Goal: Task Accomplishment & Management: Complete application form

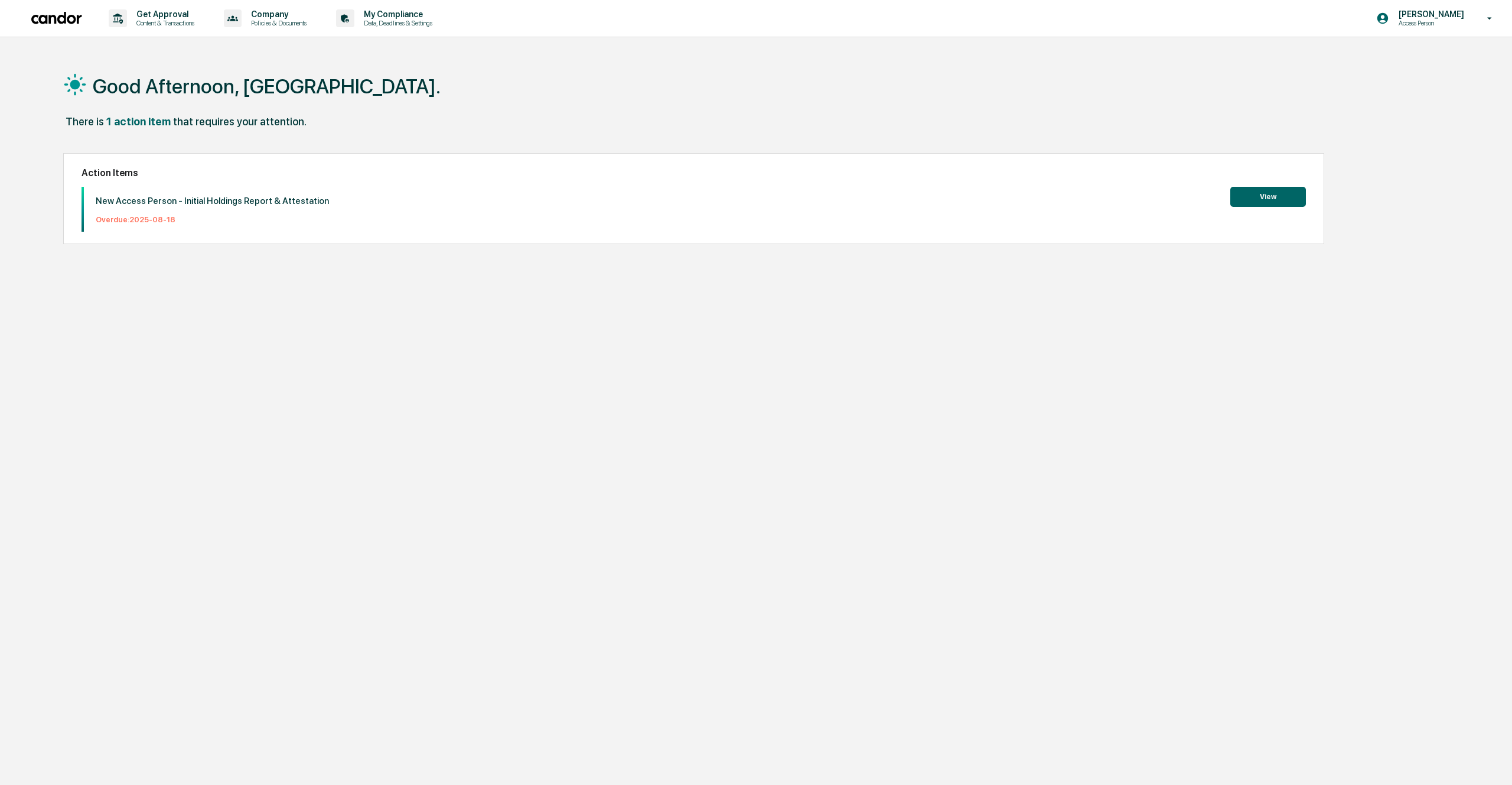
click at [217, 201] on p "New Access Person - Initial Holdings Report & Attestation" at bounding box center [213, 201] width 234 height 11
click at [1262, 198] on button "View" at bounding box center [1268, 197] width 76 height 20
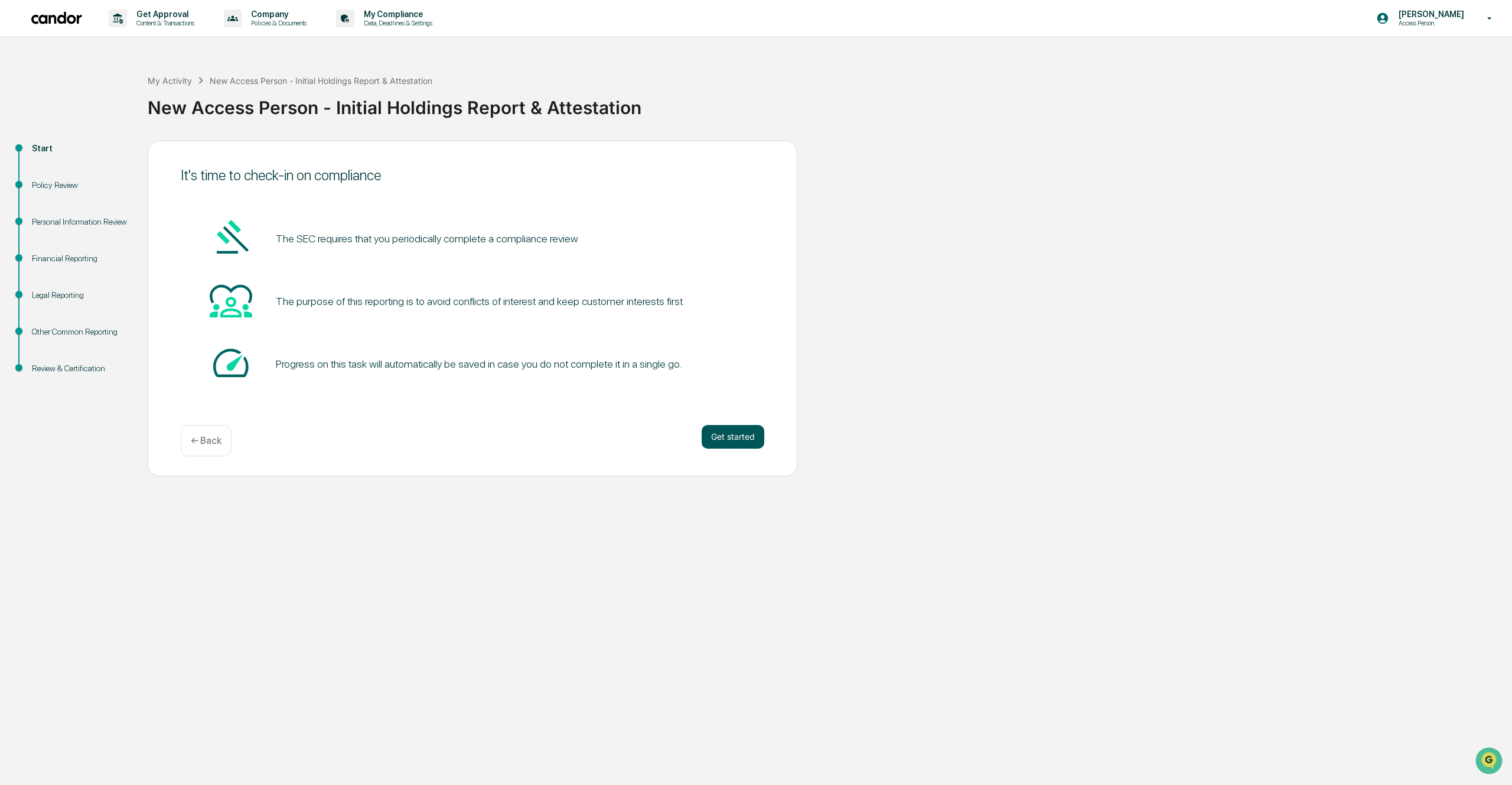
click at [747, 442] on button "Get started" at bounding box center [733, 437] width 63 height 24
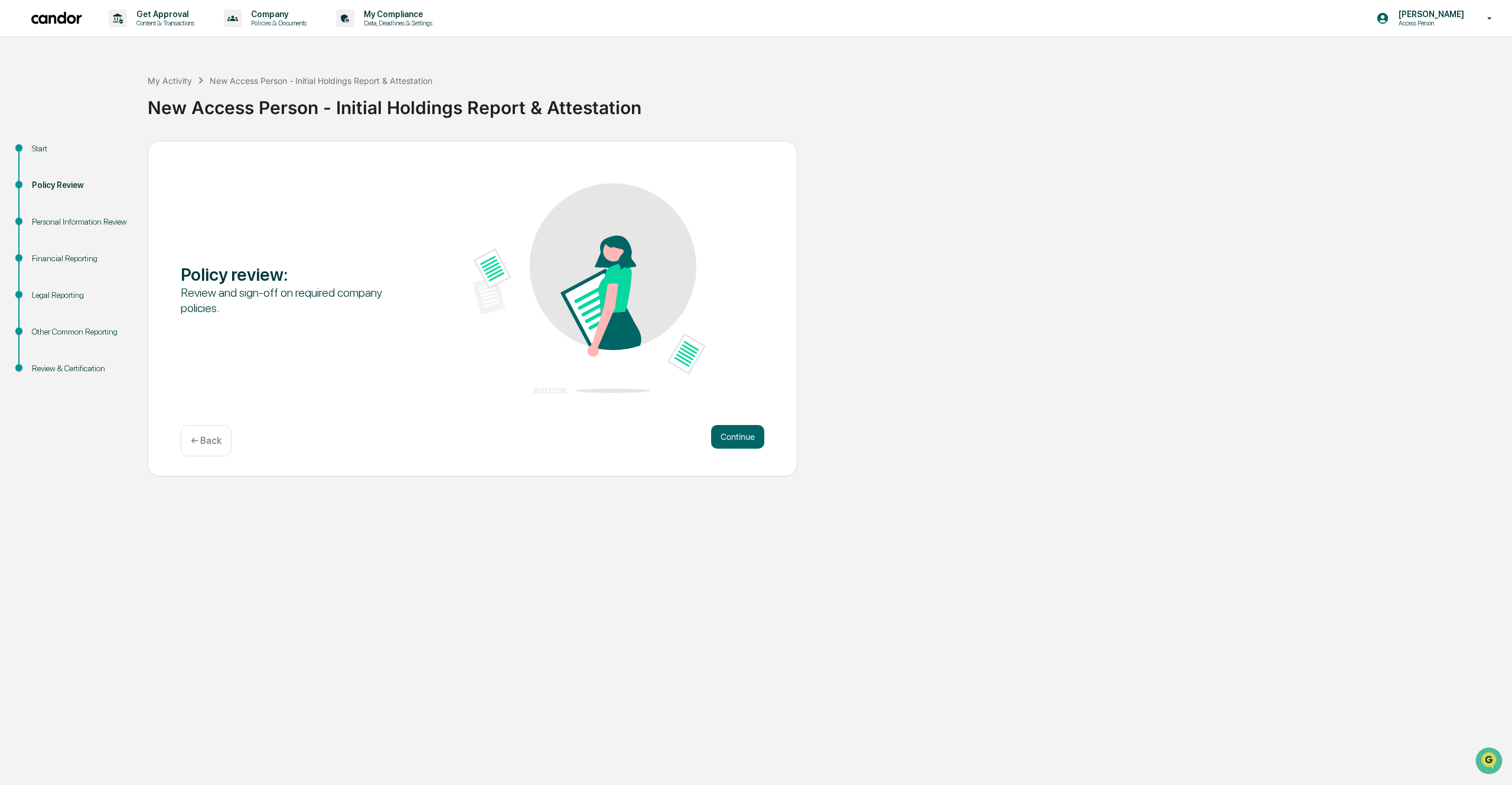
click at [747, 442] on button "Continue" at bounding box center [738, 437] width 53 height 24
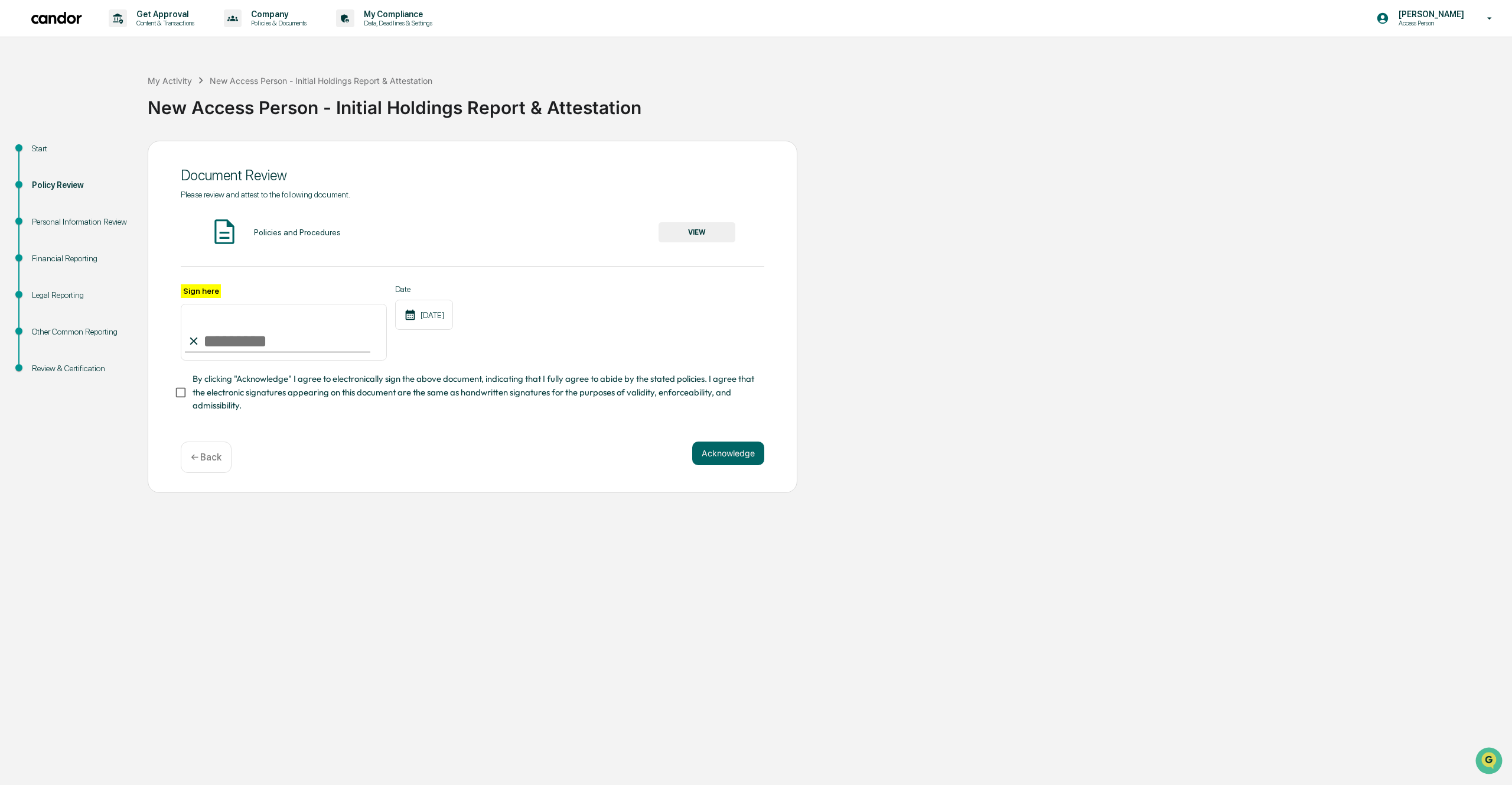
click at [266, 332] on input "Sign here" at bounding box center [284, 332] width 206 height 57
type input "**********"
click at [462, 361] on div "**********" at bounding box center [472, 348] width 584 height 128
click at [745, 457] on button "Acknowledge" at bounding box center [728, 454] width 72 height 24
click at [225, 231] on img at bounding box center [225, 232] width 30 height 30
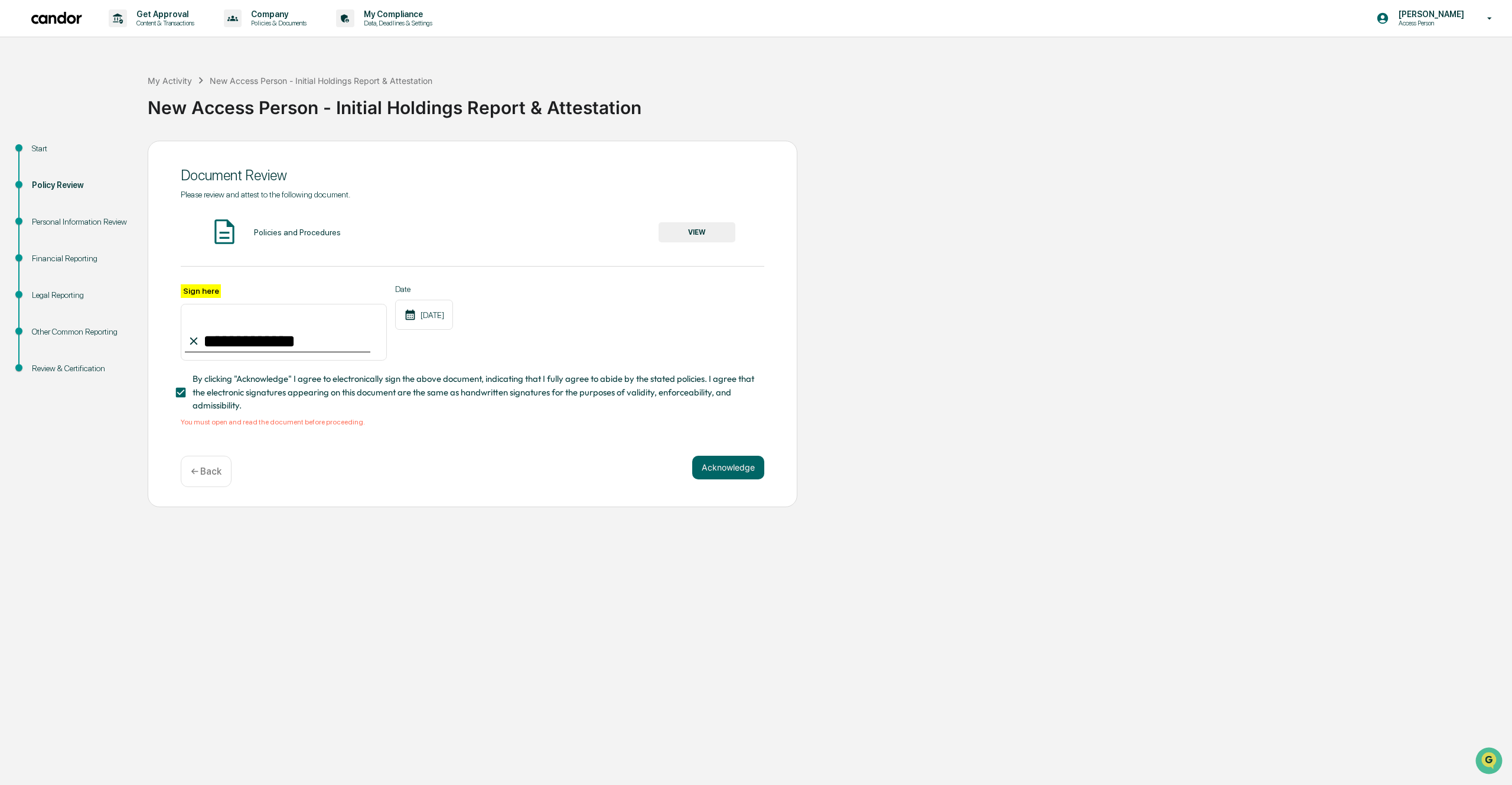
click at [297, 241] on div "Policies and Procedures VIEW" at bounding box center [472, 232] width 584 height 32
click at [306, 233] on div "Policies and Procedures" at bounding box center [297, 232] width 87 height 10
click at [693, 233] on button "VIEW" at bounding box center [696, 232] width 77 height 20
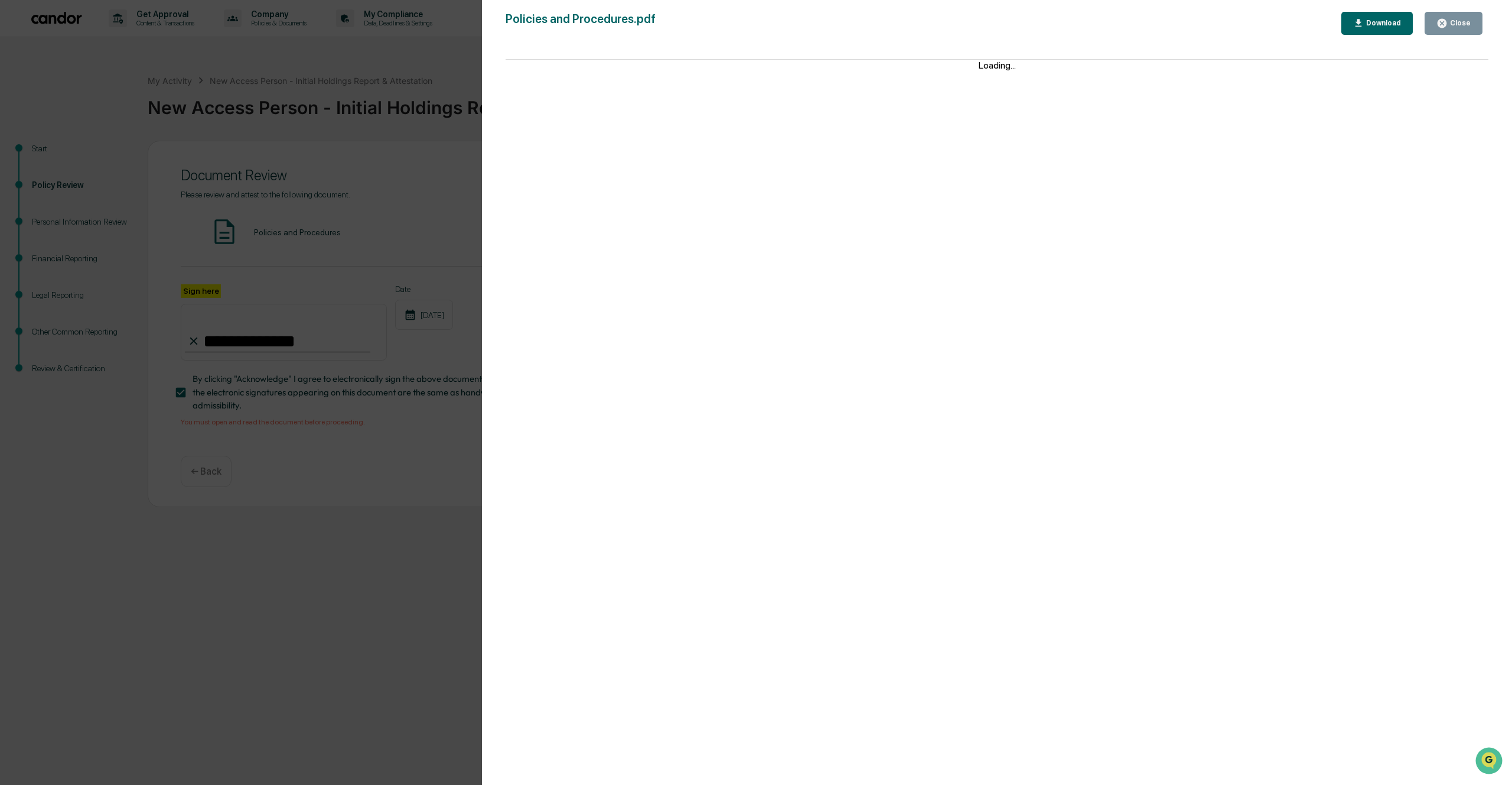
click at [1387, 35] on div "Policies and Procedures.pdf Close Download Loading..." at bounding box center [997, 404] width 983 height 785
click at [1374, 23] on div "Download" at bounding box center [1382, 23] width 37 height 8
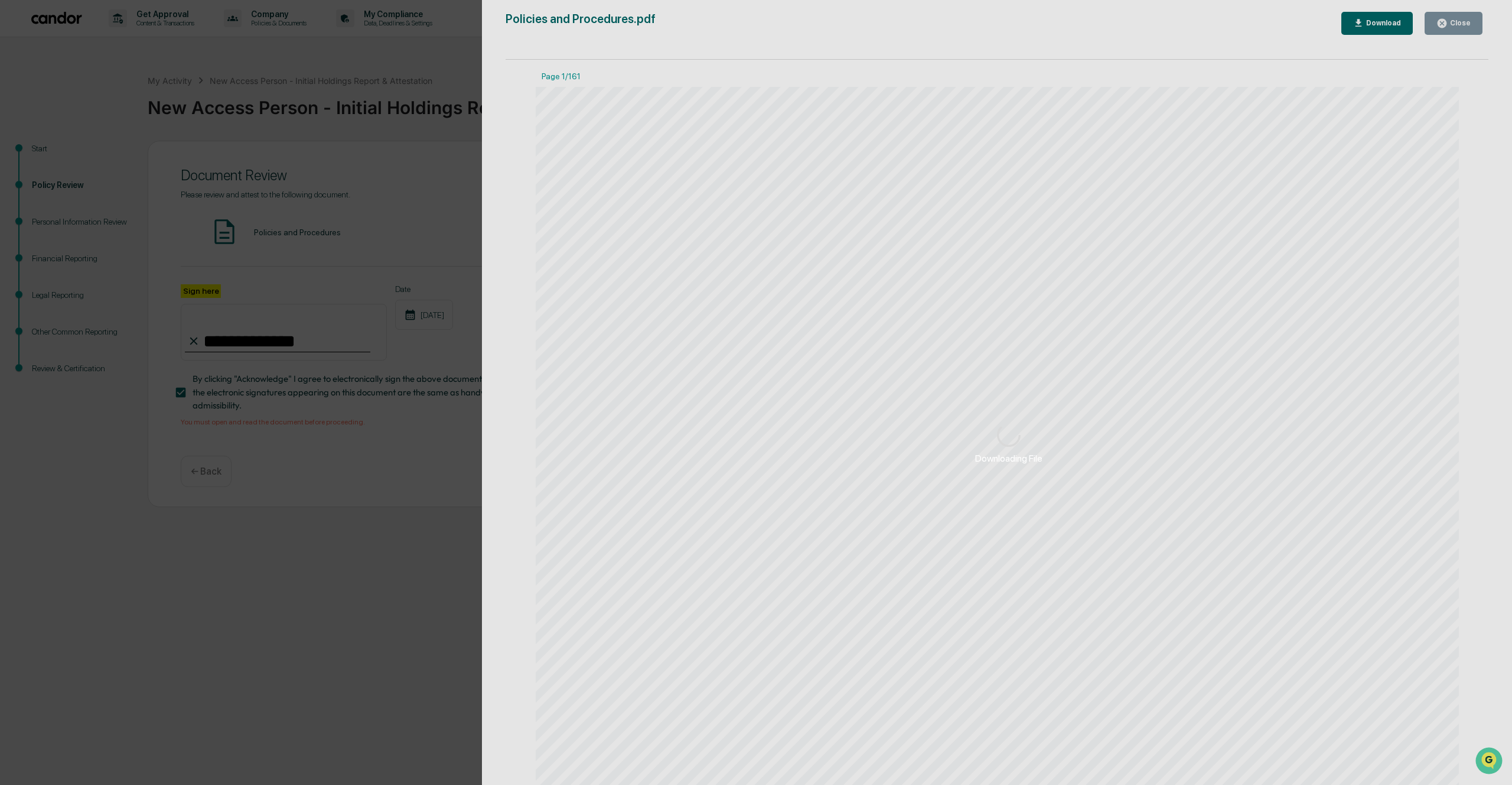
click at [1377, 20] on div "Downloading File" at bounding box center [1009, 443] width 1054 height 887
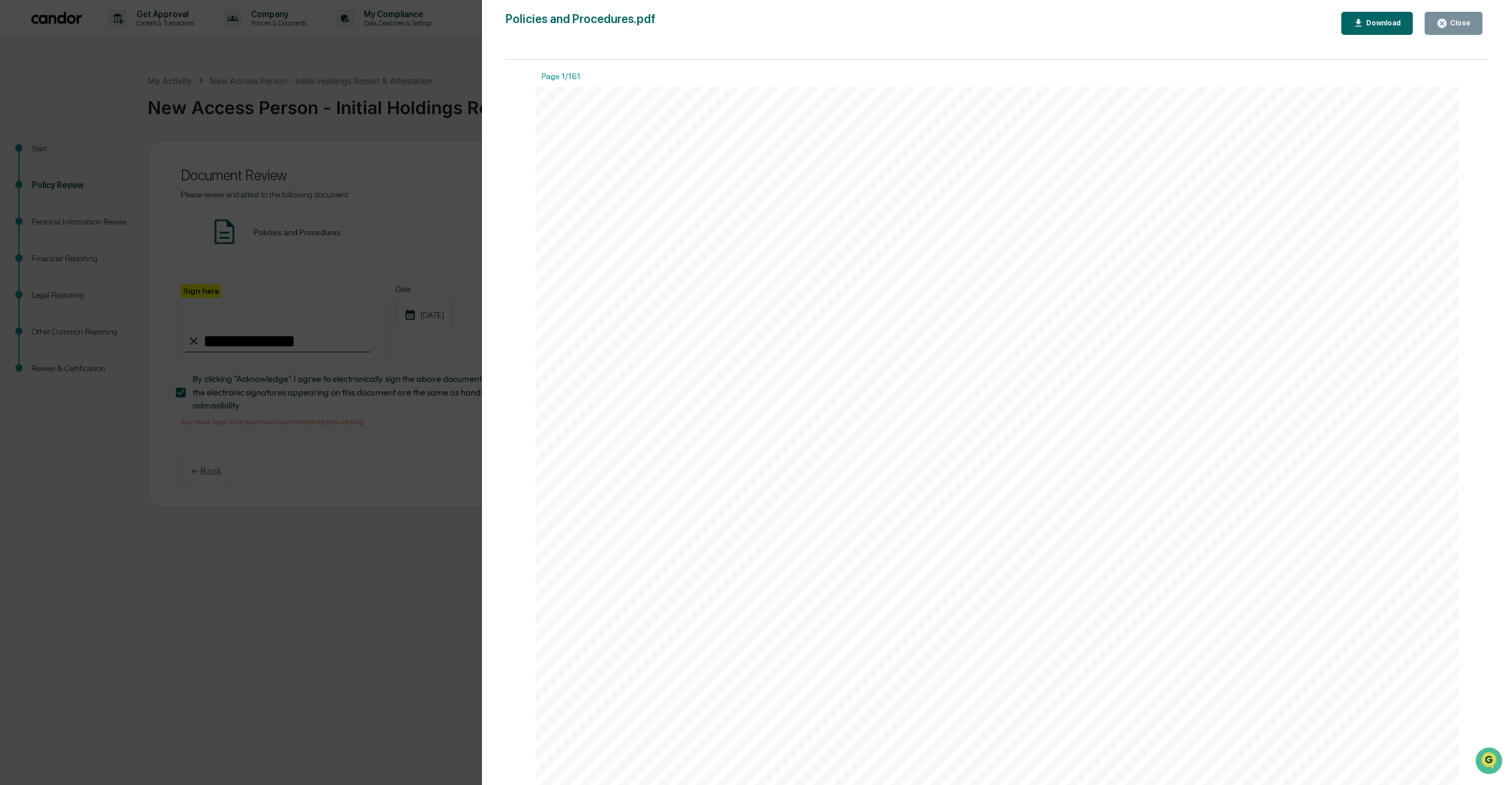
click at [396, 85] on div "Version History [DATE] 12:40 AM [PERSON_NAME] [DATE] 03:29 AM [PERSON_NAME] [DA…" at bounding box center [756, 392] width 1512 height 785
click at [438, 136] on div "Version History [DATE] 12:40 AM [PERSON_NAME] [DATE] 03:29 AM [PERSON_NAME] [DA…" at bounding box center [756, 392] width 1512 height 785
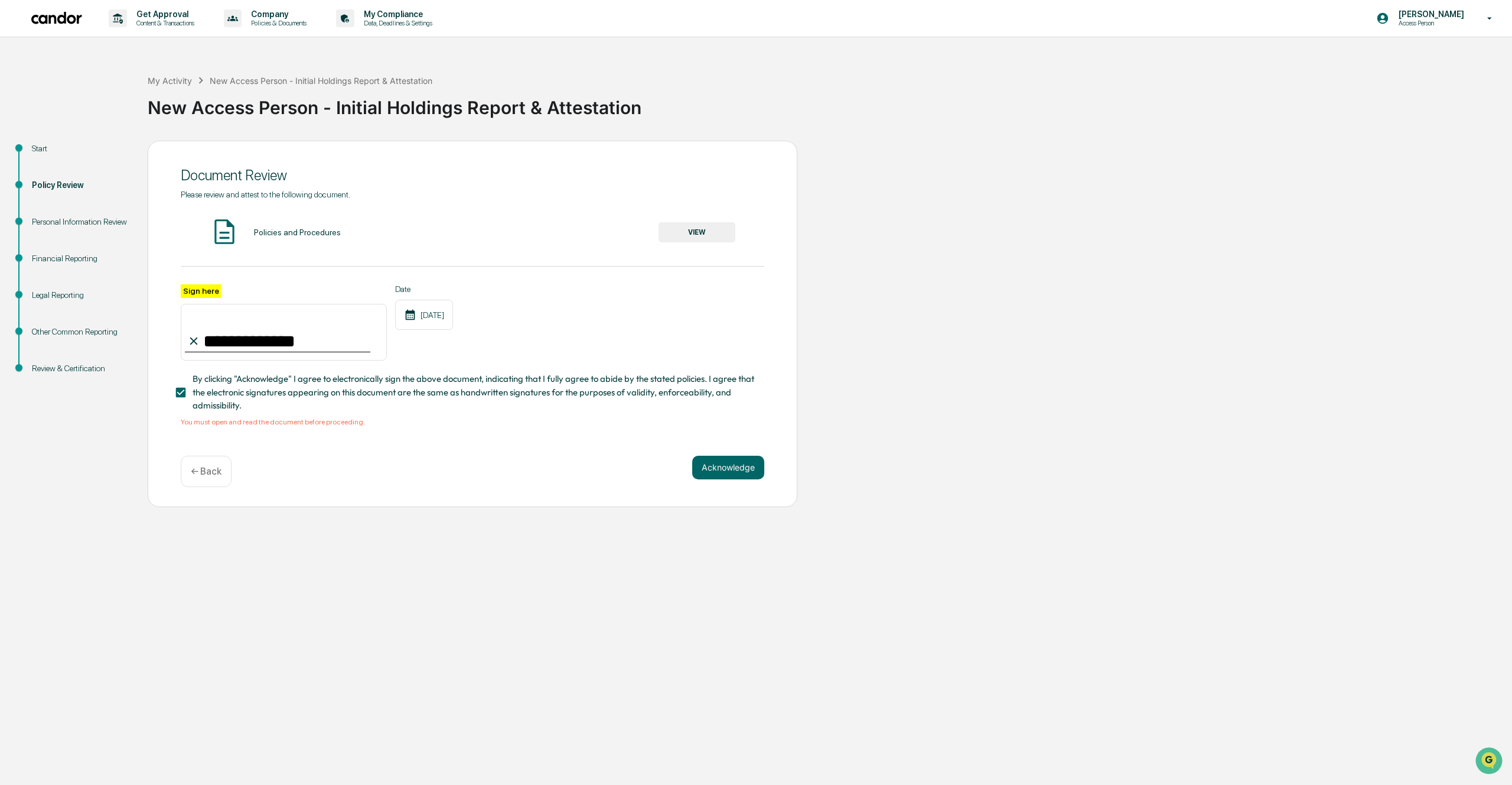
click at [739, 479] on div "Acknowledge ← Back" at bounding box center [472, 471] width 584 height 32
click at [739, 468] on button "Acknowledge" at bounding box center [728, 467] width 72 height 24
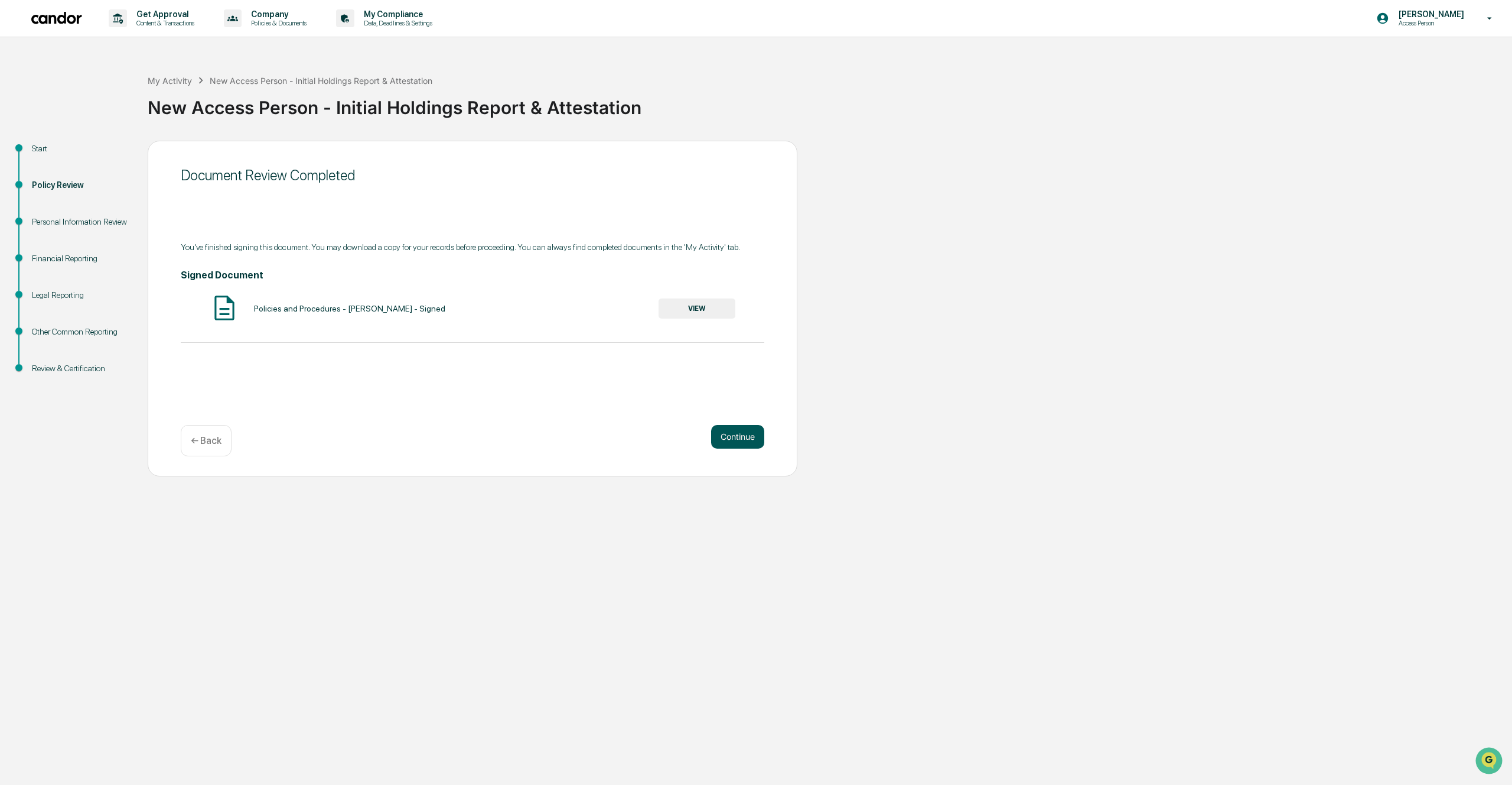
click at [746, 439] on button "Continue" at bounding box center [738, 437] width 53 height 24
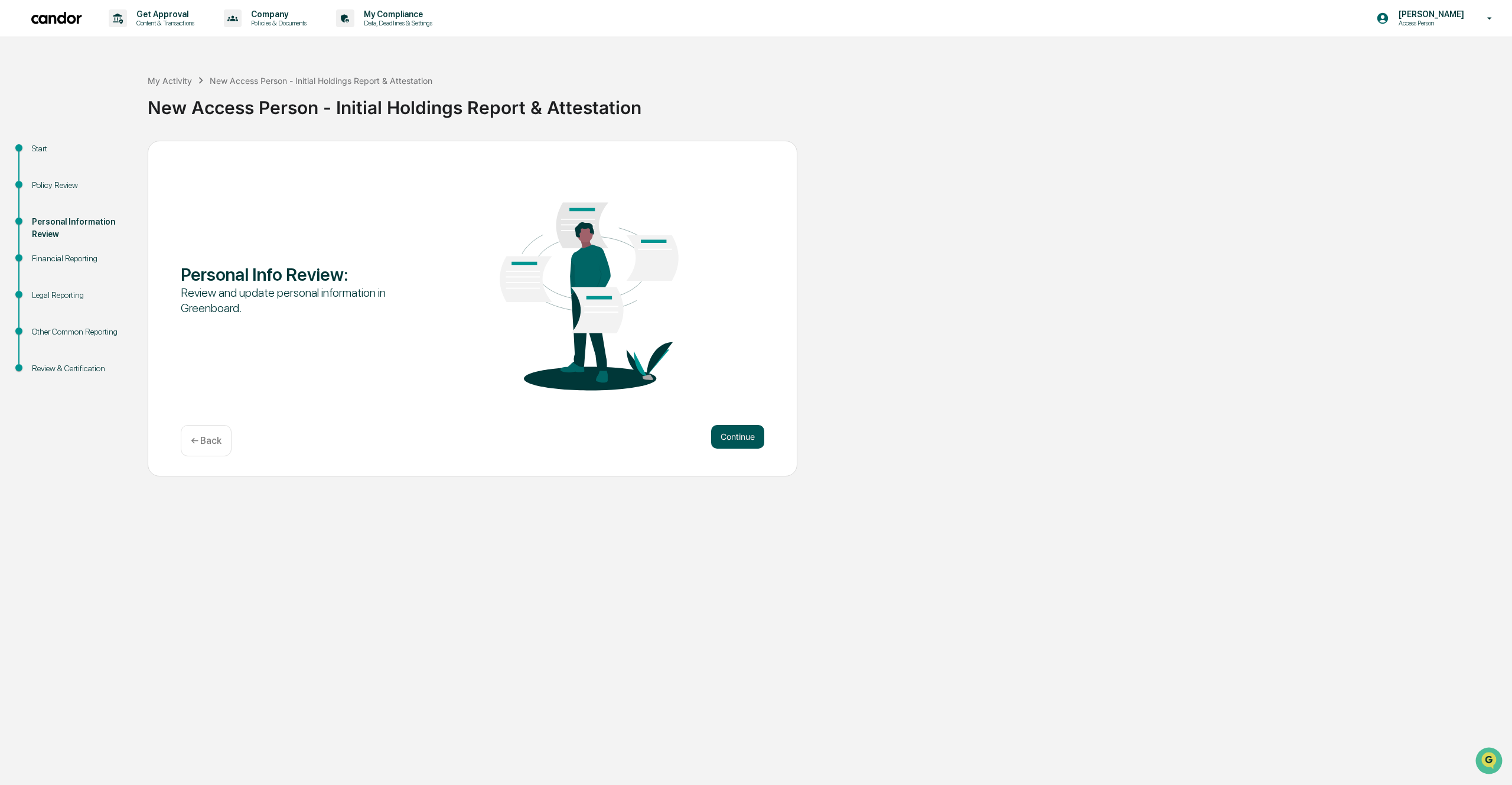
click at [735, 434] on button "Continue" at bounding box center [738, 437] width 53 height 24
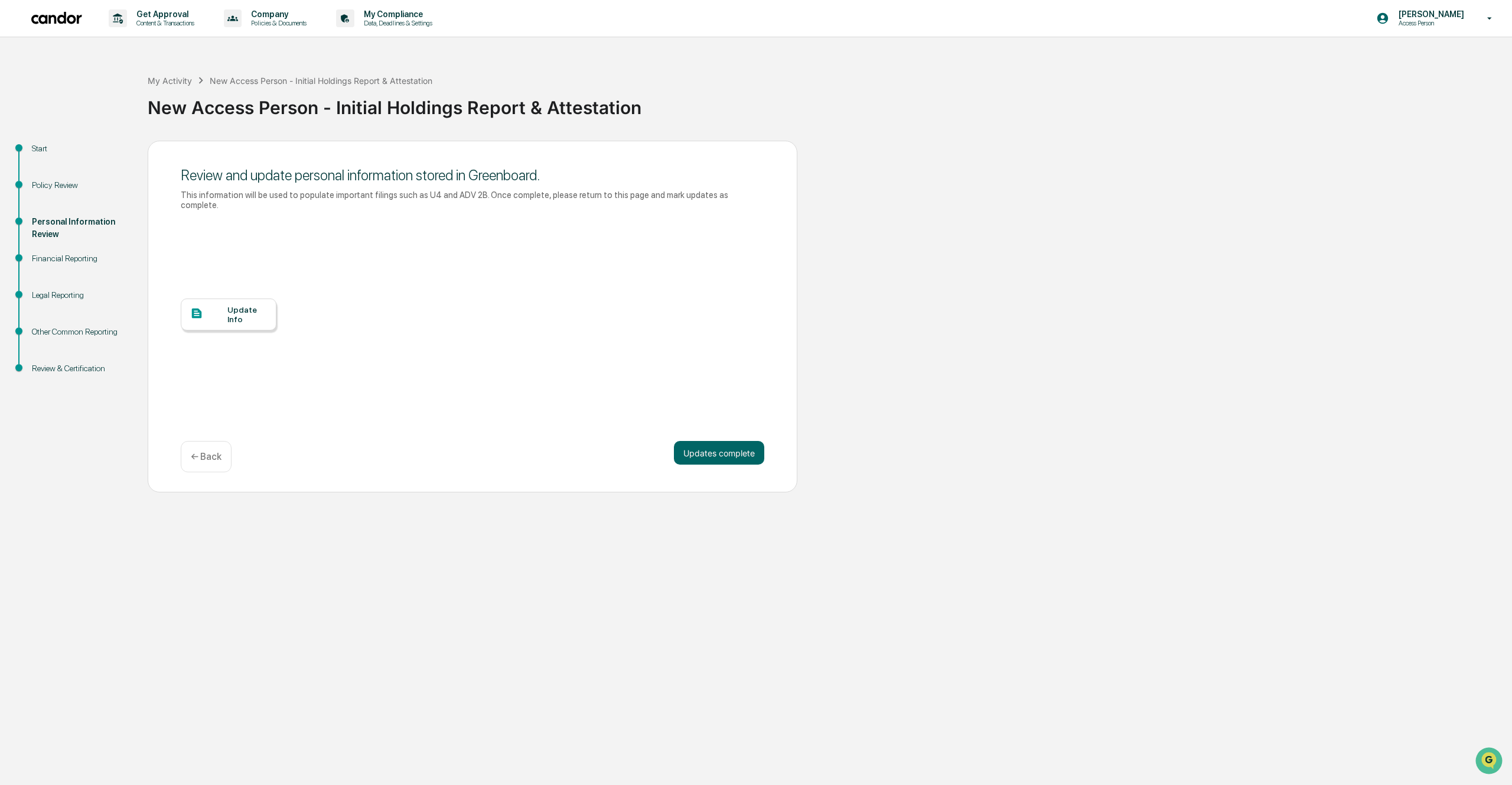
click at [252, 312] on div "Update Info" at bounding box center [247, 315] width 39 height 19
click at [743, 450] on button "Updates complete" at bounding box center [719, 453] width 91 height 24
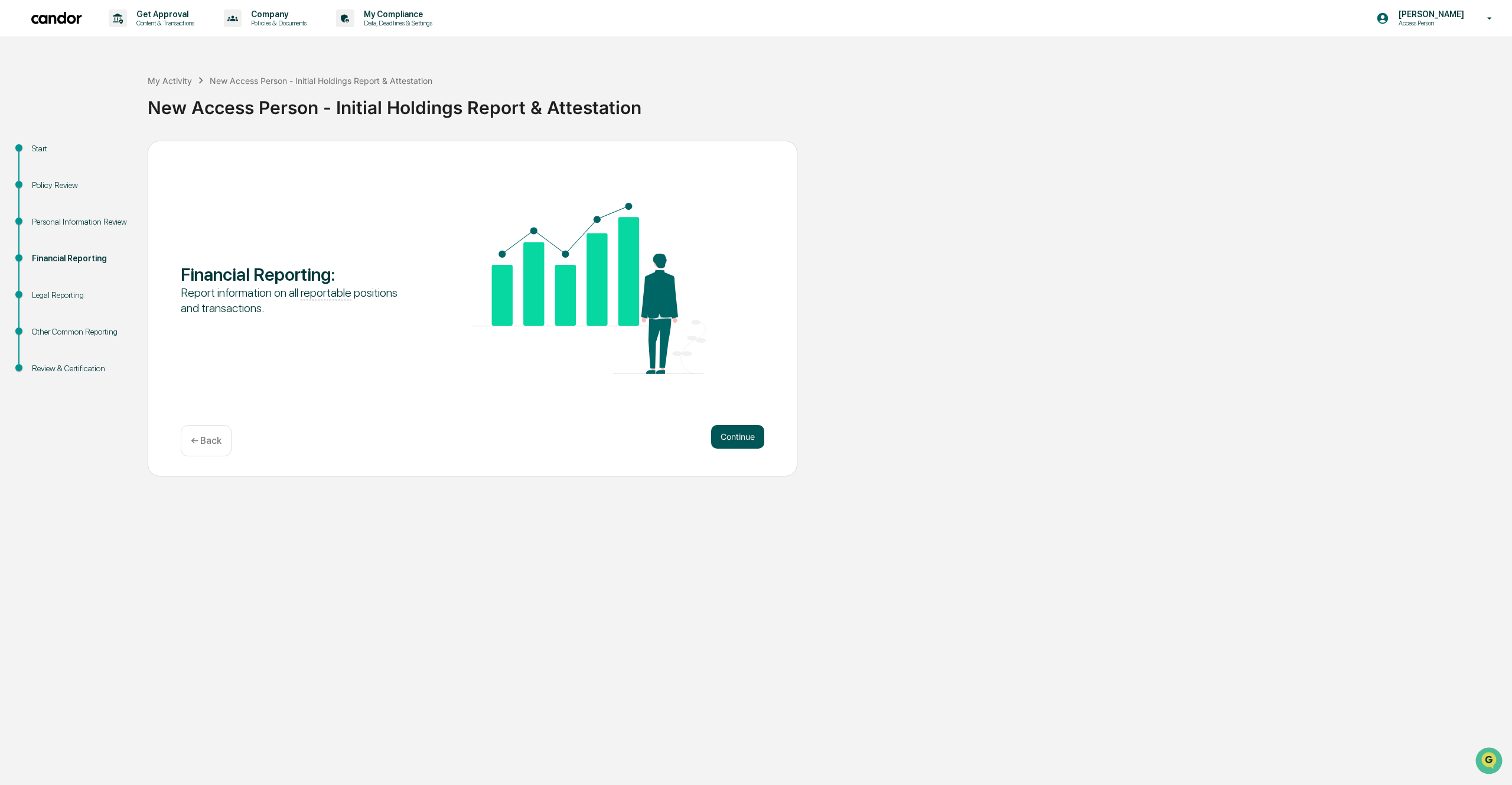
click at [748, 438] on button "Continue" at bounding box center [738, 437] width 53 height 24
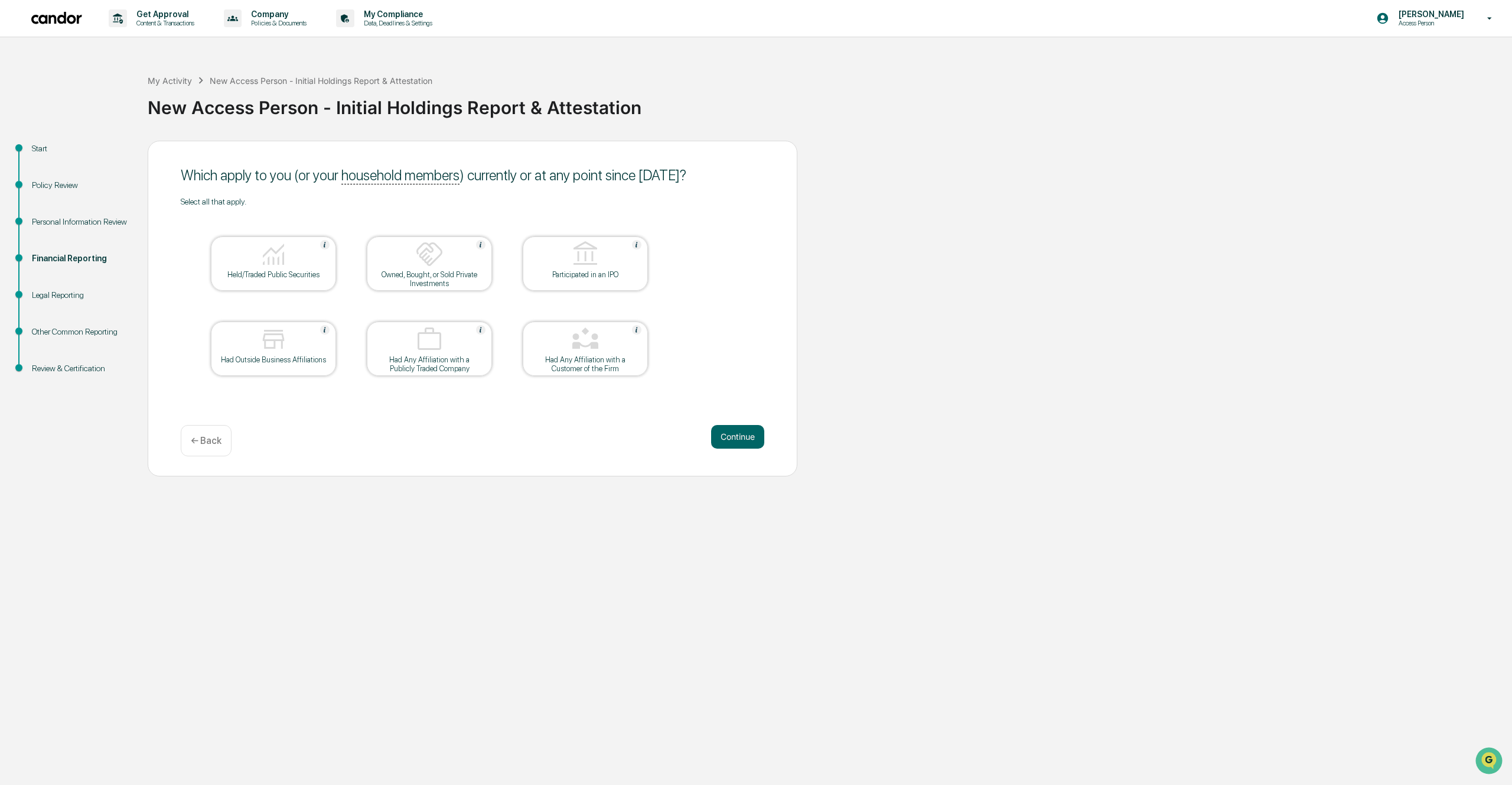
click at [284, 271] on div "Held/Traded Public Securities" at bounding box center [273, 274] width 106 height 9
click at [742, 441] on button "Continue" at bounding box center [738, 437] width 53 height 24
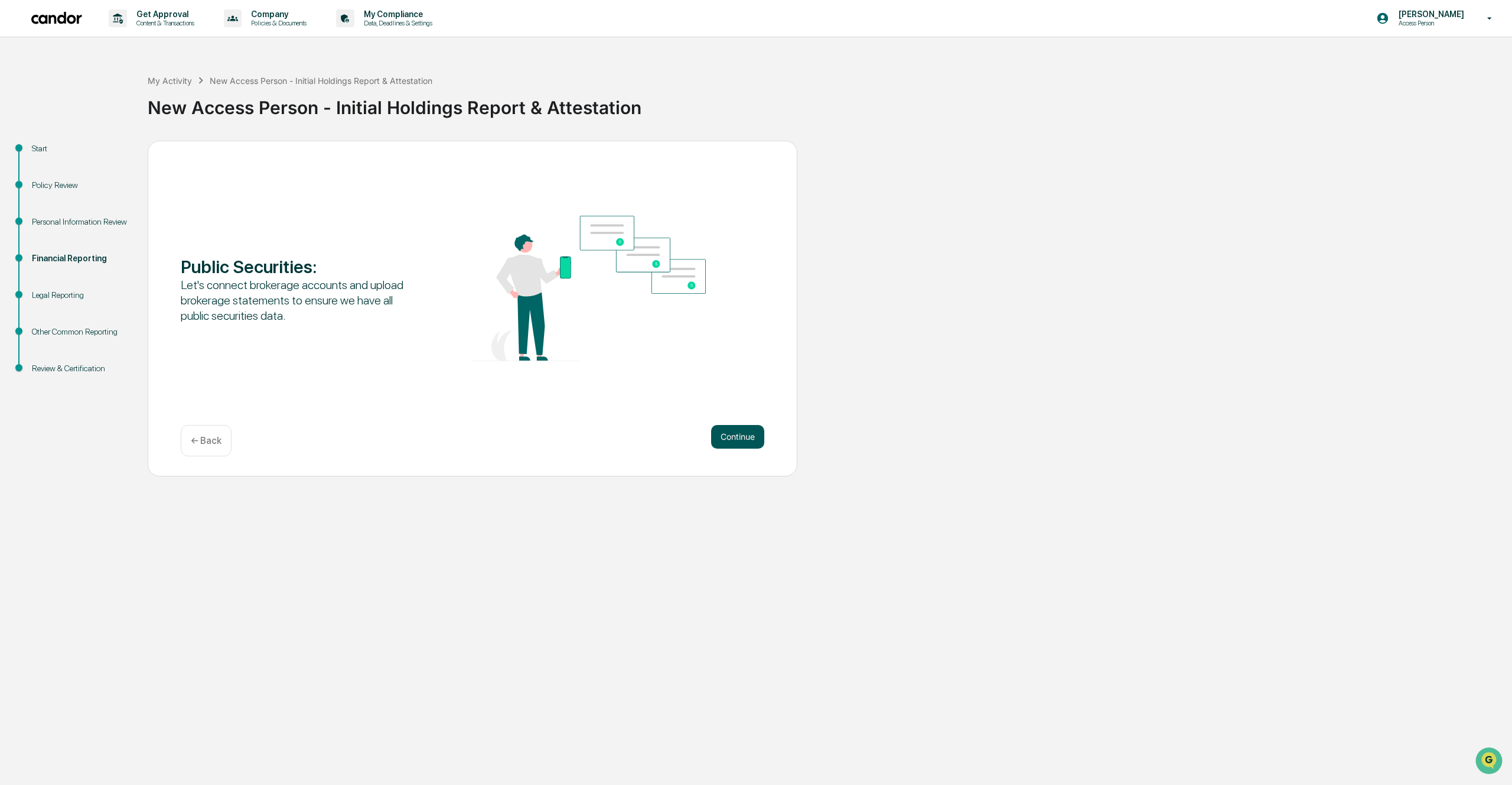
click at [751, 438] on button "Continue" at bounding box center [738, 437] width 53 height 24
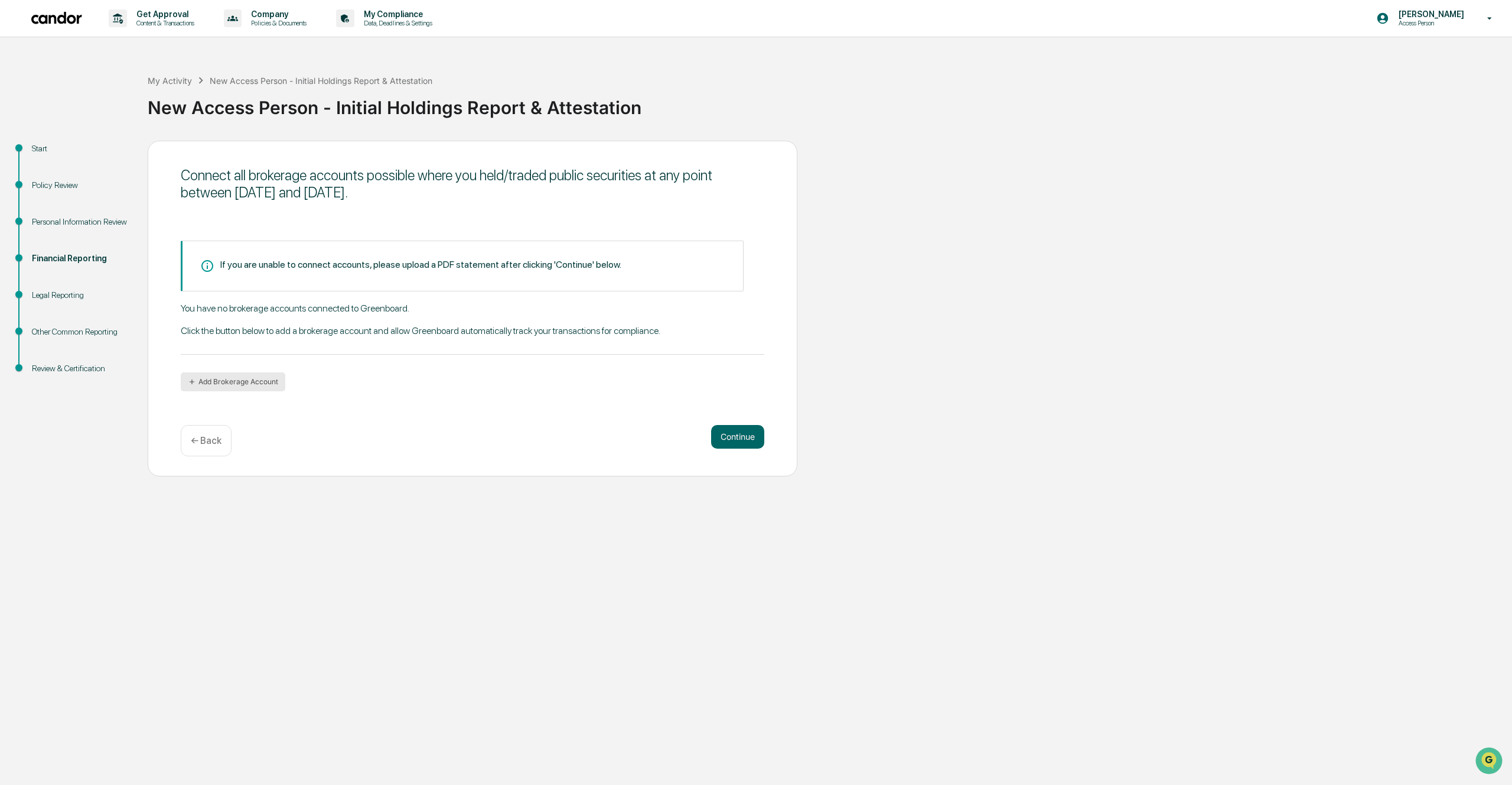
click at [241, 380] on button "Add Brokerage Account" at bounding box center [232, 382] width 104 height 19
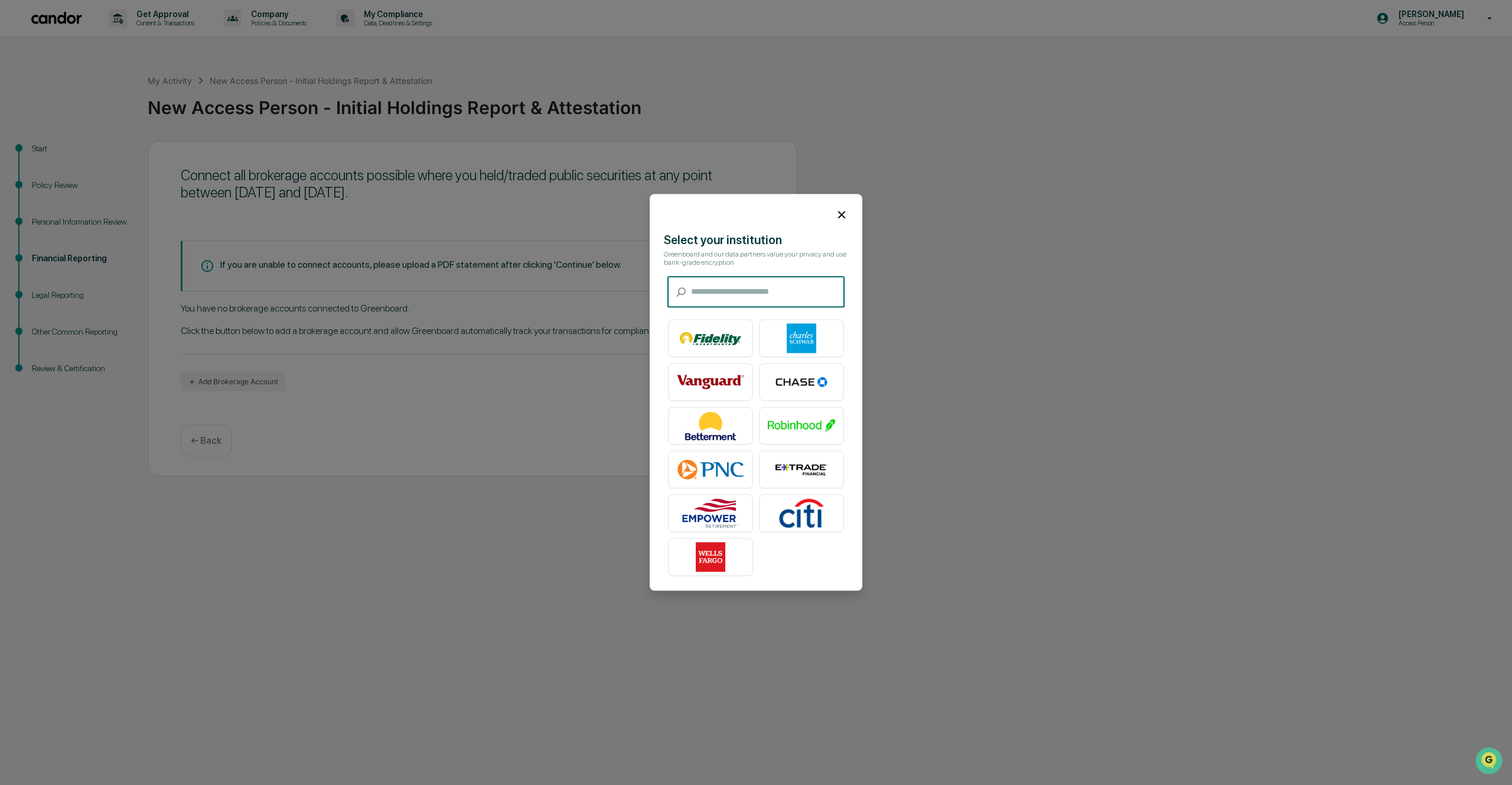
click at [836, 217] on icon at bounding box center [842, 215] width 13 height 13
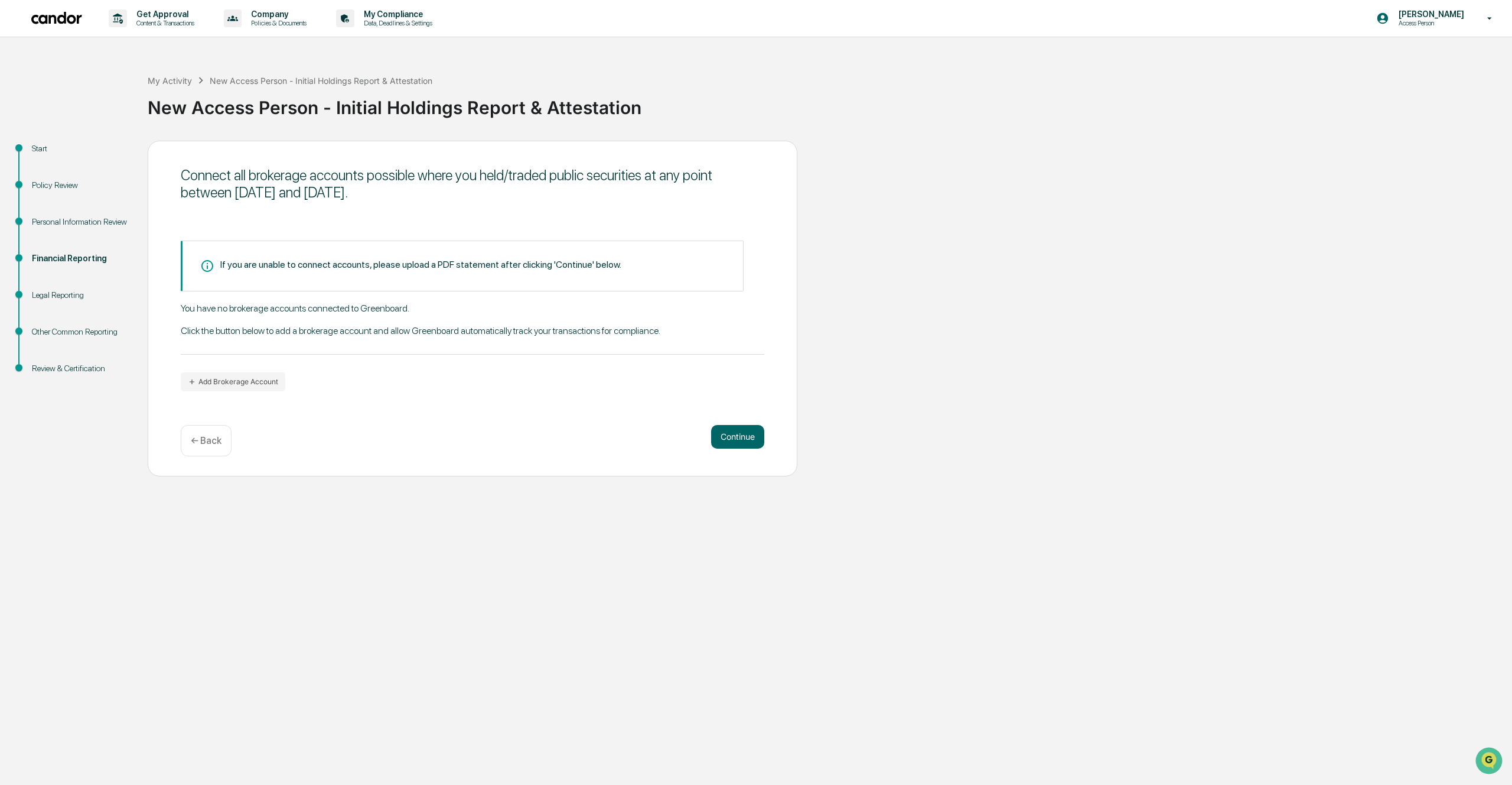
click at [507, 393] on div "Connect all brokerage accounts possible where you held/traded public securities…" at bounding box center [472, 308] width 650 height 336
drag, startPoint x: 236, startPoint y: 194, endPoint x: 443, endPoint y: 195, distance: 207.0
click at [443, 195] on div "Connect all brokerage accounts possible where you held/traded public securities…" at bounding box center [472, 184] width 584 height 35
click at [359, 411] on div "Connect all brokerage accounts possible where you held/traded public securities…" at bounding box center [472, 308] width 650 height 336
click at [554, 407] on div "Connect all brokerage accounts possible where you held/traded public securities…" at bounding box center [472, 308] width 650 height 336
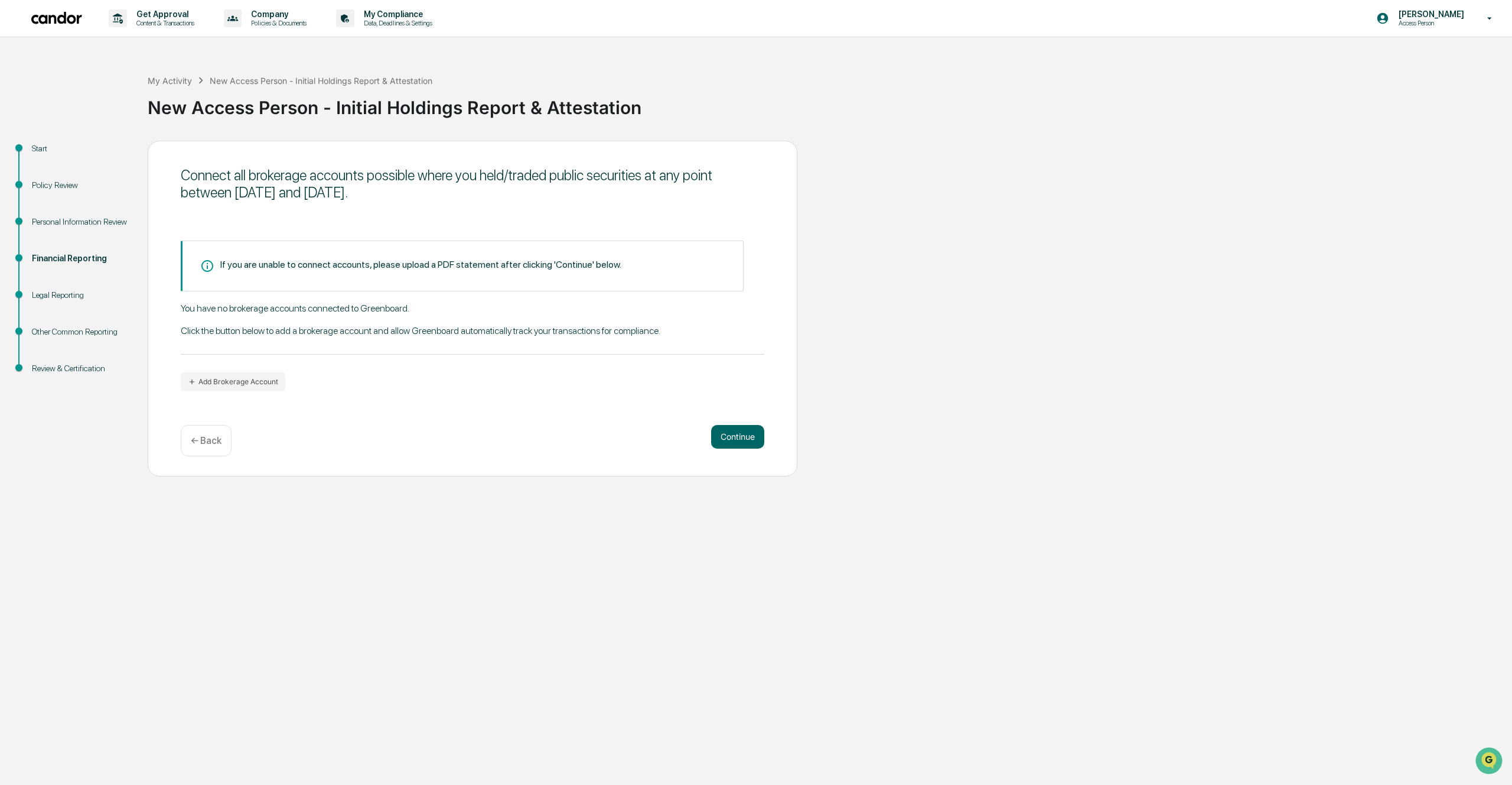
click at [477, 333] on div "You have no brokerage accounts connected to Greenboard. Click the button below …" at bounding box center [472, 328] width 584 height 52
click at [415, 373] on div "If you are unable to connect accounts, please upload a PDF statement after clic…" at bounding box center [472, 316] width 584 height 151
click at [248, 376] on button "Add Brokerage Account" at bounding box center [232, 382] width 104 height 19
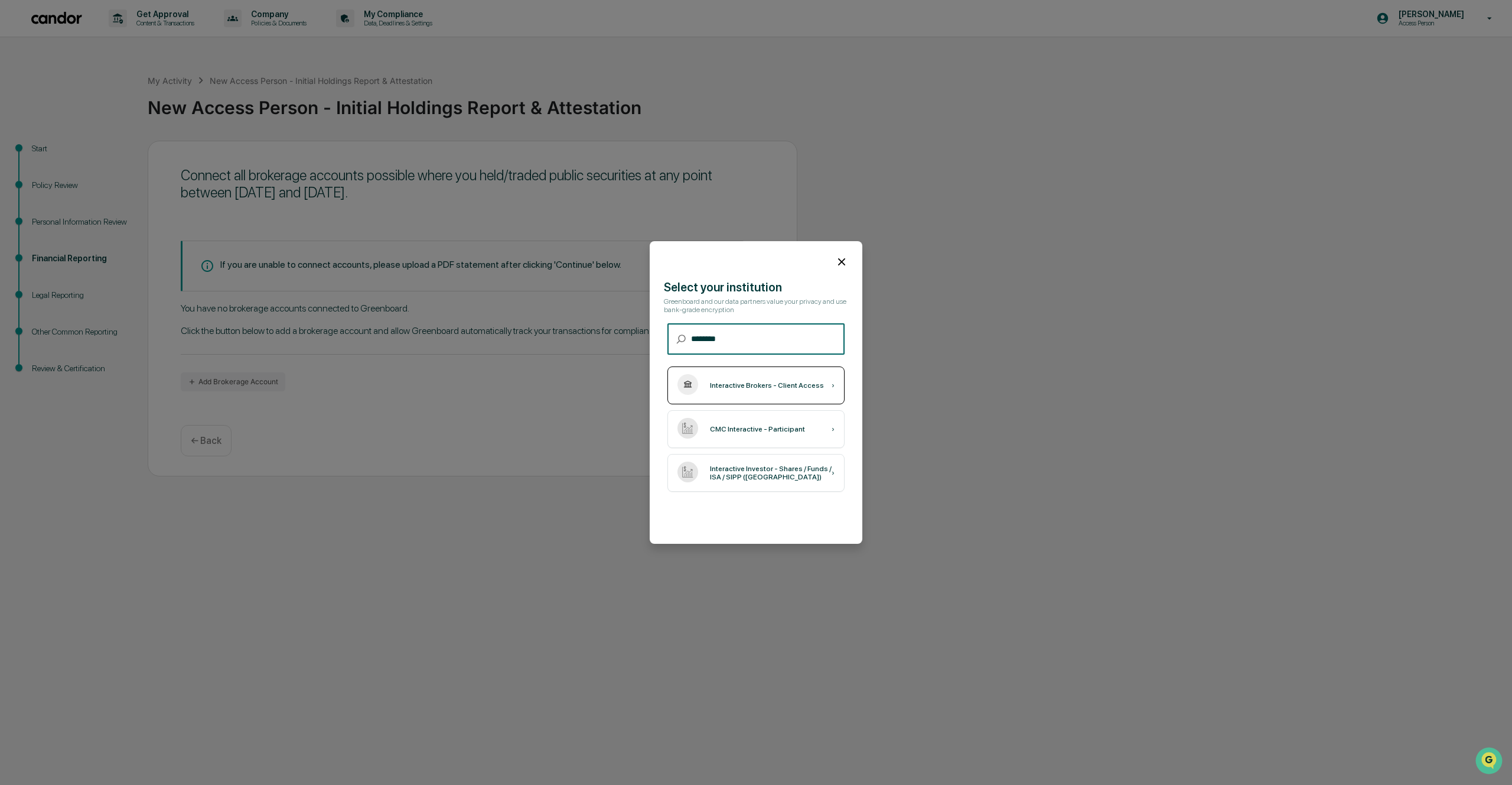
type input "********"
click at [761, 389] on div "Interactive Brokers - Client Access" at bounding box center [767, 385] width 114 height 8
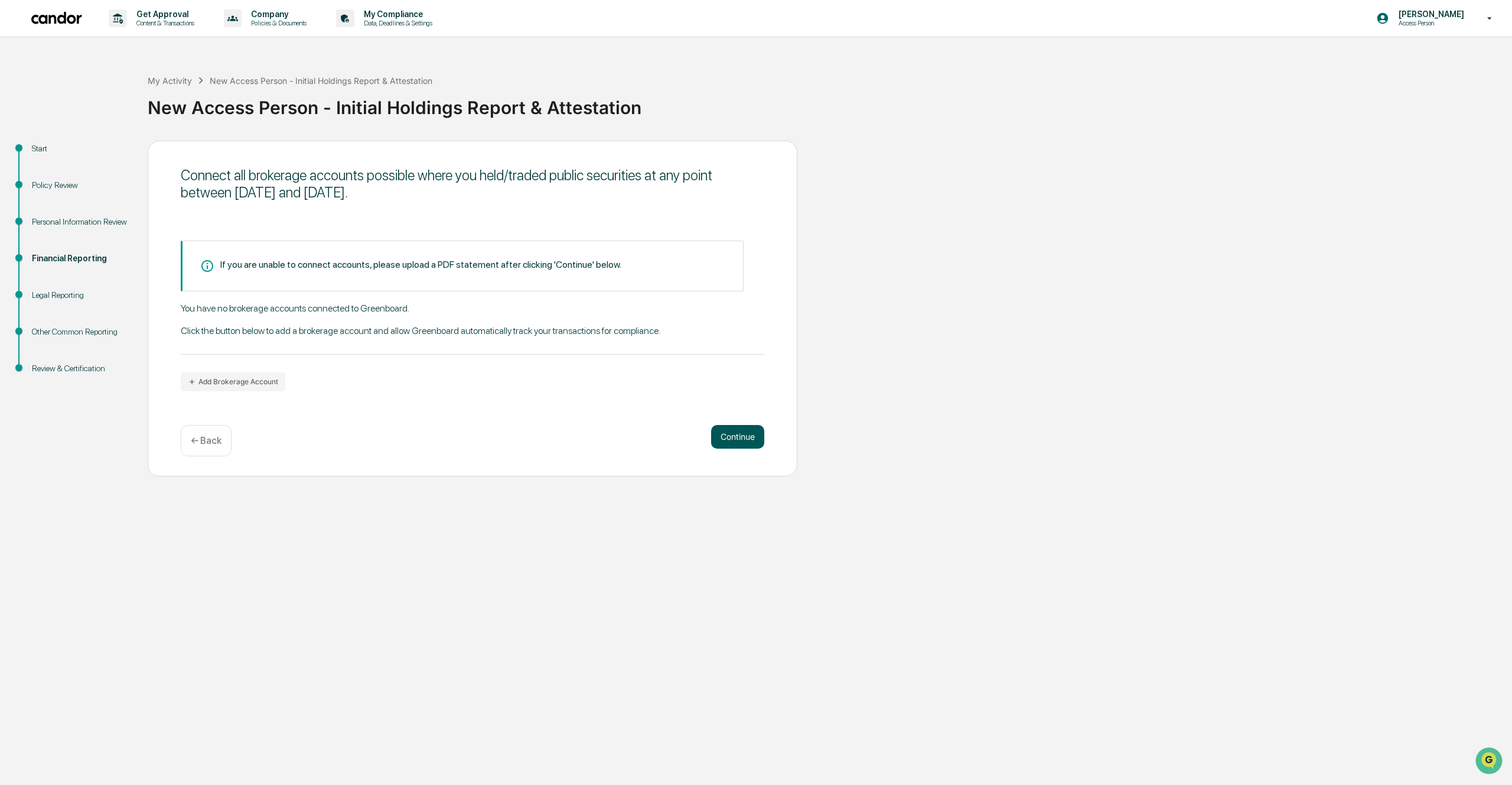
click at [752, 437] on button "Continue" at bounding box center [738, 437] width 53 height 24
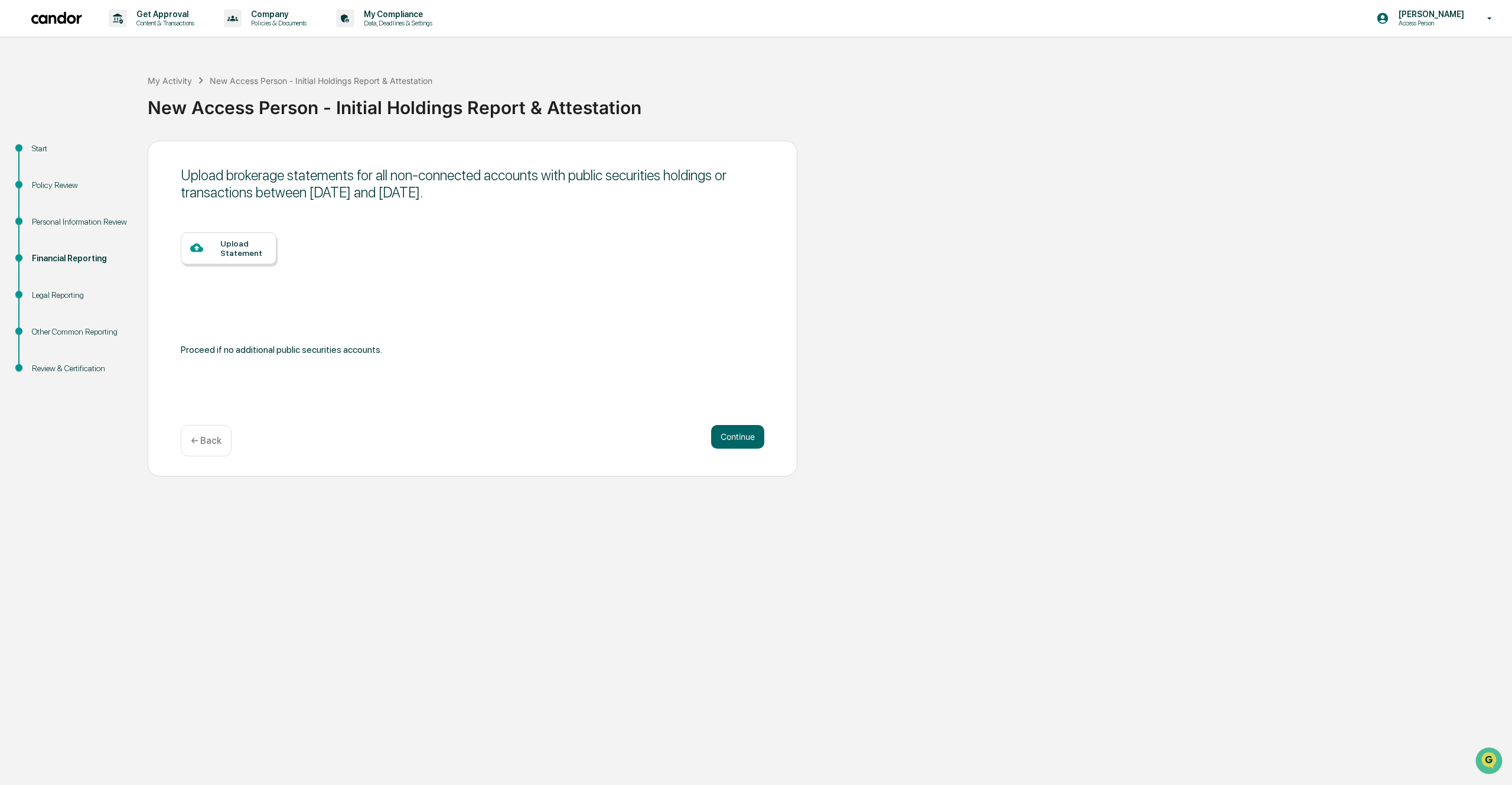
click at [213, 448] on div "← Back" at bounding box center [206, 440] width 51 height 32
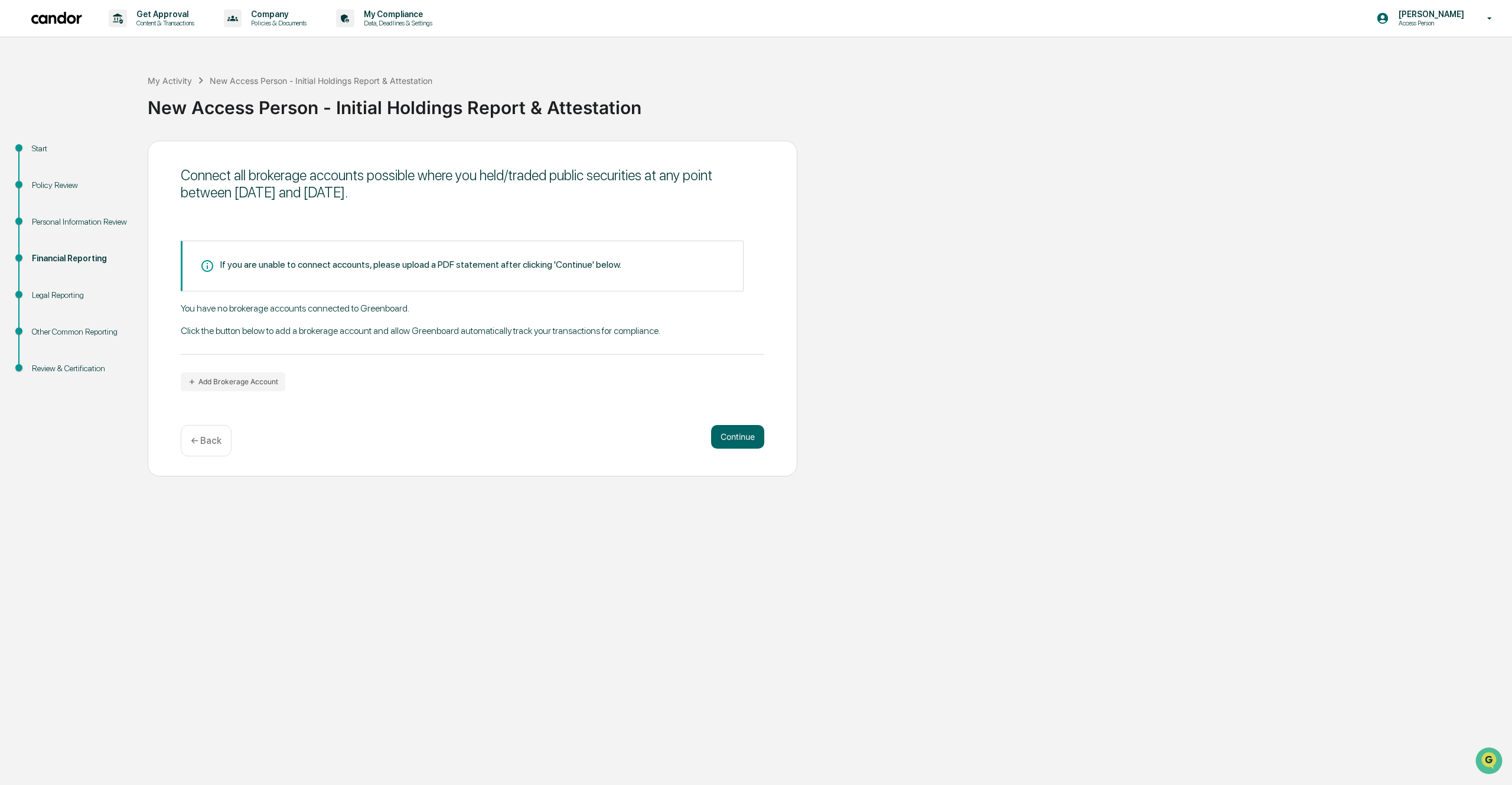
click at [298, 396] on div "Connect all brokerage accounts possible where you held/traded public securities…" at bounding box center [472, 308] width 650 height 336
click at [242, 373] on button "Add Brokerage Account" at bounding box center [232, 382] width 104 height 19
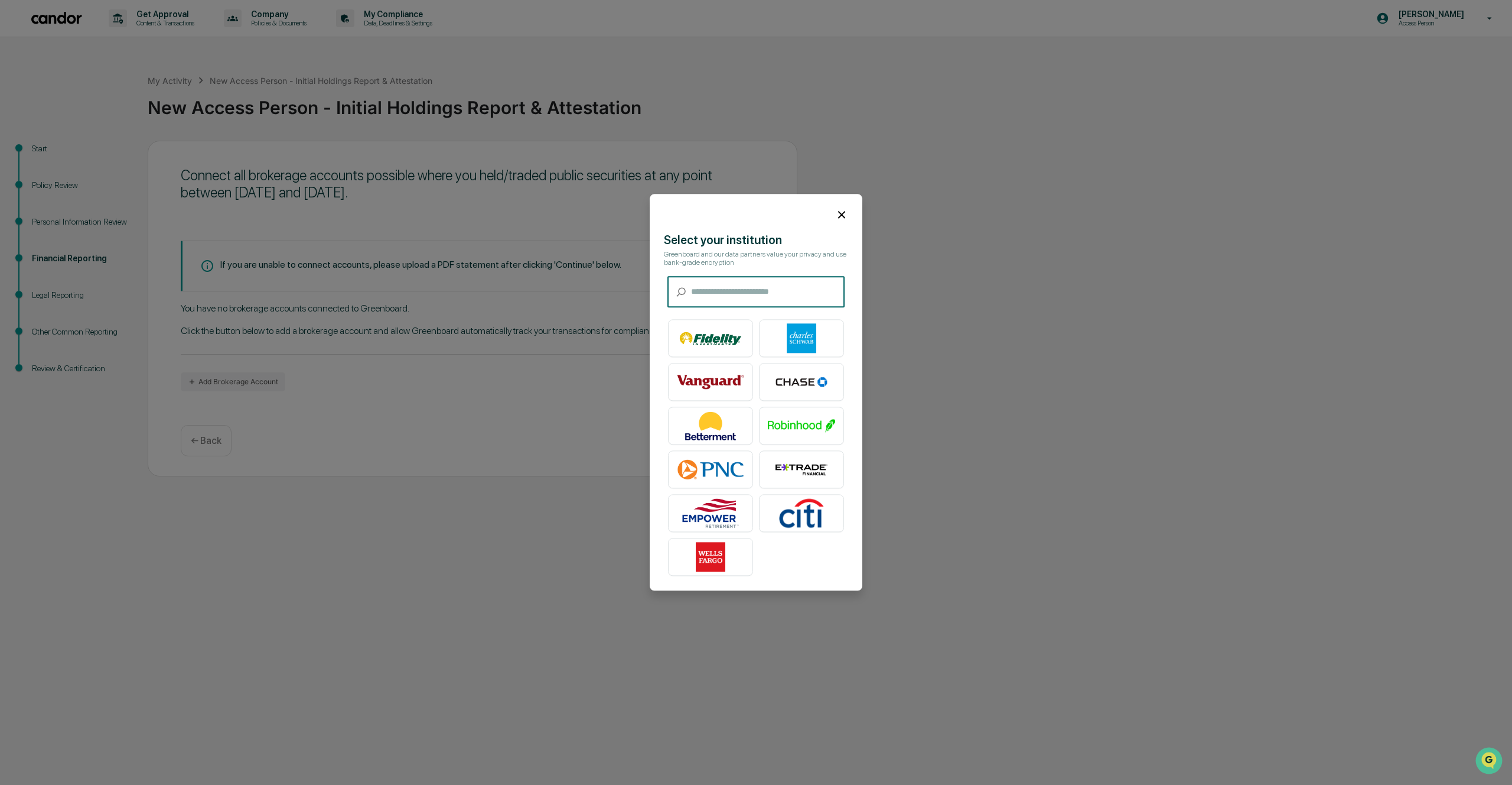
click at [733, 293] on input "text" at bounding box center [768, 292] width 154 height 32
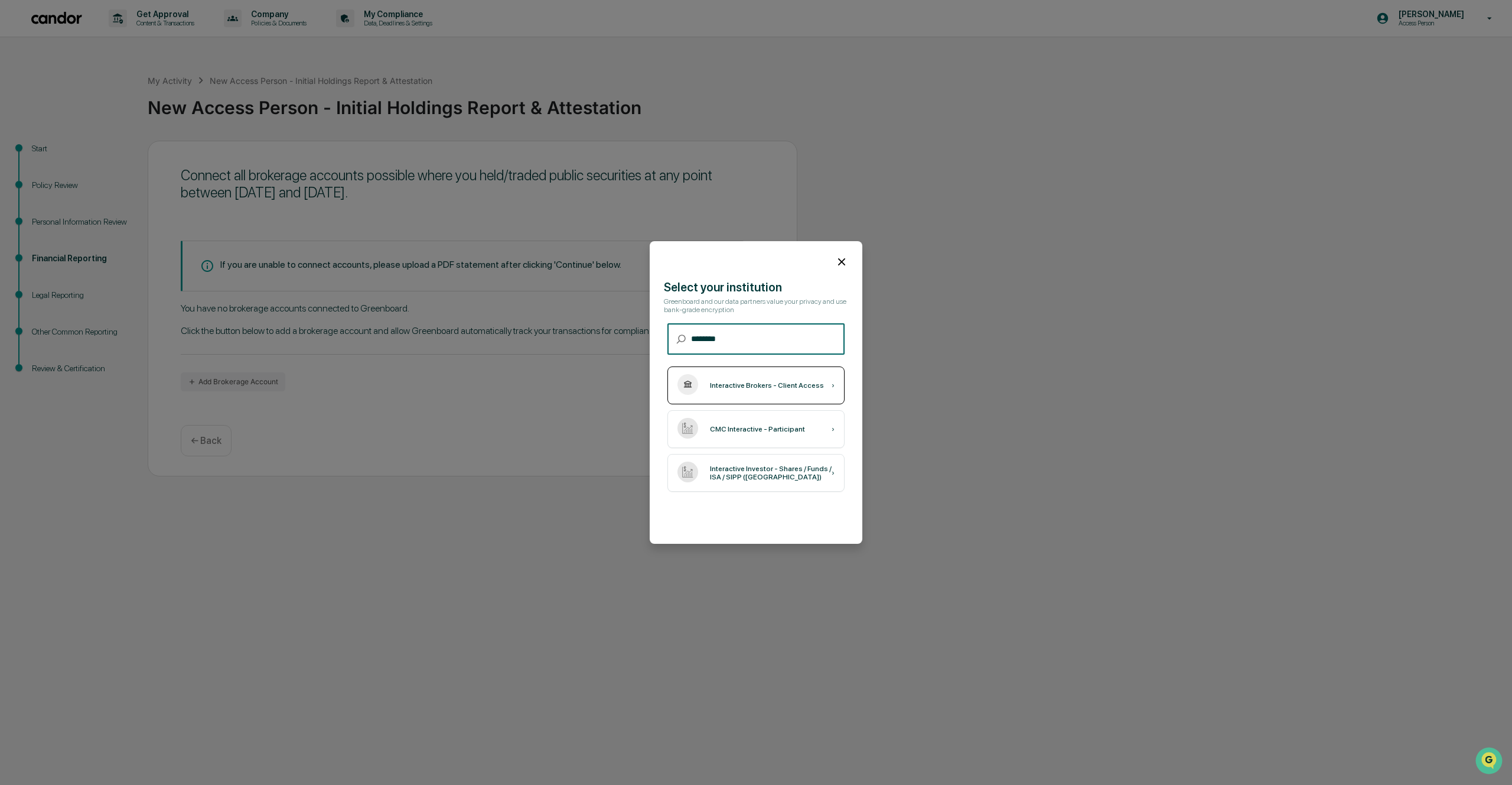
type input "********"
click at [805, 392] on div "Interactive Brokers - Client Access ›" at bounding box center [755, 385] width 177 height 38
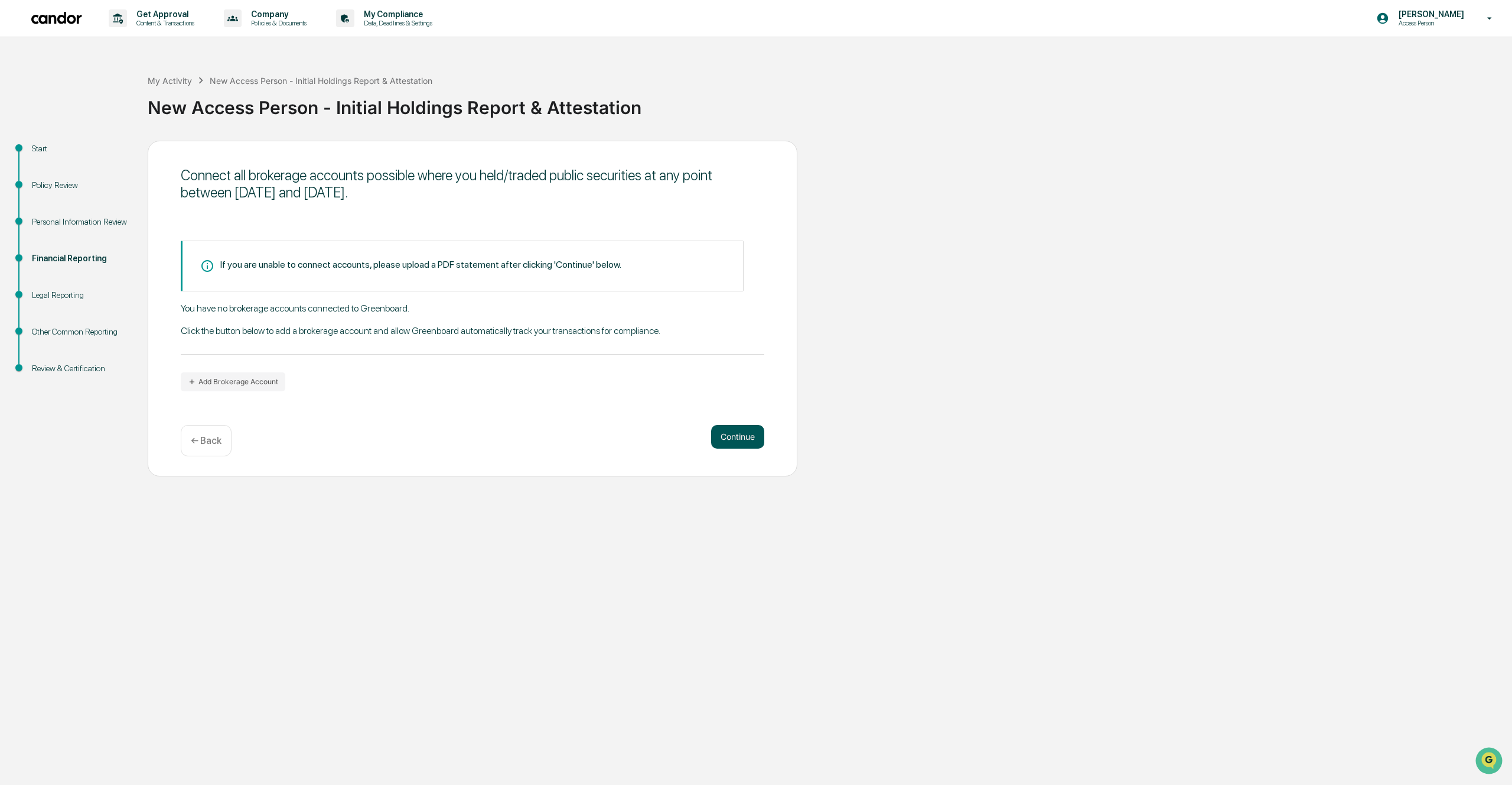
click at [730, 440] on button "Continue" at bounding box center [738, 437] width 53 height 24
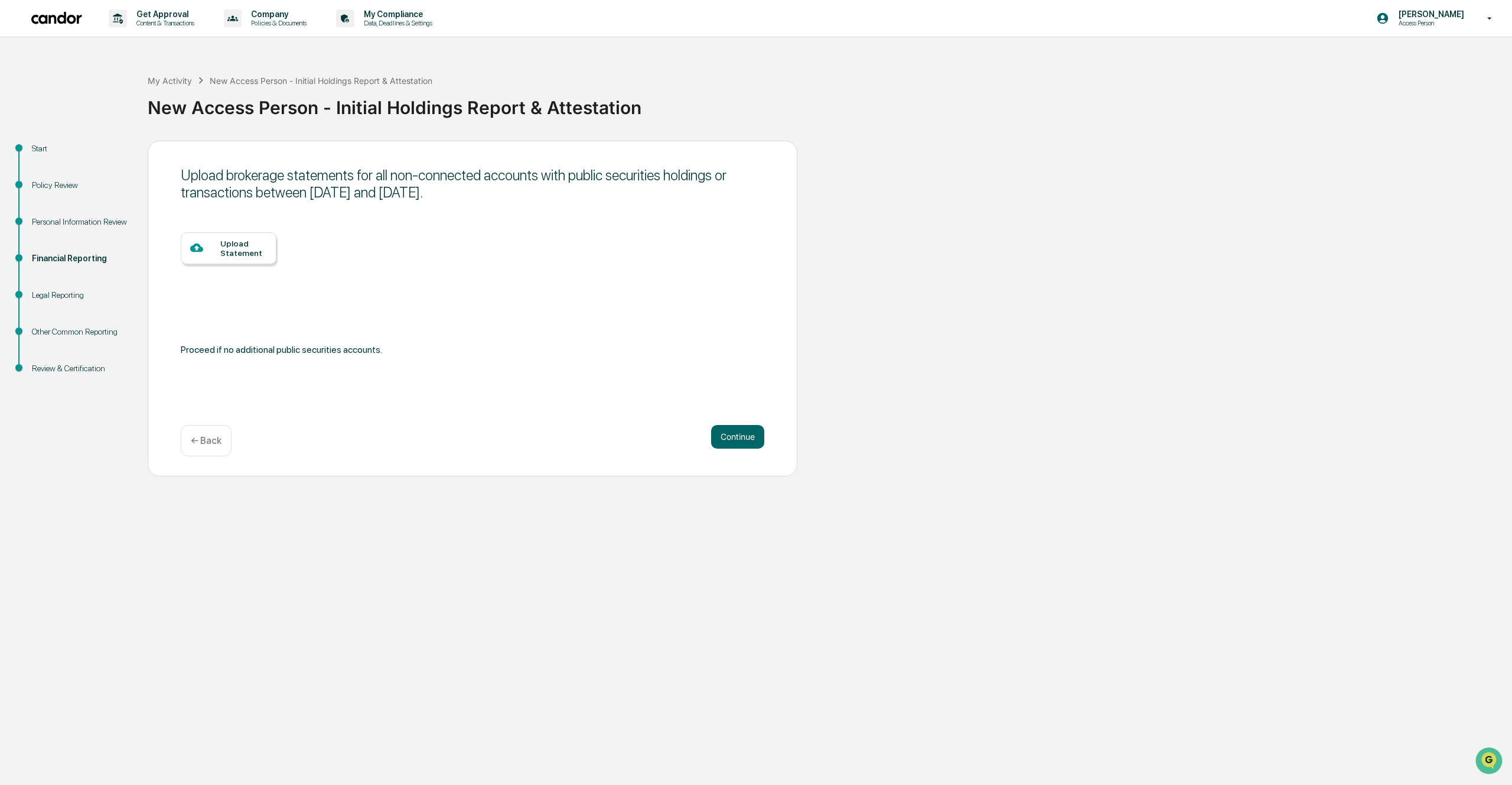
click at [252, 251] on div "Upload Statement" at bounding box center [244, 249] width 46 height 19
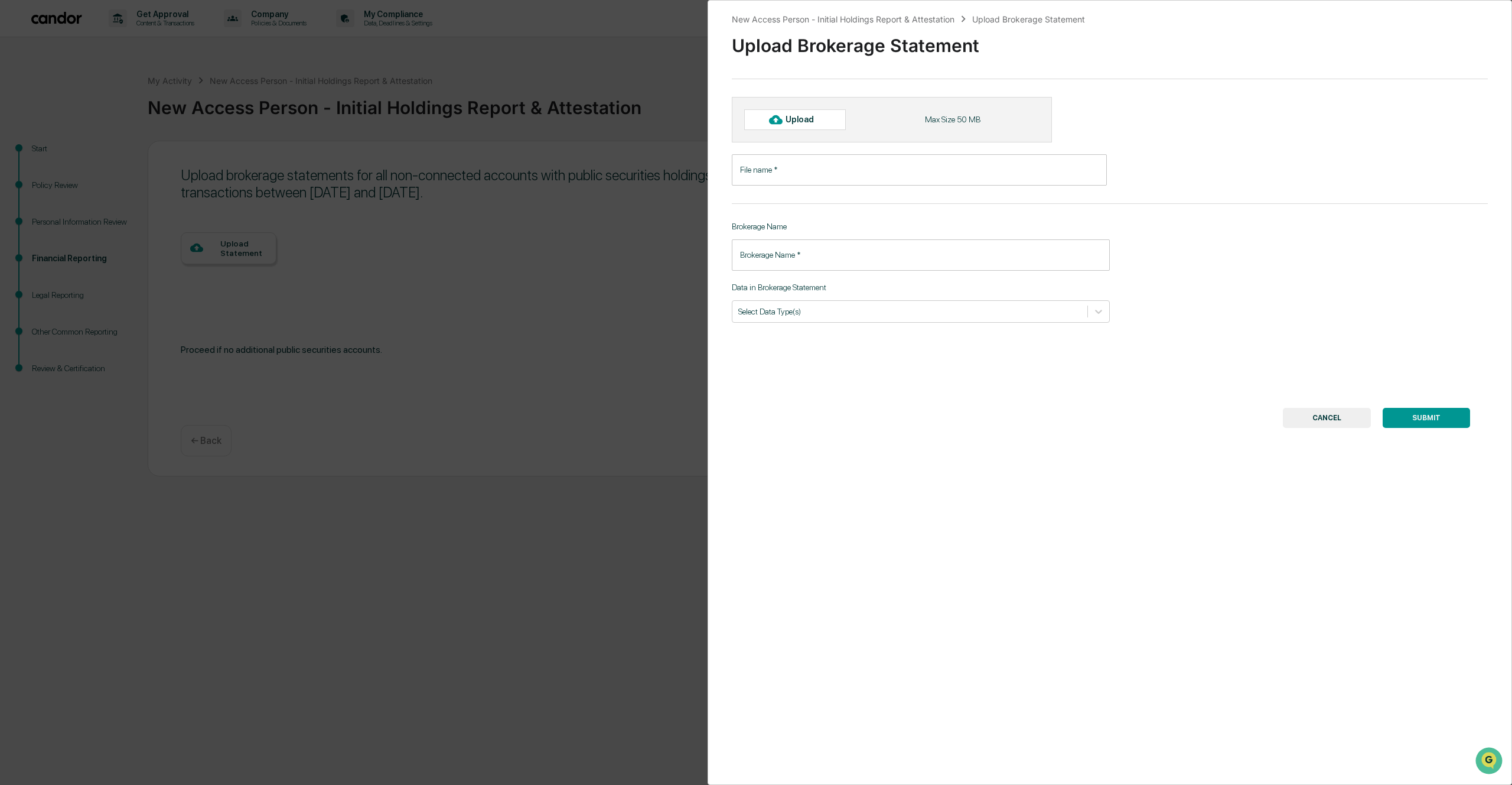
click at [808, 121] on div "Upload" at bounding box center [805, 119] width 38 height 10
type input "**********"
click at [832, 264] on input "Brokerage Name   *" at bounding box center [920, 261] width 378 height 32
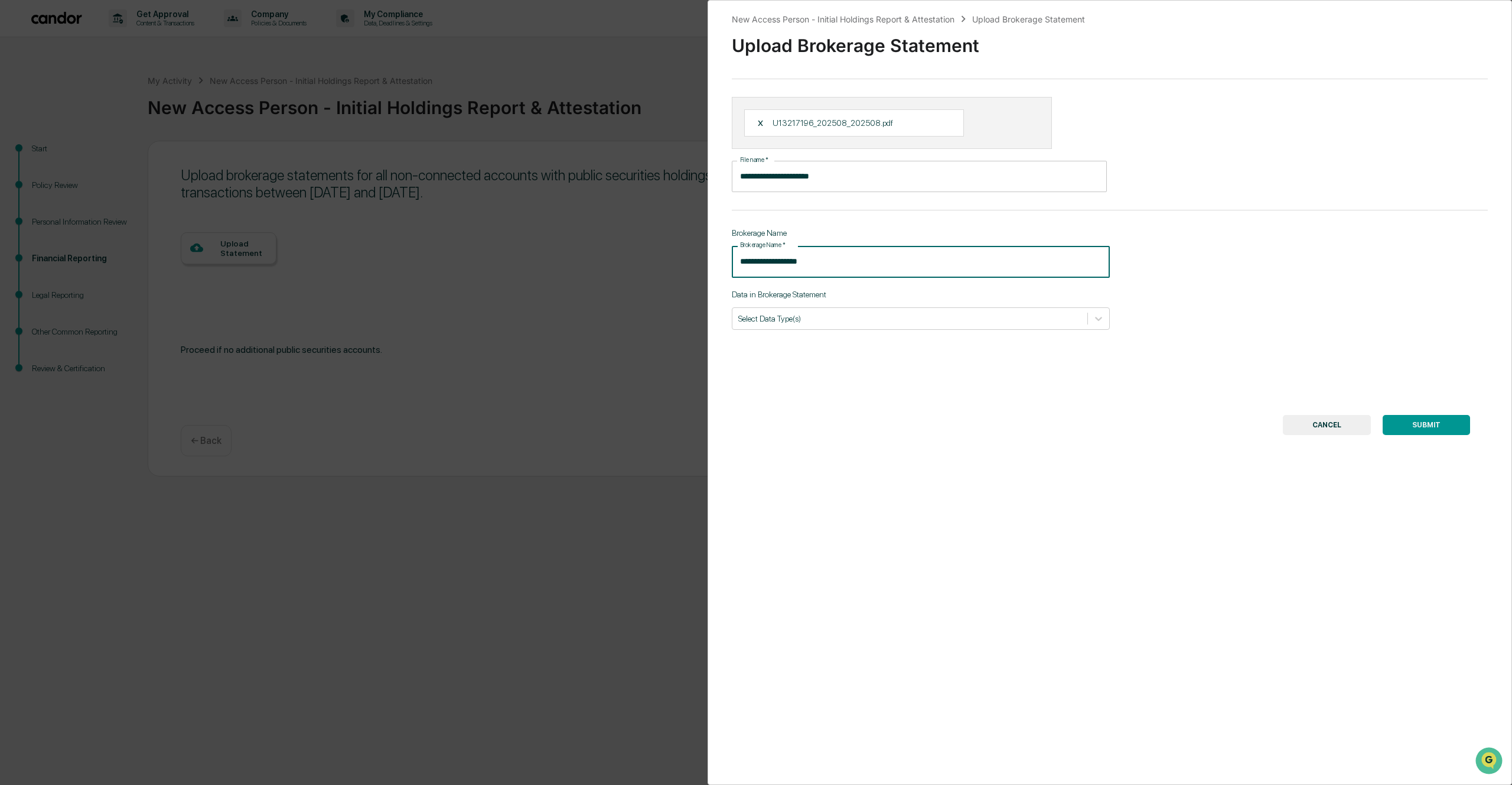
type input "**********"
click at [838, 333] on div "**********" at bounding box center [1110, 392] width 804 height 785
click at [844, 324] on div at bounding box center [910, 318] width 343 height 11
click at [791, 419] on div "SUBMIT CANCEL" at bounding box center [1110, 425] width 721 height 20
click at [821, 328] on div "Select Data Type(s)" at bounding box center [920, 319] width 378 height 23
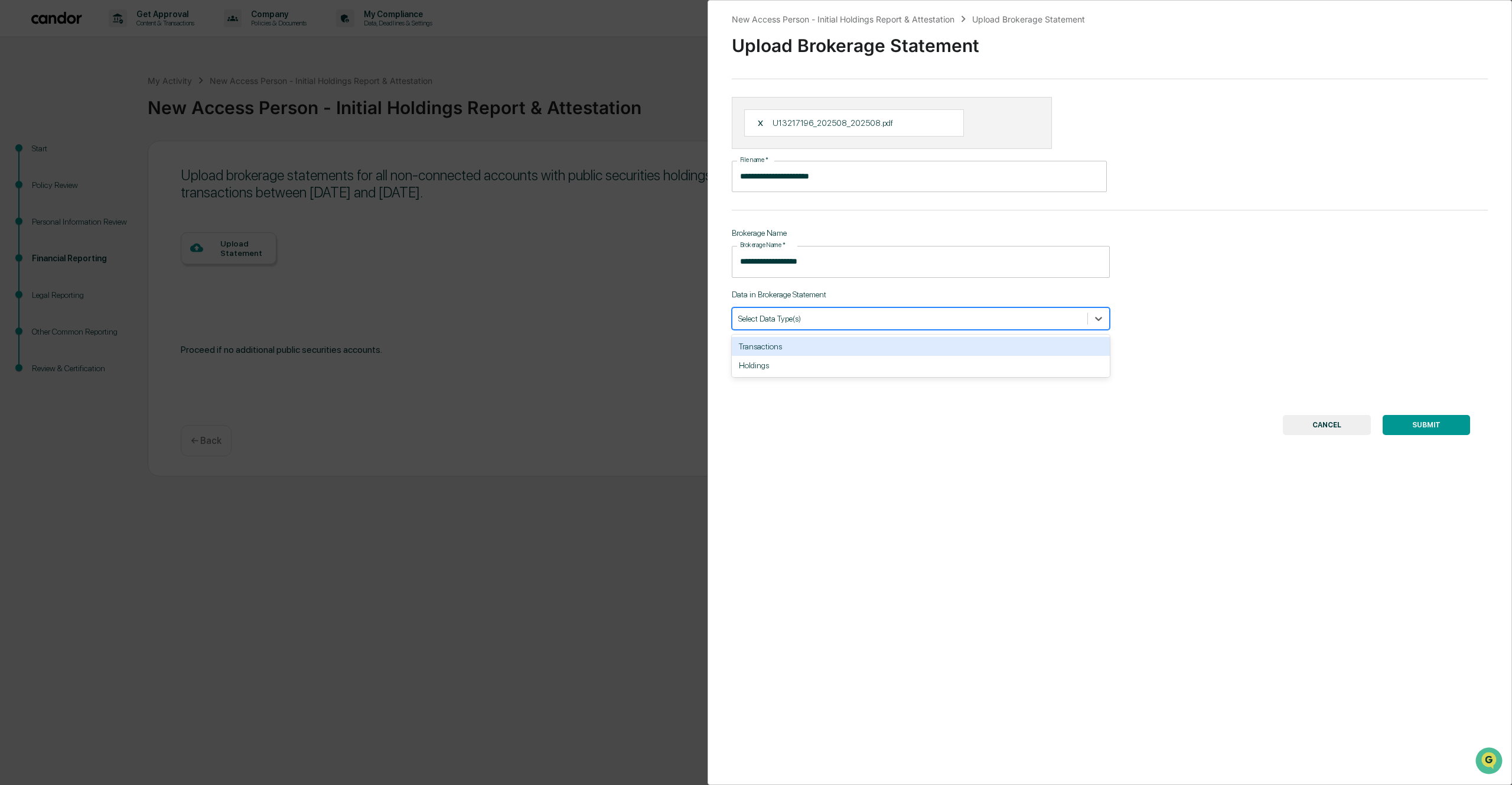
click at [805, 326] on div "Select Data Type(s)" at bounding box center [910, 318] width 355 height 16
click at [798, 349] on div "Transactions" at bounding box center [920, 346] width 378 height 19
click at [810, 353] on div "Holdings" at bounding box center [920, 346] width 378 height 19
click at [792, 393] on div "**********" at bounding box center [1110, 392] width 804 height 785
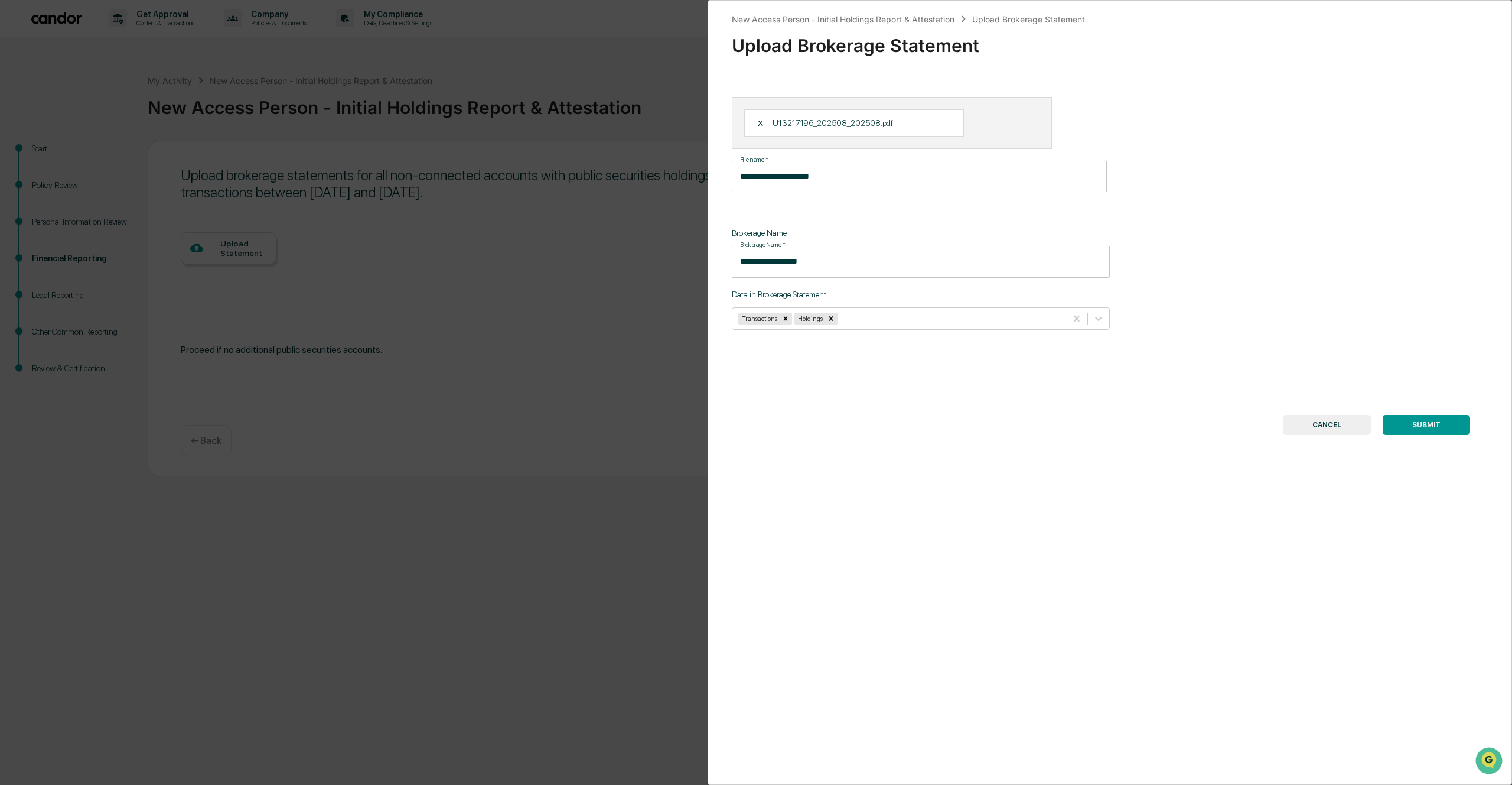
click at [1426, 427] on button "SUBMIT" at bounding box center [1426, 425] width 88 height 20
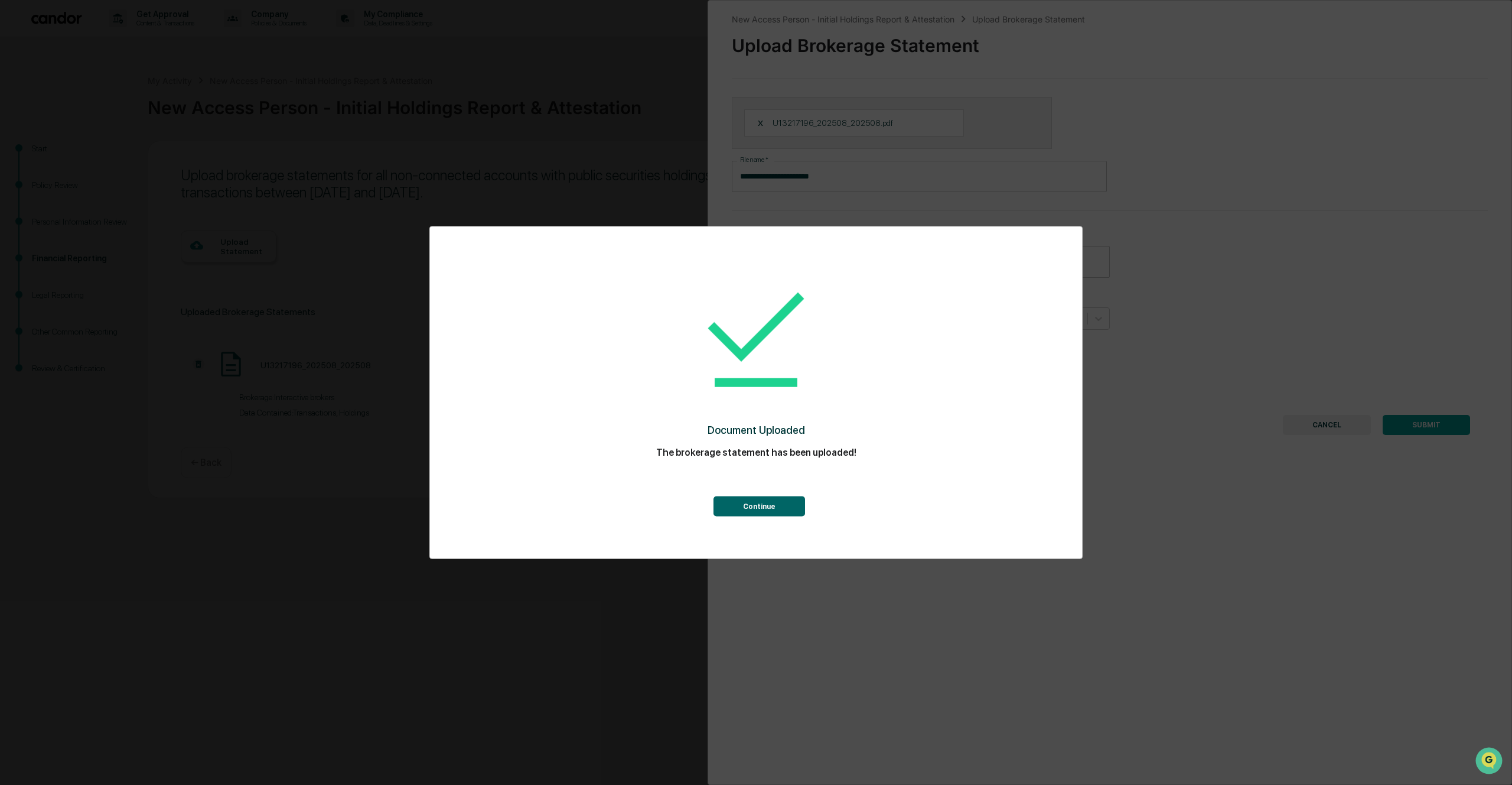
click at [770, 507] on button "Continue" at bounding box center [760, 506] width 92 height 20
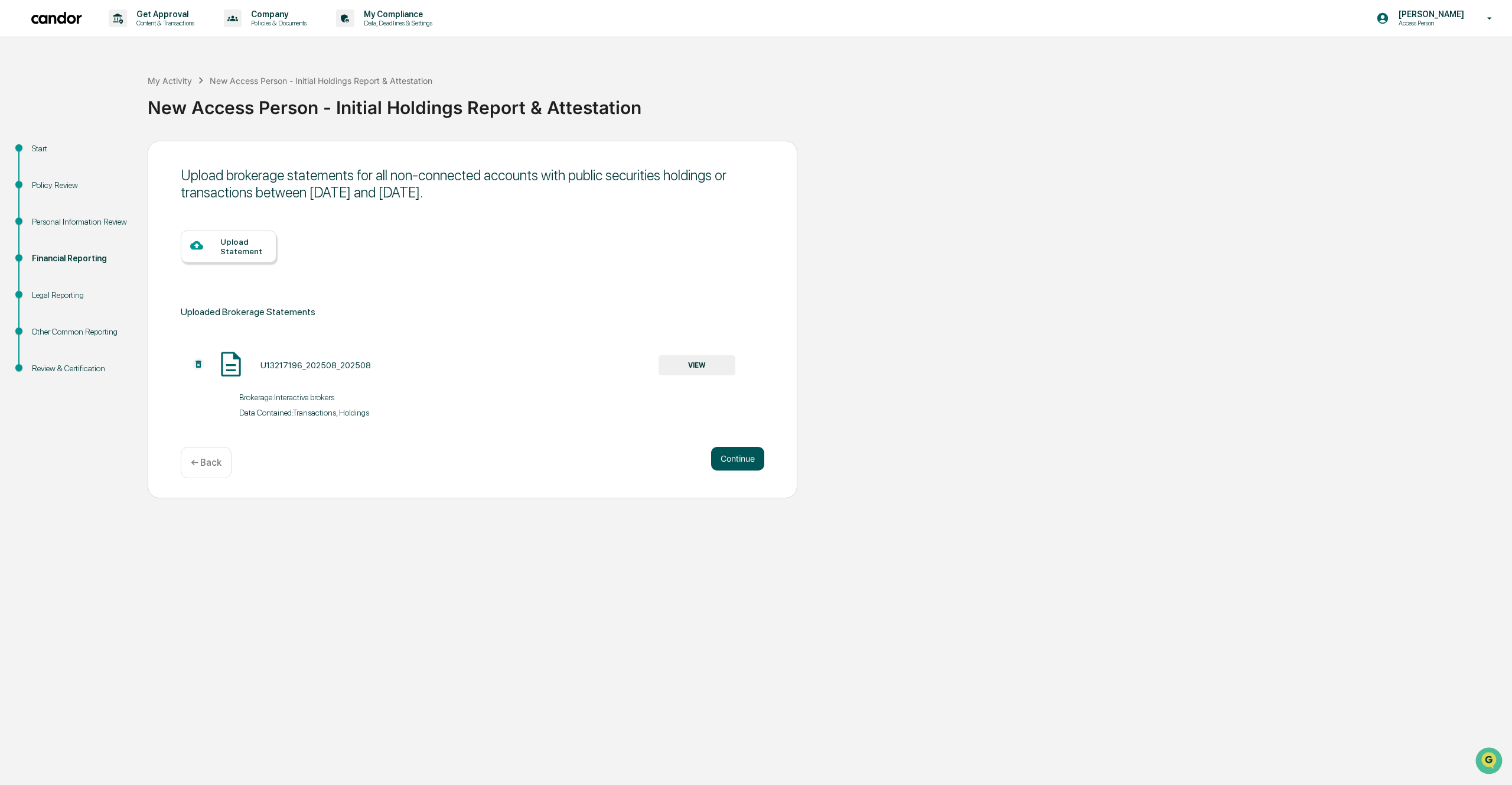
click at [753, 454] on button "Continue" at bounding box center [738, 459] width 53 height 24
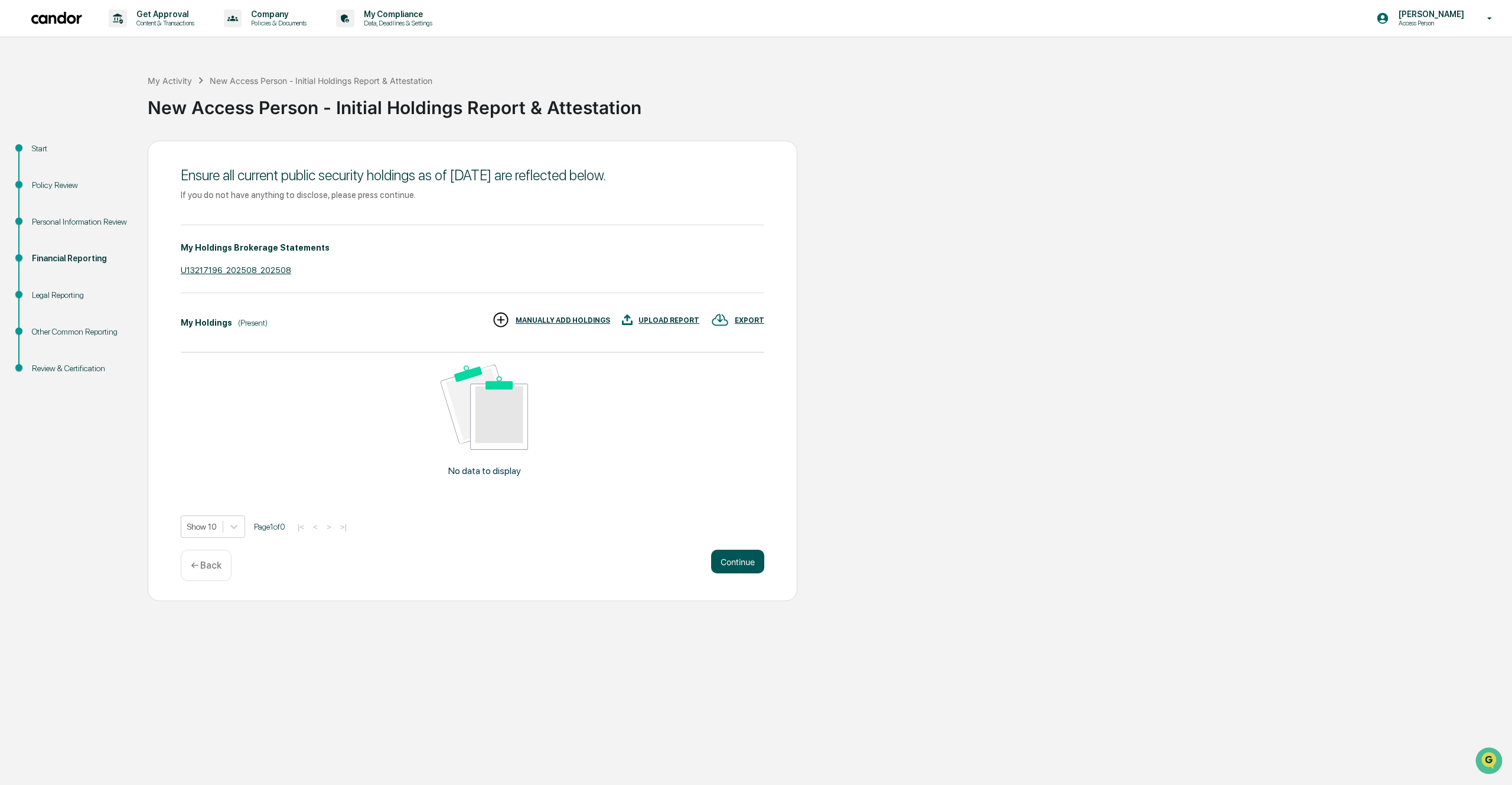
click at [743, 560] on button "Continue" at bounding box center [738, 561] width 53 height 24
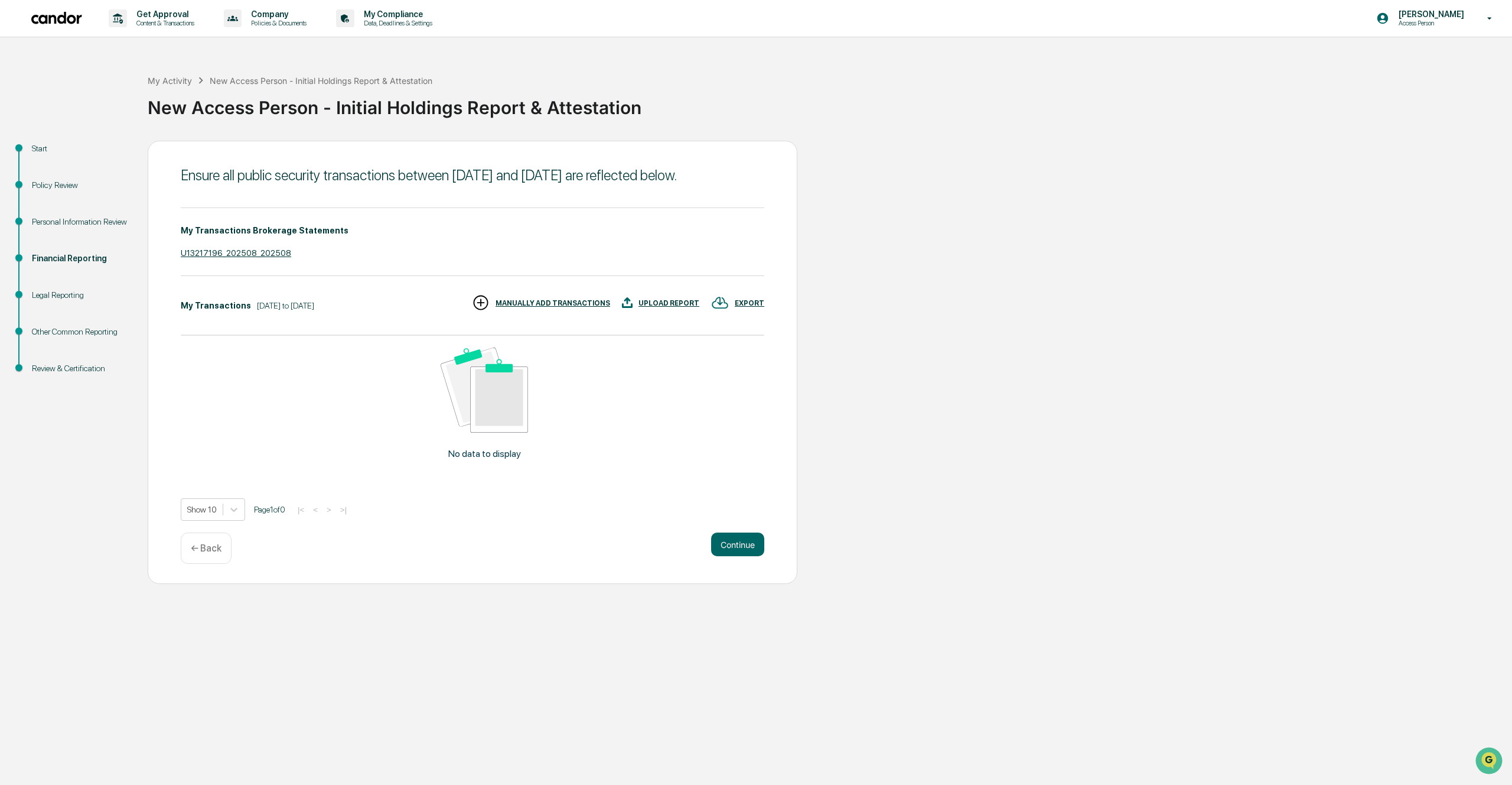
click at [210, 564] on div "← Back" at bounding box center [206, 548] width 51 height 32
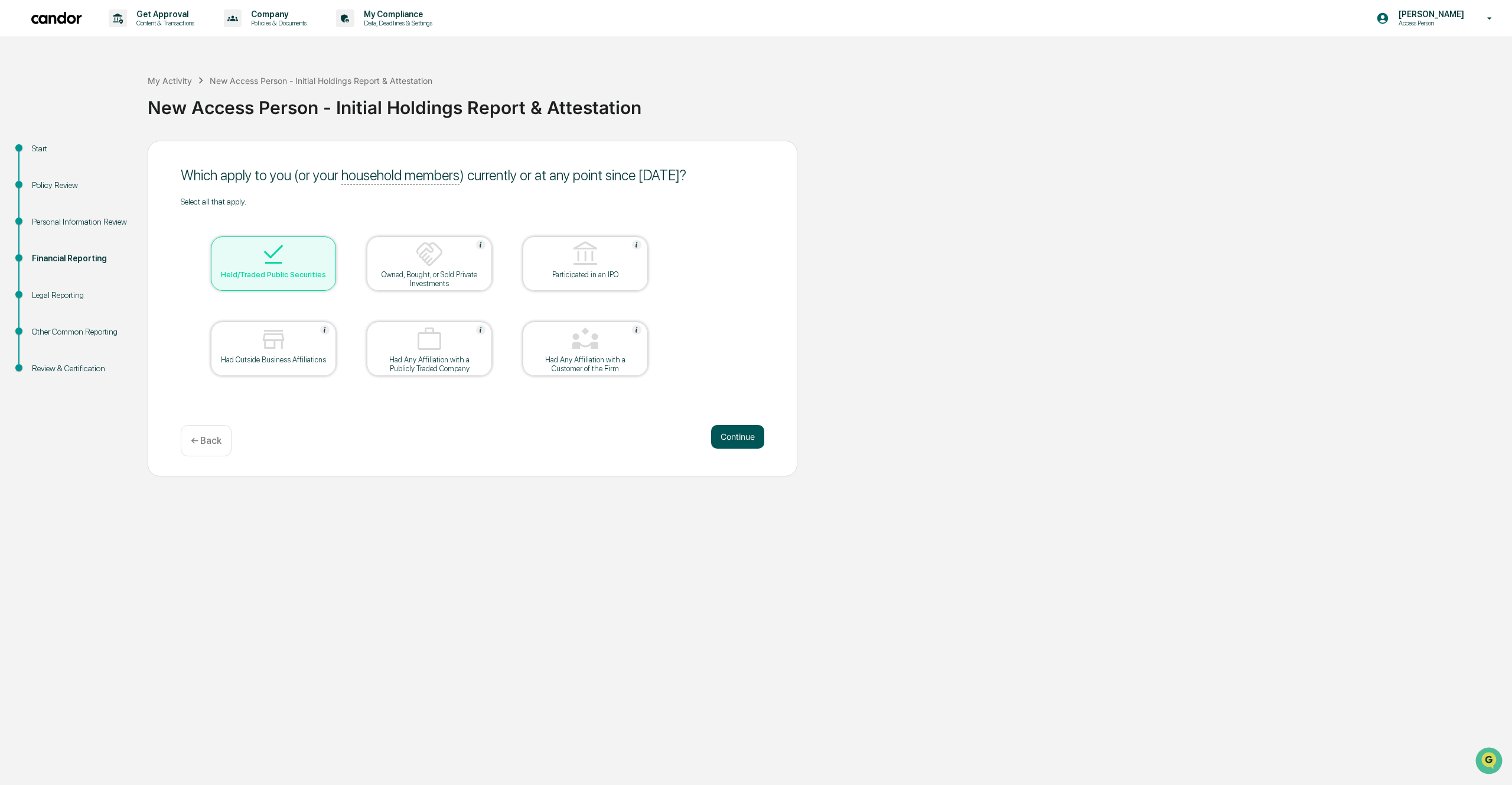
click at [748, 437] on button "Continue" at bounding box center [738, 437] width 53 height 24
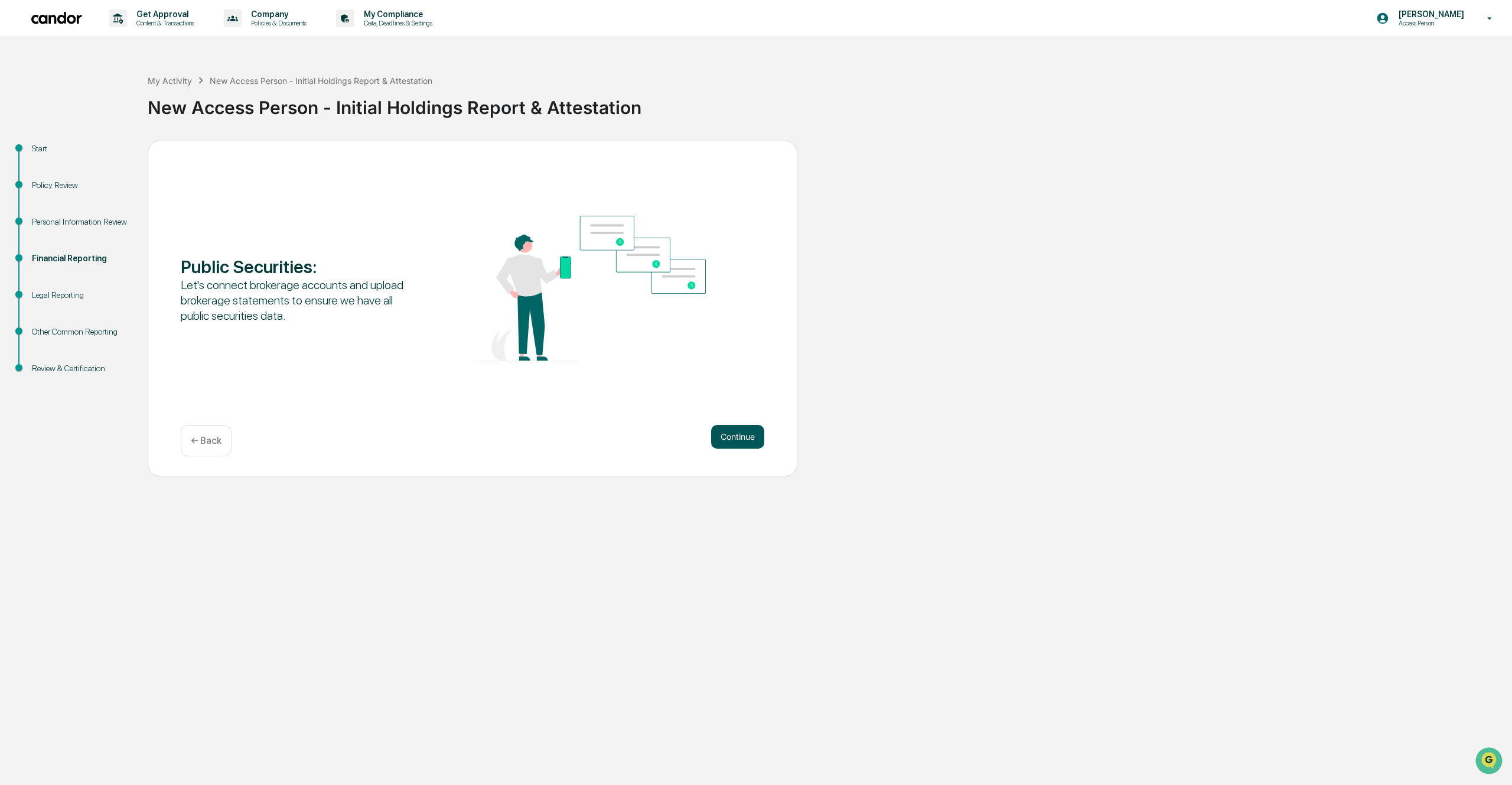
click at [743, 435] on button "Continue" at bounding box center [738, 437] width 53 height 24
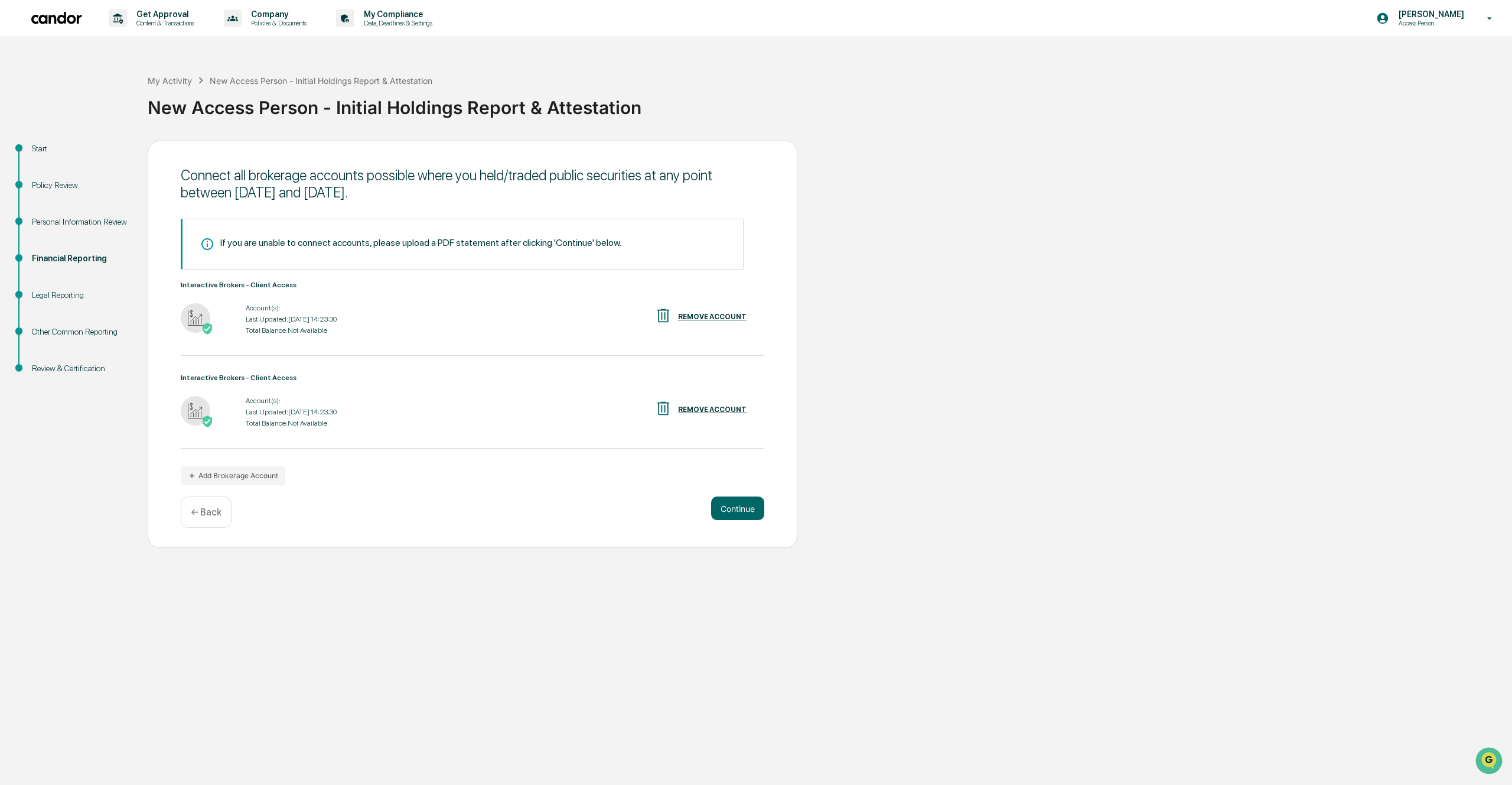
click at [727, 412] on div "REMOVE ACCOUNT" at bounding box center [712, 409] width 69 height 8
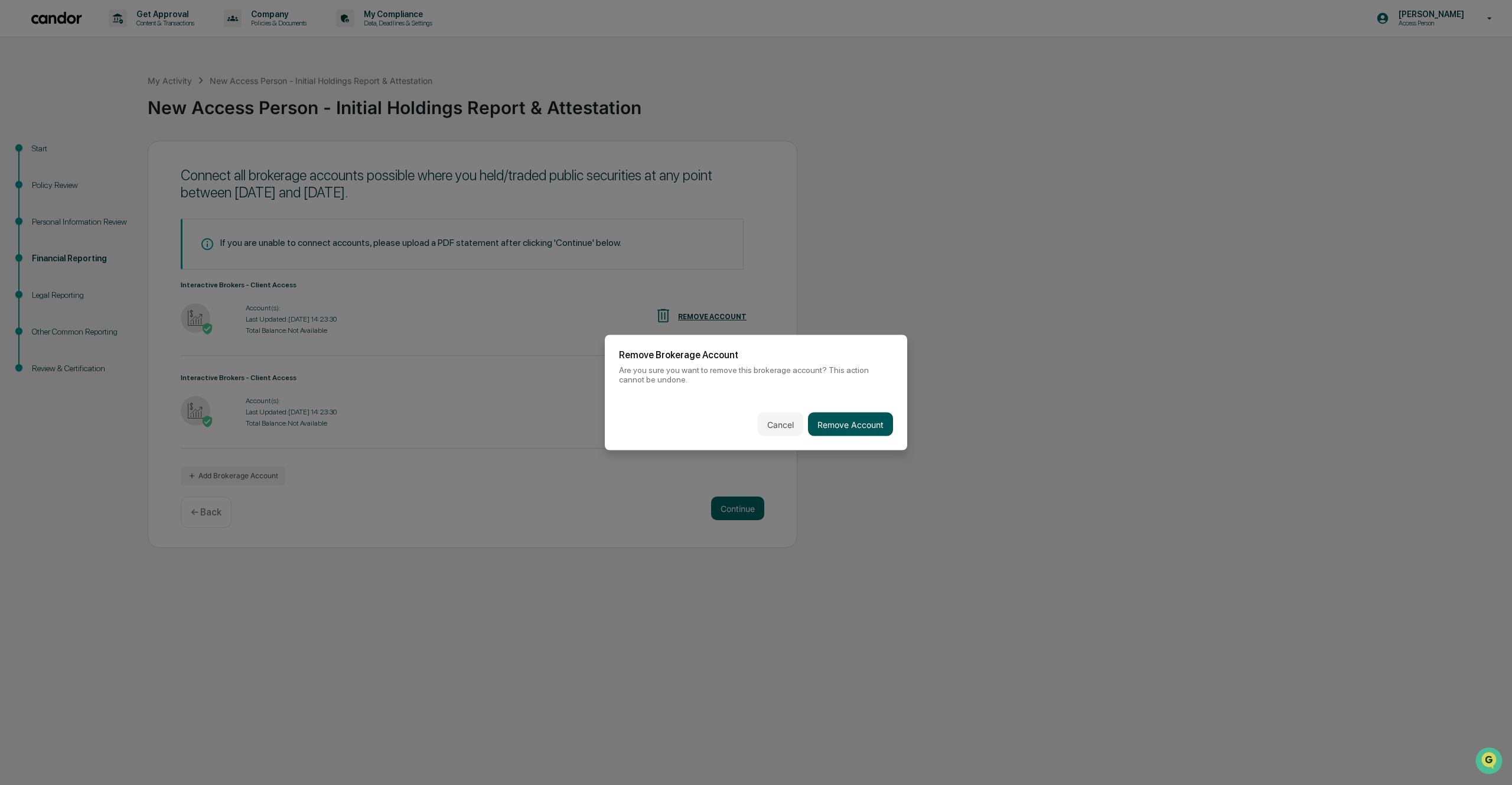
click at [868, 424] on button "Remove Account" at bounding box center [850, 424] width 85 height 24
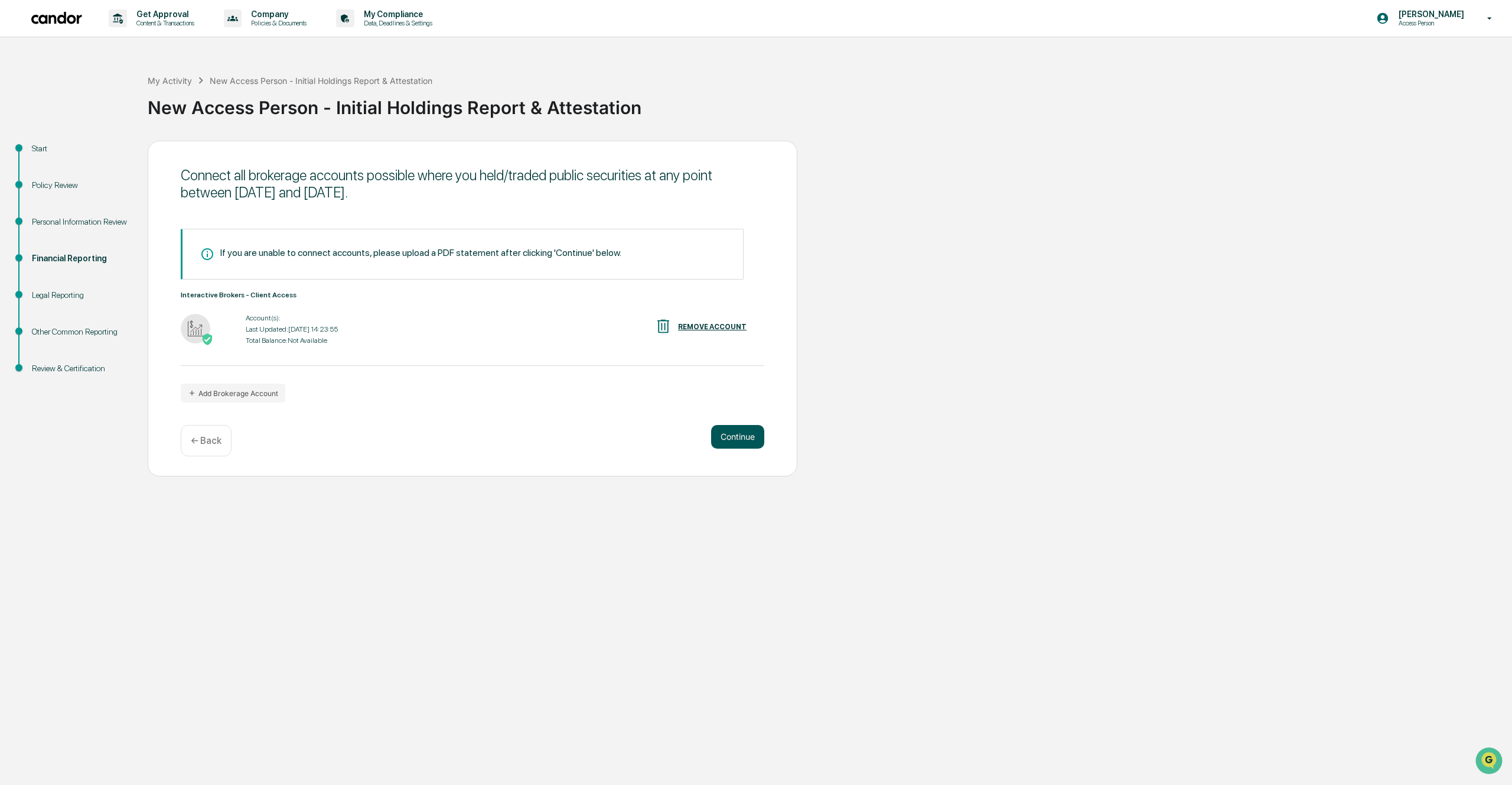
click at [752, 442] on button "Continue" at bounding box center [738, 437] width 53 height 24
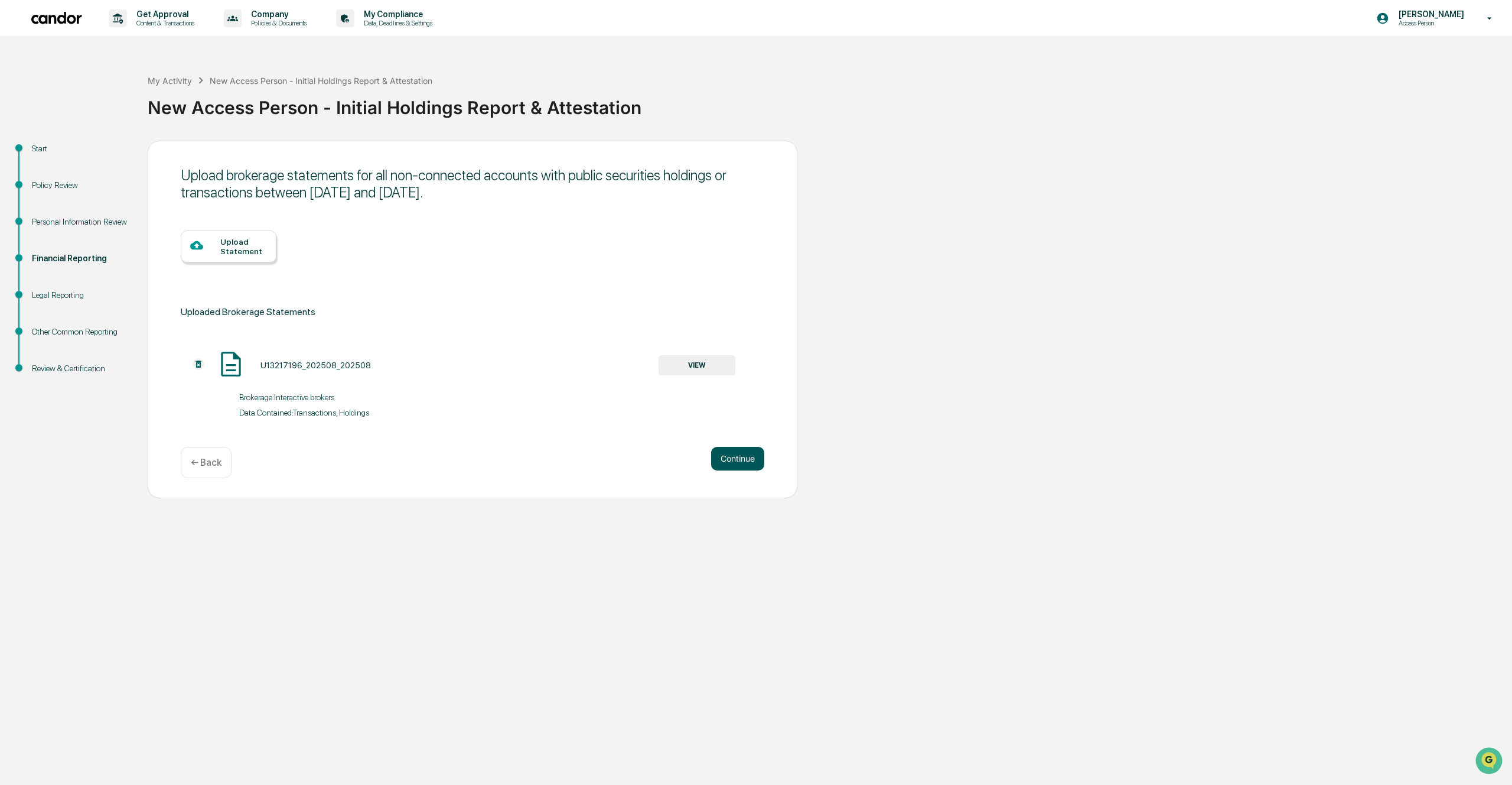
click at [718, 454] on button "Continue" at bounding box center [738, 459] width 53 height 24
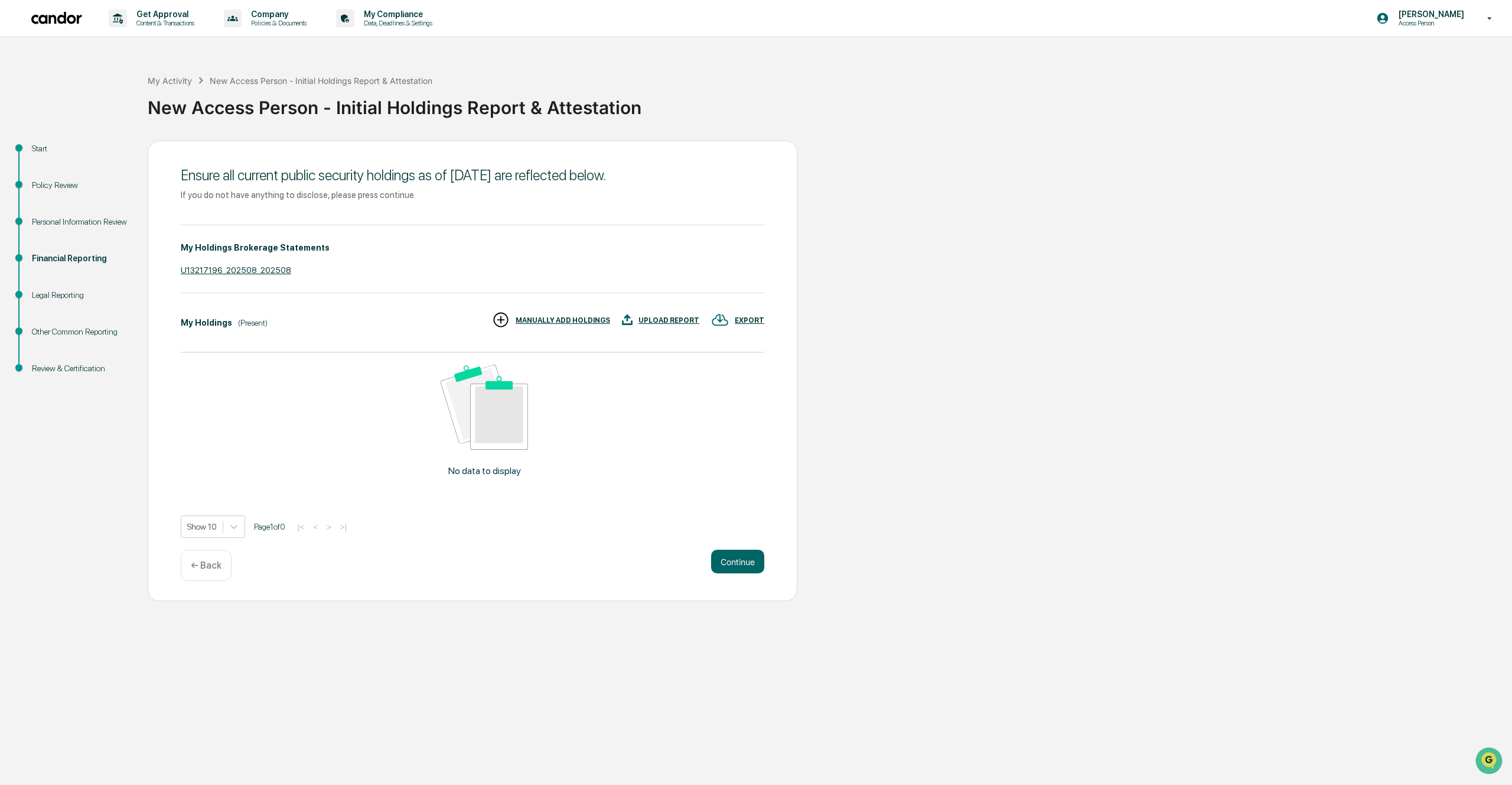
click at [667, 321] on div "UPLOAD REPORT" at bounding box center [669, 320] width 61 height 8
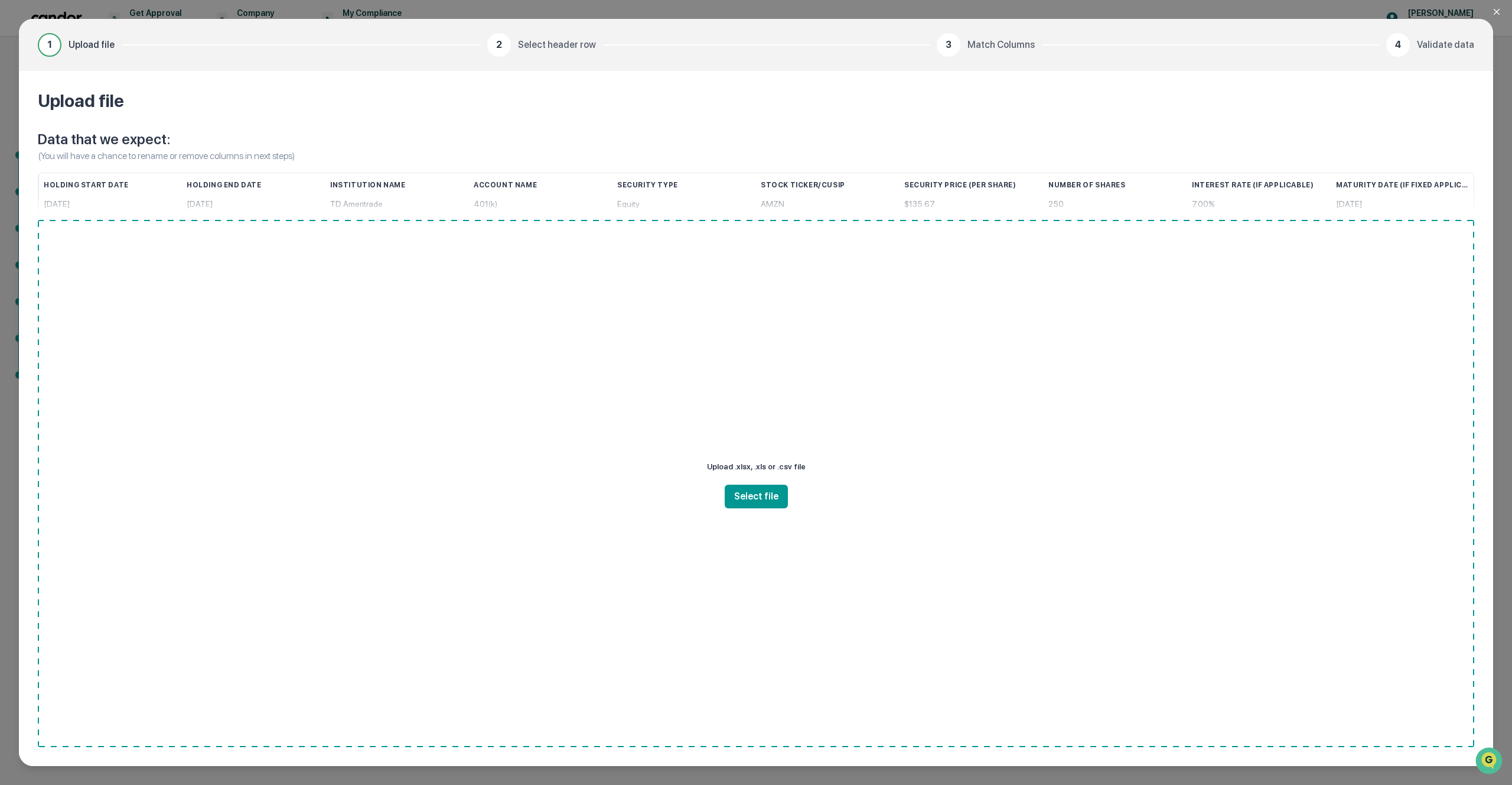
click at [1496, 10] on icon "Close modal" at bounding box center [1497, 12] width 10 height 10
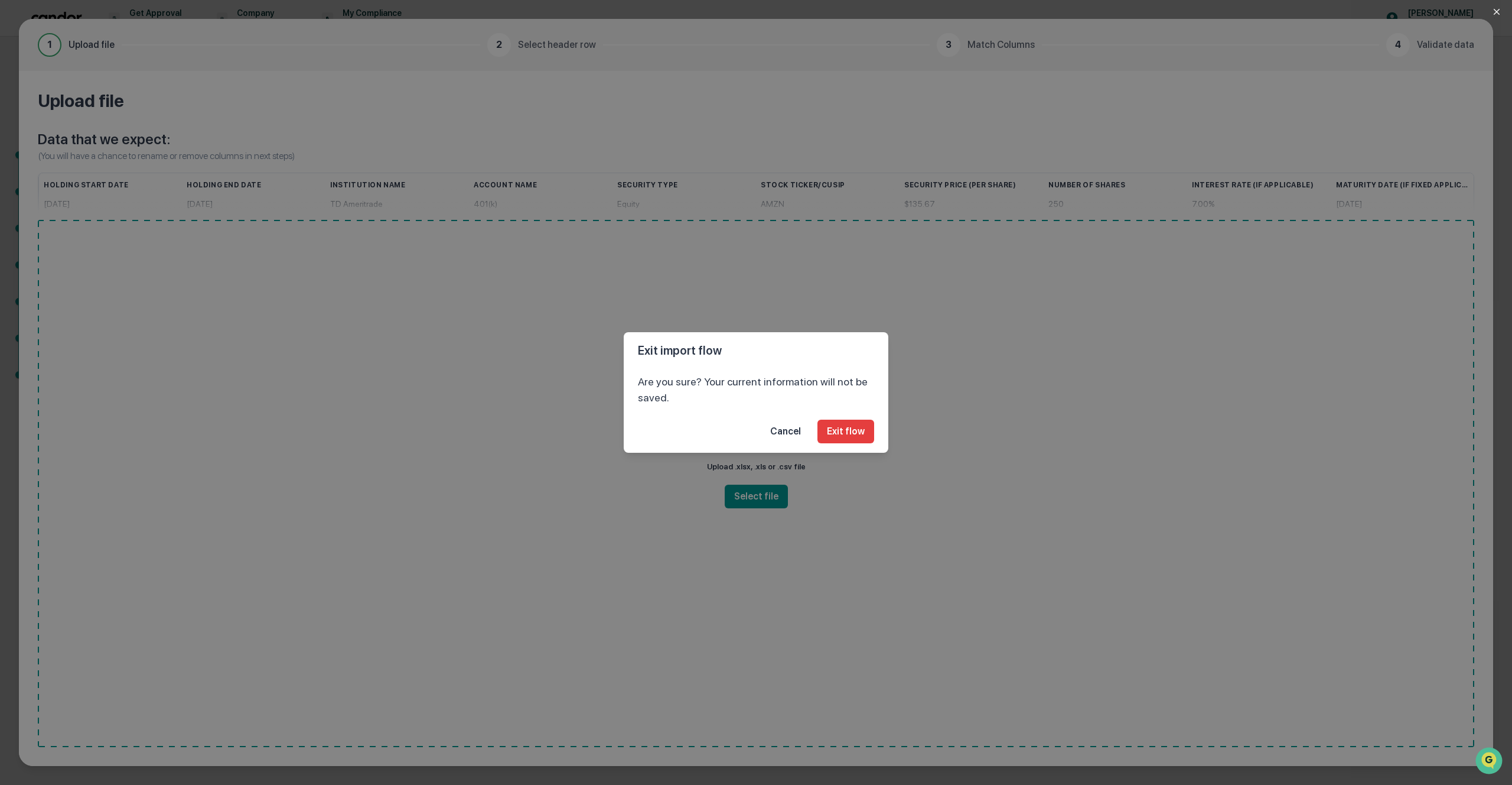
click at [789, 431] on button "Cancel" at bounding box center [785, 432] width 49 height 24
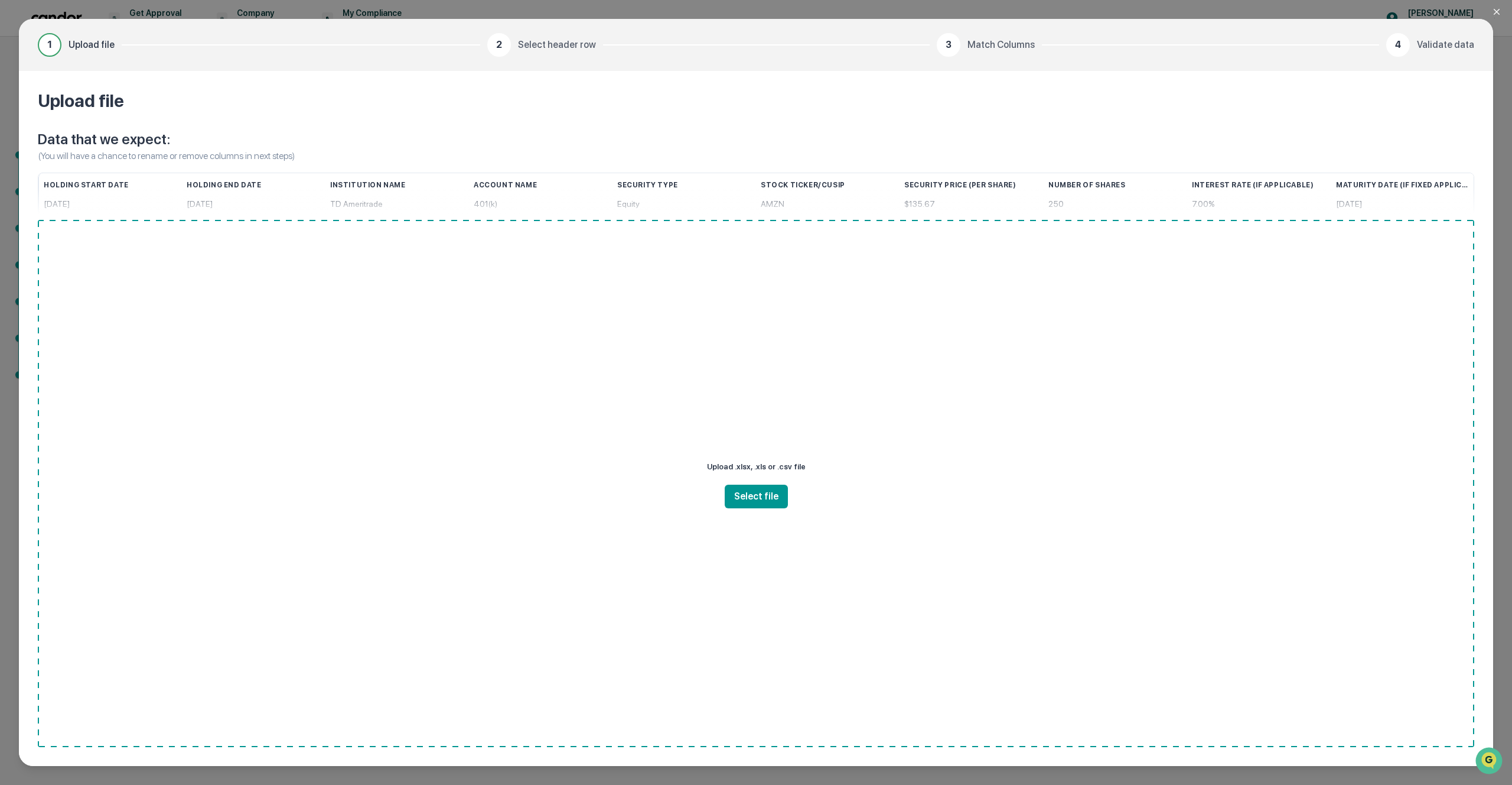
click at [1497, 12] on icon "Close modal" at bounding box center [1497, 12] width 6 height 6
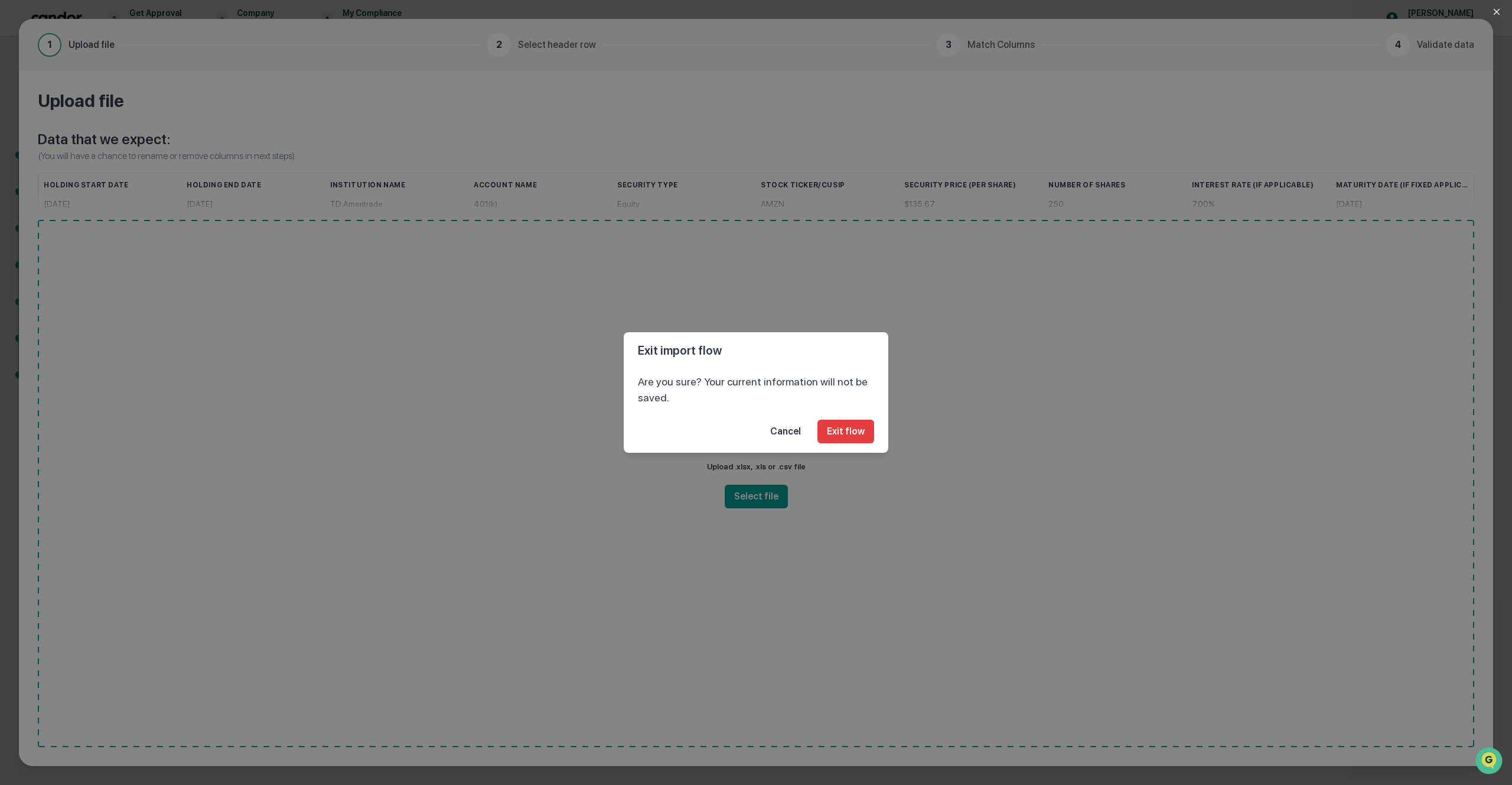
click at [836, 443] on footer "Cancel Exit flow" at bounding box center [756, 431] width 265 height 42
click at [844, 437] on button "Exit flow" at bounding box center [845, 432] width 57 height 24
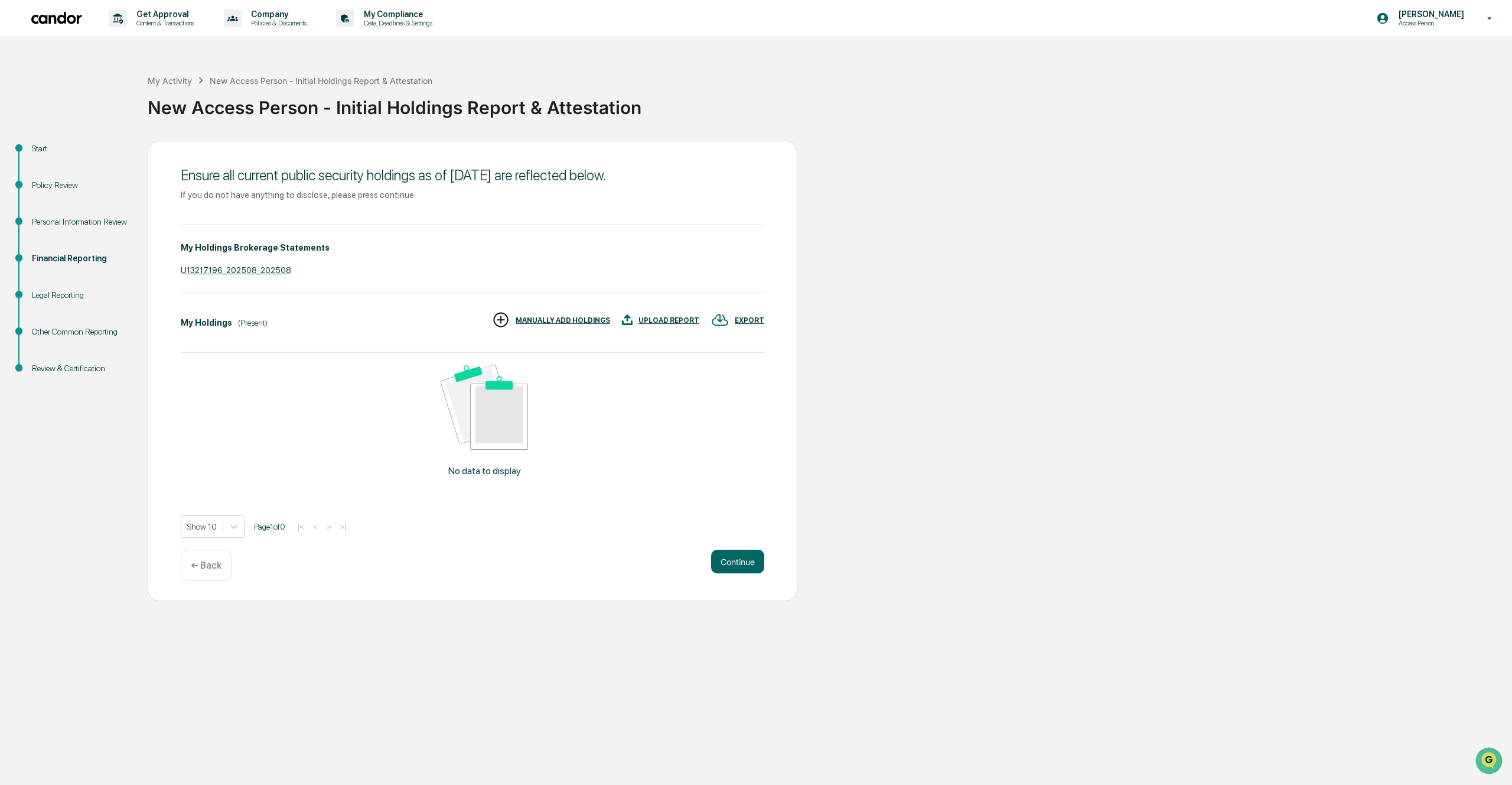
click at [347, 376] on div "No data to display" at bounding box center [484, 426] width 607 height 145
click at [332, 321] on div "My Holdings (Present) EXPORT UPLOAD REPORT MANUALLY ADD HOLDINGS" at bounding box center [472, 323] width 584 height 24
click at [678, 319] on div "UPLOAD REPORT" at bounding box center [669, 320] width 61 height 8
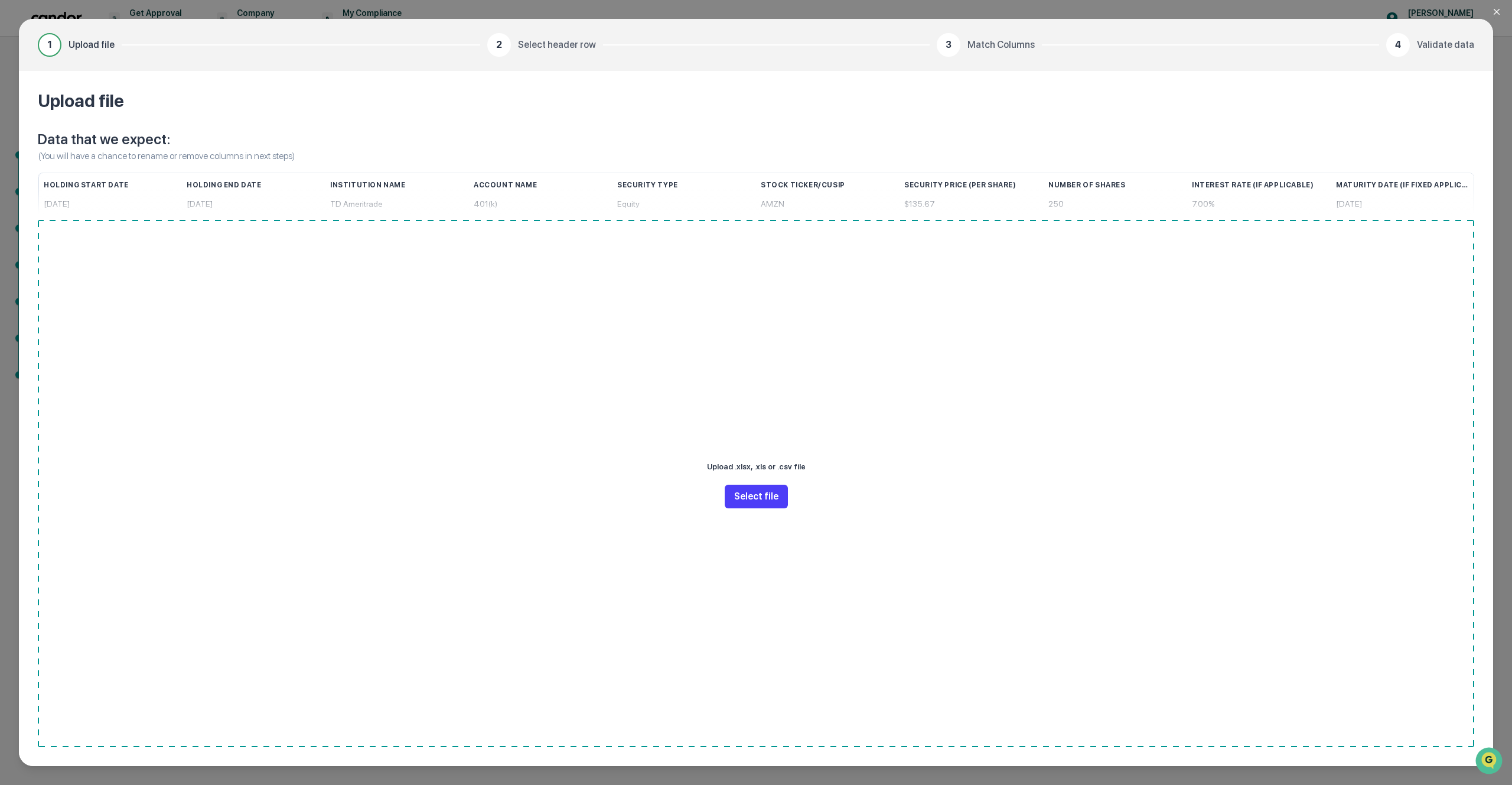
click at [764, 501] on button "Select file" at bounding box center [757, 497] width 63 height 24
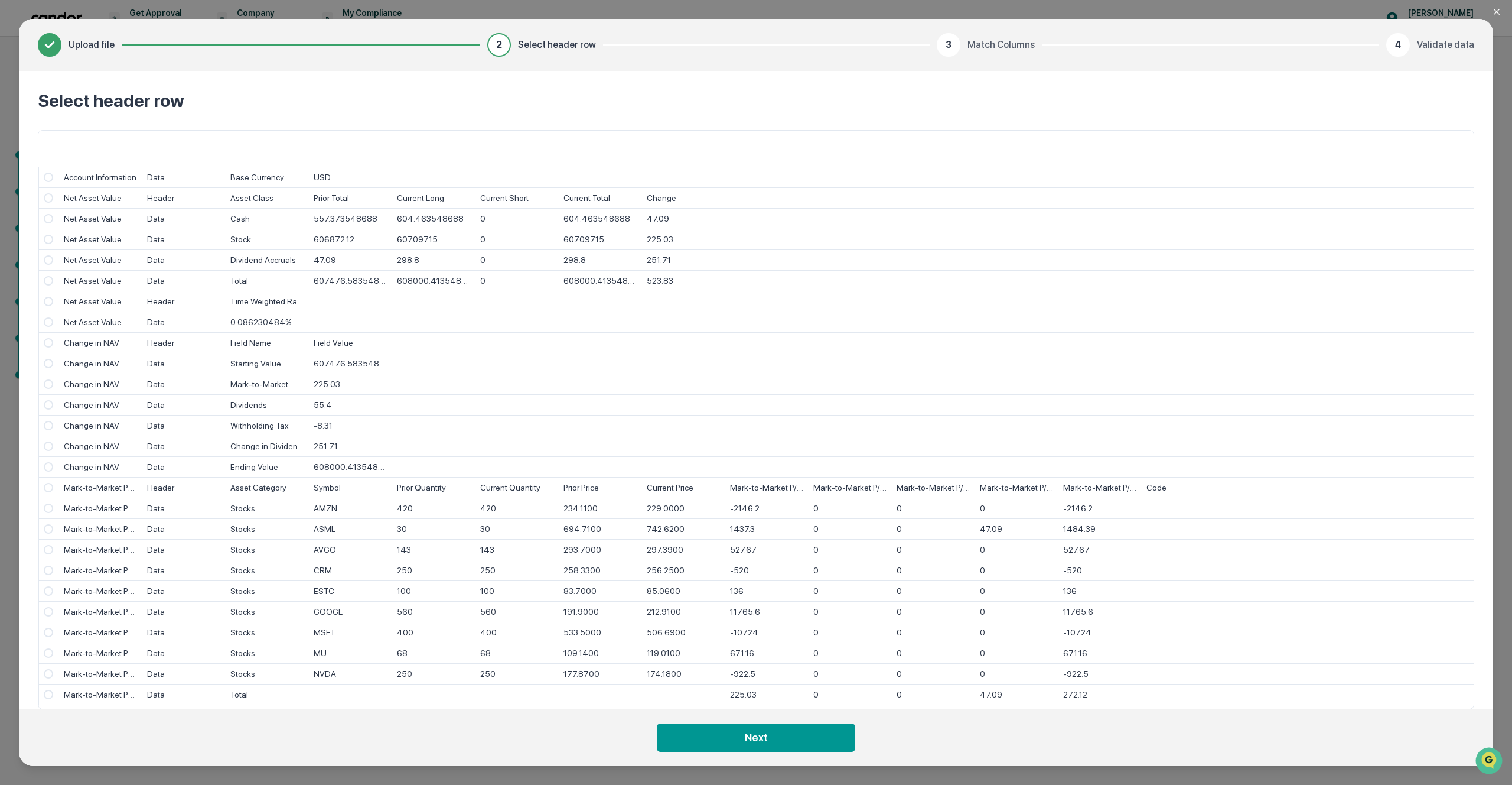
scroll to position [396, 0]
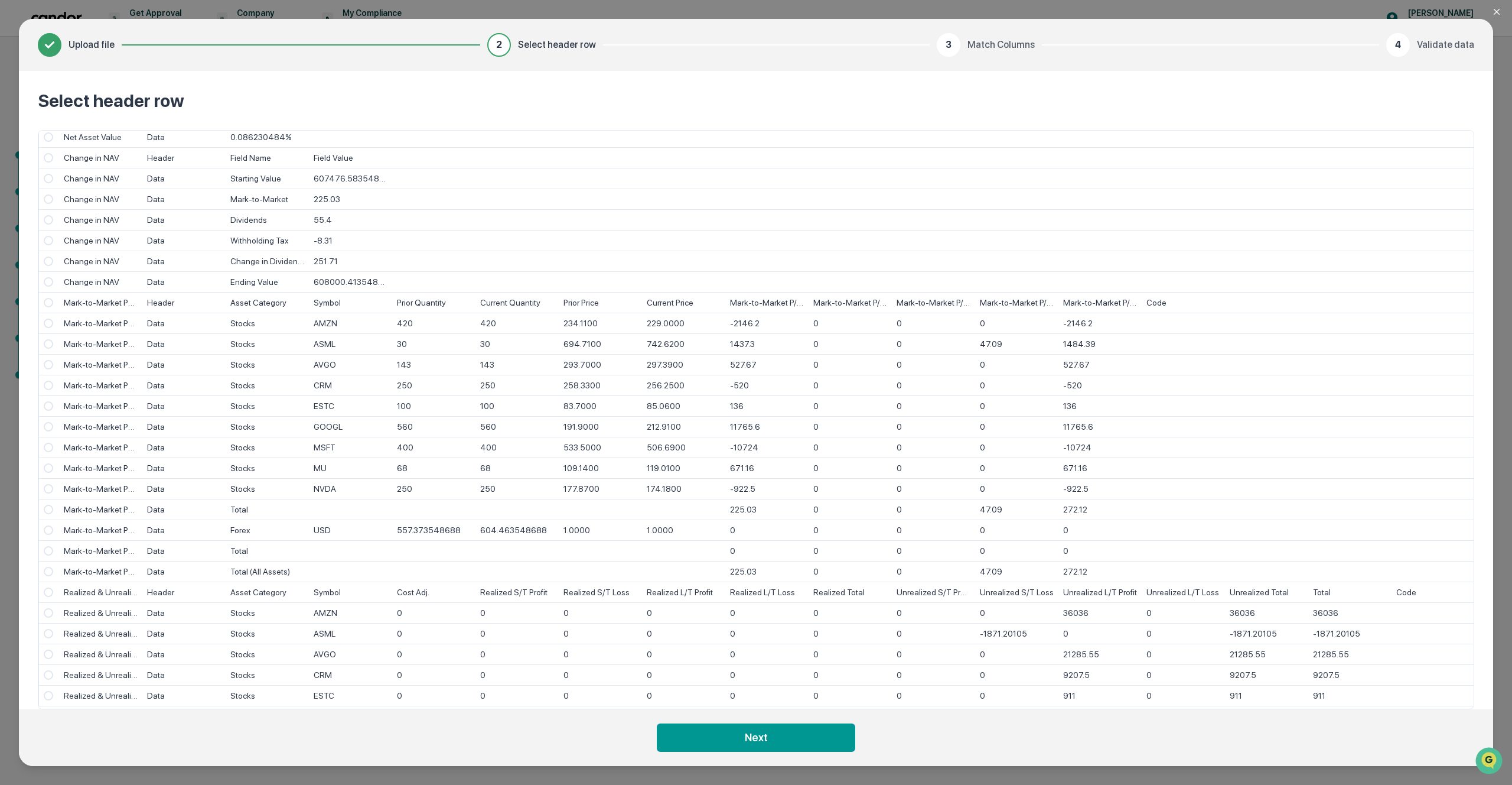
click at [51, 320] on span "Select" at bounding box center [48, 323] width 10 height 10
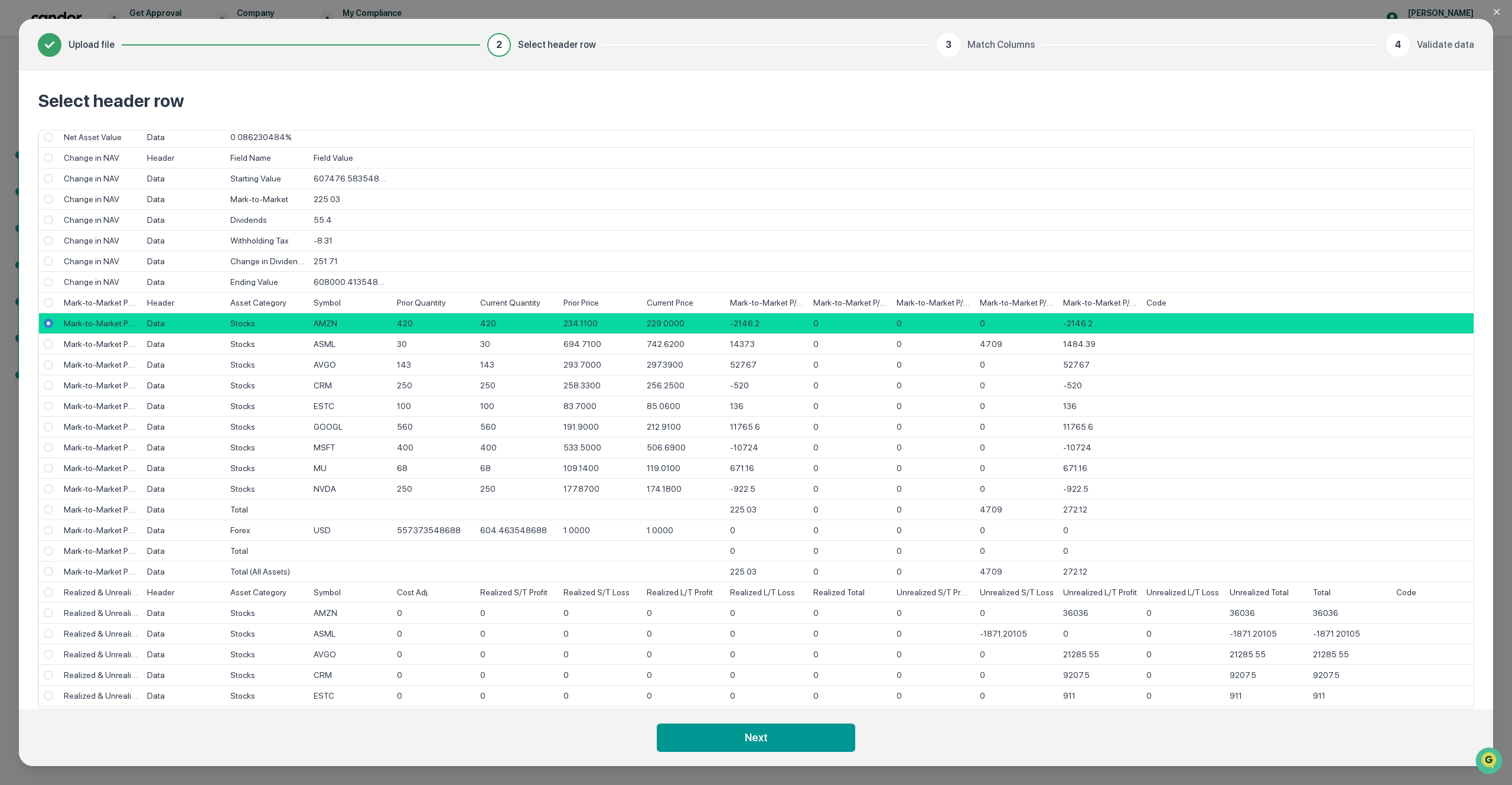
click at [48, 340] on span "Select" at bounding box center [48, 344] width 10 height 10
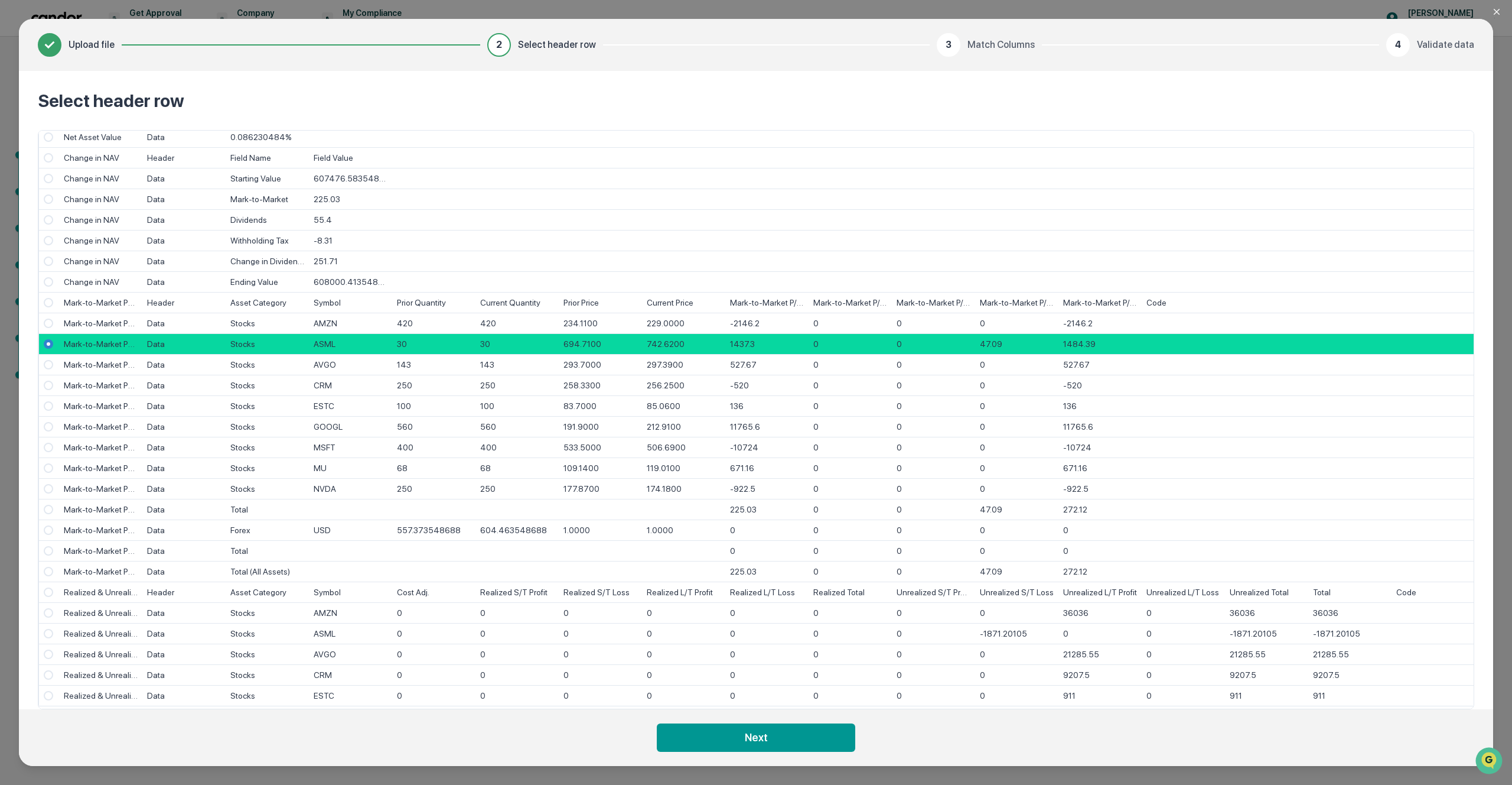
click at [48, 333] on div at bounding box center [48, 323] width 21 height 21
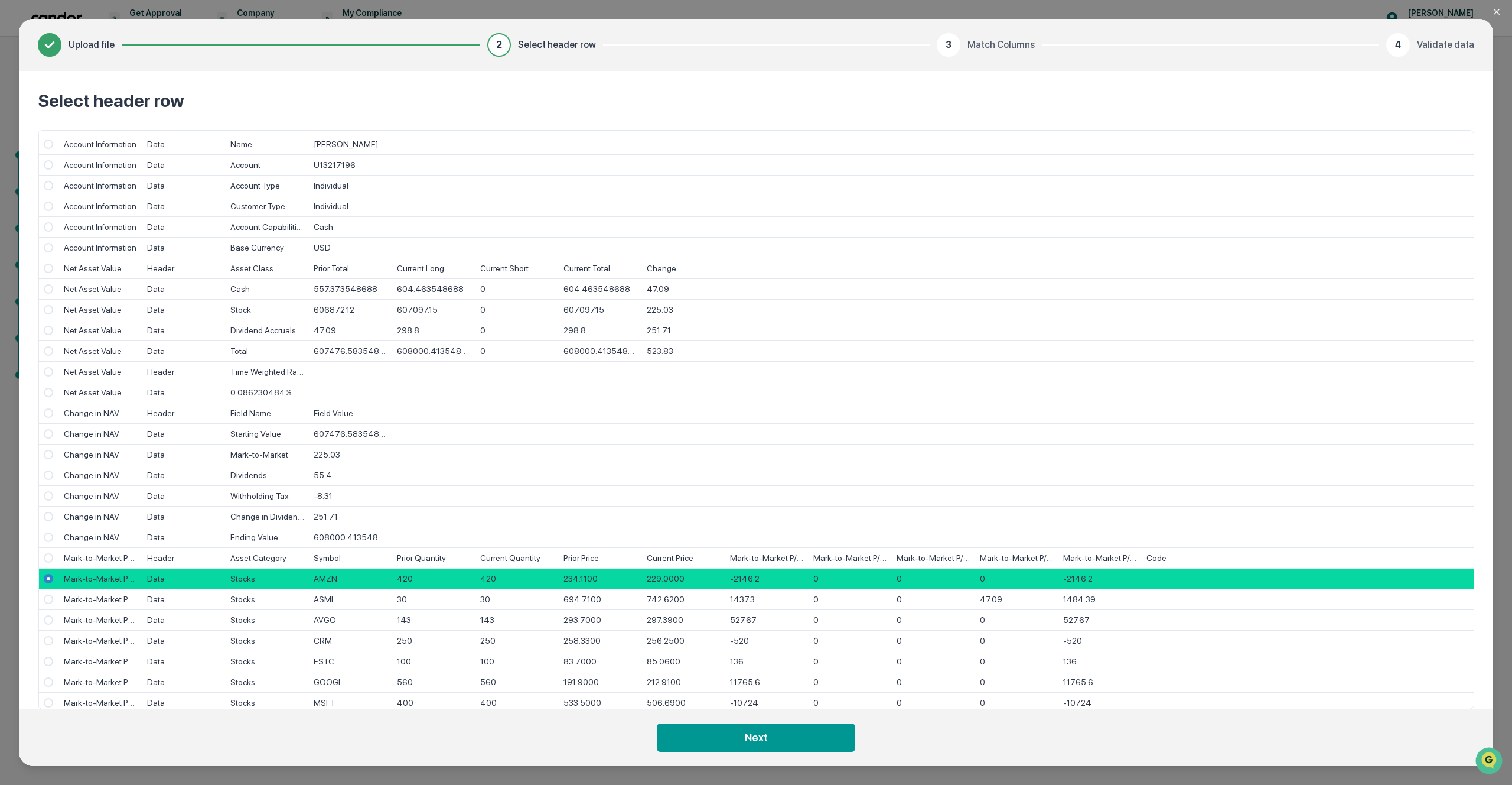
scroll to position [267, 0]
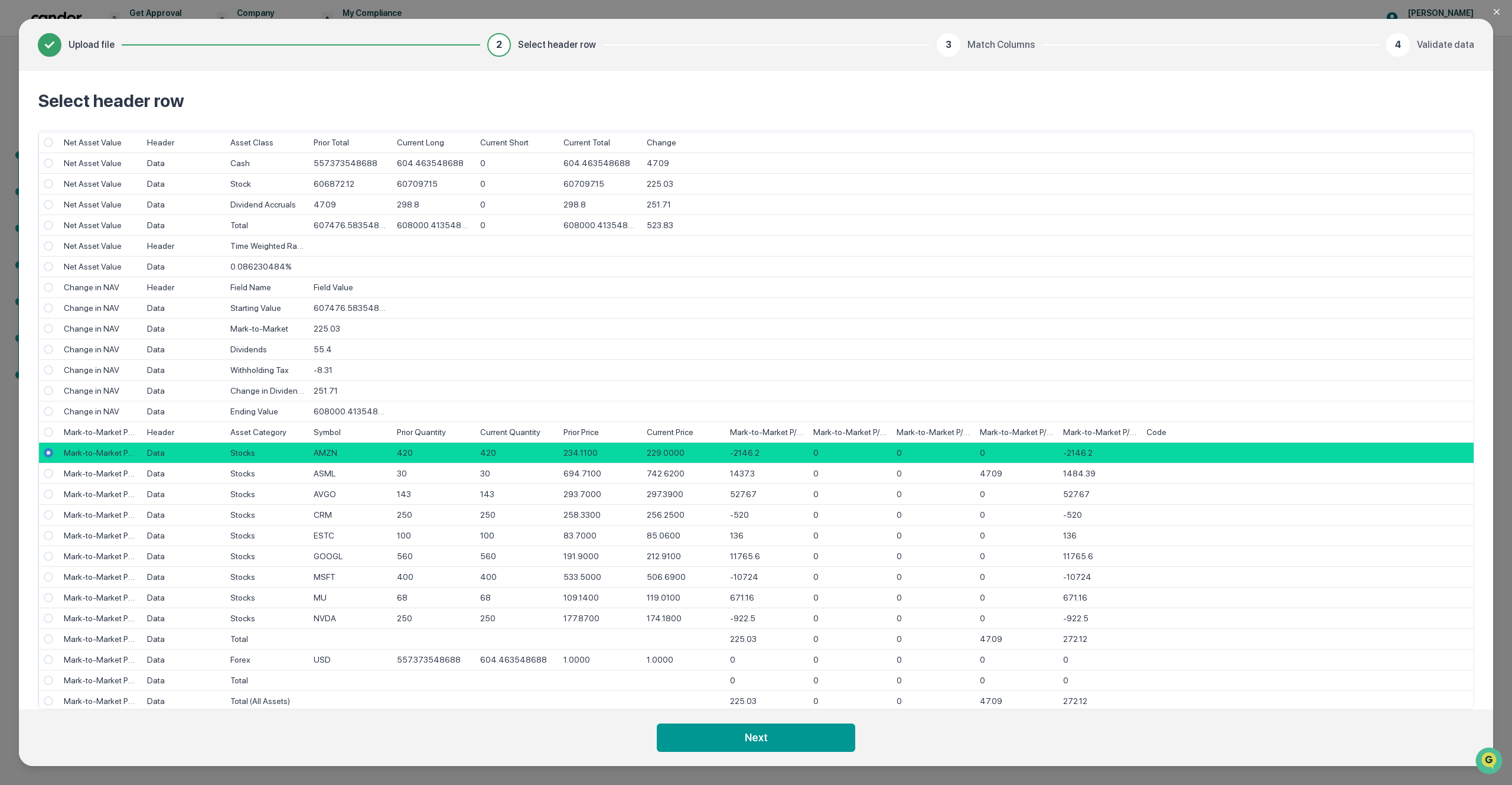
click at [46, 433] on span "Select" at bounding box center [48, 432] width 10 height 10
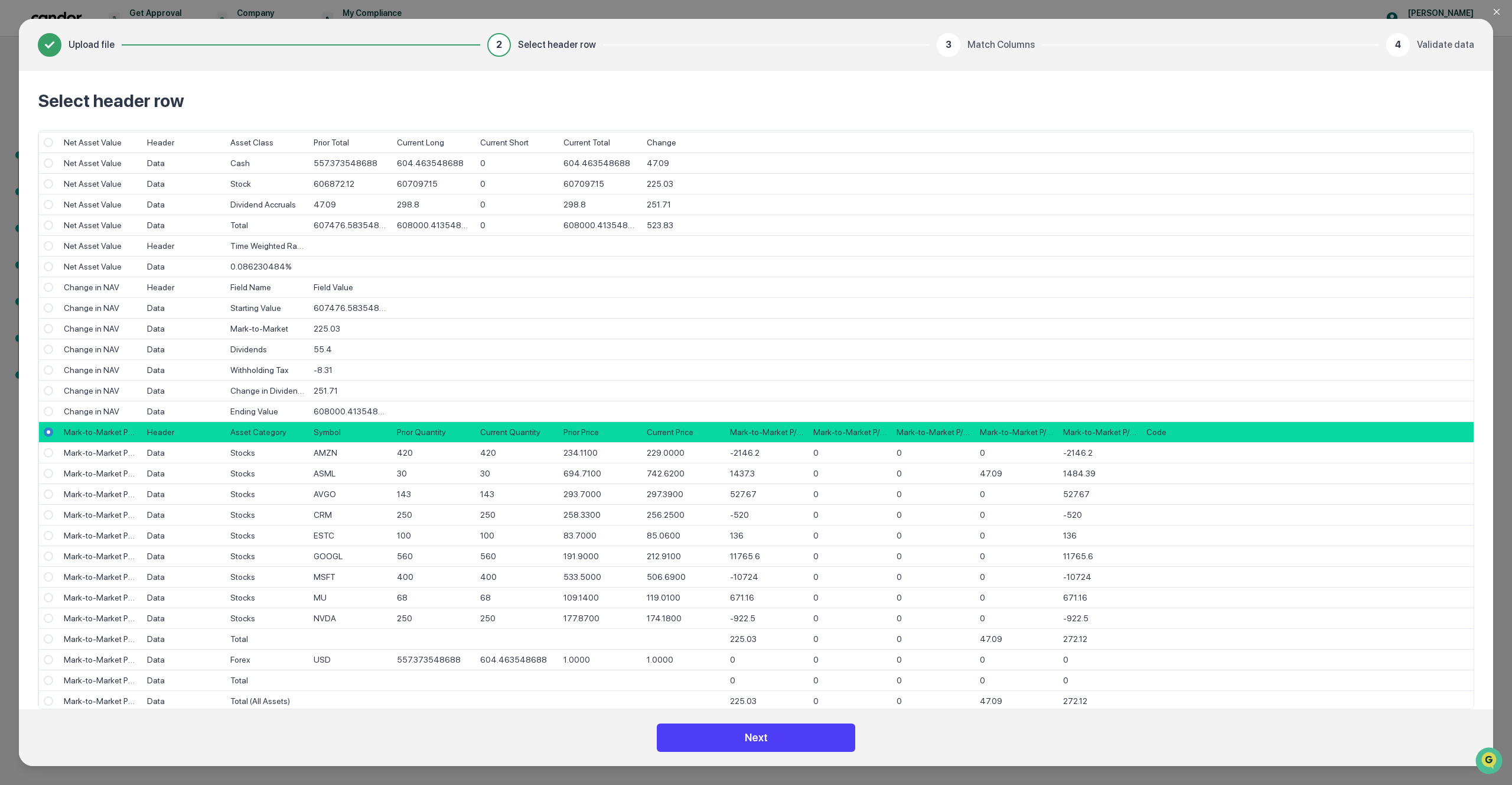
click at [774, 741] on button "Next" at bounding box center [756, 738] width 198 height 29
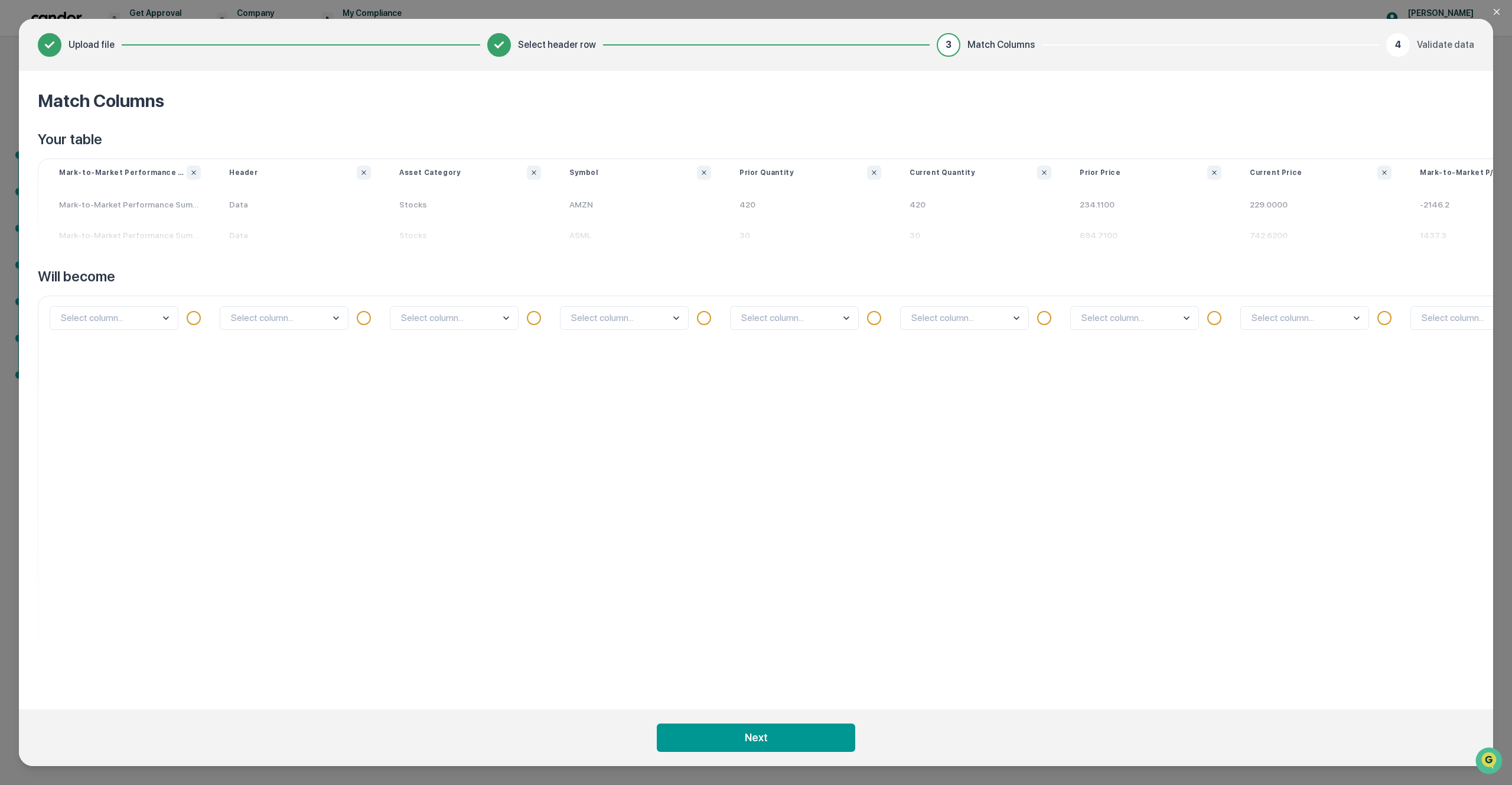
click at [147, 321] on body "Get Approval Content & Transactions Company Policies & Documents My Compliance …" at bounding box center [756, 392] width 1512 height 785
click at [226, 362] on div "Select column..." at bounding box center [300, 493] width 170 height 395
click at [172, 205] on p "Mark-to-Market Performance Summary" at bounding box center [130, 204] width 170 height 31
click at [275, 200] on p "Data" at bounding box center [300, 204] width 170 height 31
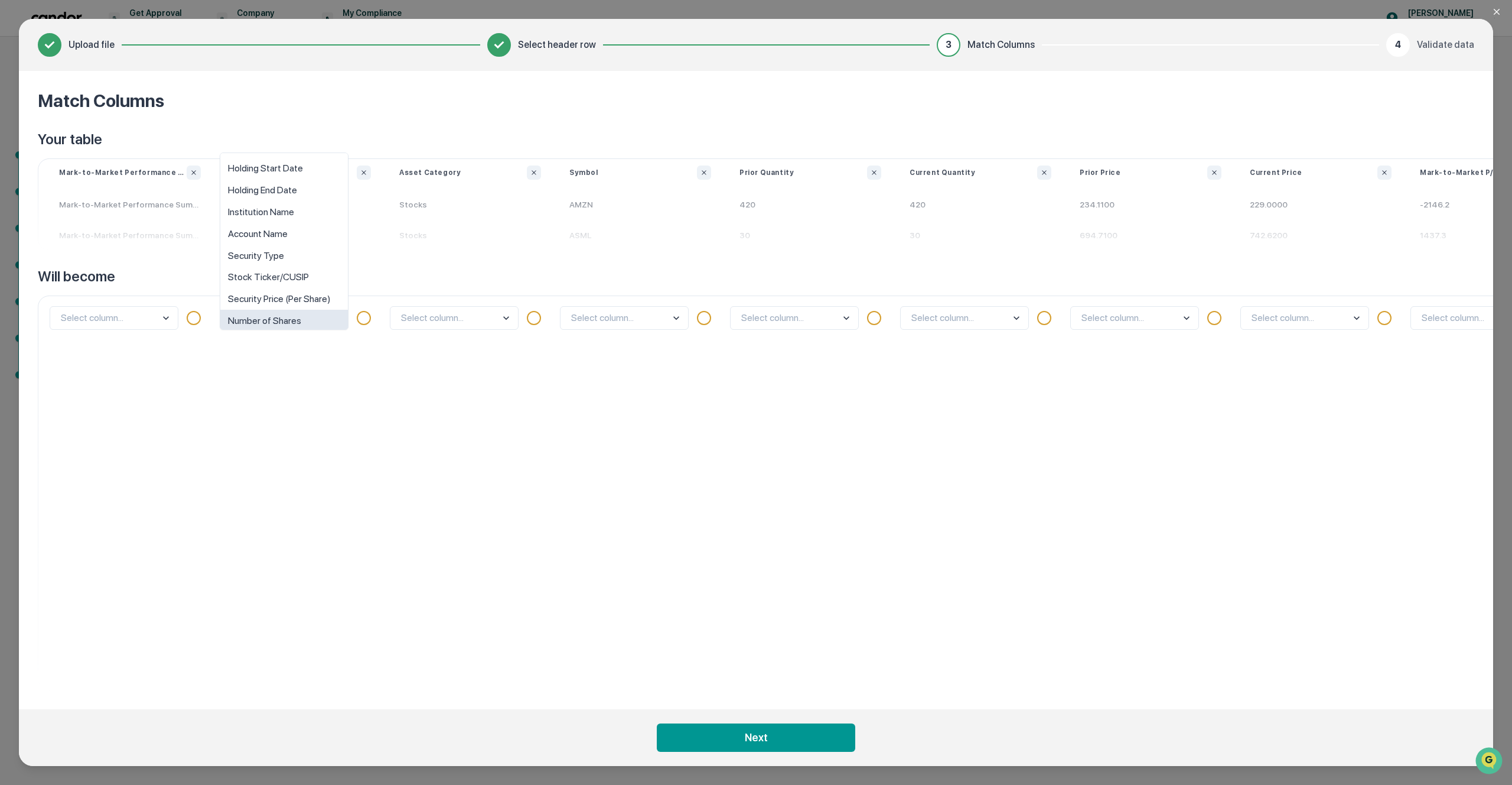
click at [270, 328] on body "Get Approval Content & Transactions Company Policies & Documents My Compliance …" at bounding box center [756, 392] width 1512 height 785
click at [315, 372] on div "option Number of Shares focused, 8 of 10. 10 results available. Use Up and Down…" at bounding box center [300, 493] width 170 height 395
click at [676, 317] on body "Get Approval Content & Transactions Company Policies & Documents My Compliance …" at bounding box center [756, 392] width 1512 height 785
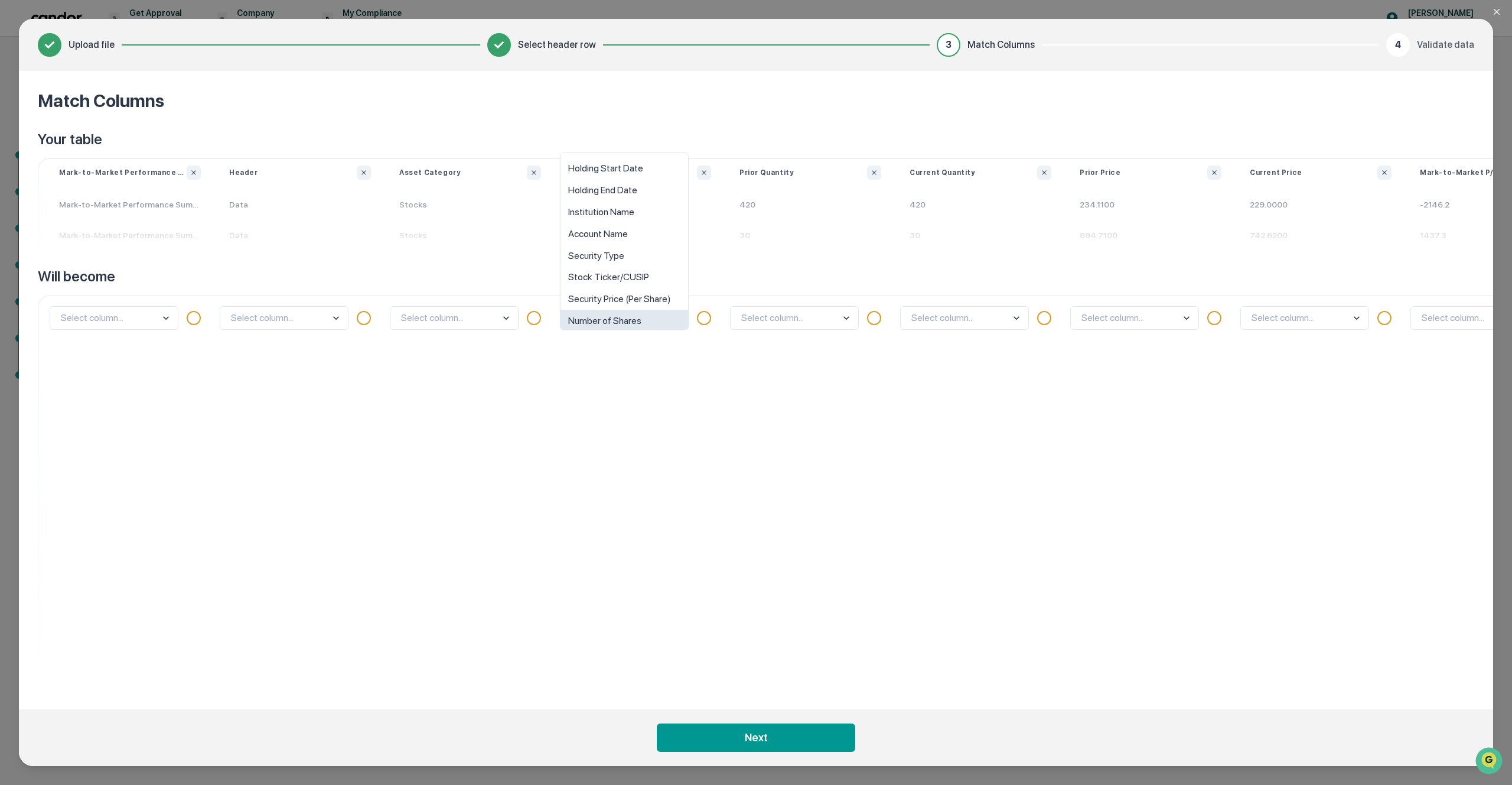
click at [666, 457] on div "option Number of Shares focused, 8 of 10. 10 results available. Use Up and Down…" at bounding box center [640, 493] width 170 height 395
click at [673, 319] on body "Get Approval Content & Transactions Company Policies & Documents My Compliance …" at bounding box center [756, 392] width 1512 height 785
click at [646, 253] on div "Stock Ticker/CUSIP" at bounding box center [624, 255] width 127 height 22
click at [498, 325] on body "Get Approval Content & Transactions Company Policies & Documents My Compliance …" at bounding box center [756, 392] width 1512 height 785
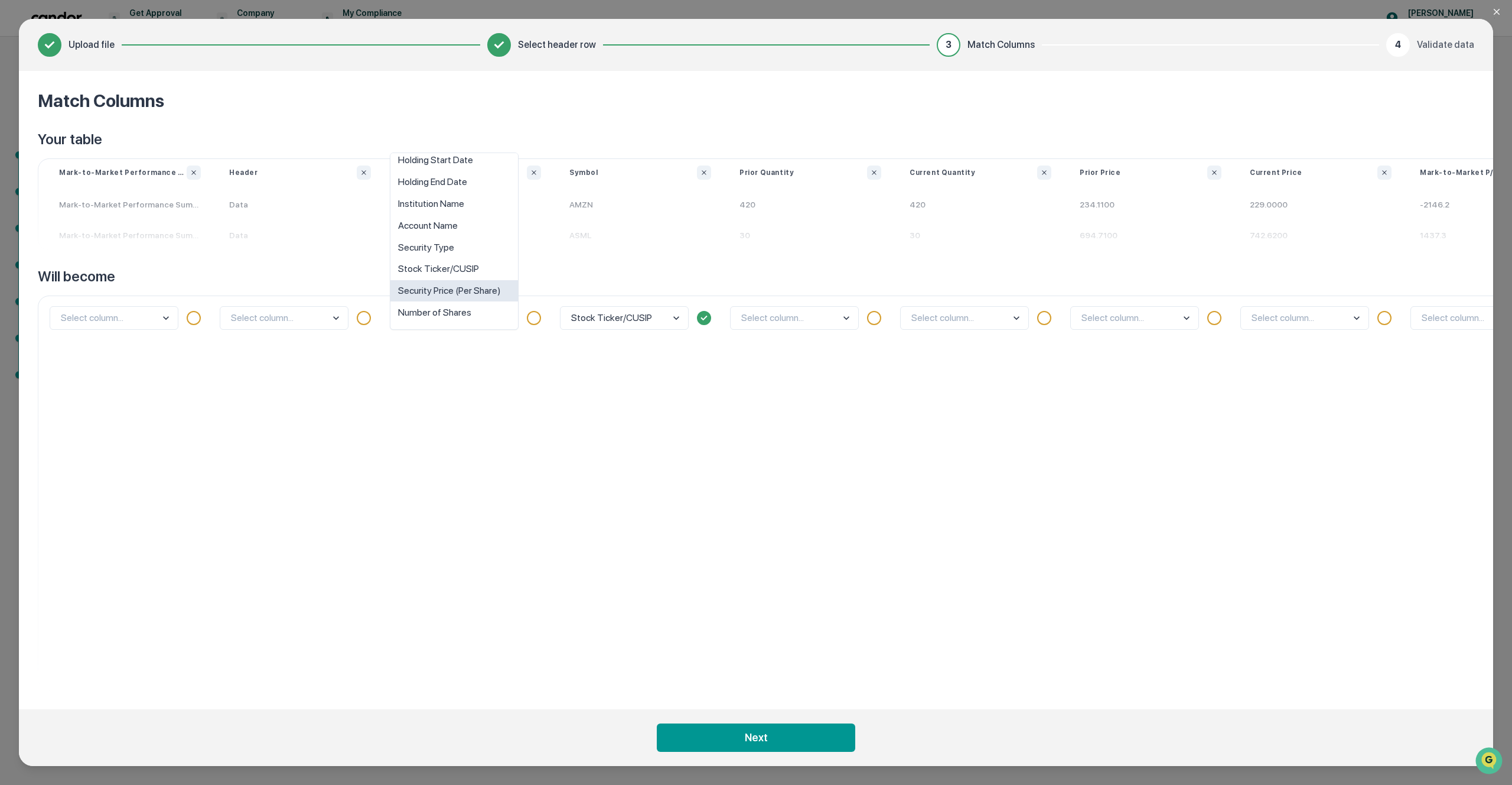
scroll to position [0, 0]
click at [475, 253] on div "Security Type" at bounding box center [454, 255] width 127 height 22
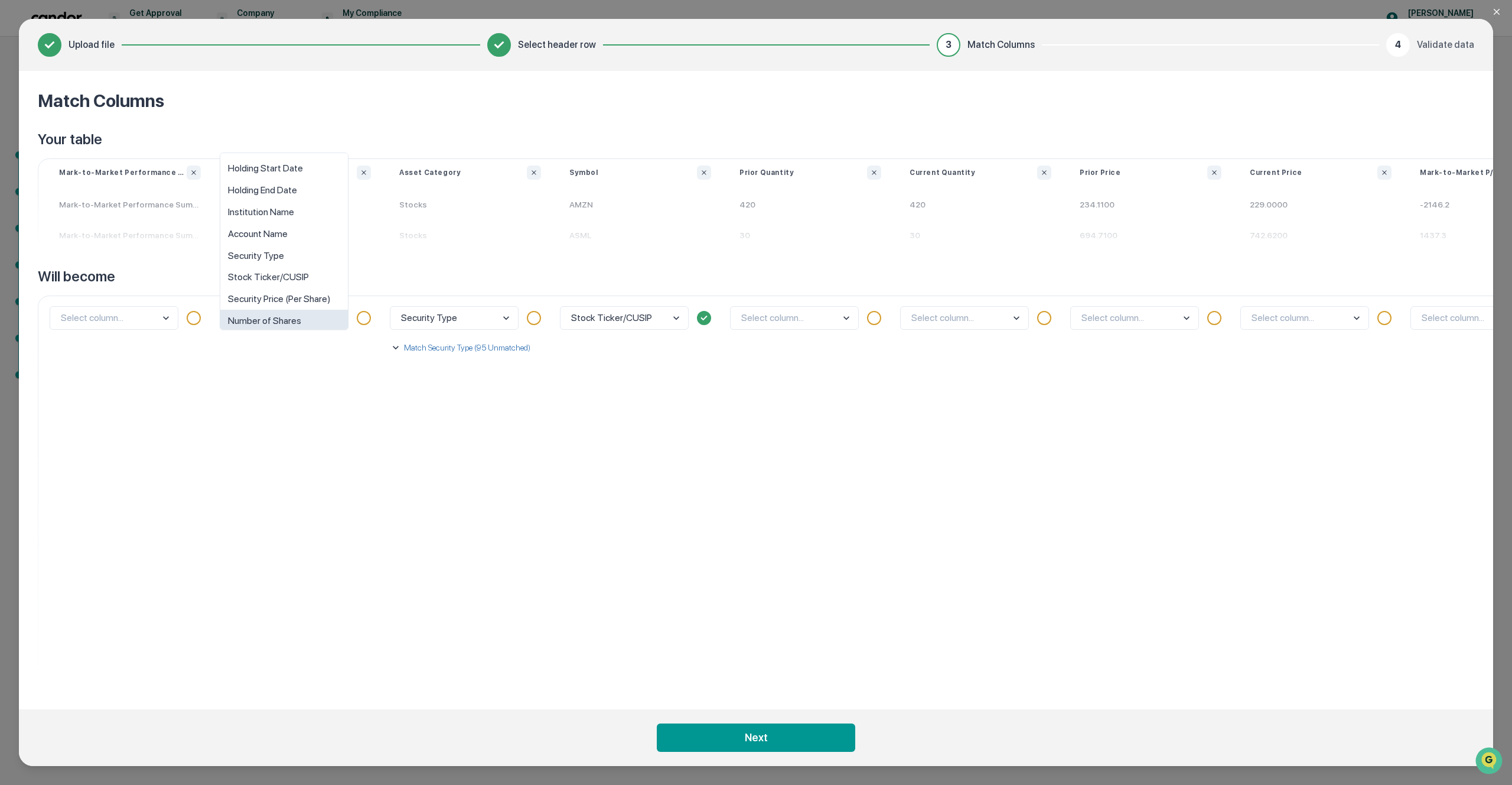
click at [329, 319] on body "Get Approval Content & Transactions Company Policies & Documents My Compliance …" at bounding box center [756, 392] width 1512 height 785
click at [264, 381] on div "option Number of Shares focused, 8 of 10. 10 results available. Use Up and Down…" at bounding box center [300, 493] width 170 height 395
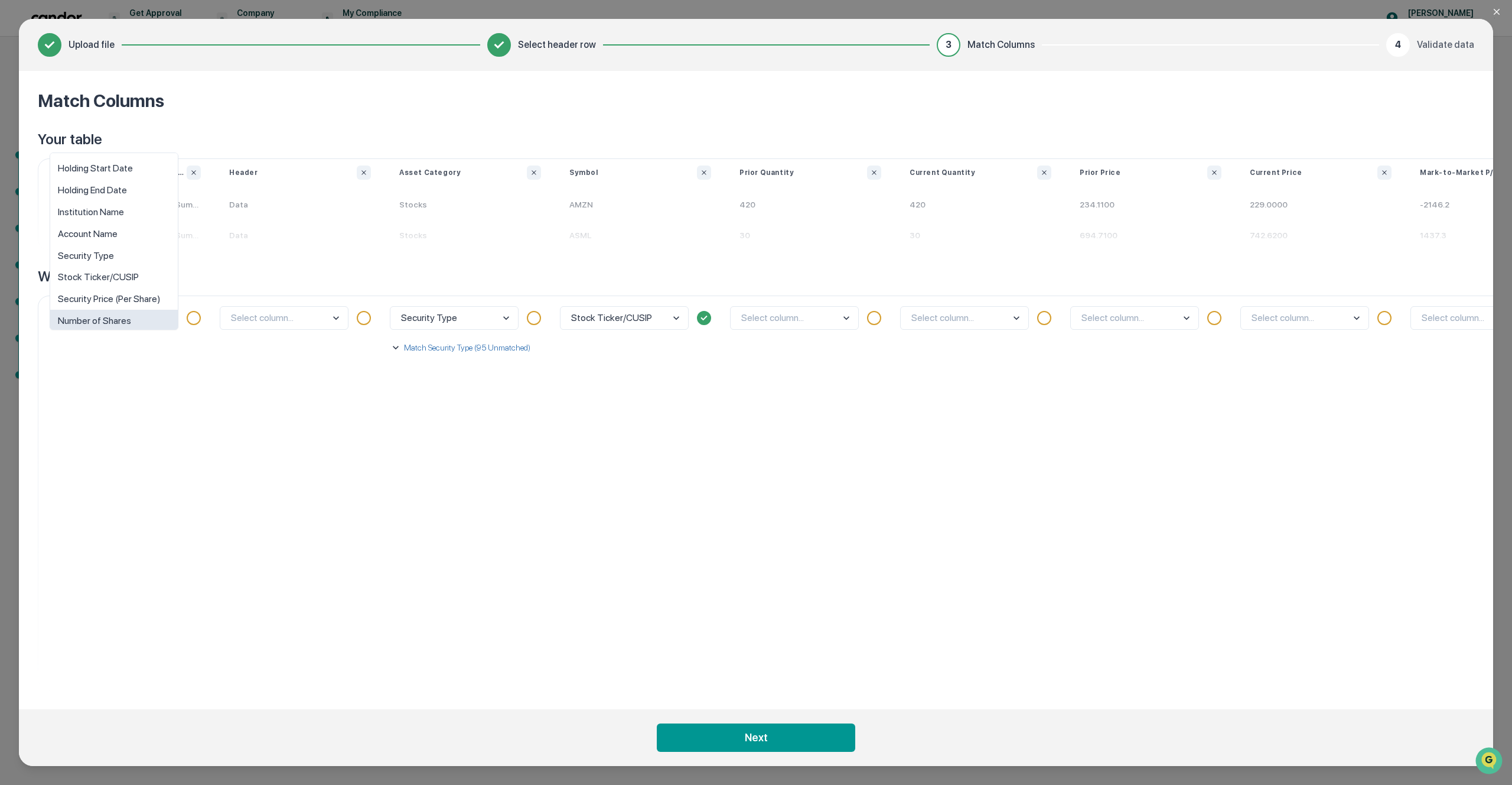
click at [141, 319] on body "Get Approval Content & Transactions Company Policies & Documents My Compliance …" at bounding box center [756, 392] width 1512 height 785
click at [149, 430] on div "option Number of Shares focused, 8 of 10. 10 results available. Use Up and Down…" at bounding box center [130, 493] width 170 height 395
click at [305, 317] on body "Get Approval Content & Transactions Company Policies & Documents My Compliance …" at bounding box center [756, 392] width 1512 height 785
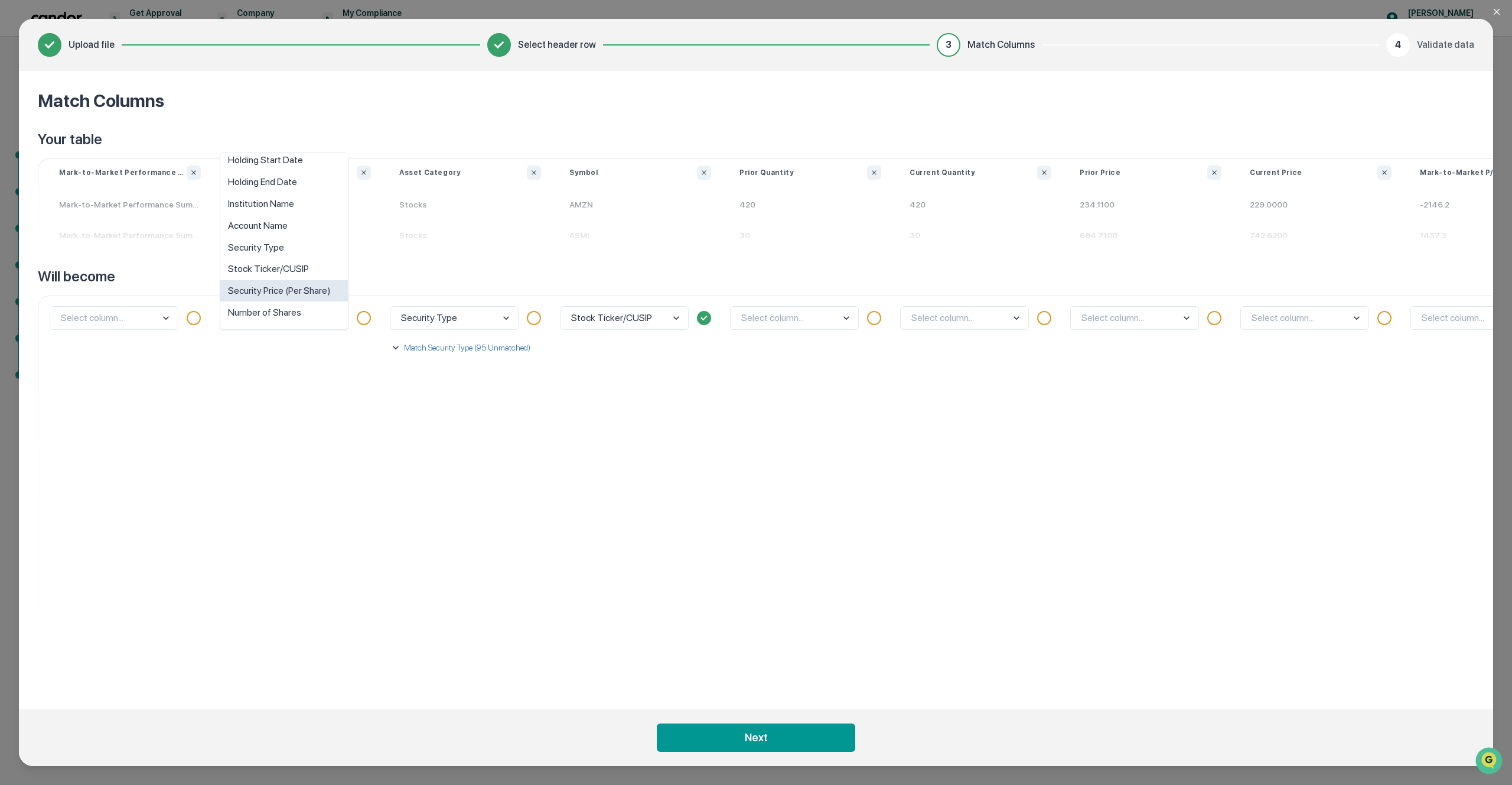
scroll to position [0, 0]
click at [286, 410] on div "option Number of Shares focused, 8 of 10. 10 results available. Use Up and Down…" at bounding box center [300, 493] width 170 height 395
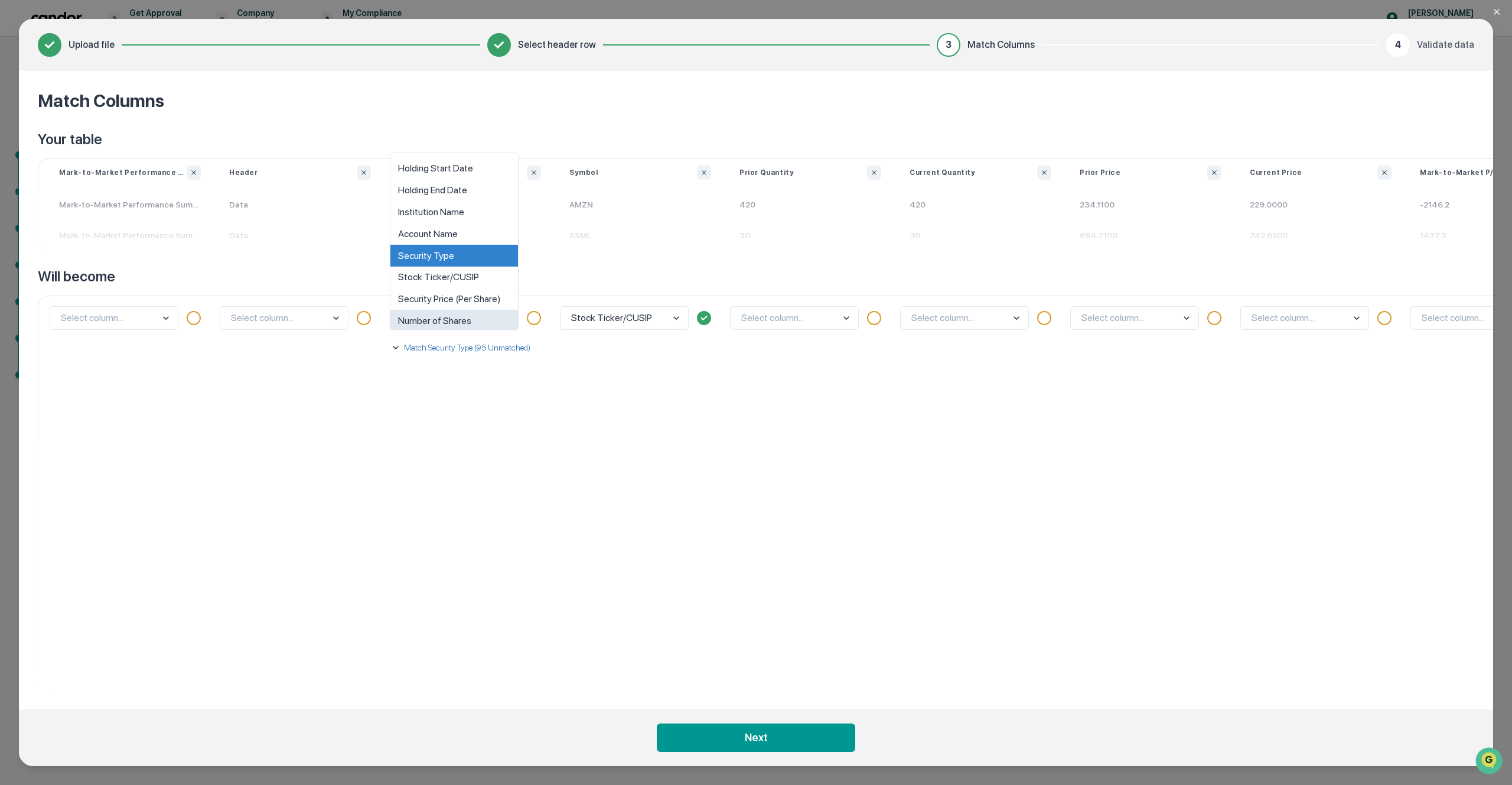
click at [461, 321] on body "Get Approval Content & Transactions Company Policies & Documents My Compliance …" at bounding box center [756, 392] width 1512 height 785
click at [465, 249] on div "Security Type" at bounding box center [454, 247] width 127 height 22
click at [460, 325] on body "Get Approval Content & Transactions Company Policies & Documents My Compliance …" at bounding box center [756, 392] width 1512 height 785
click at [427, 371] on div "Security Type Match Security Type (95 Unmatched) Stocks Select... Total Select.…" at bounding box center [470, 493] width 170 height 395
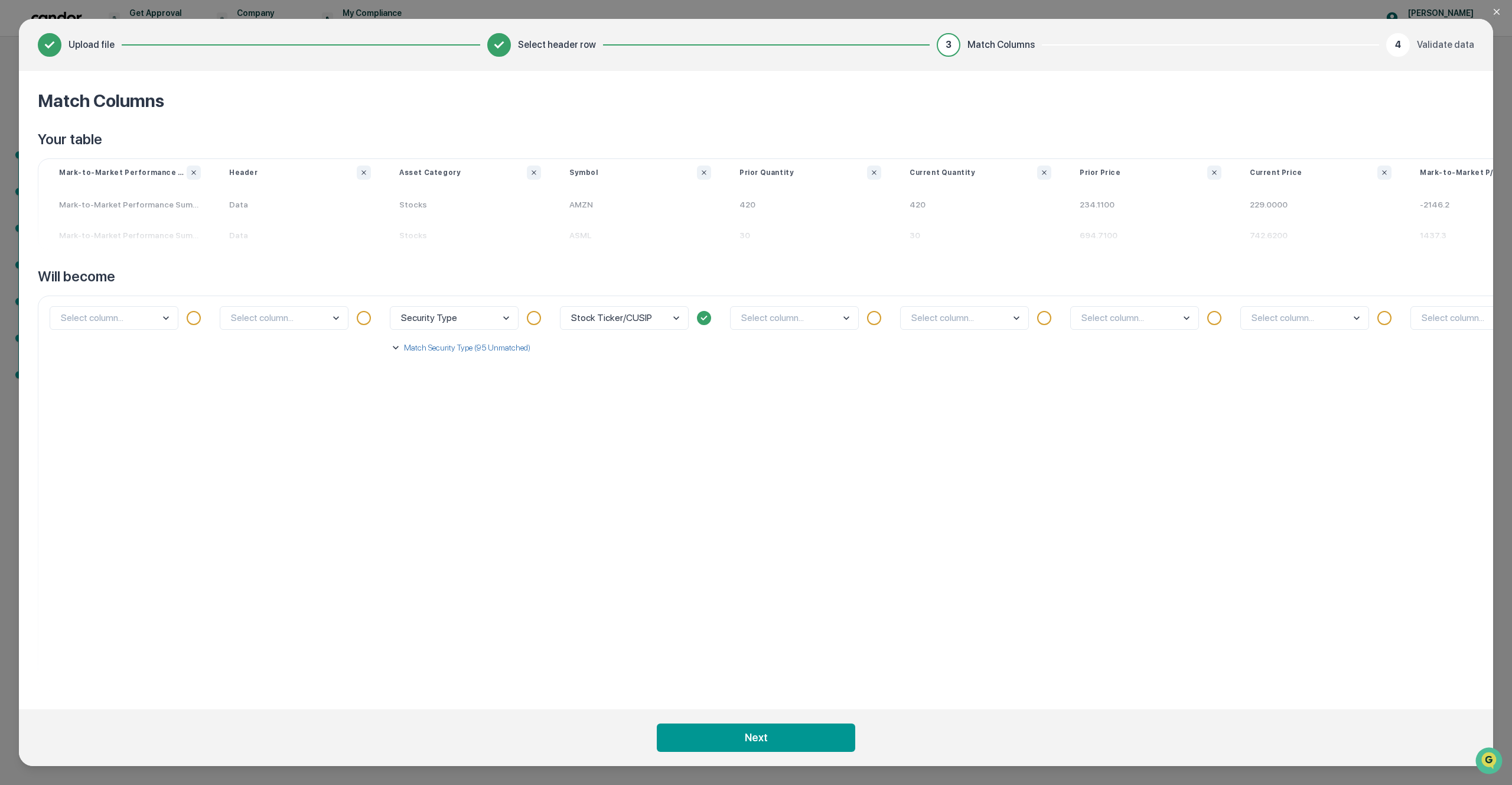
click at [56, 42] on icon at bounding box center [49, 45] width 21 height 21
click at [1497, 14] on icon "Close modal" at bounding box center [1497, 12] width 10 height 10
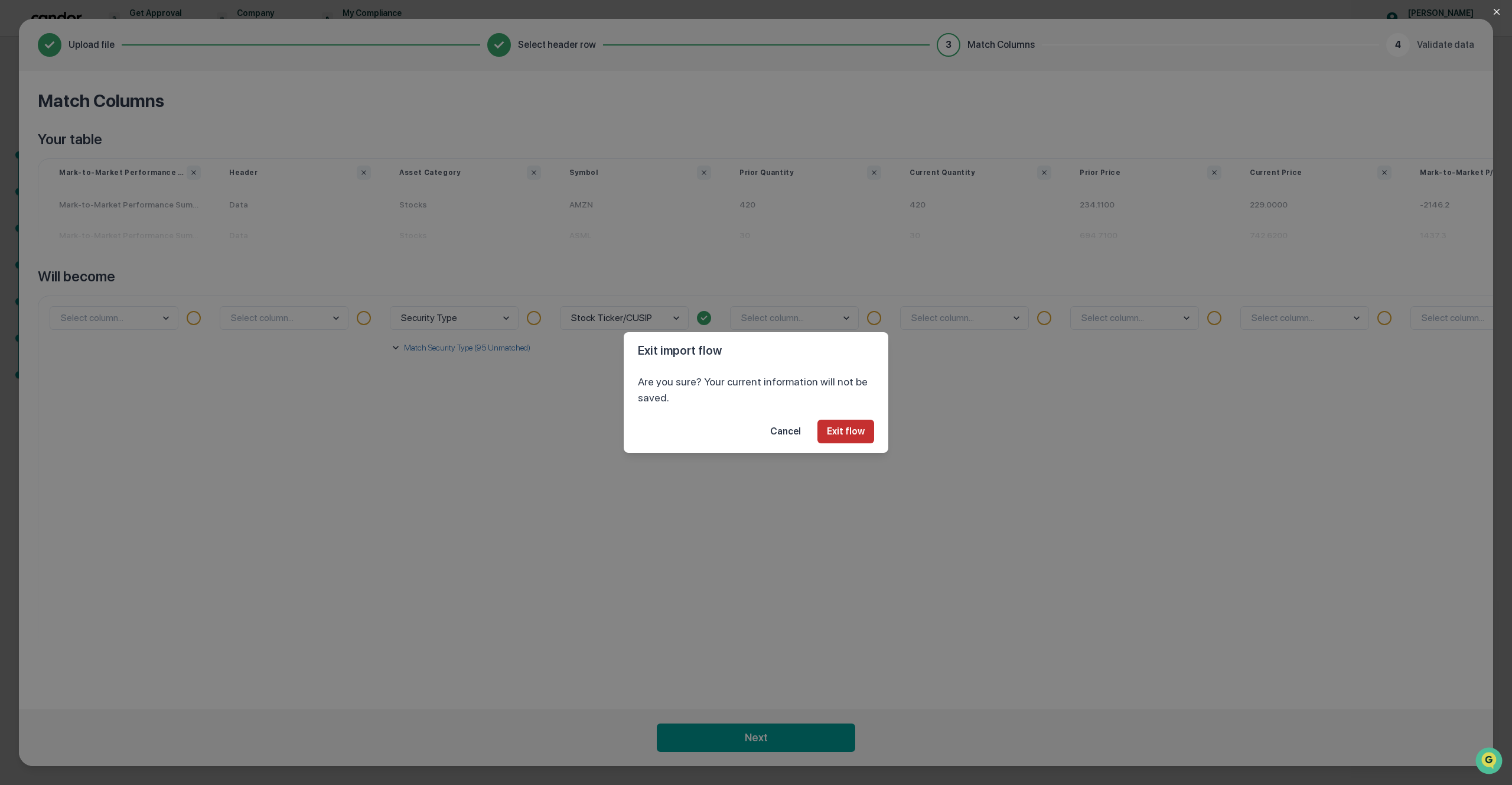
click at [856, 424] on button "Exit flow" at bounding box center [845, 432] width 57 height 24
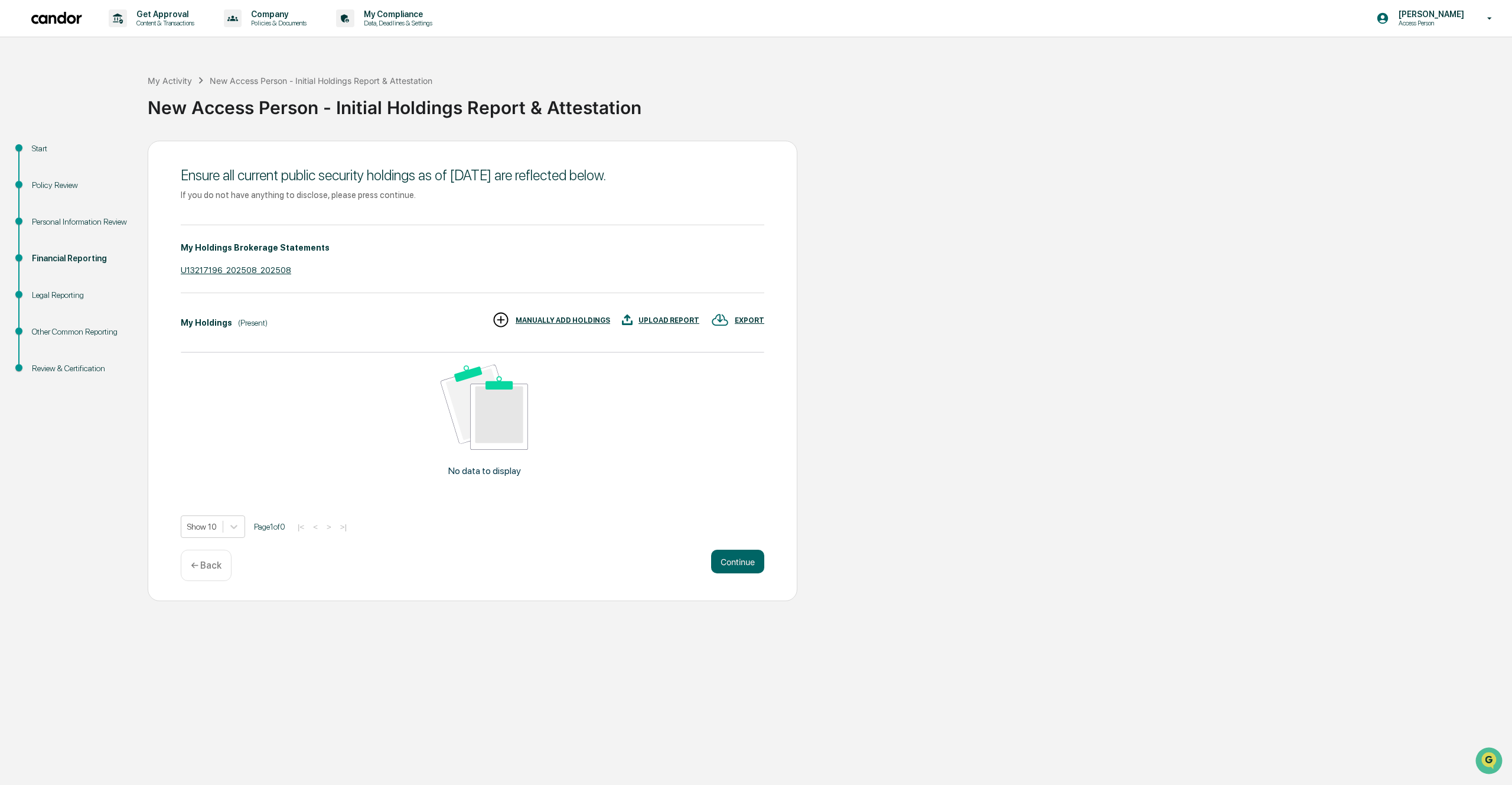
click at [499, 461] on div "No data to display" at bounding box center [484, 426] width 607 height 145
click at [773, 556] on div "Ensure all current public security holdings as of [DATE] are reflected below. I…" at bounding box center [472, 371] width 650 height 460
click at [738, 558] on button "Continue" at bounding box center [738, 561] width 53 height 24
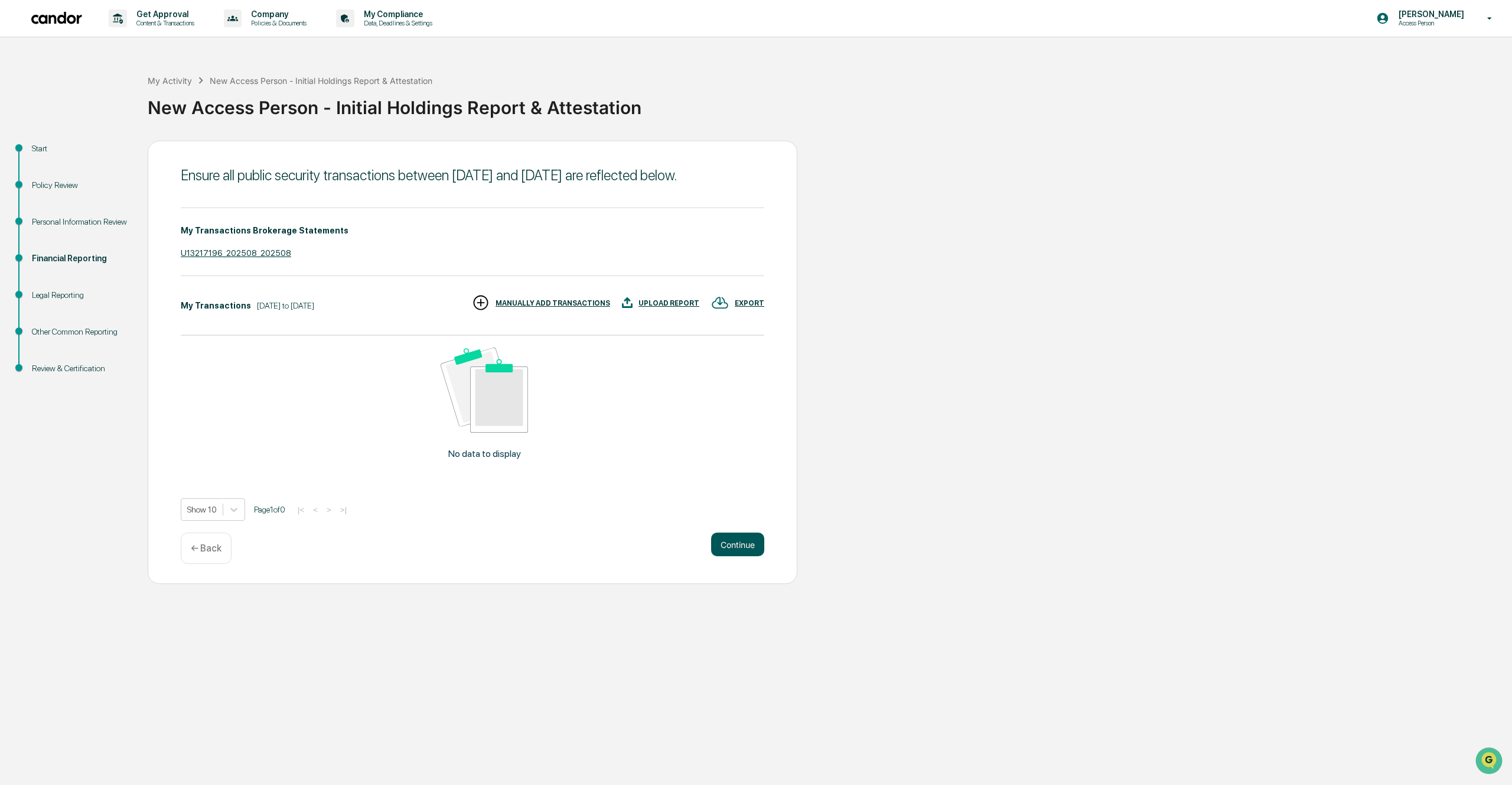
click at [734, 556] on button "Continue" at bounding box center [738, 544] width 53 height 24
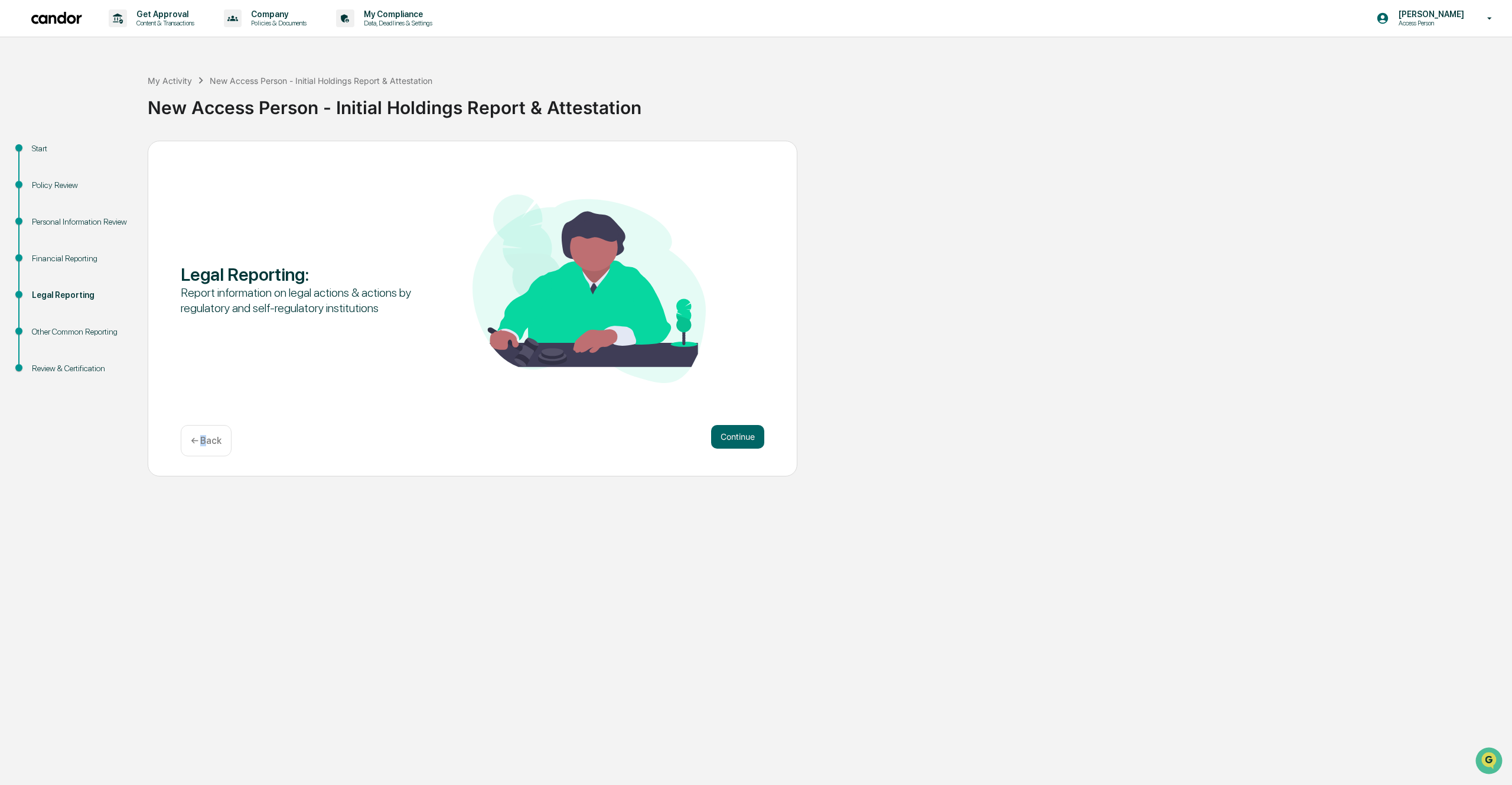
click at [204, 445] on p "← Back" at bounding box center [206, 440] width 31 height 11
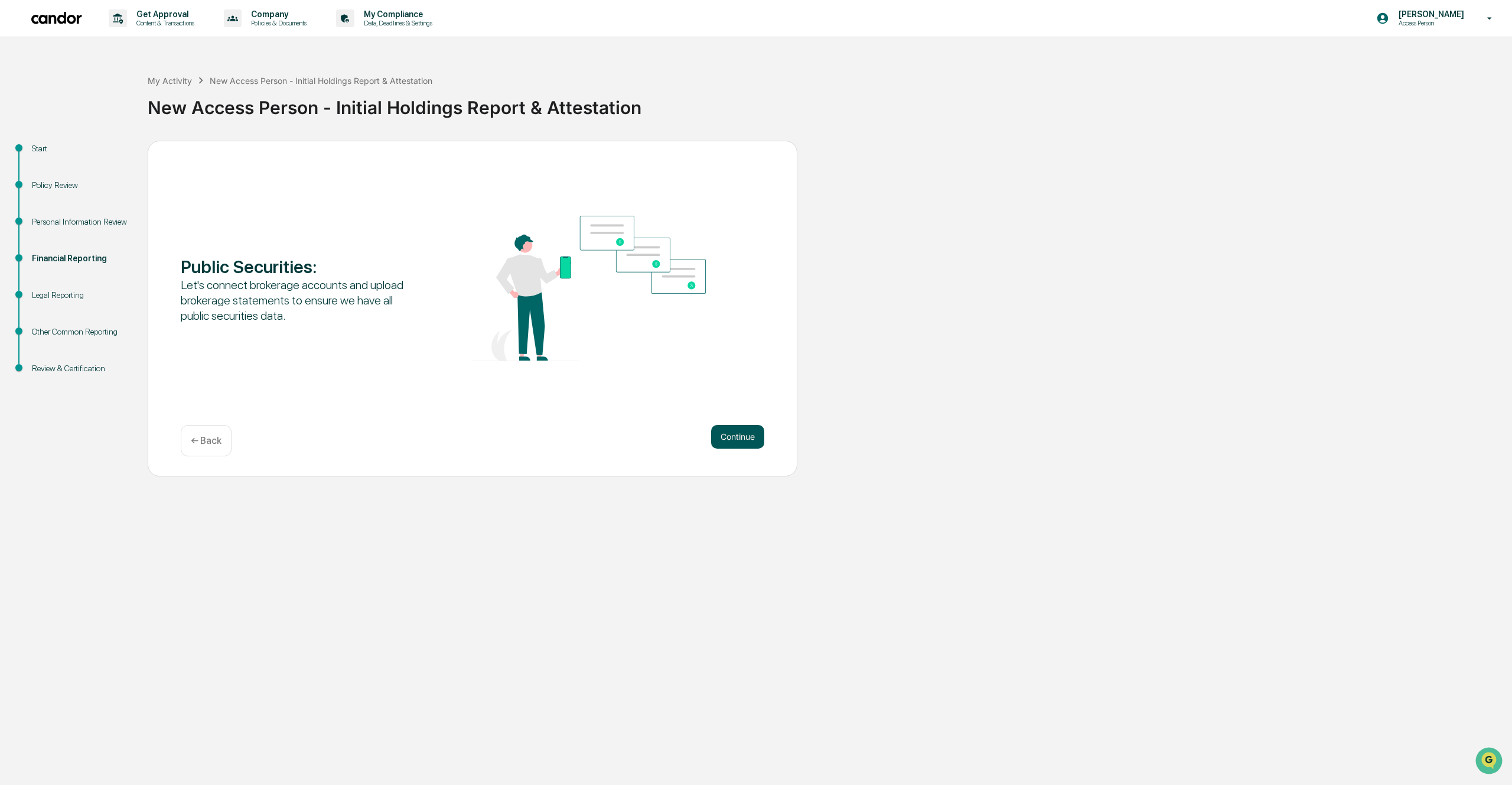
click at [721, 434] on button "Continue" at bounding box center [738, 437] width 53 height 24
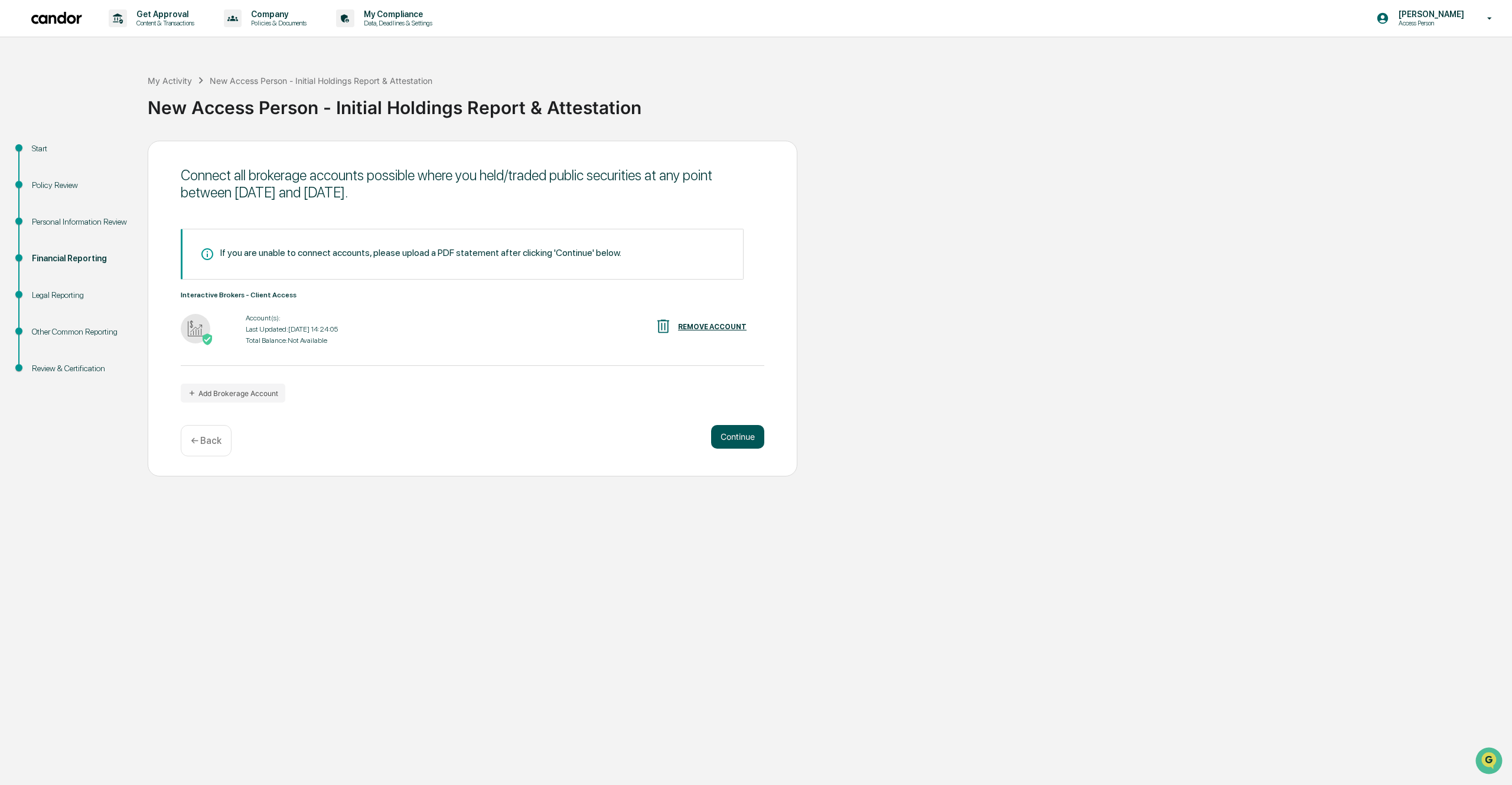
click at [734, 442] on button "Continue" at bounding box center [738, 437] width 53 height 24
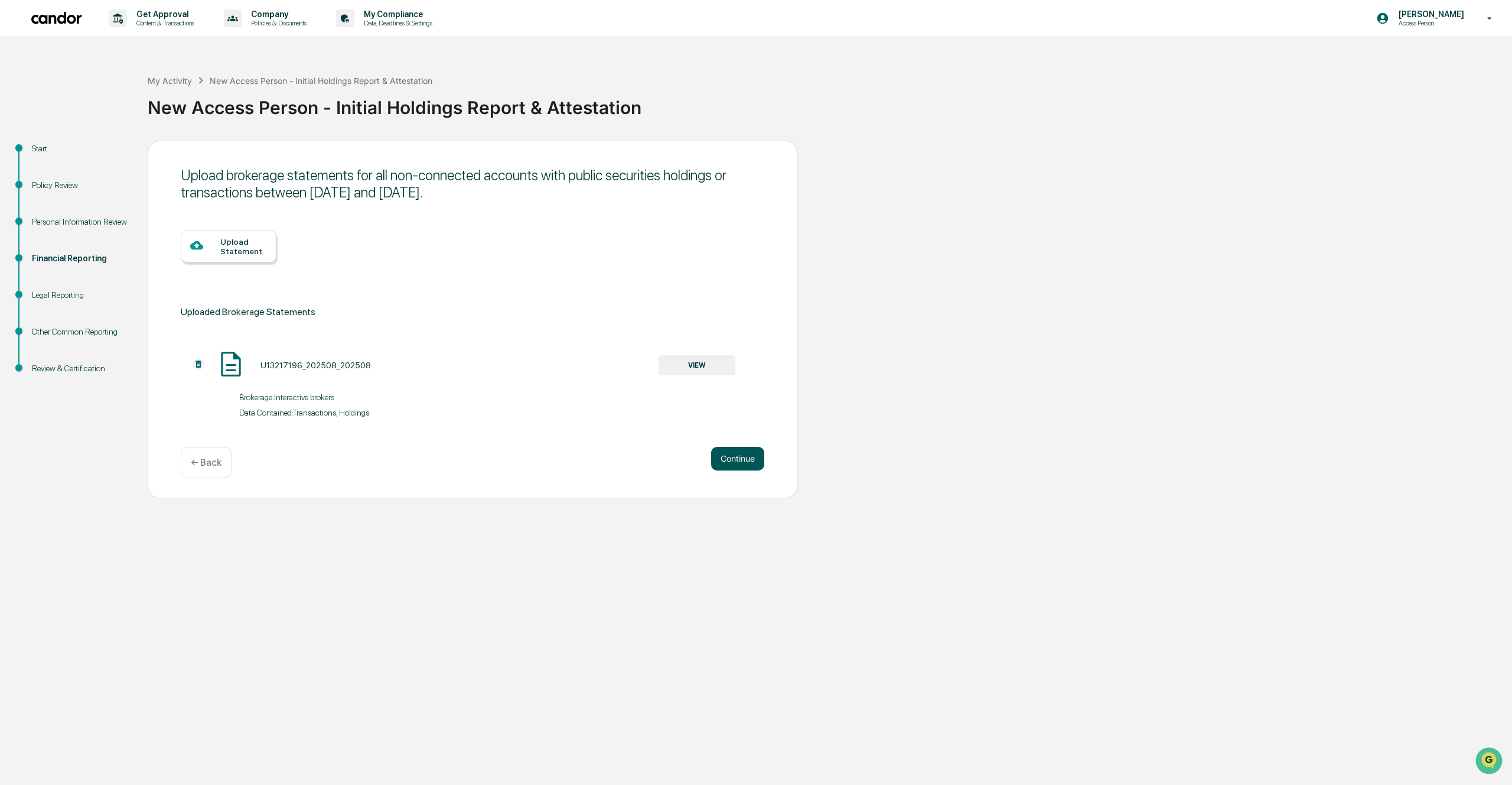
click at [736, 457] on button "Continue" at bounding box center [738, 459] width 53 height 24
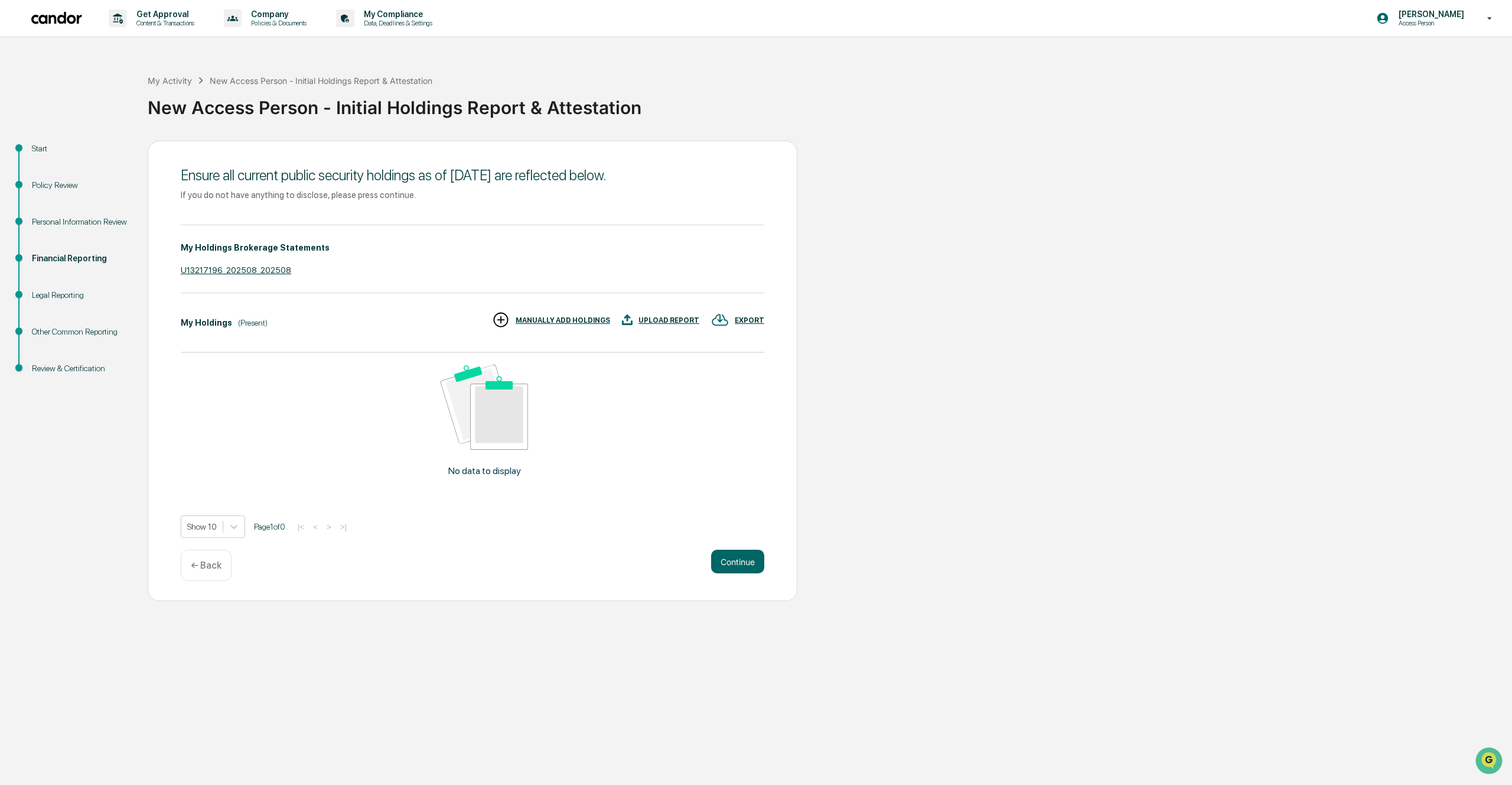
click at [555, 318] on div "MANUALLY ADD HOLDINGS" at bounding box center [563, 320] width 95 height 8
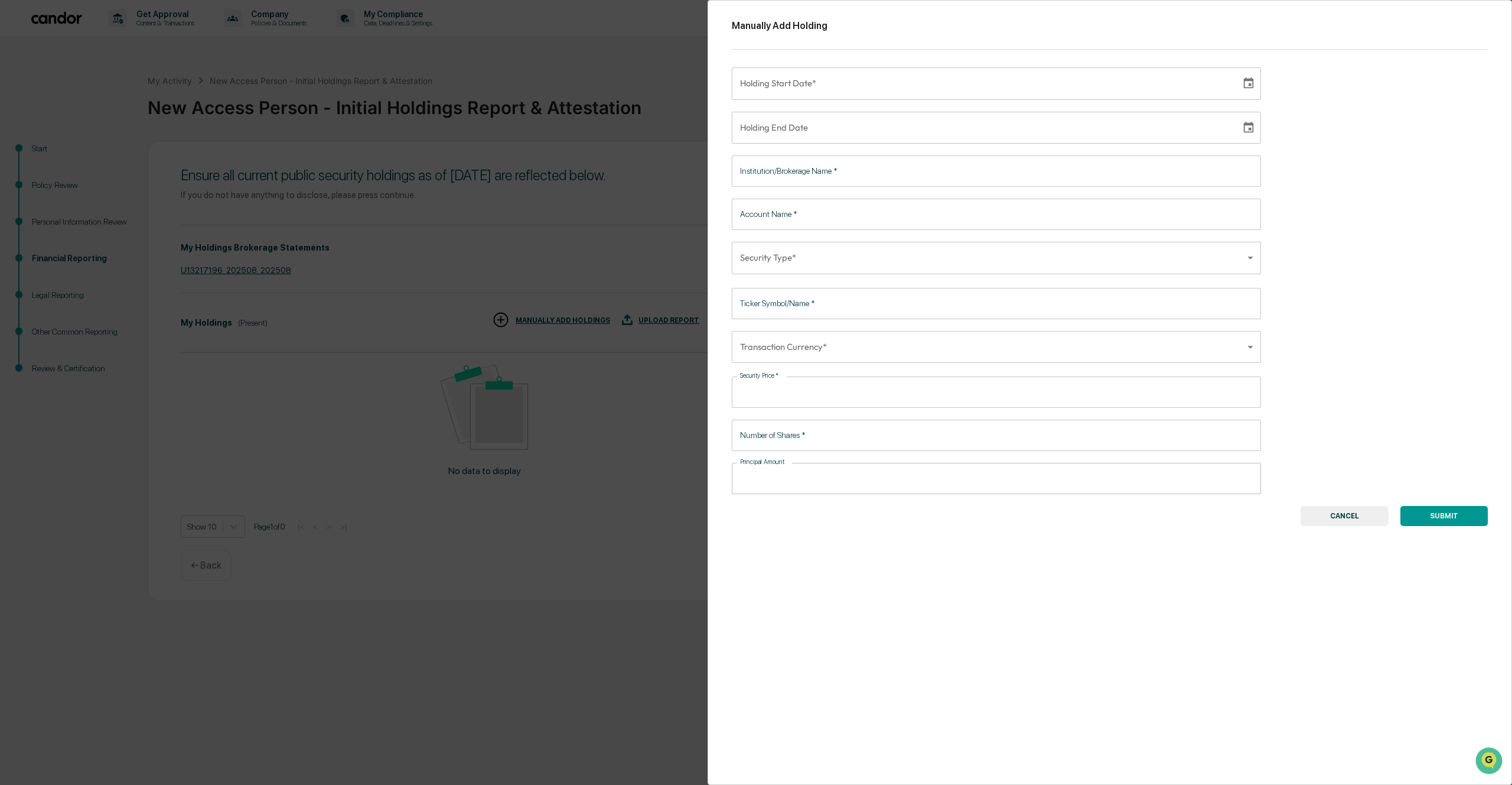
type input "**********"
click at [889, 79] on input "**********" at bounding box center [982, 83] width 501 height 32
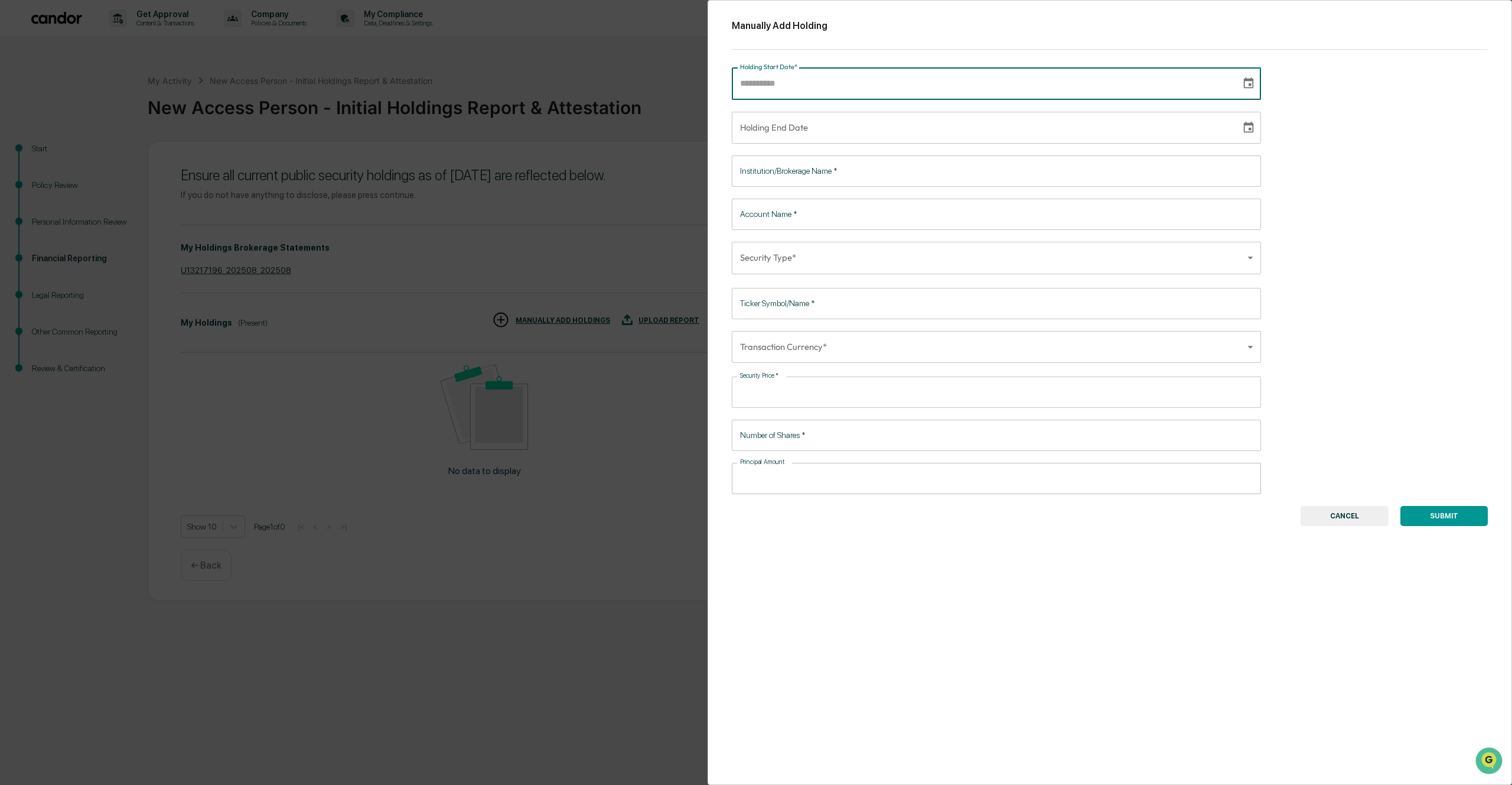
click at [1402, 88] on div "Manually Add Holding Holding Start Date* Holding Start Date* Holding End Date H…" at bounding box center [1110, 392] width 804 height 785
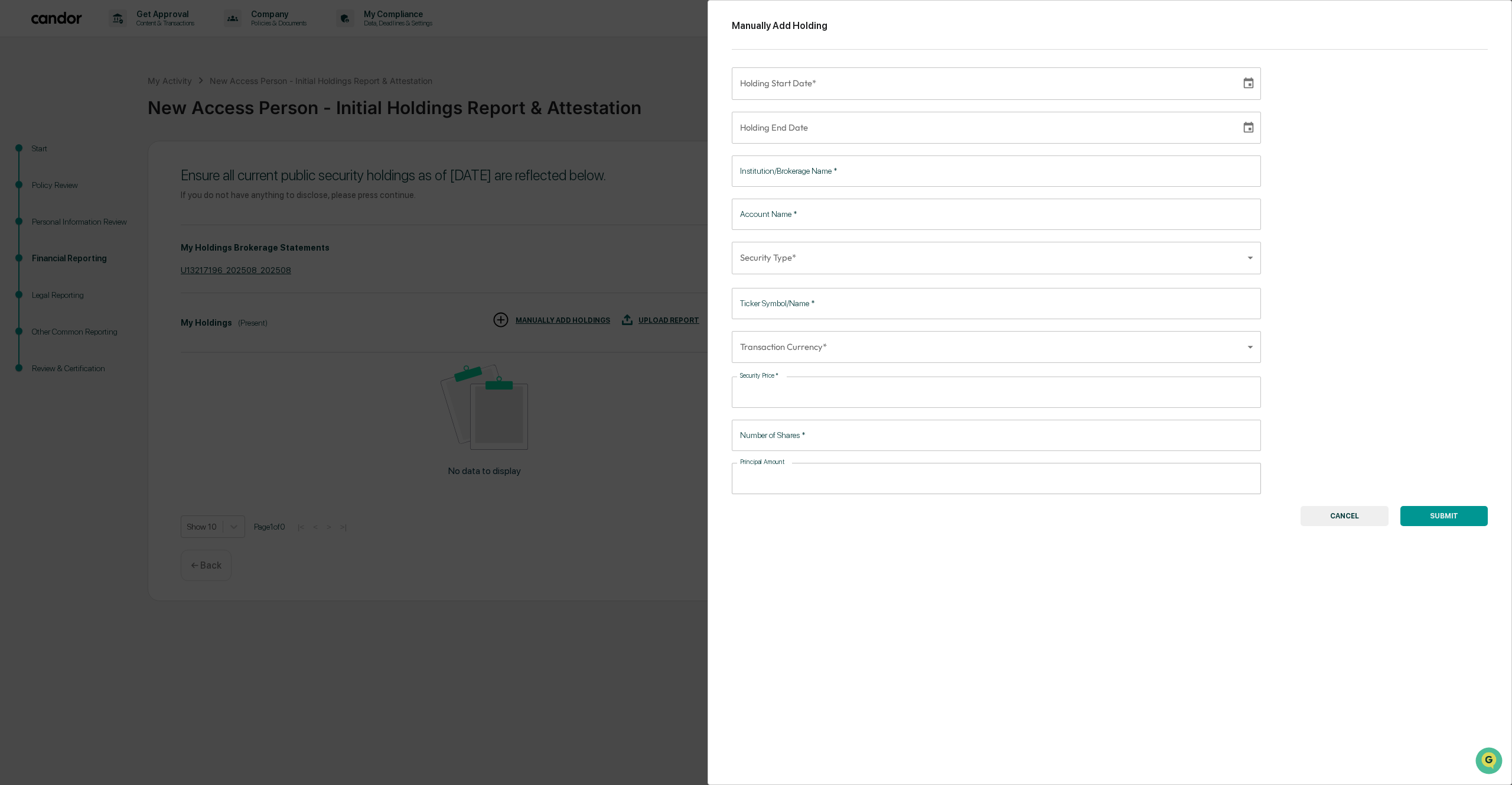
click at [1370, 525] on button "CANCEL" at bounding box center [1345, 516] width 88 height 20
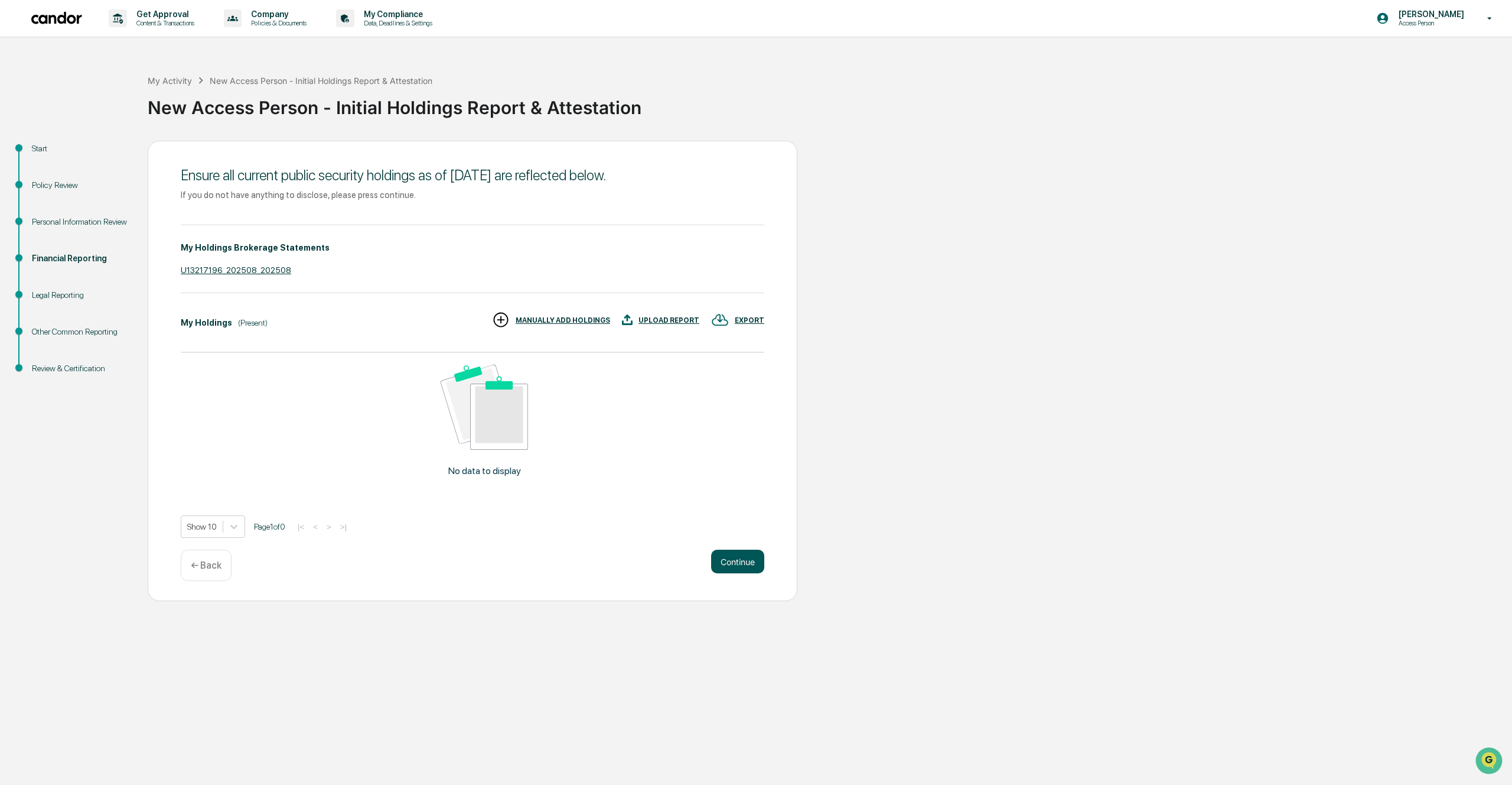
click at [732, 559] on button "Continue" at bounding box center [738, 561] width 53 height 24
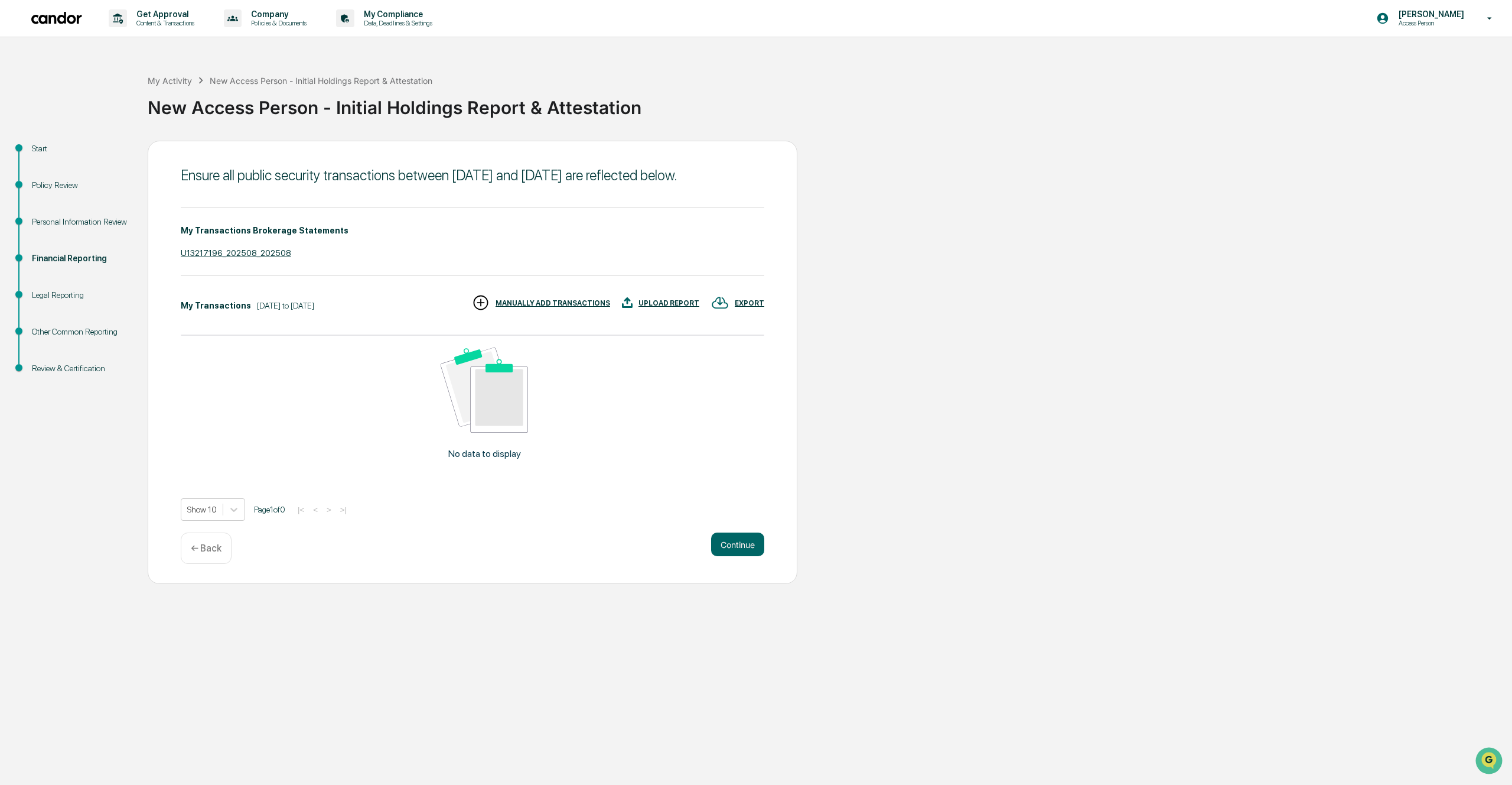
click at [218, 564] on div "← Back" at bounding box center [206, 548] width 51 height 32
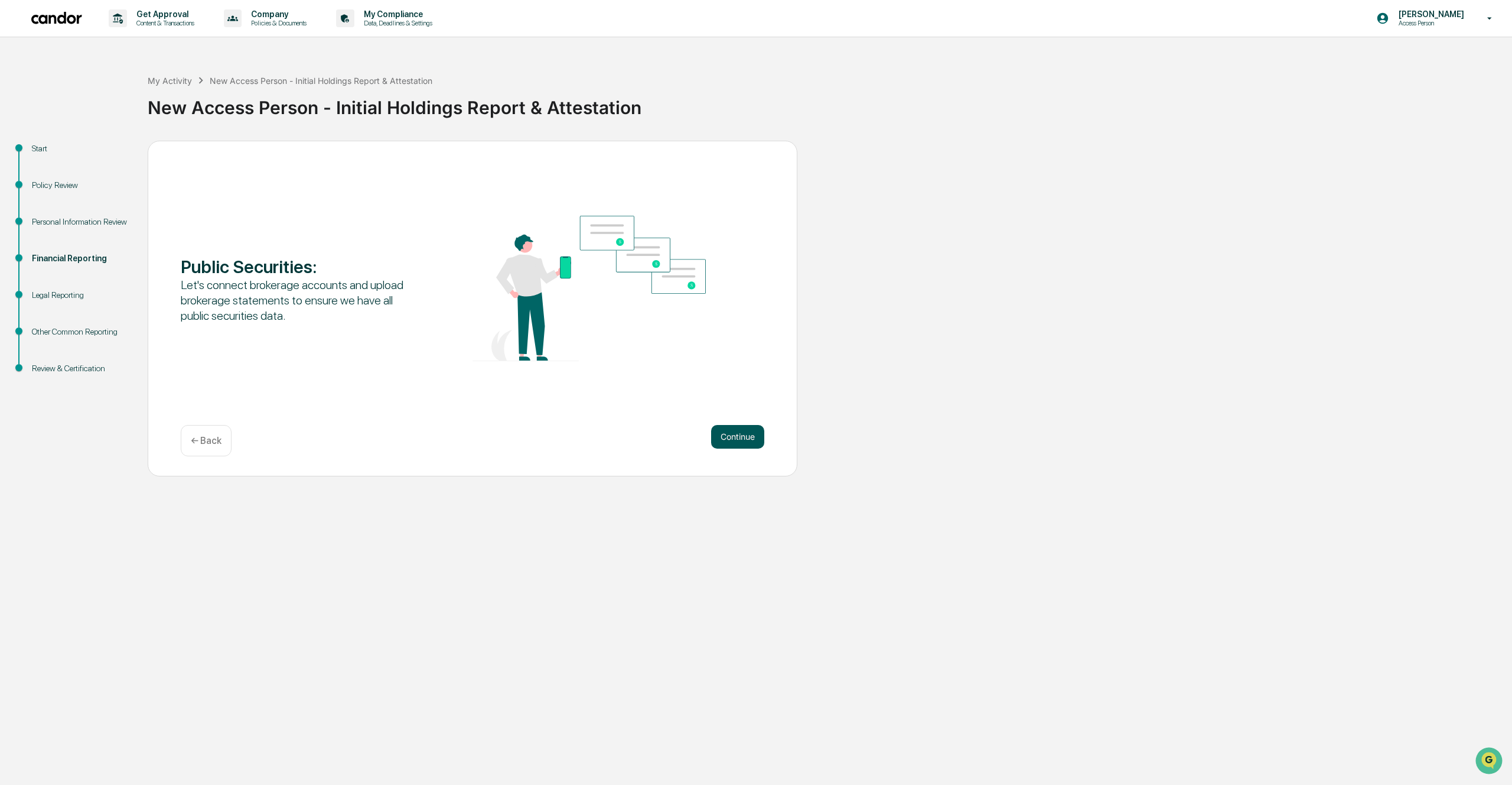
click at [730, 445] on button "Continue" at bounding box center [738, 437] width 53 height 24
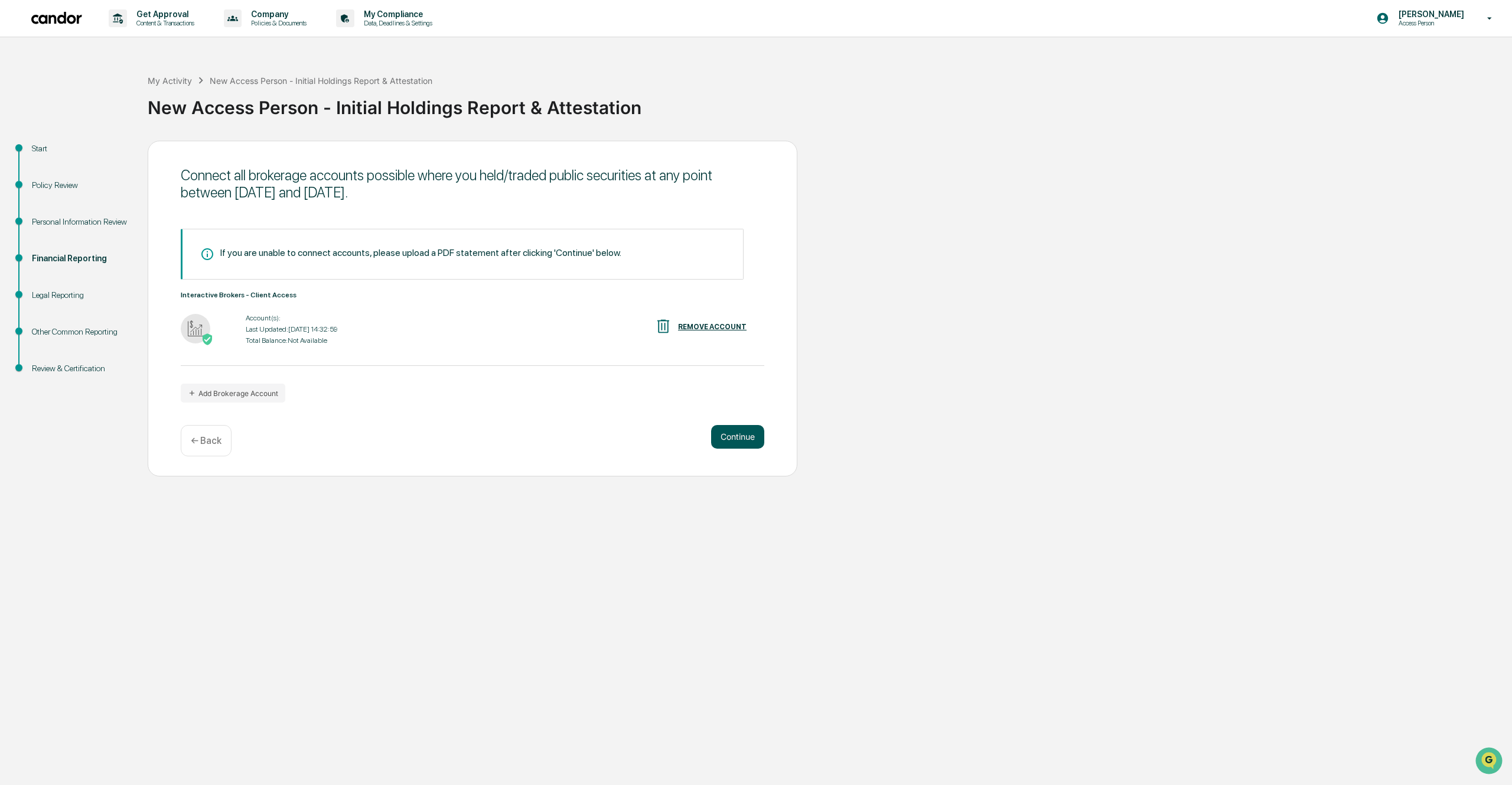
click at [741, 439] on button "Continue" at bounding box center [738, 437] width 53 height 24
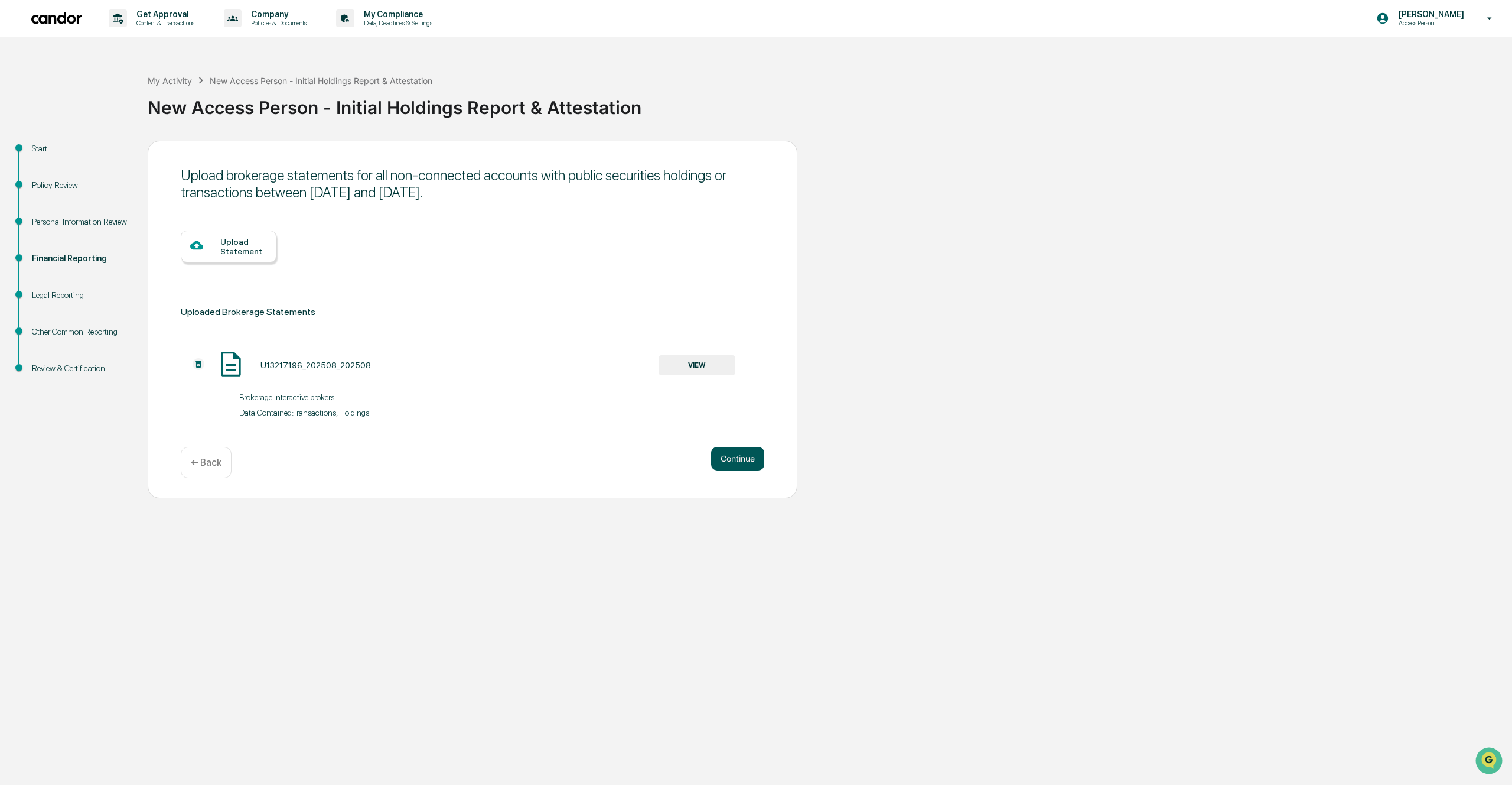
click at [741, 439] on div "Upload brokerage statements for all non-connected accounts with public securiti…" at bounding box center [472, 319] width 650 height 358
click at [736, 465] on button "Continue" at bounding box center [738, 459] width 53 height 24
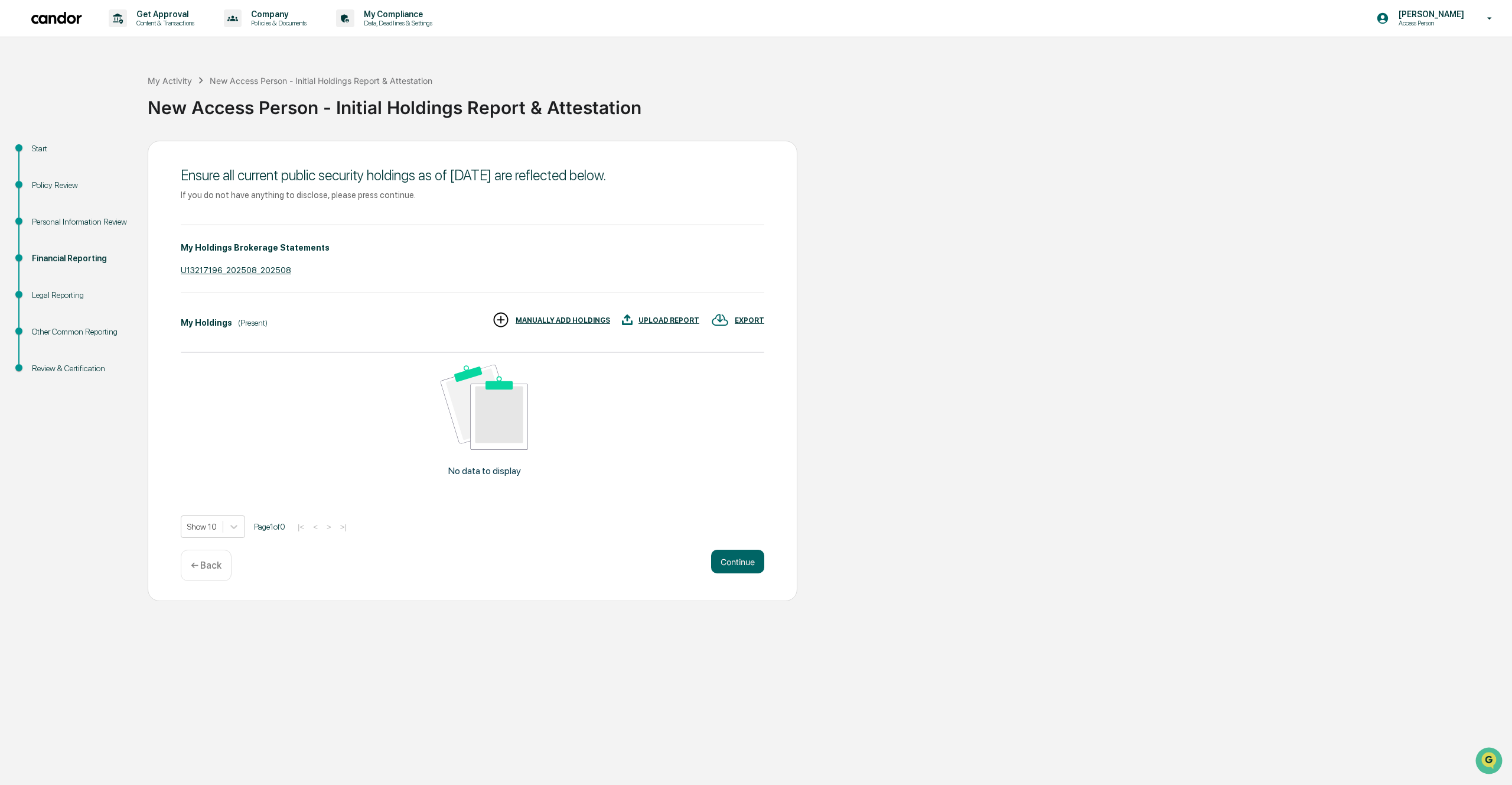
click at [267, 268] on div "U13217196_202508_202508" at bounding box center [472, 270] width 584 height 10
click at [744, 317] on div "EXPORT" at bounding box center [749, 320] width 30 height 8
click at [829, 305] on div at bounding box center [756, 392] width 1512 height 785
click at [211, 564] on p "← Back" at bounding box center [206, 565] width 31 height 11
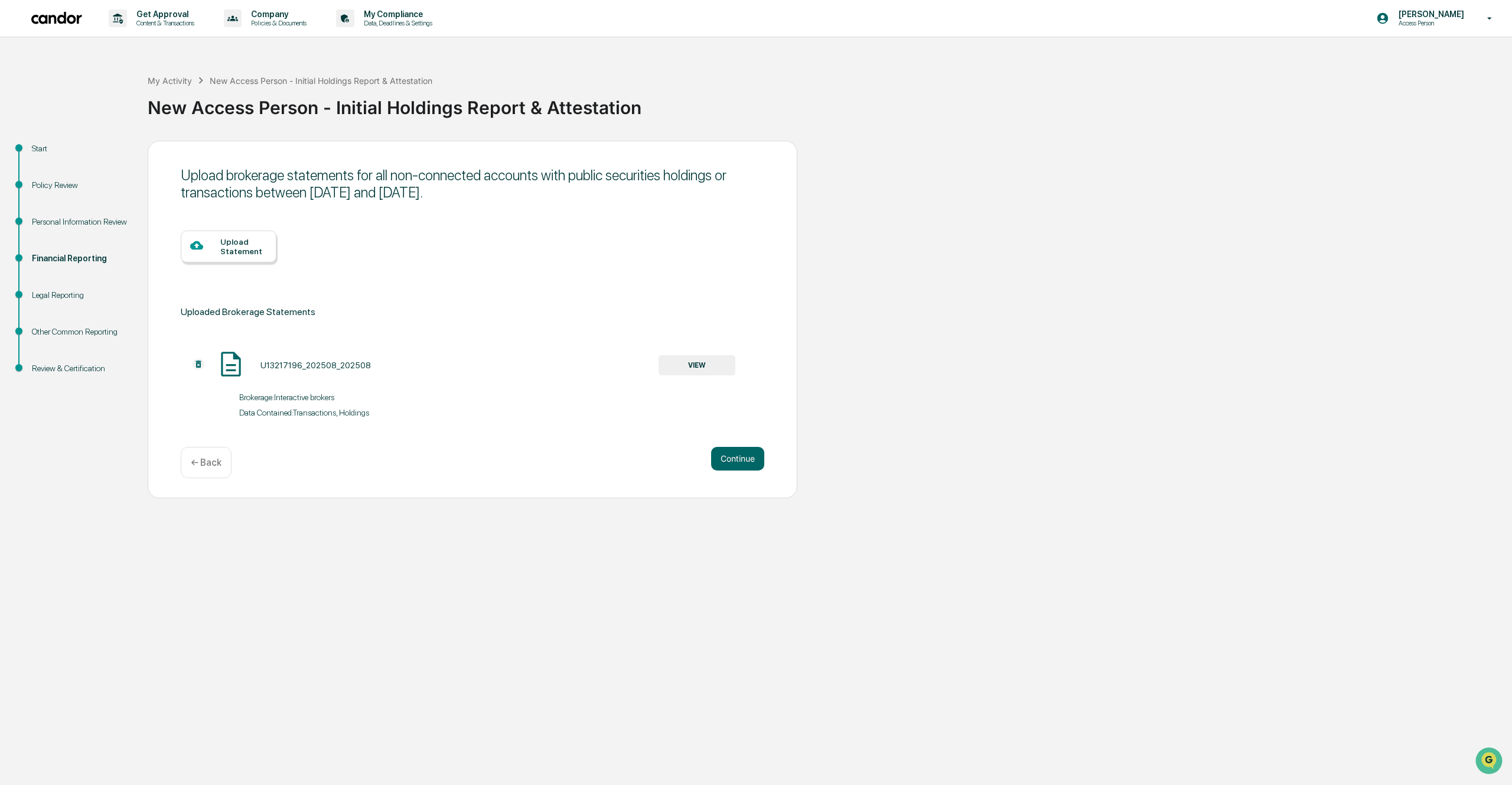
click at [209, 458] on p "← Back" at bounding box center [206, 462] width 31 height 11
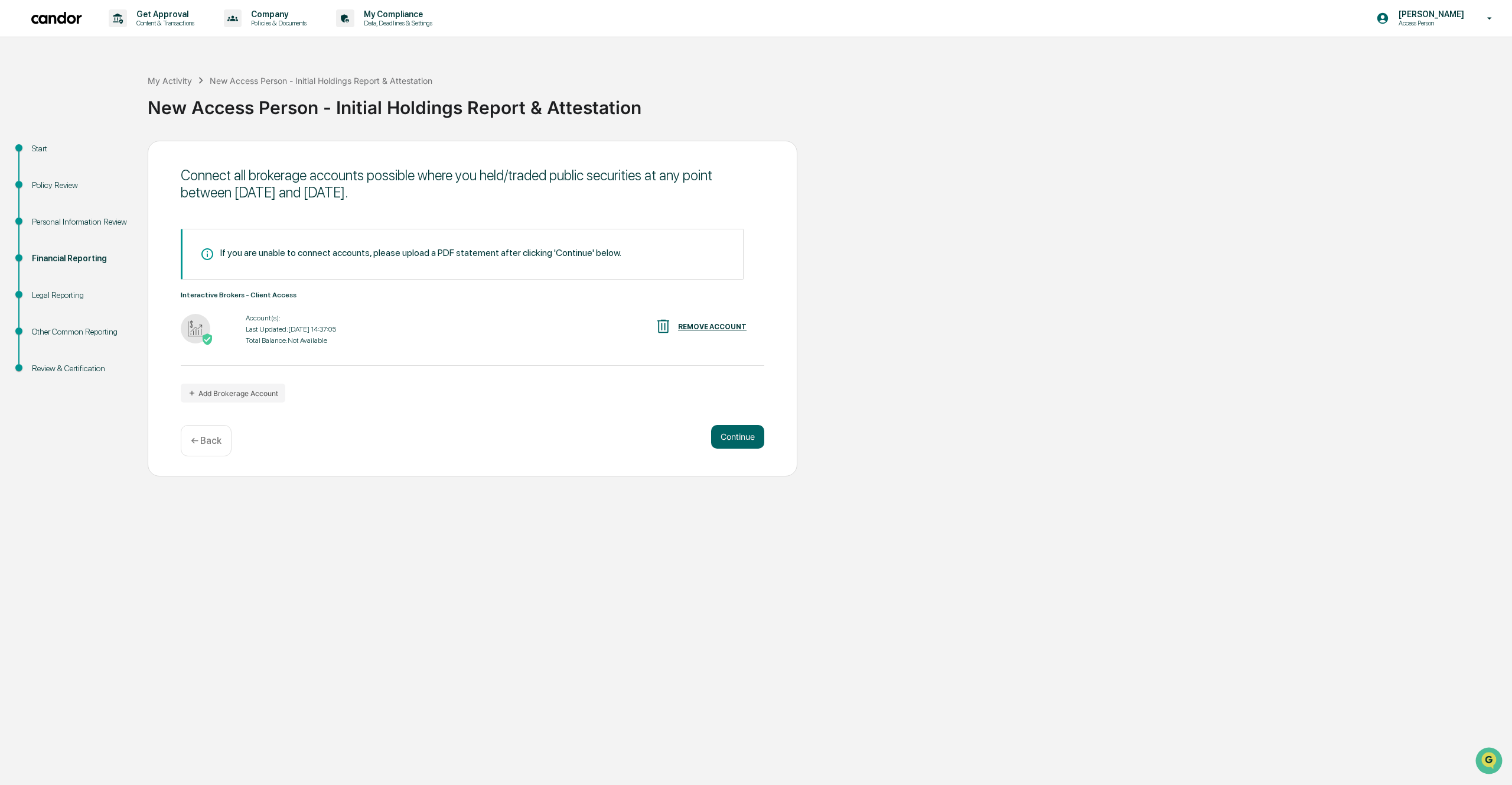
click at [698, 323] on div "REMOVE ACCOUNT" at bounding box center [712, 327] width 69 height 8
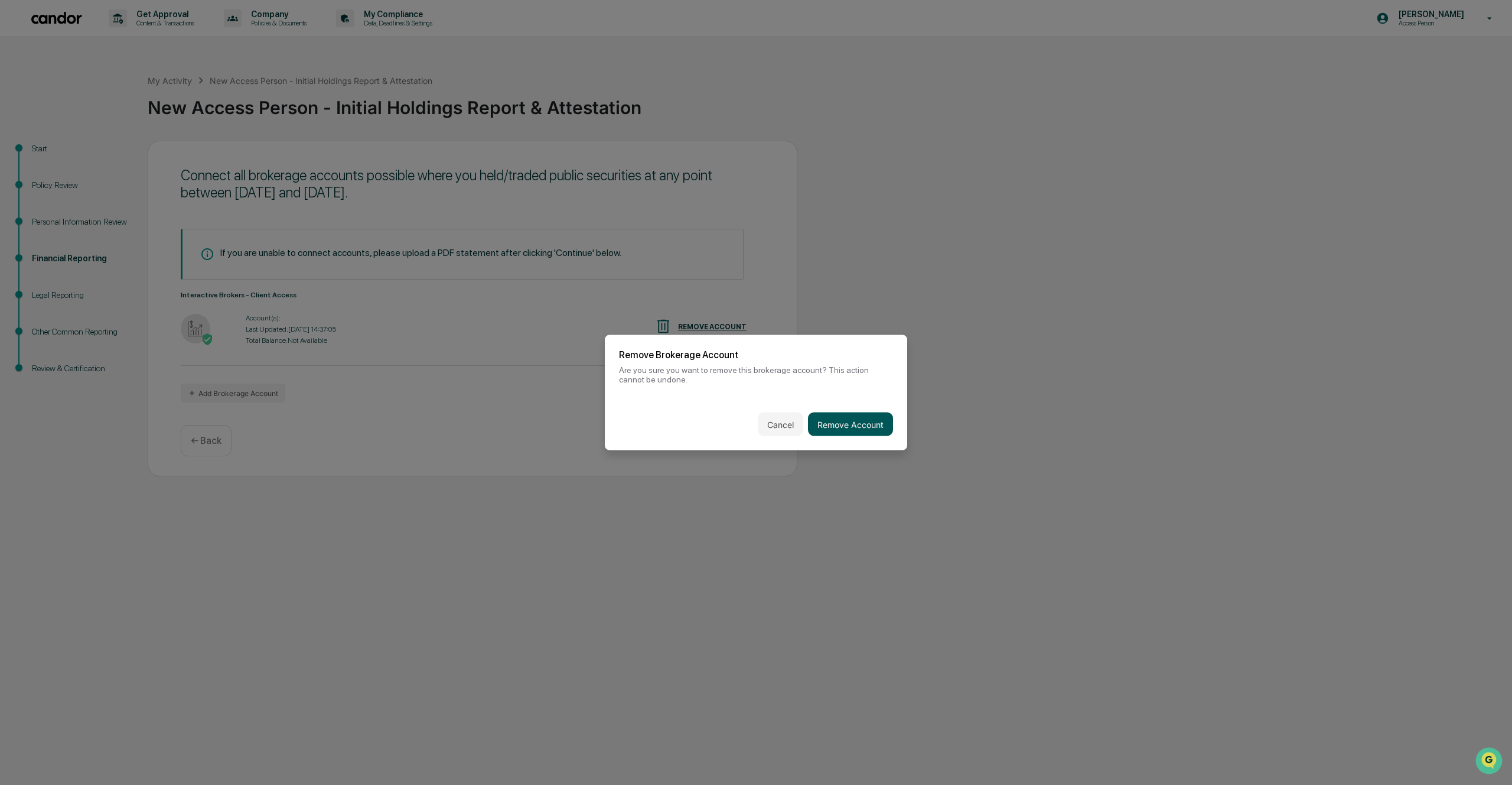
click at [849, 414] on button "Remove Account" at bounding box center [850, 424] width 85 height 24
click at [846, 429] on button "Remove Account" at bounding box center [850, 424] width 85 height 24
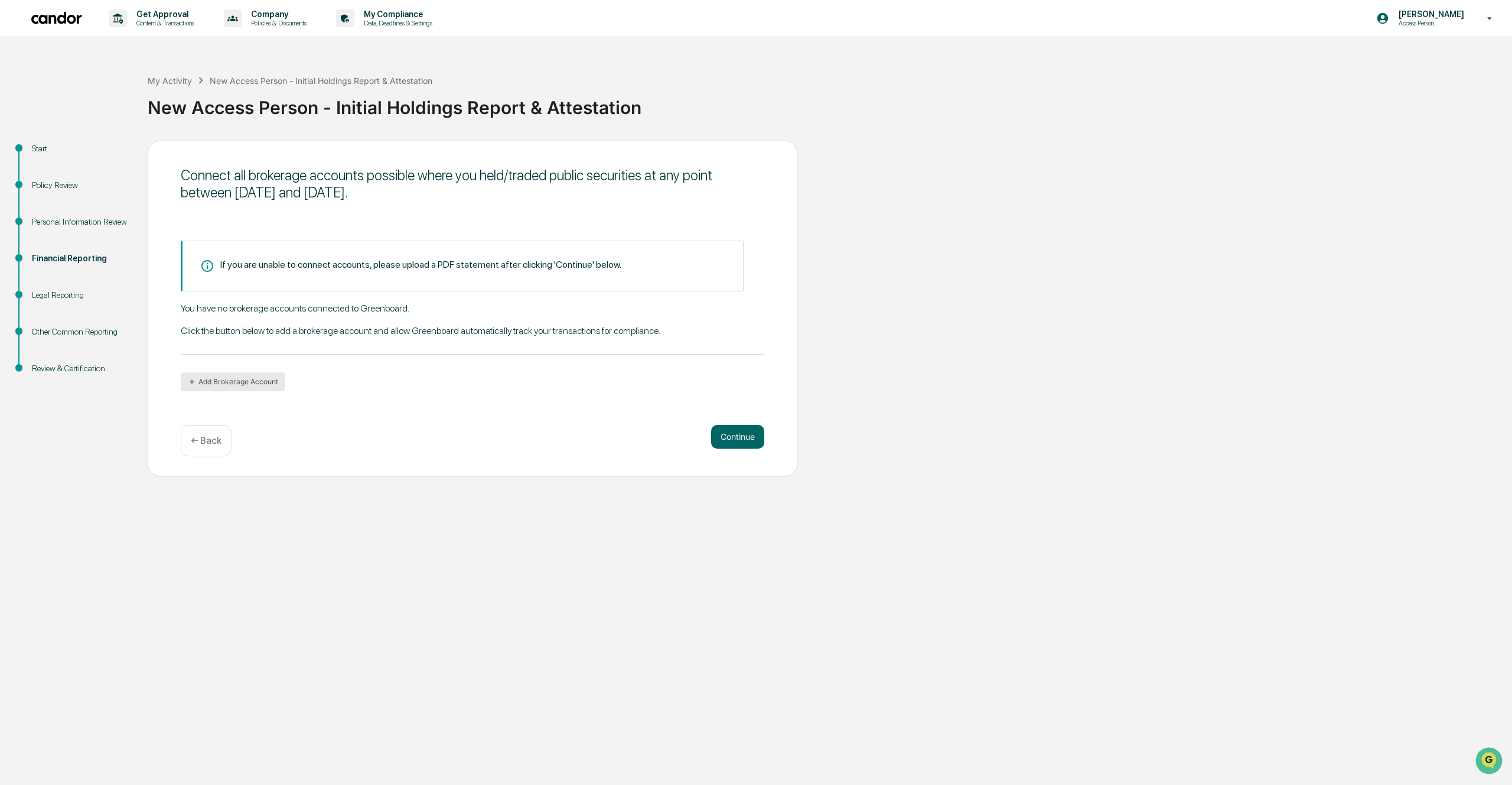
click at [251, 382] on button "Add Brokerage Account" at bounding box center [232, 382] width 104 height 19
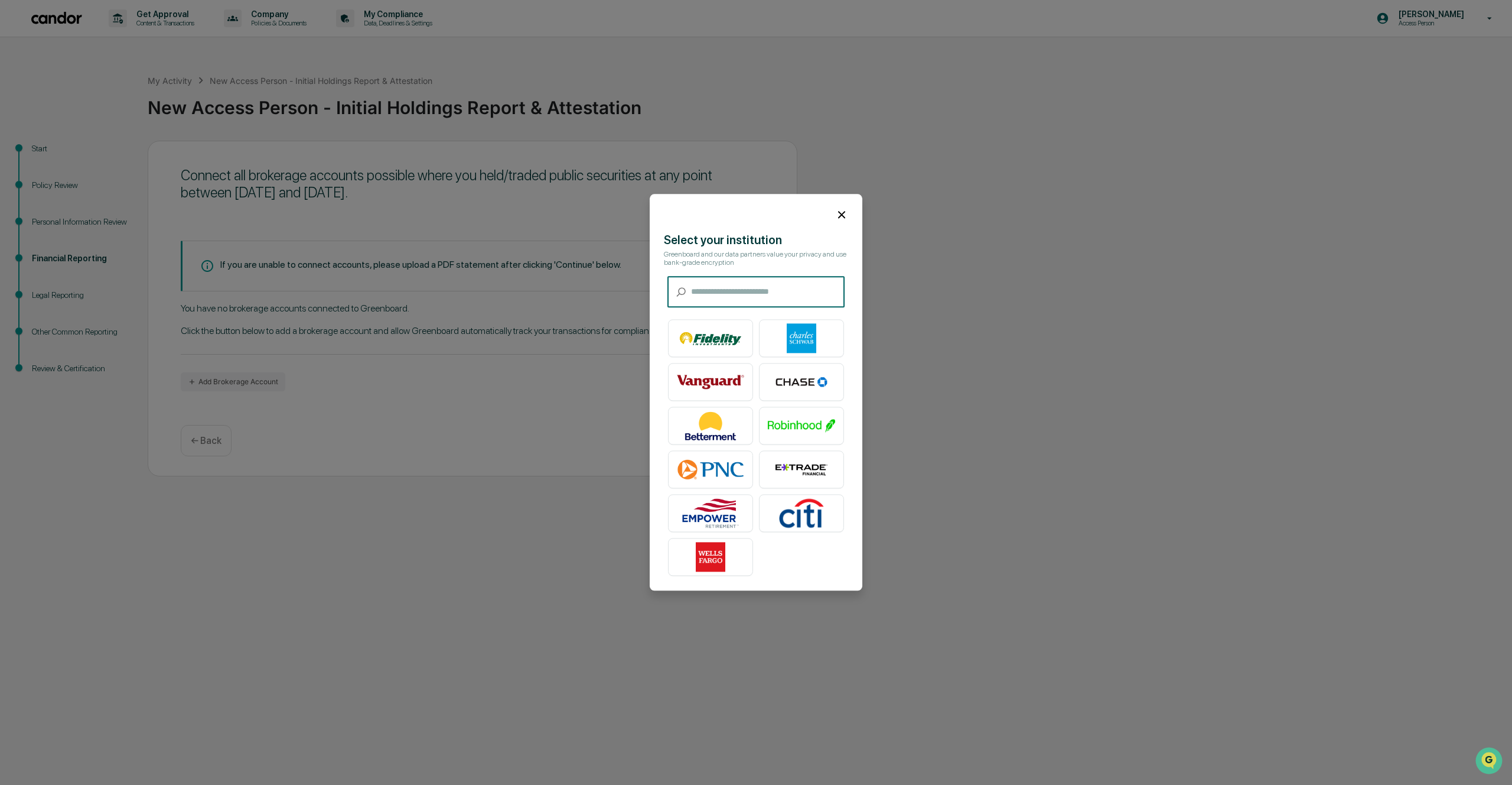
click at [723, 292] on input "text" at bounding box center [768, 292] width 154 height 32
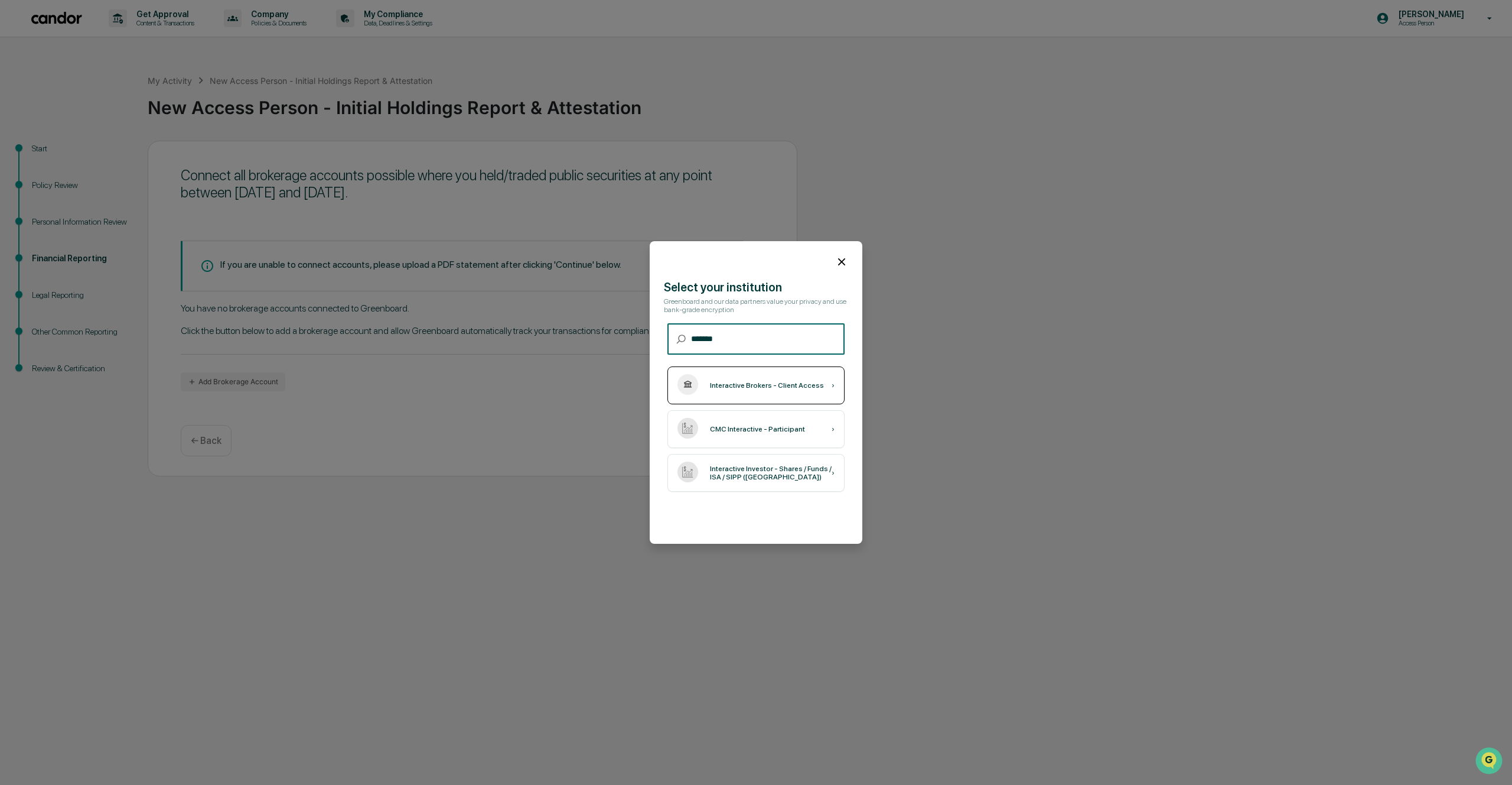
type input "*******"
click at [755, 377] on div "Interactive Brokers - Client Access ›" at bounding box center [755, 385] width 177 height 38
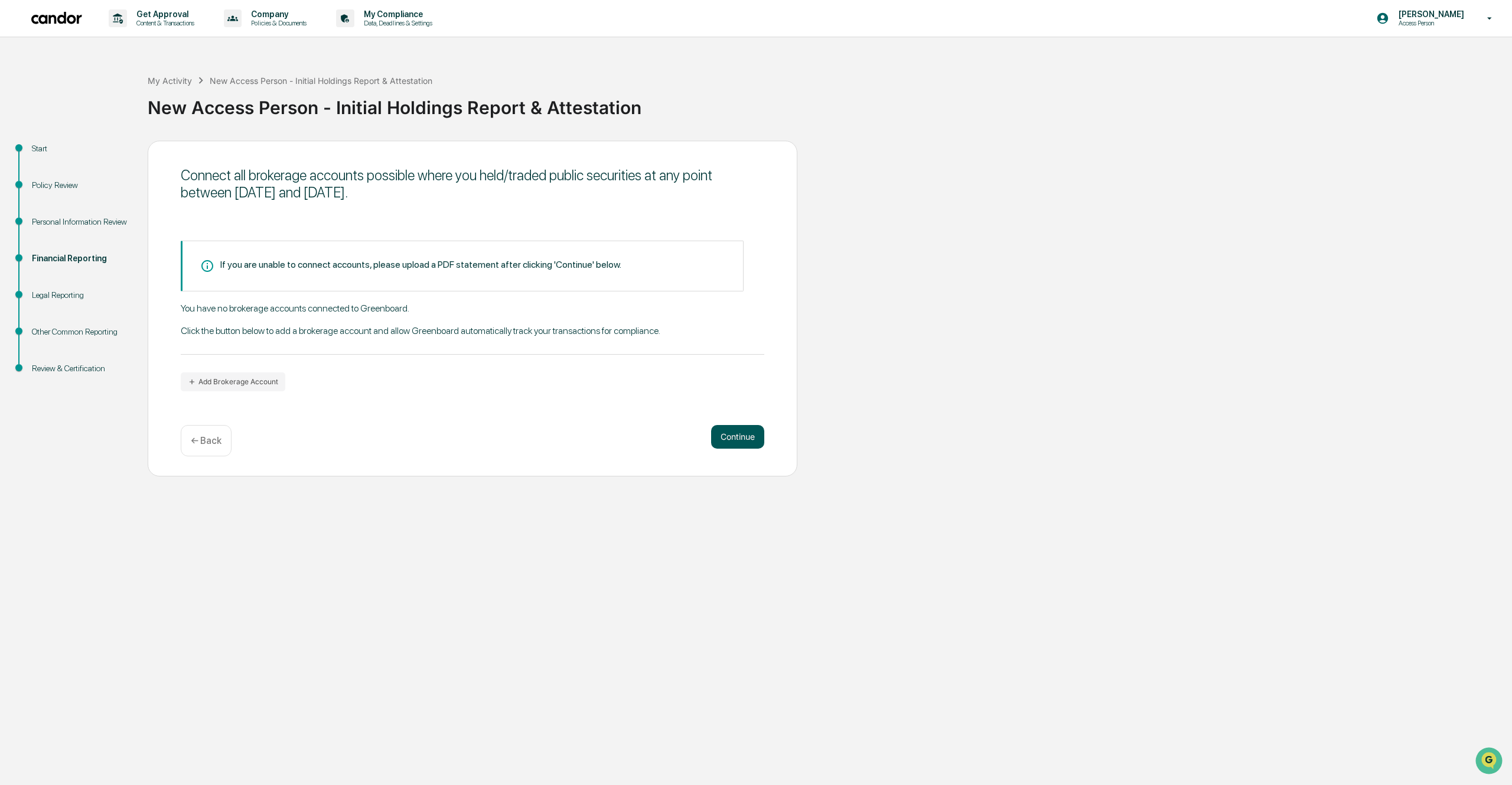
click at [737, 435] on button "Continue" at bounding box center [738, 437] width 53 height 24
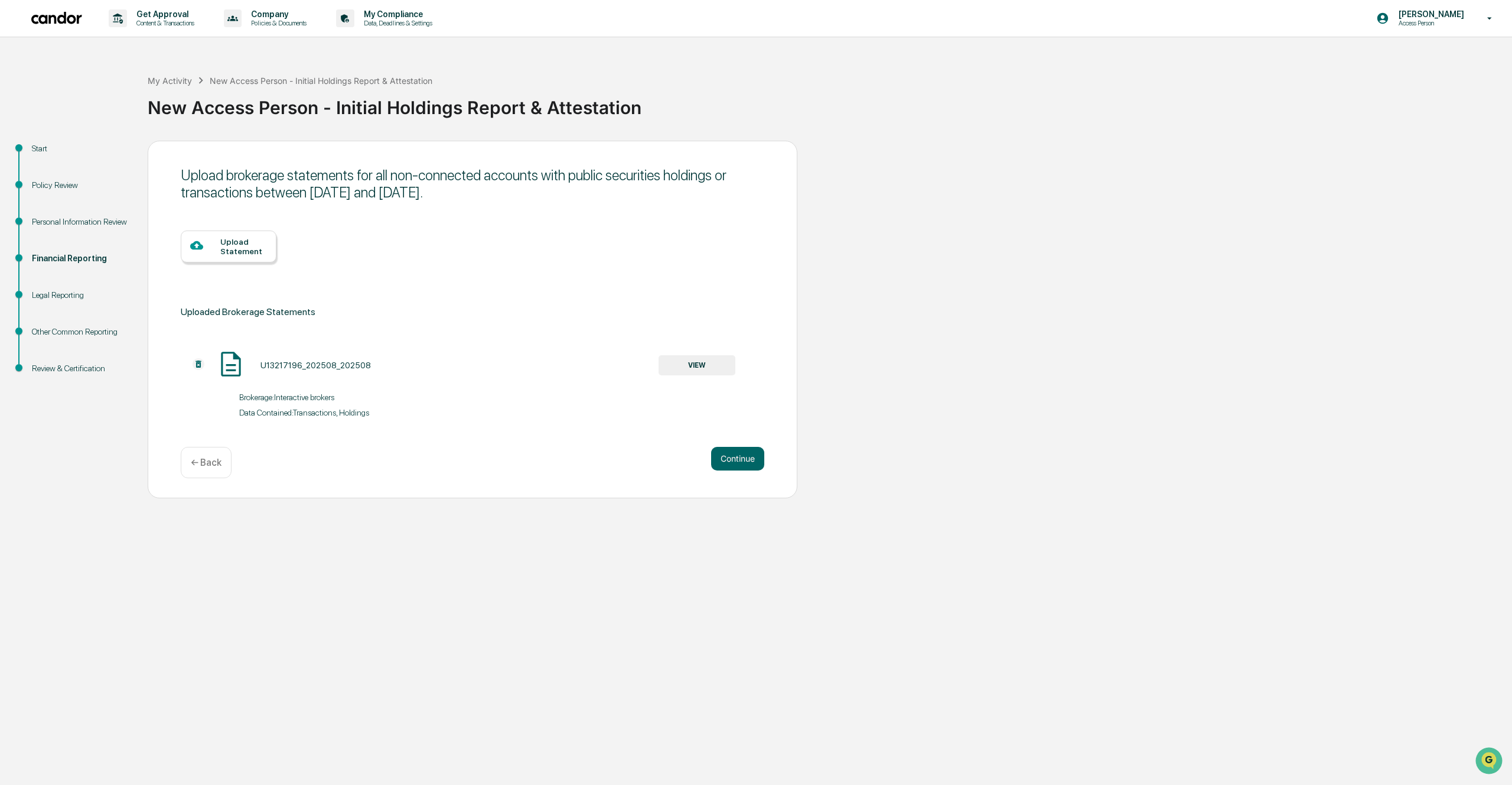
click at [746, 472] on div "Continue ← Back" at bounding box center [472, 463] width 584 height 32
click at [749, 463] on button "Continue" at bounding box center [738, 459] width 53 height 24
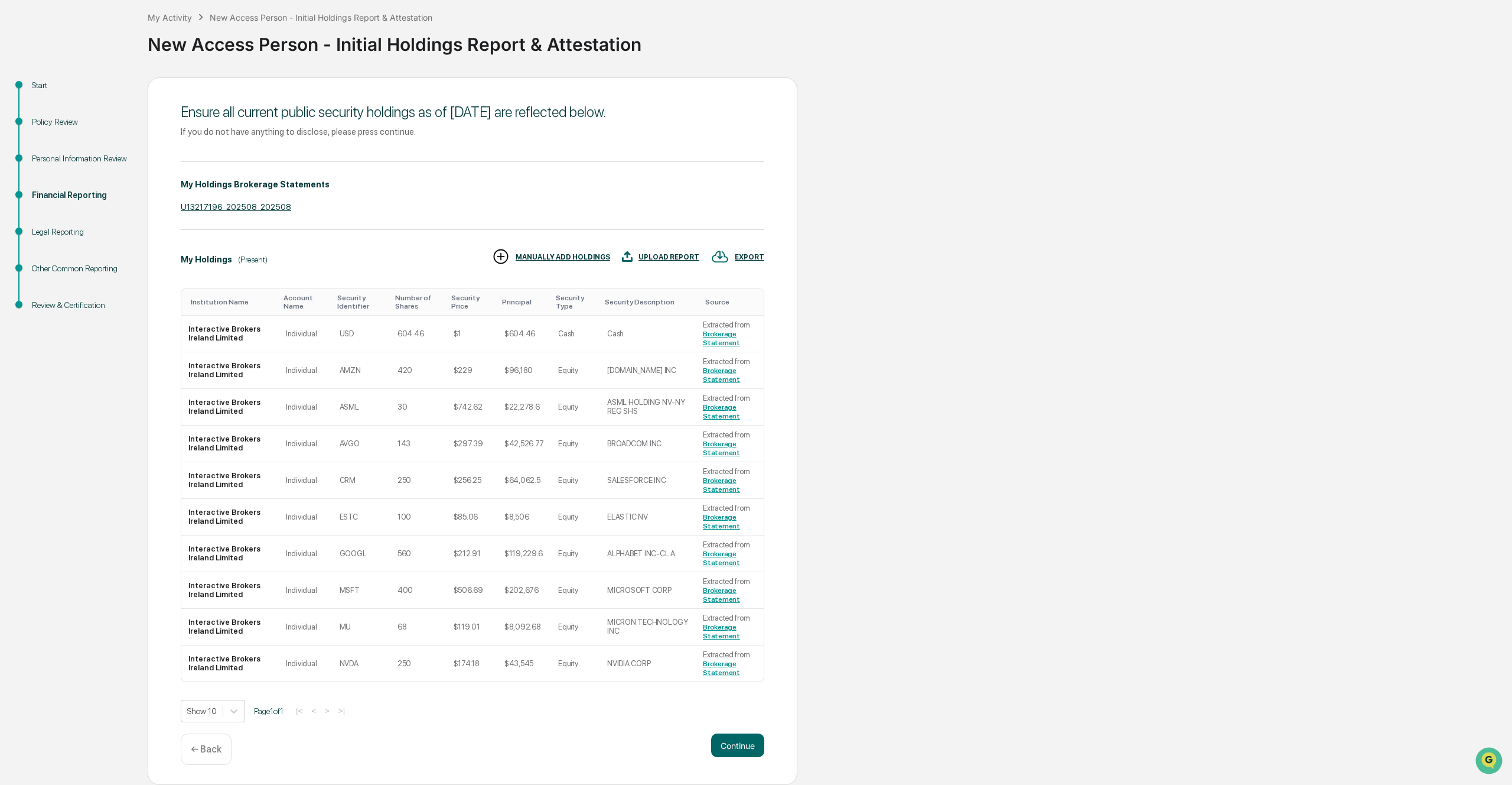
scroll to position [80, 0]
click at [241, 712] on body "Get Approval Content & Transactions Company Policies & Documents My Compliance …" at bounding box center [756, 361] width 1512 height 848
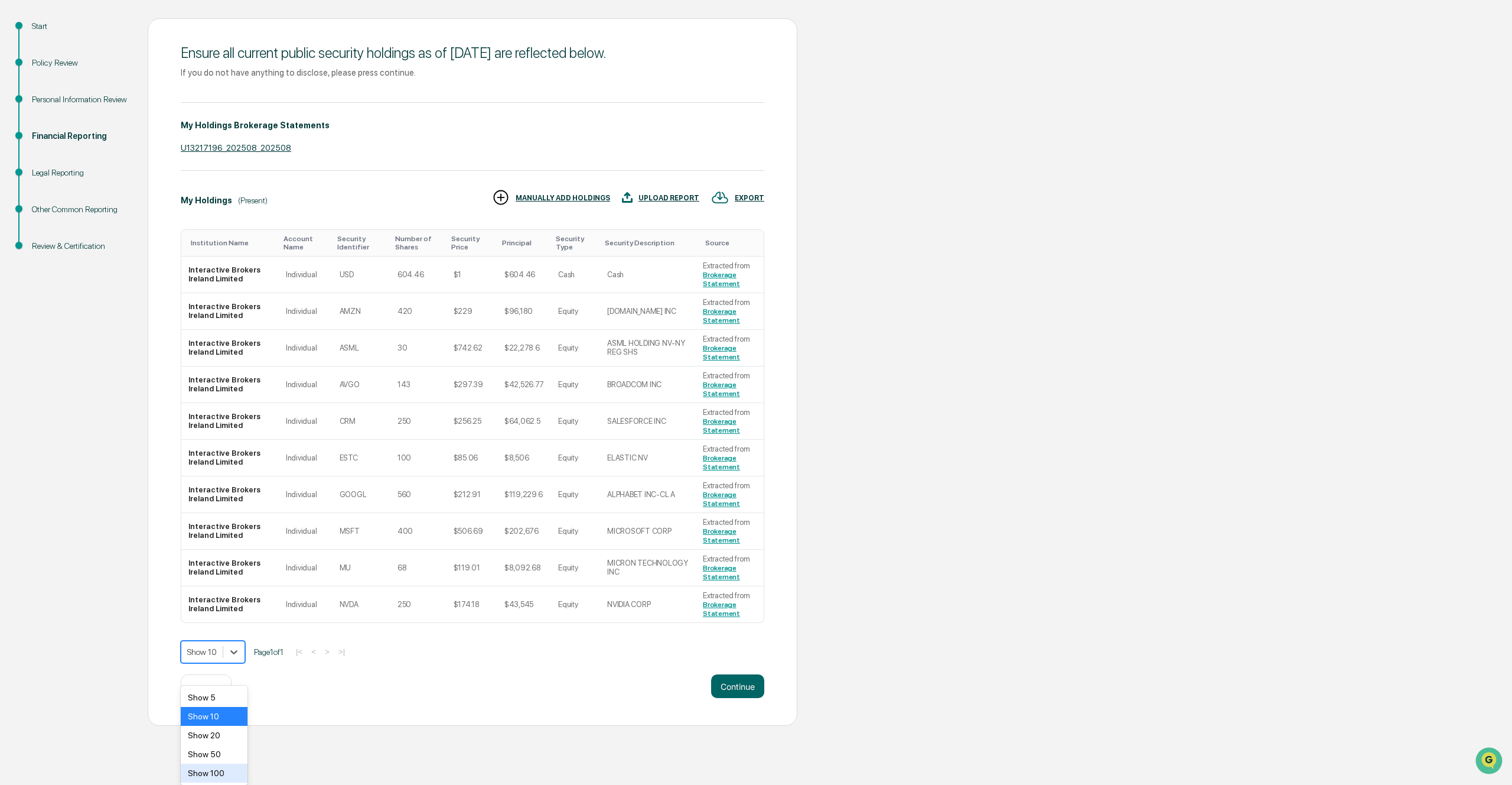
click at [231, 770] on div "Show 100" at bounding box center [214, 773] width 67 height 19
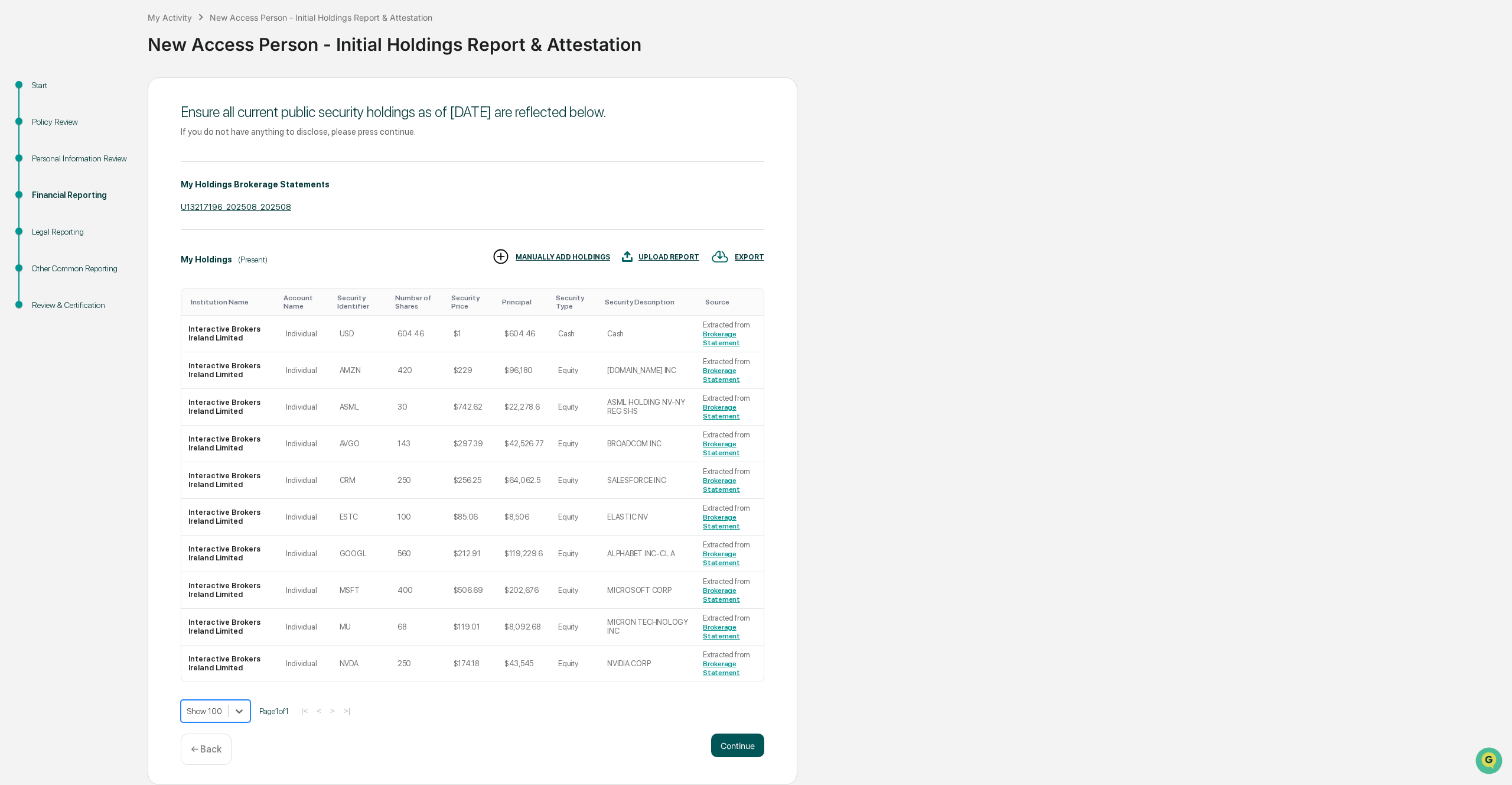
click at [751, 738] on button "Continue" at bounding box center [738, 745] width 53 height 24
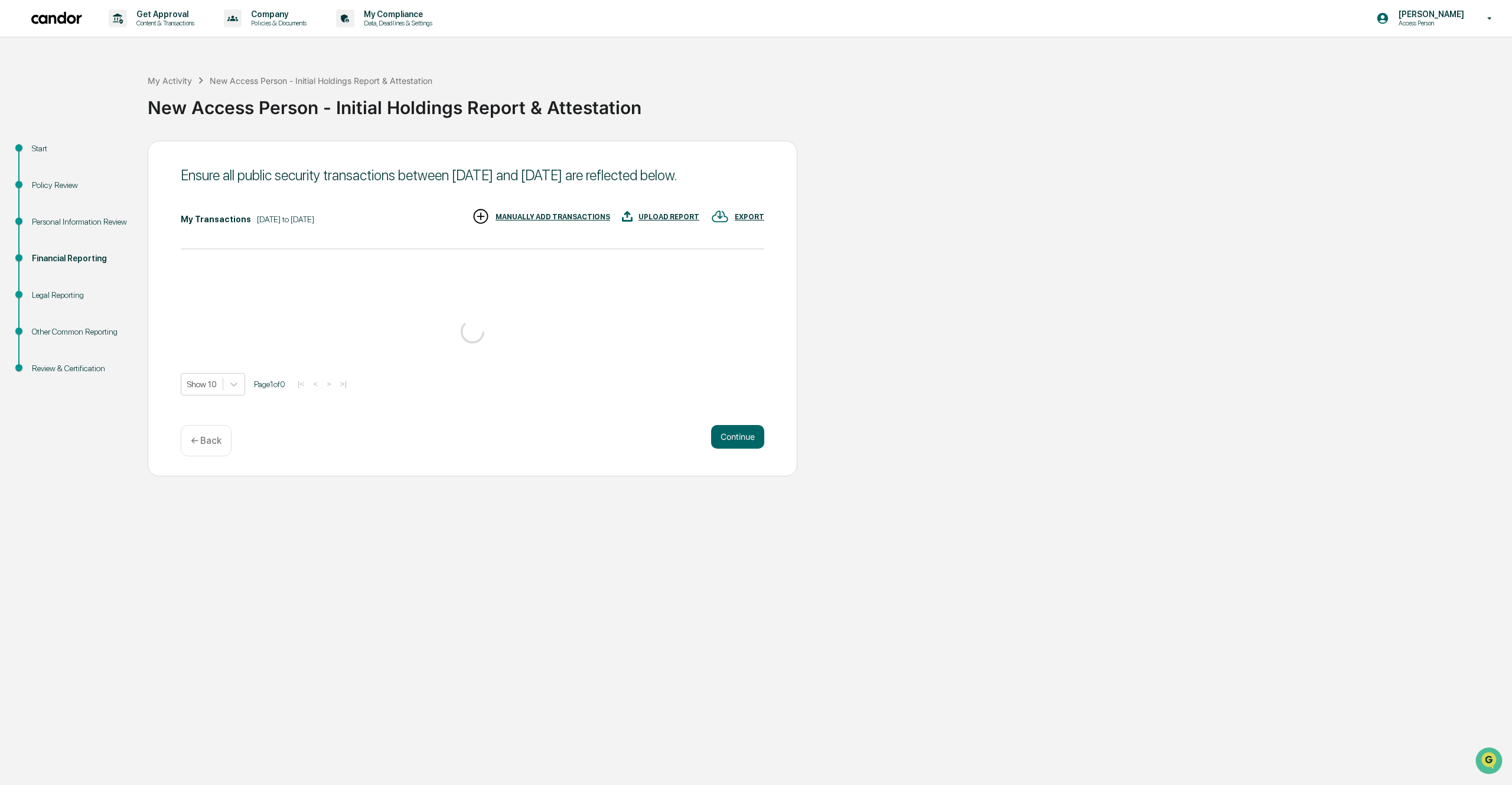
scroll to position [0, 0]
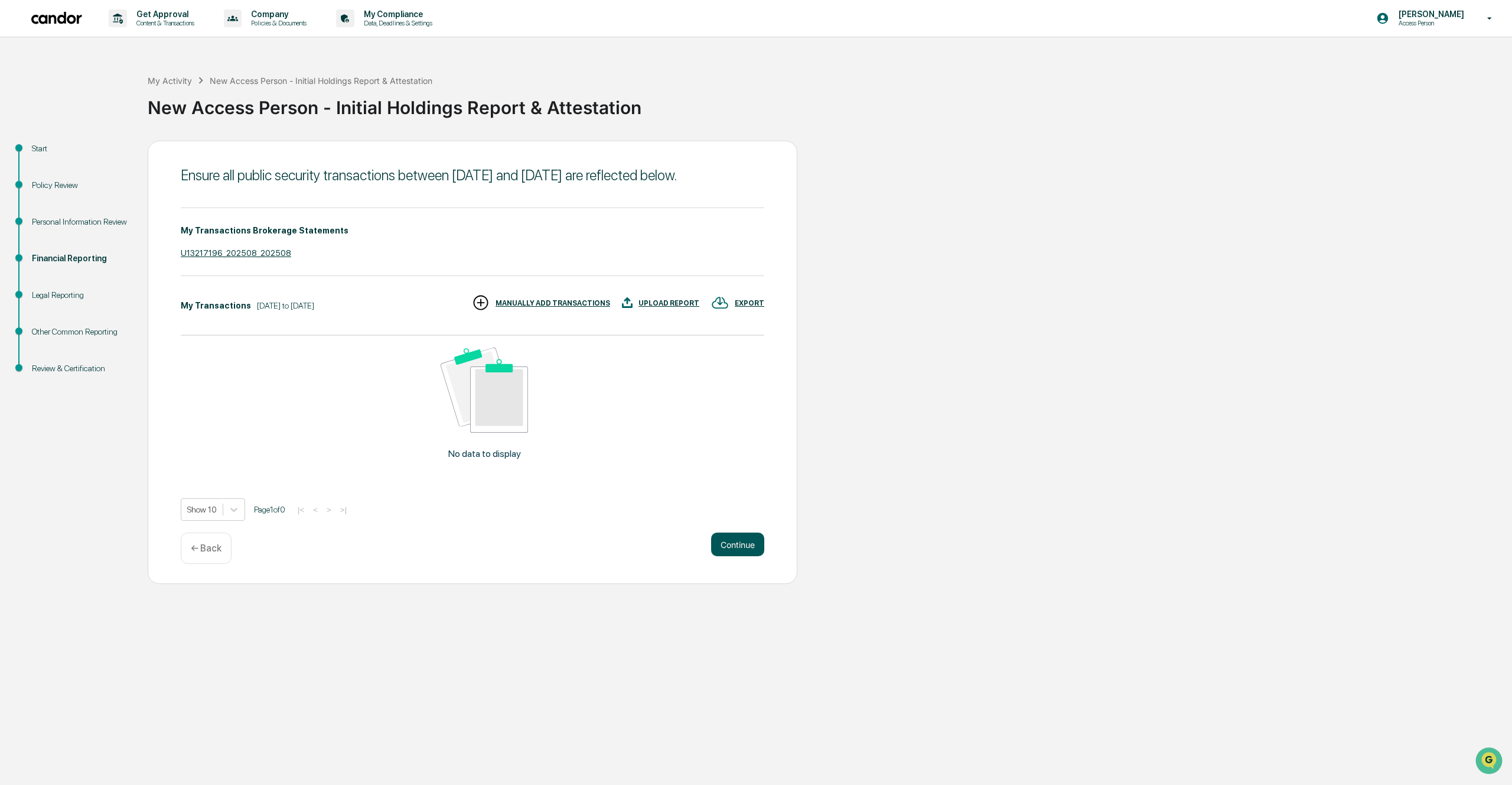
click at [755, 556] on button "Continue" at bounding box center [738, 544] width 53 height 24
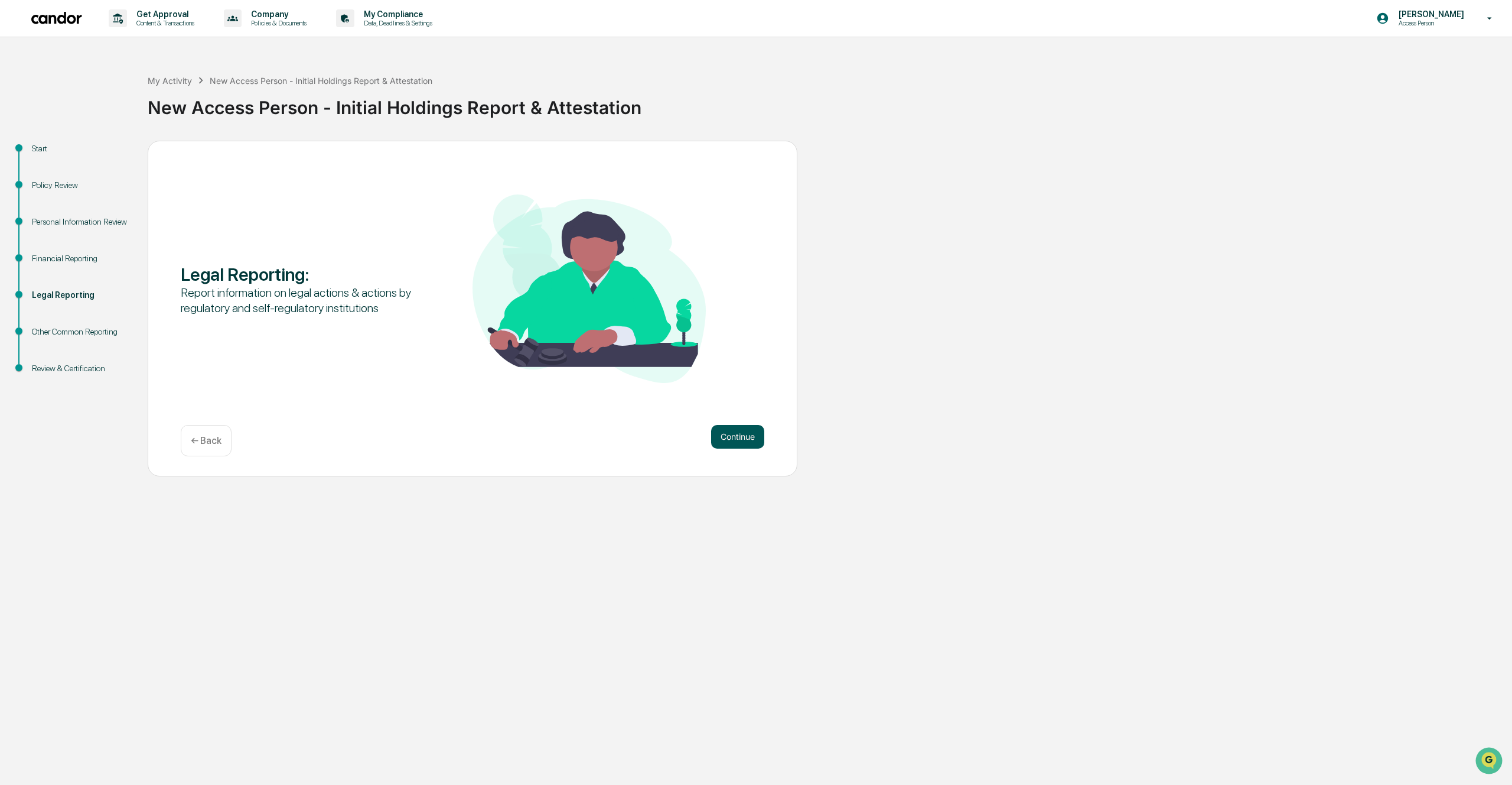
click at [745, 441] on button "Continue" at bounding box center [738, 437] width 53 height 24
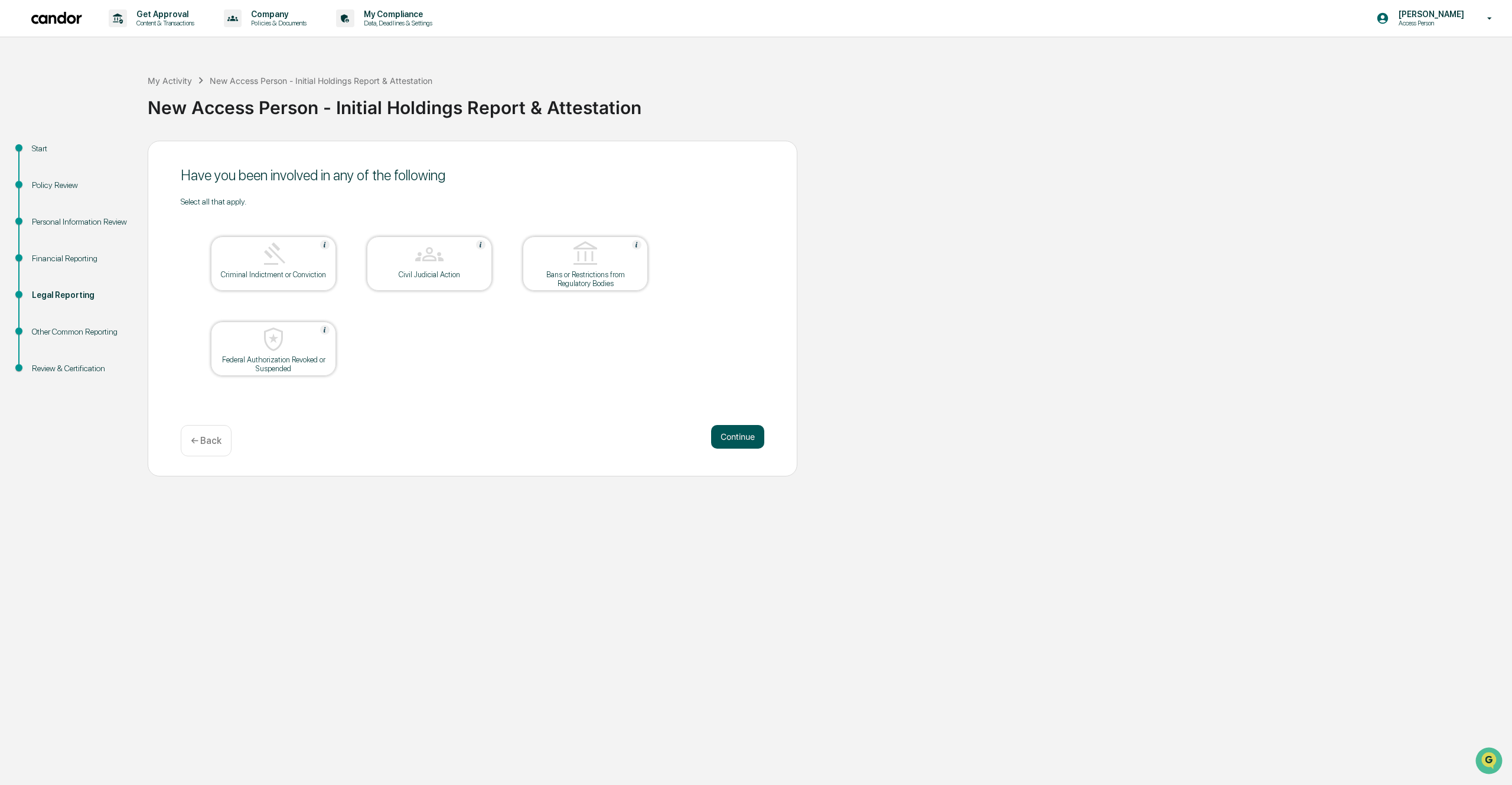
click at [757, 438] on button "Continue" at bounding box center [738, 437] width 53 height 24
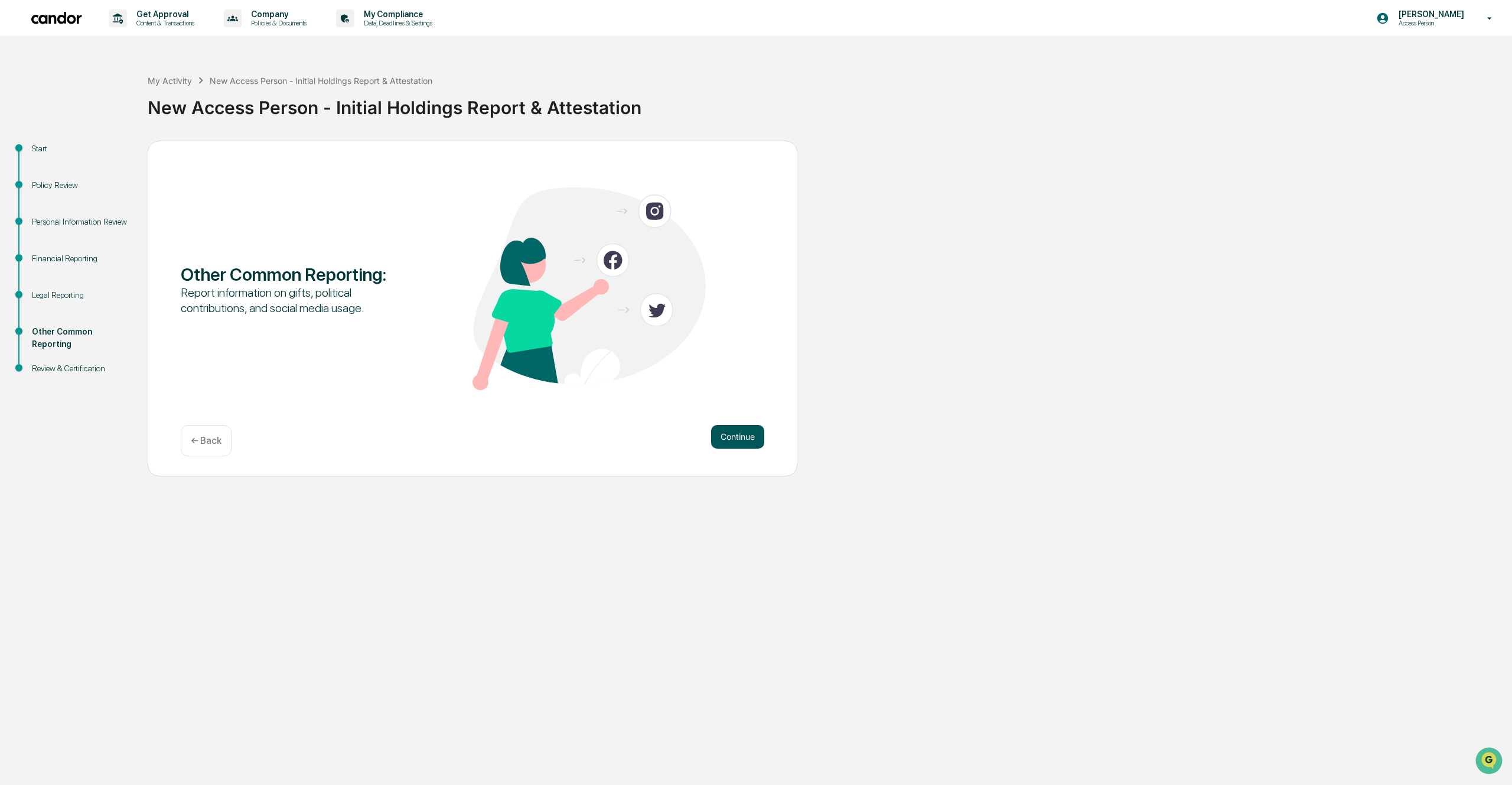
click at [754, 441] on button "Continue" at bounding box center [738, 437] width 53 height 24
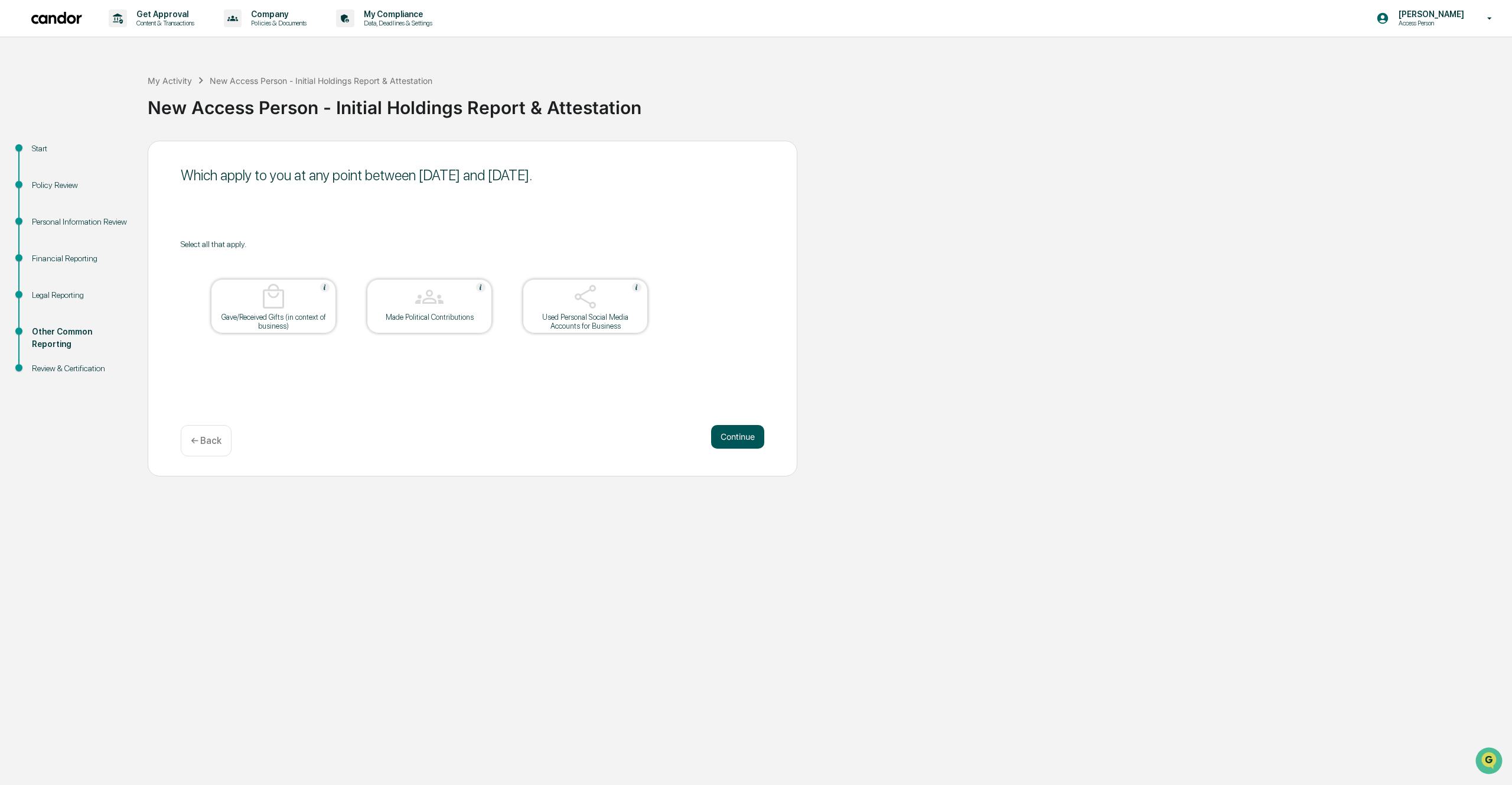
click at [752, 436] on button "Continue" at bounding box center [738, 437] width 53 height 24
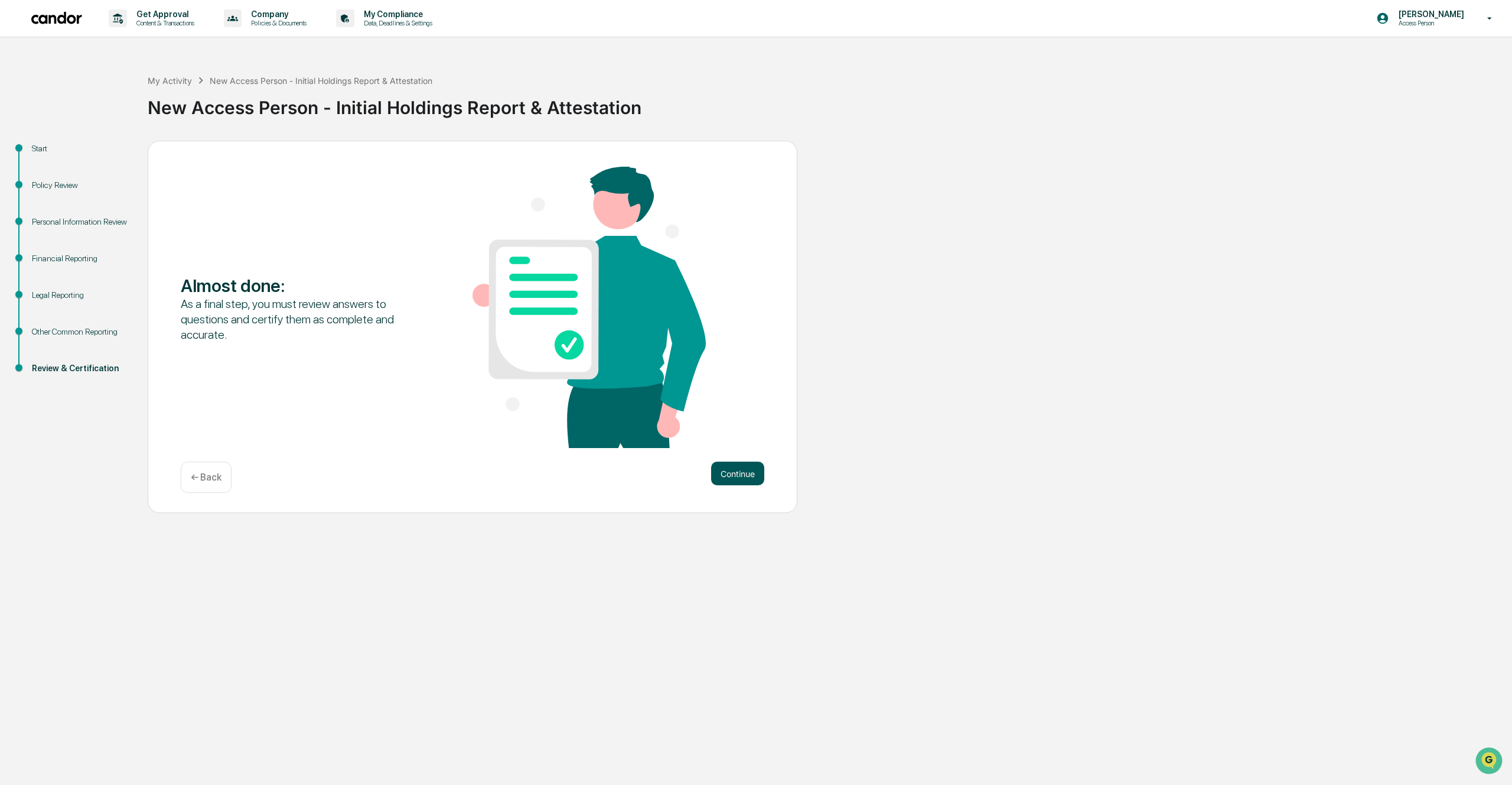
click at [746, 470] on button "Continue" at bounding box center [738, 473] width 53 height 24
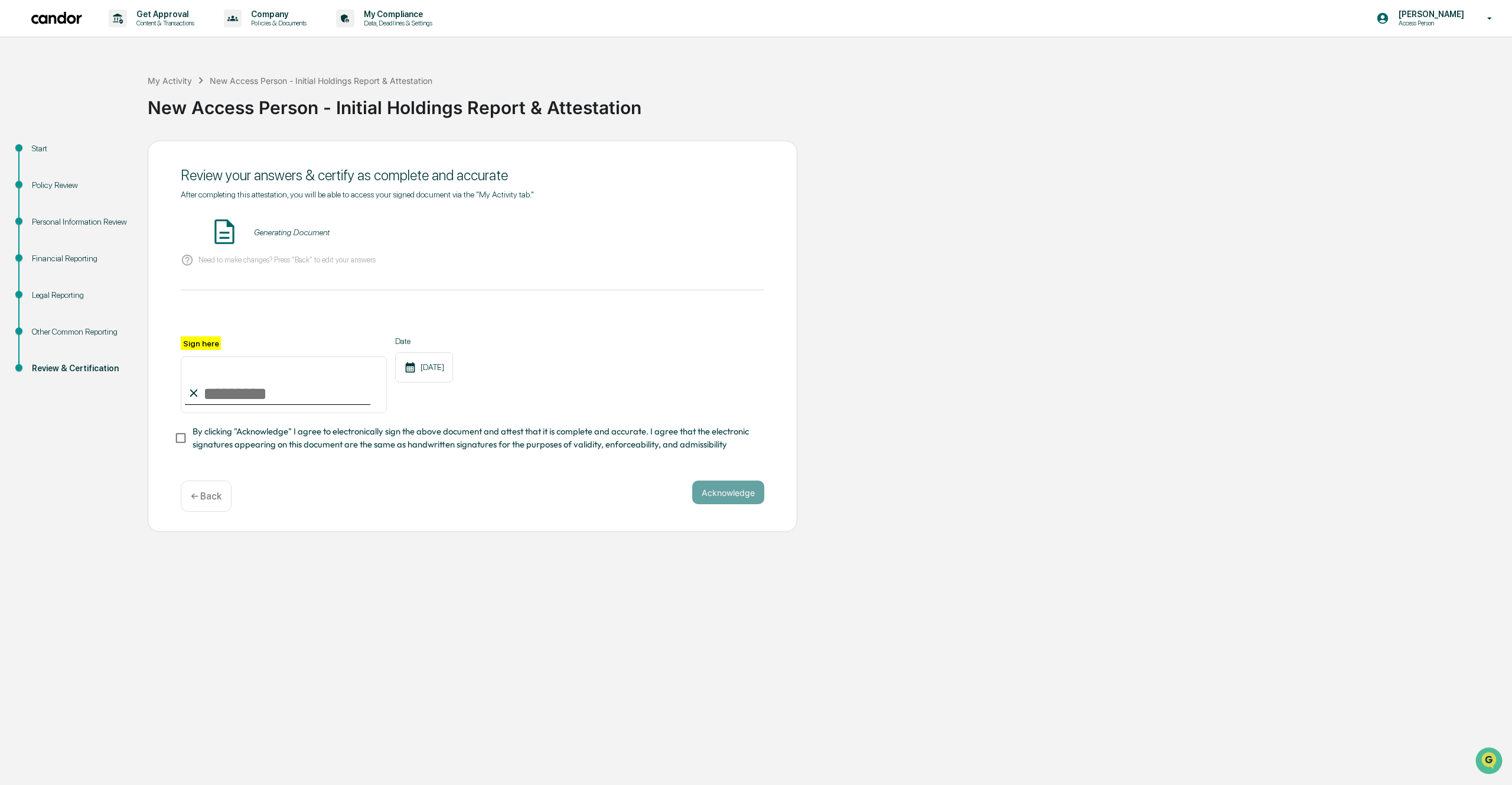
click at [234, 388] on input "Sign here" at bounding box center [284, 384] width 206 height 57
type input "**********"
click at [421, 395] on div "Date [DATE]" at bounding box center [424, 374] width 58 height 77
click at [732, 488] on button "Acknowledge" at bounding box center [728, 492] width 72 height 24
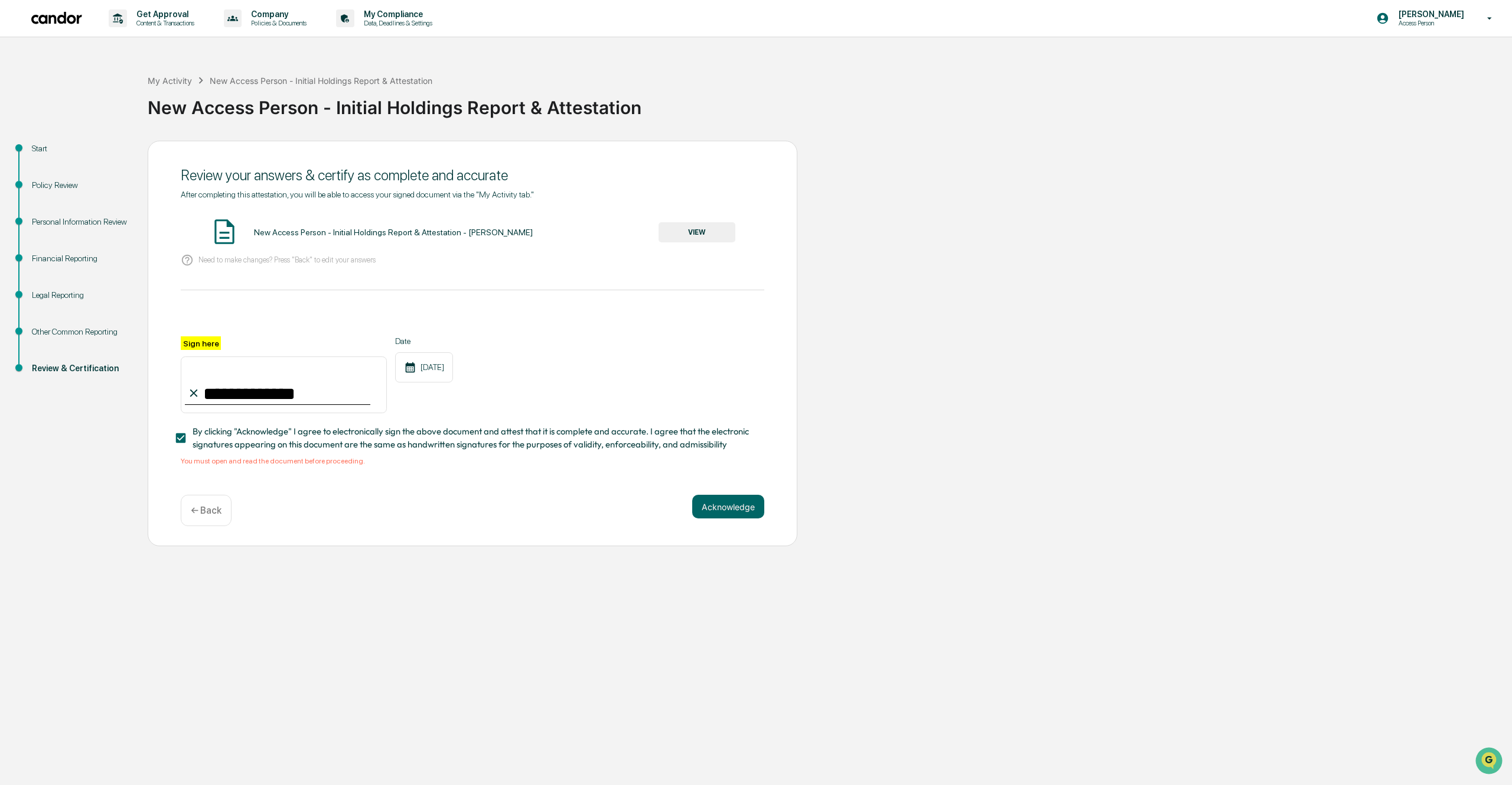
click at [404, 515] on div "Acknowledge ← Back" at bounding box center [472, 510] width 584 height 32
click at [710, 236] on button "VIEW" at bounding box center [696, 232] width 77 height 20
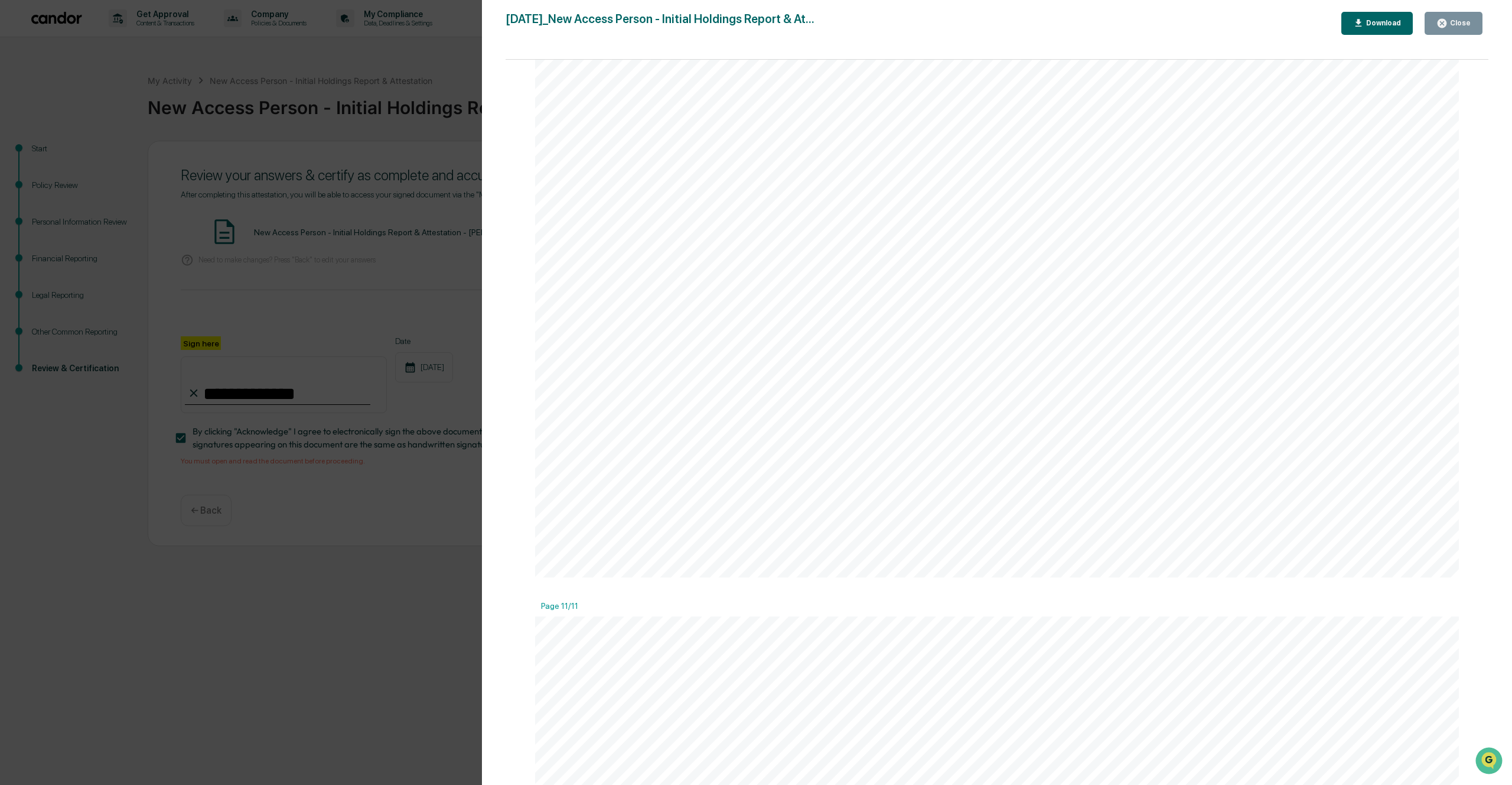
scroll to position [11107, 0]
click at [1446, 21] on icon "button" at bounding box center [1442, 23] width 9 height 9
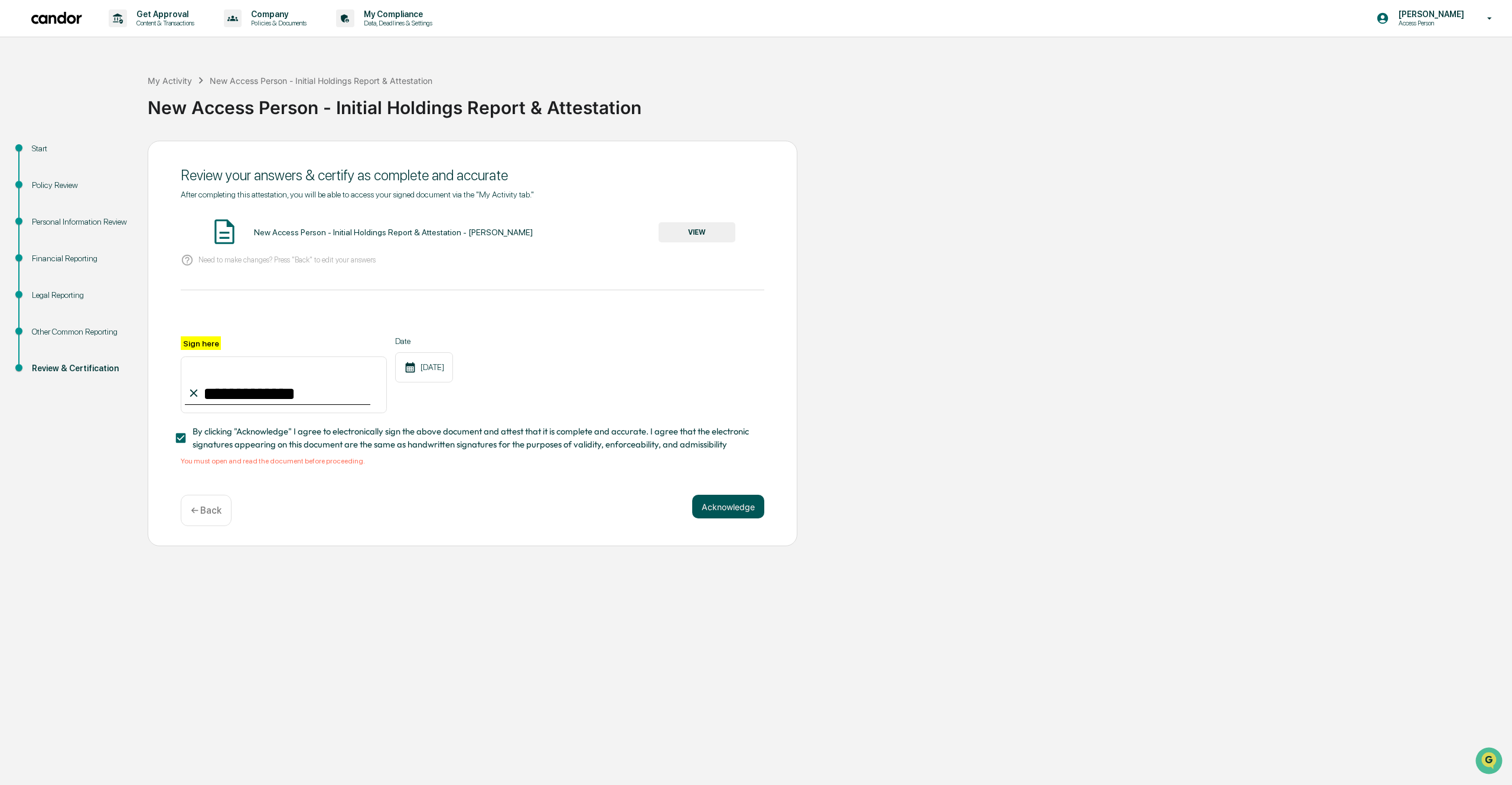
click at [715, 505] on button "Acknowledge" at bounding box center [728, 507] width 72 height 24
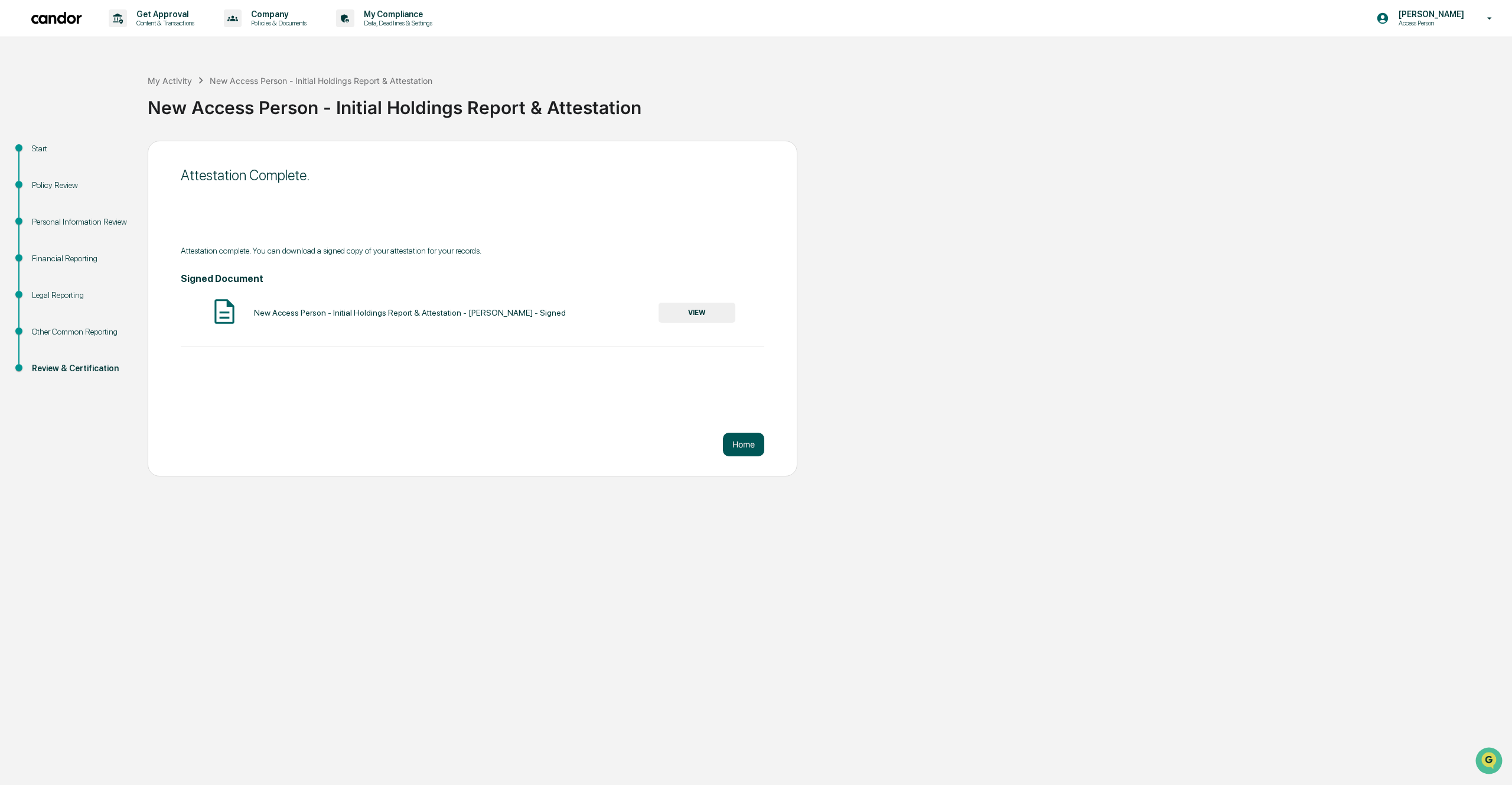
click at [747, 447] on button "Home" at bounding box center [743, 445] width 41 height 24
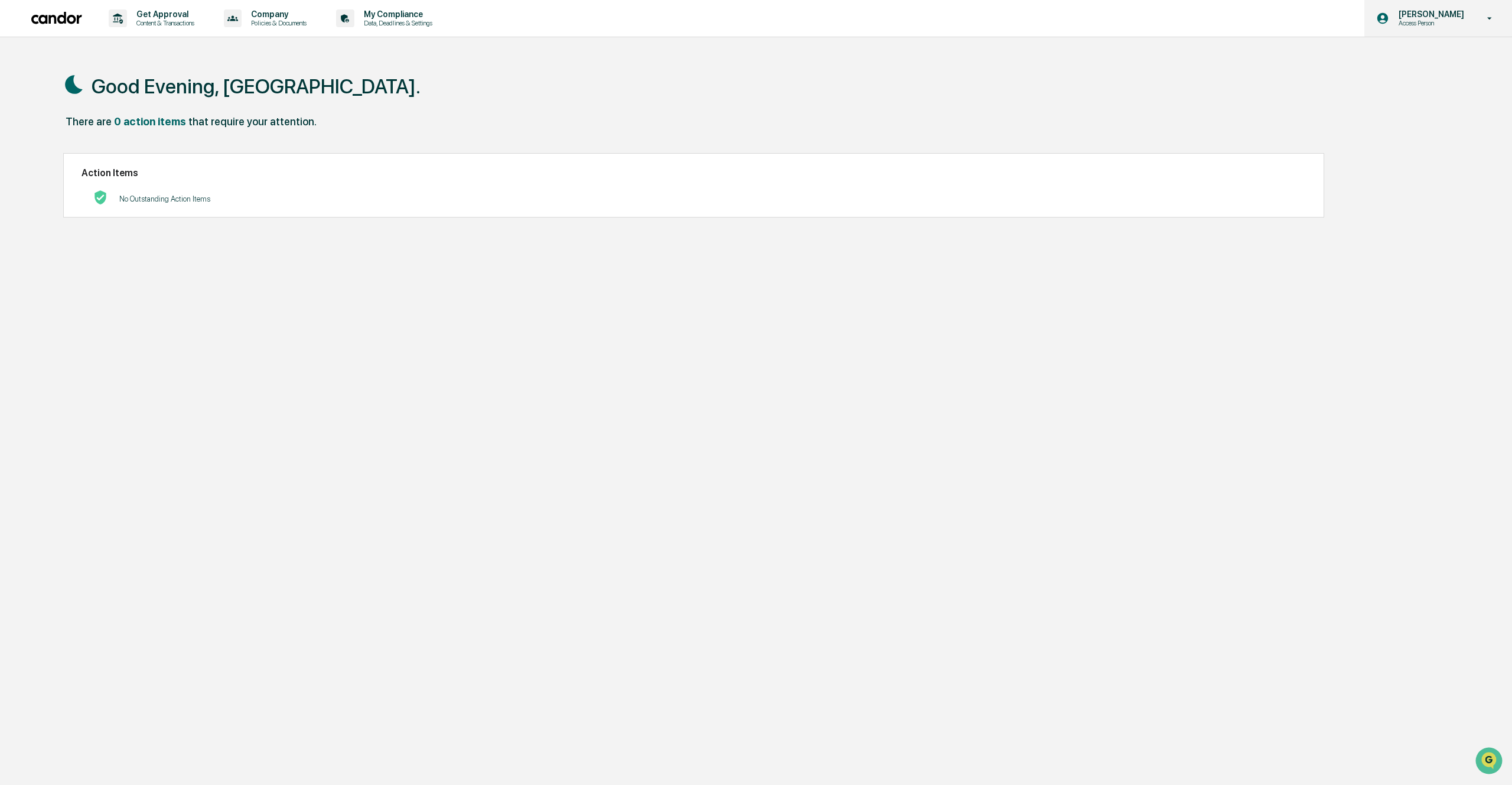
click at [1439, 21] on p "Access Person" at bounding box center [1430, 23] width 81 height 8
click at [1396, 57] on li "Logout" at bounding box center [1420, 60] width 166 height 22
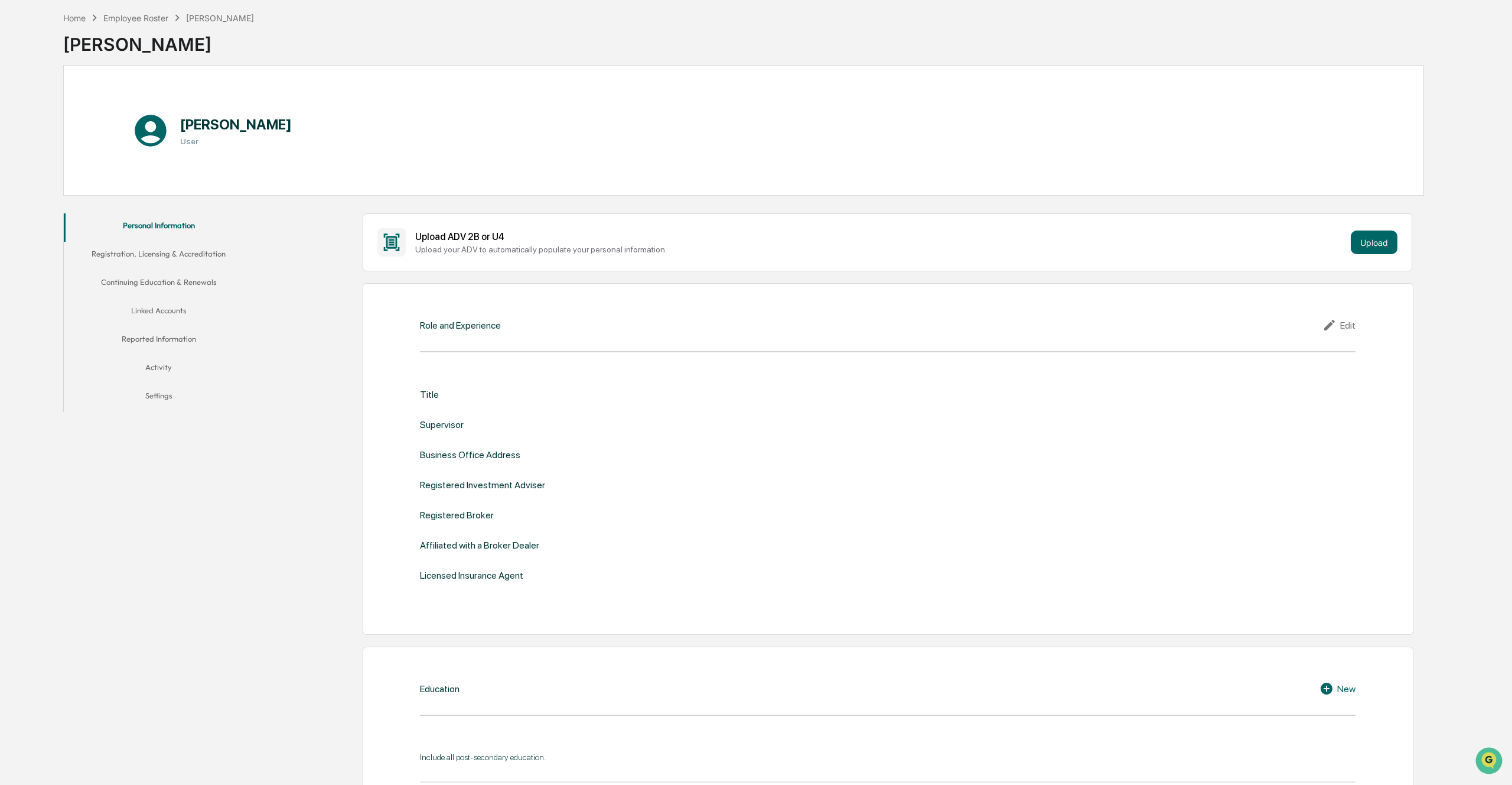
scroll to position [85, 0]
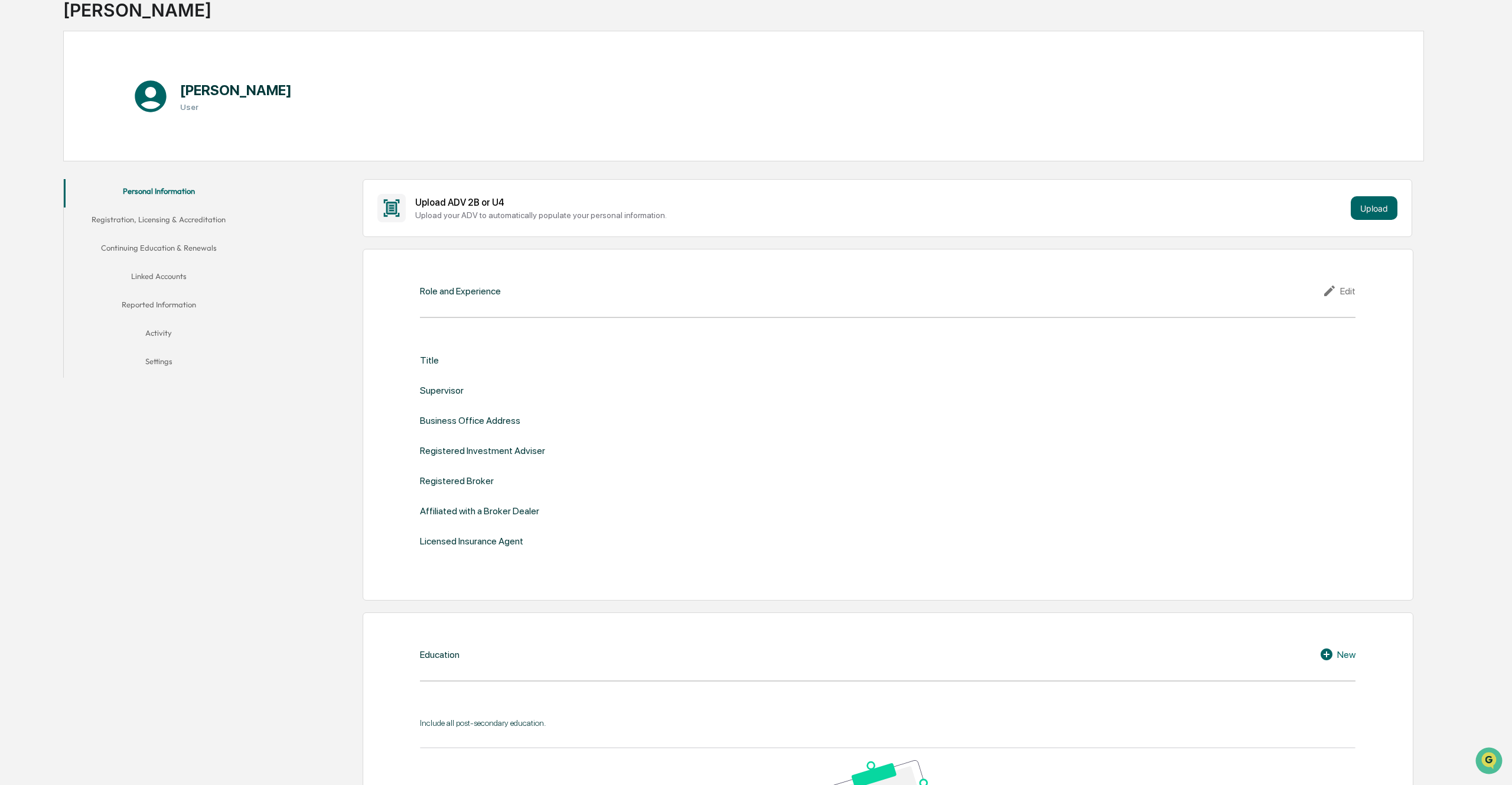
click at [512, 362] on div "Title" at bounding box center [888, 360] width 935 height 11
click at [493, 363] on div "Title" at bounding box center [888, 360] width 935 height 11
click at [1342, 291] on div "Edit" at bounding box center [1339, 291] width 33 height 14
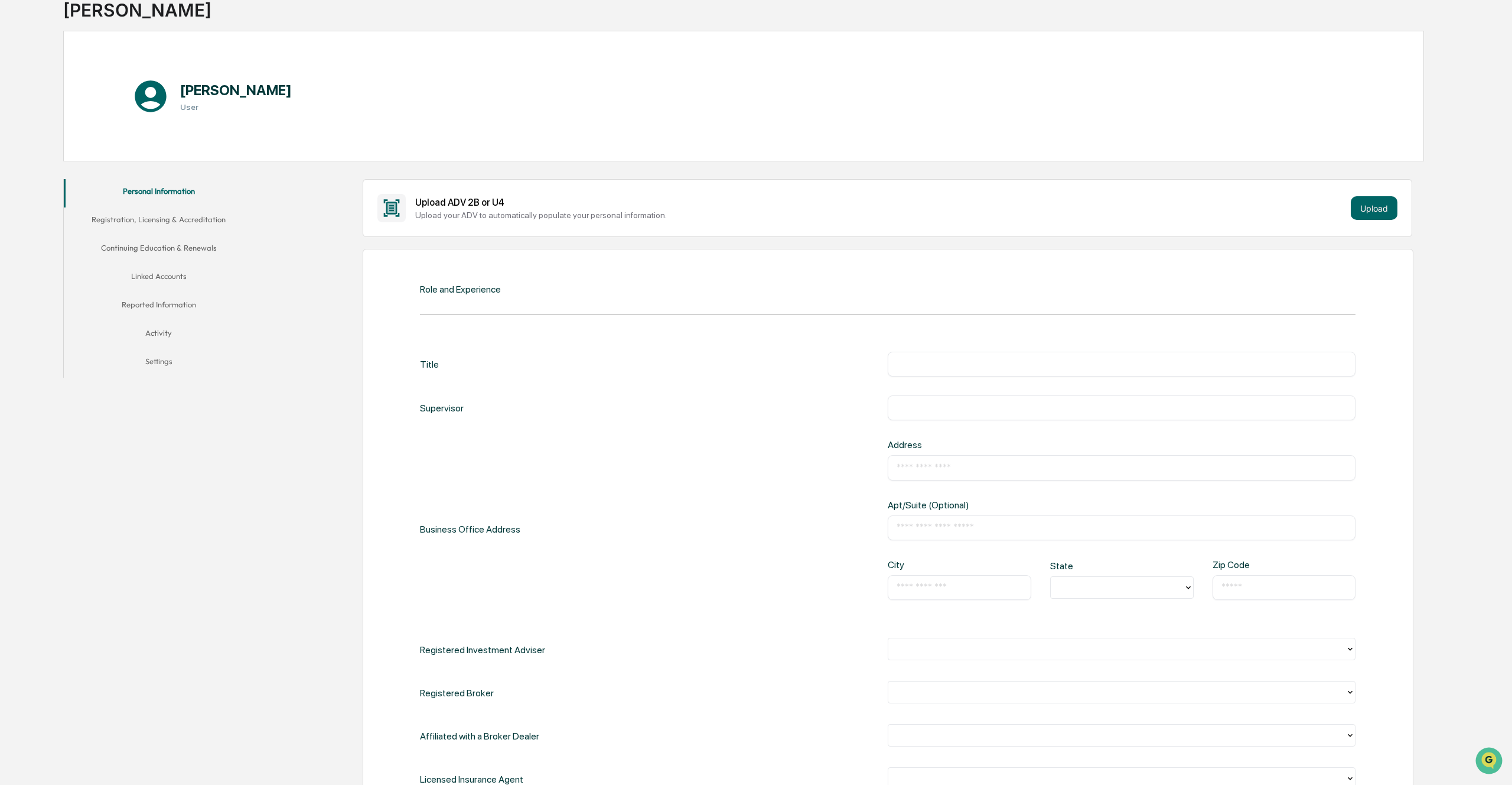
click at [934, 358] on input "text" at bounding box center [1121, 364] width 450 height 12
type input "**********"
click at [960, 398] on div "​" at bounding box center [1121, 408] width 468 height 25
click at [941, 409] on input "text" at bounding box center [1121, 408] width 450 height 12
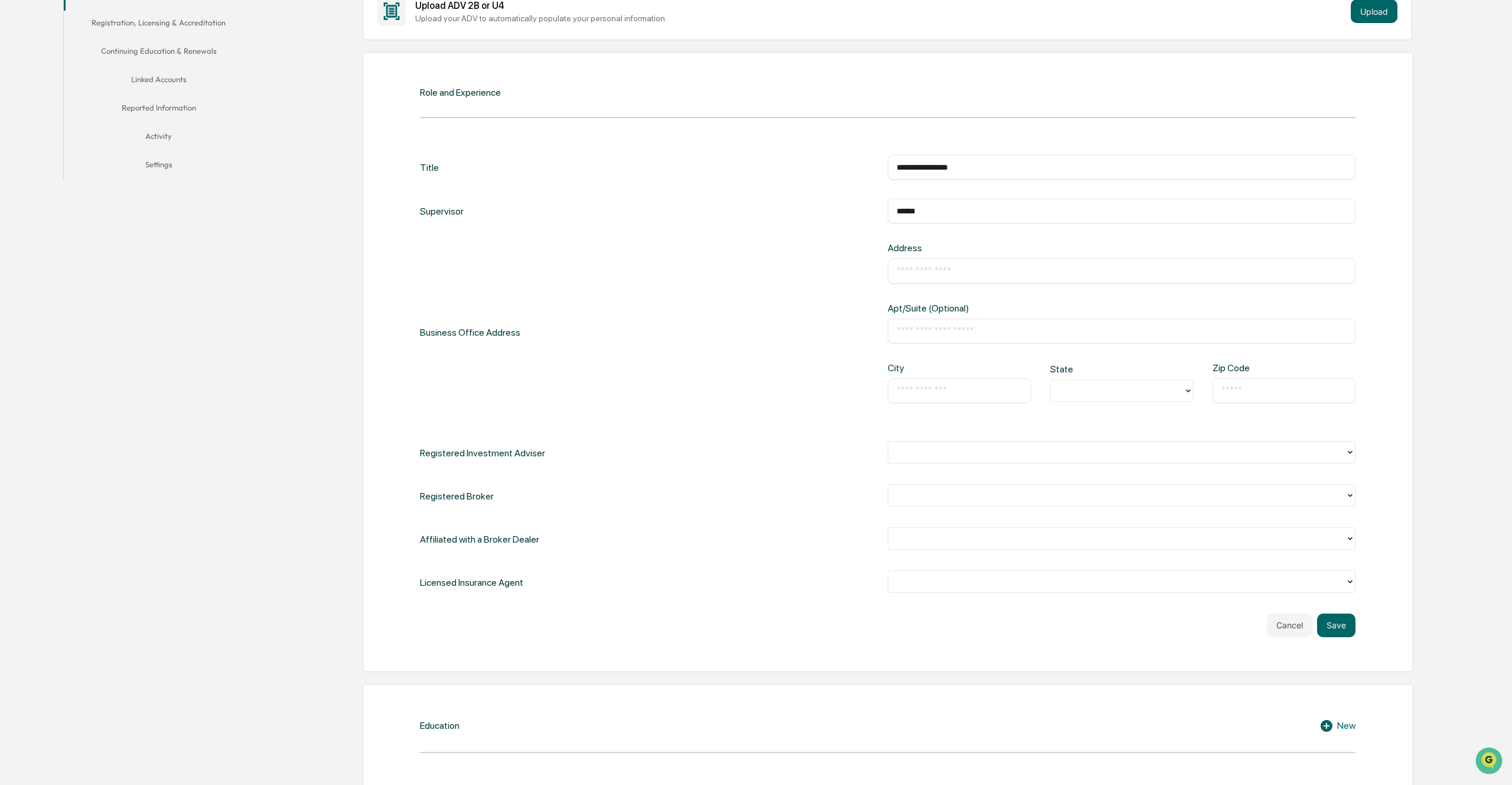
click at [943, 212] on input "*****" at bounding box center [1121, 211] width 450 height 12
paste input "**********"
click at [939, 274] on input "text" at bounding box center [1121, 271] width 450 height 12
click at [837, 281] on div "Business Office Address Address ​ Apt/Suite (Optional) ​ City ​ State Zip Code ​" at bounding box center [888, 332] width 935 height 179
click at [932, 269] on input "text" at bounding box center [1121, 271] width 450 height 12
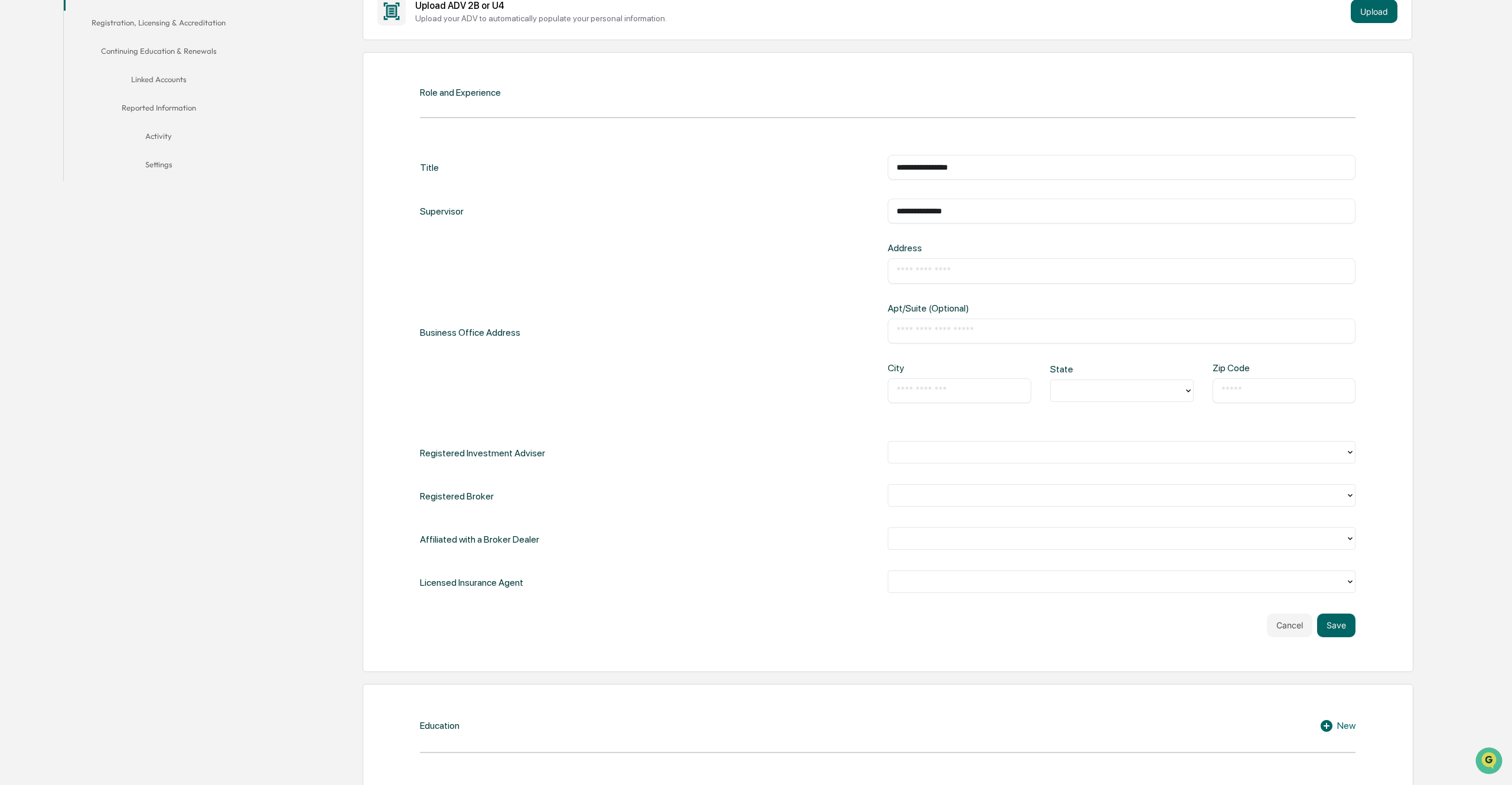
click at [829, 256] on div "Business Office Address Address ​ Apt/Suite (Optional) ​ City ​ State Zip Code ​" at bounding box center [888, 332] width 935 height 179
click at [1008, 212] on input "**********" at bounding box center [1121, 211] width 450 height 12
type input "*"
click at [854, 238] on div "**********" at bounding box center [888, 375] width 935 height 440
click at [942, 199] on div "* ​" at bounding box center [1121, 211] width 468 height 25
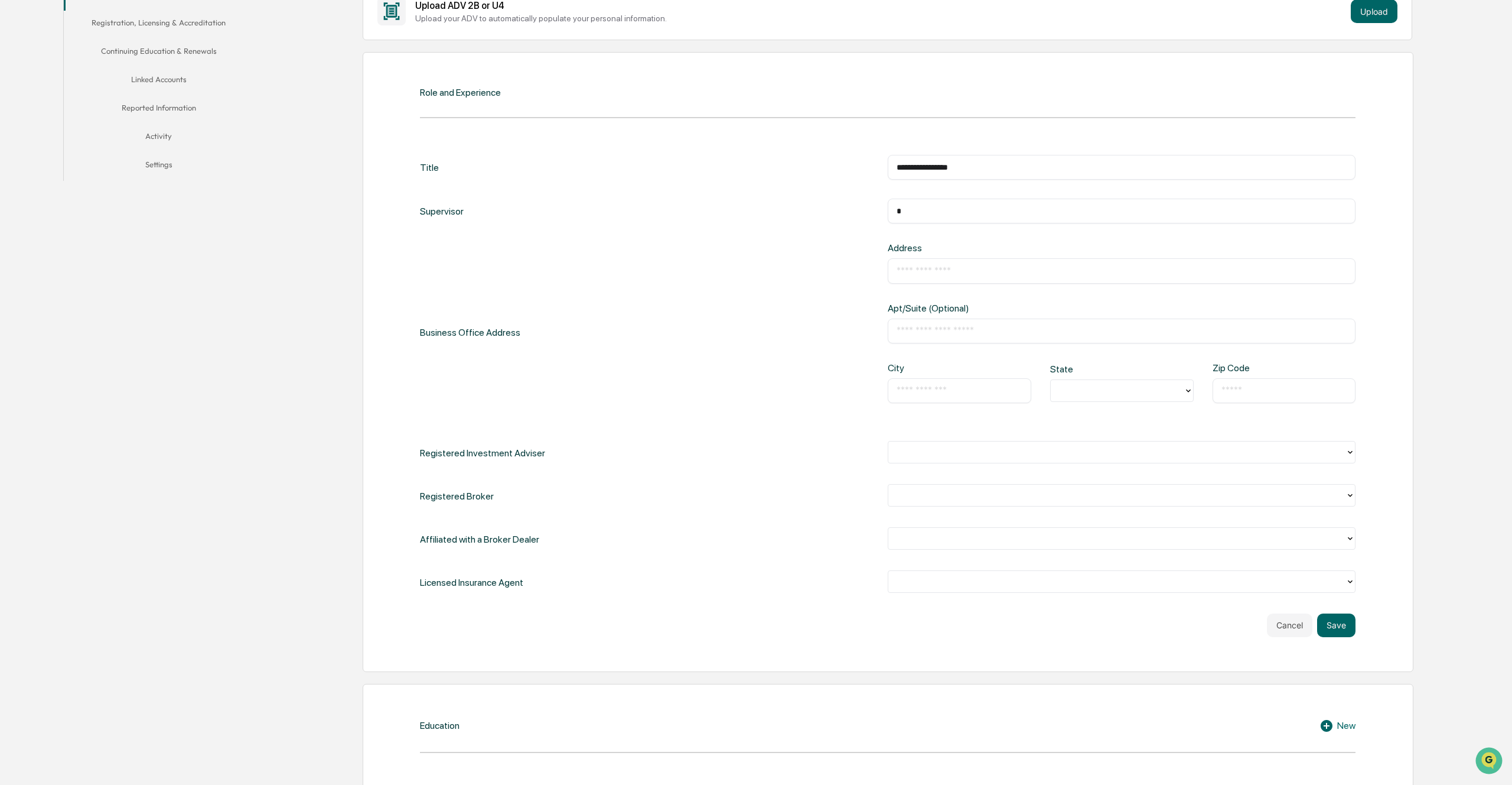
click at [942, 210] on input "*" at bounding box center [1121, 211] width 450 height 12
click at [834, 216] on div "Supervisor ​" at bounding box center [888, 211] width 935 height 25
click at [913, 275] on body "**********" at bounding box center [756, 739] width 1512 height 2041
click at [840, 275] on div "Business Office Address Address ​ Apt/Suite (Optional) ​ City ​ State Zip Code ​" at bounding box center [888, 332] width 935 height 179
click at [955, 269] on input "text" at bounding box center [1121, 271] width 450 height 12
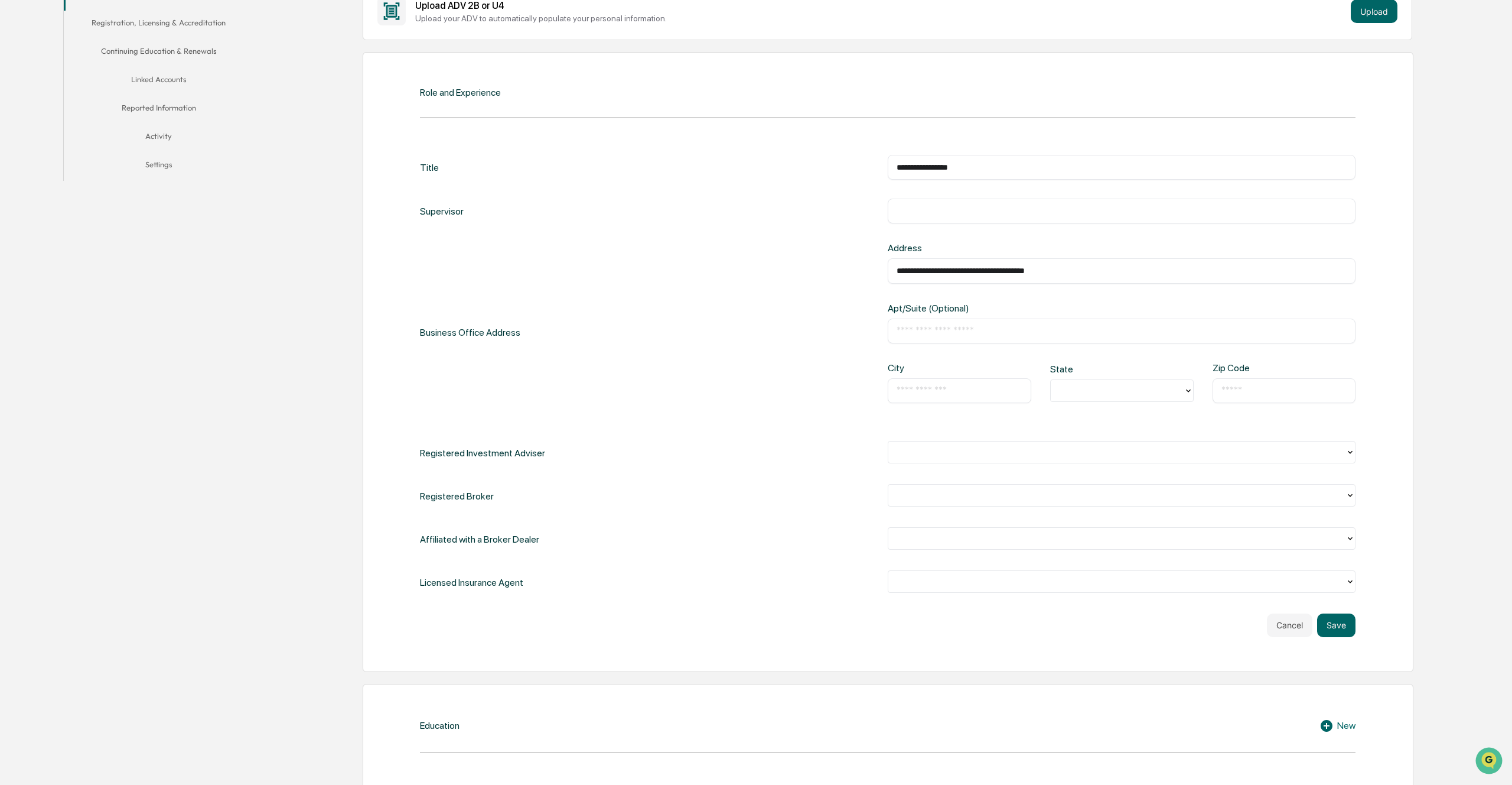
click at [1098, 300] on div "**********" at bounding box center [1121, 332] width 468 height 179
click at [1078, 267] on input "**********" at bounding box center [1121, 271] width 450 height 12
type input "**********"
click at [1026, 336] on div "​" at bounding box center [1121, 331] width 468 height 25
click at [1009, 330] on input "text" at bounding box center [1121, 331] width 450 height 12
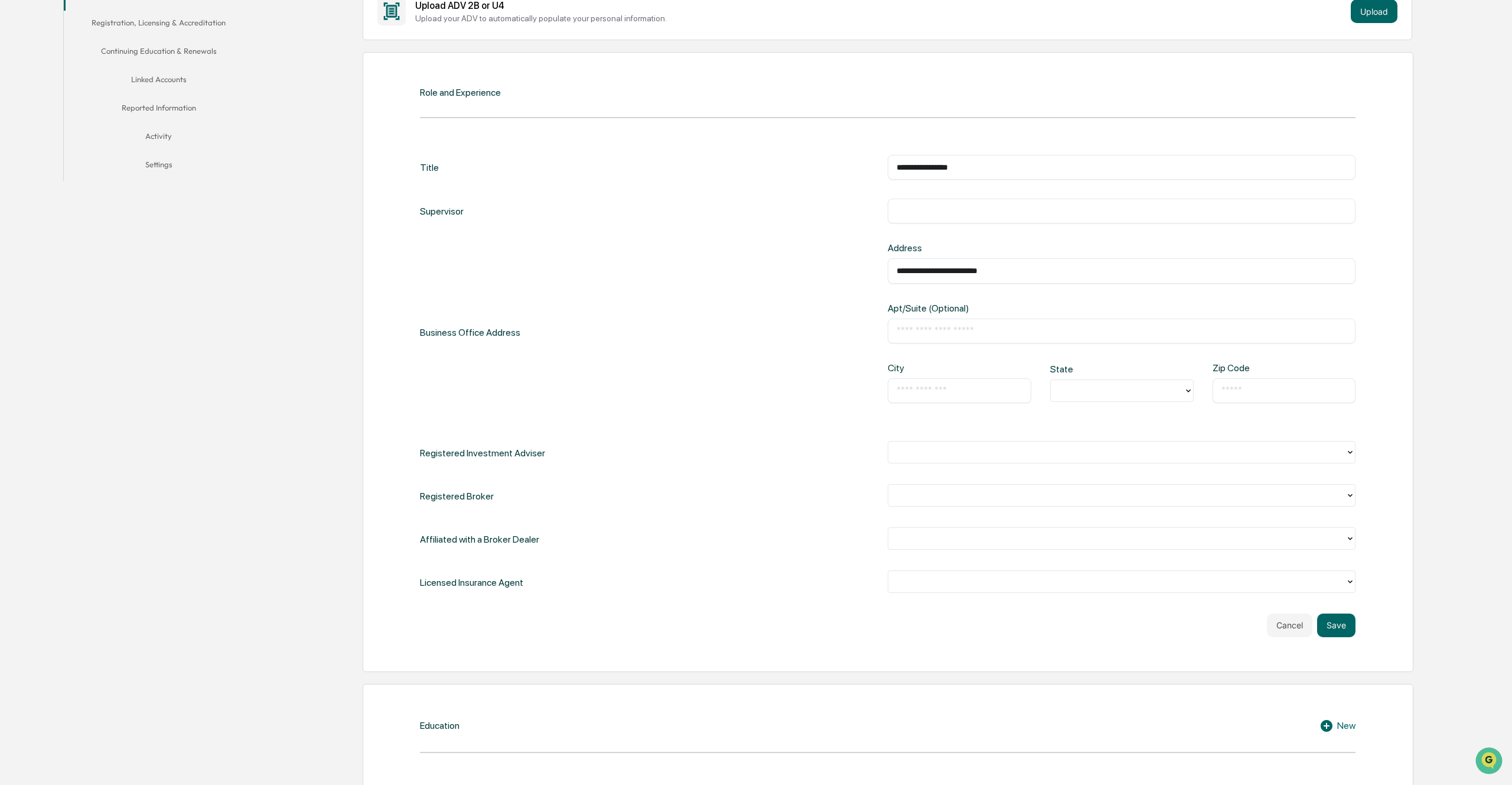
paste input "**********"
type input "**********"
click at [857, 346] on div "**********" at bounding box center [888, 332] width 935 height 179
click at [929, 387] on input "text" at bounding box center [959, 390] width 126 height 12
type input "*****"
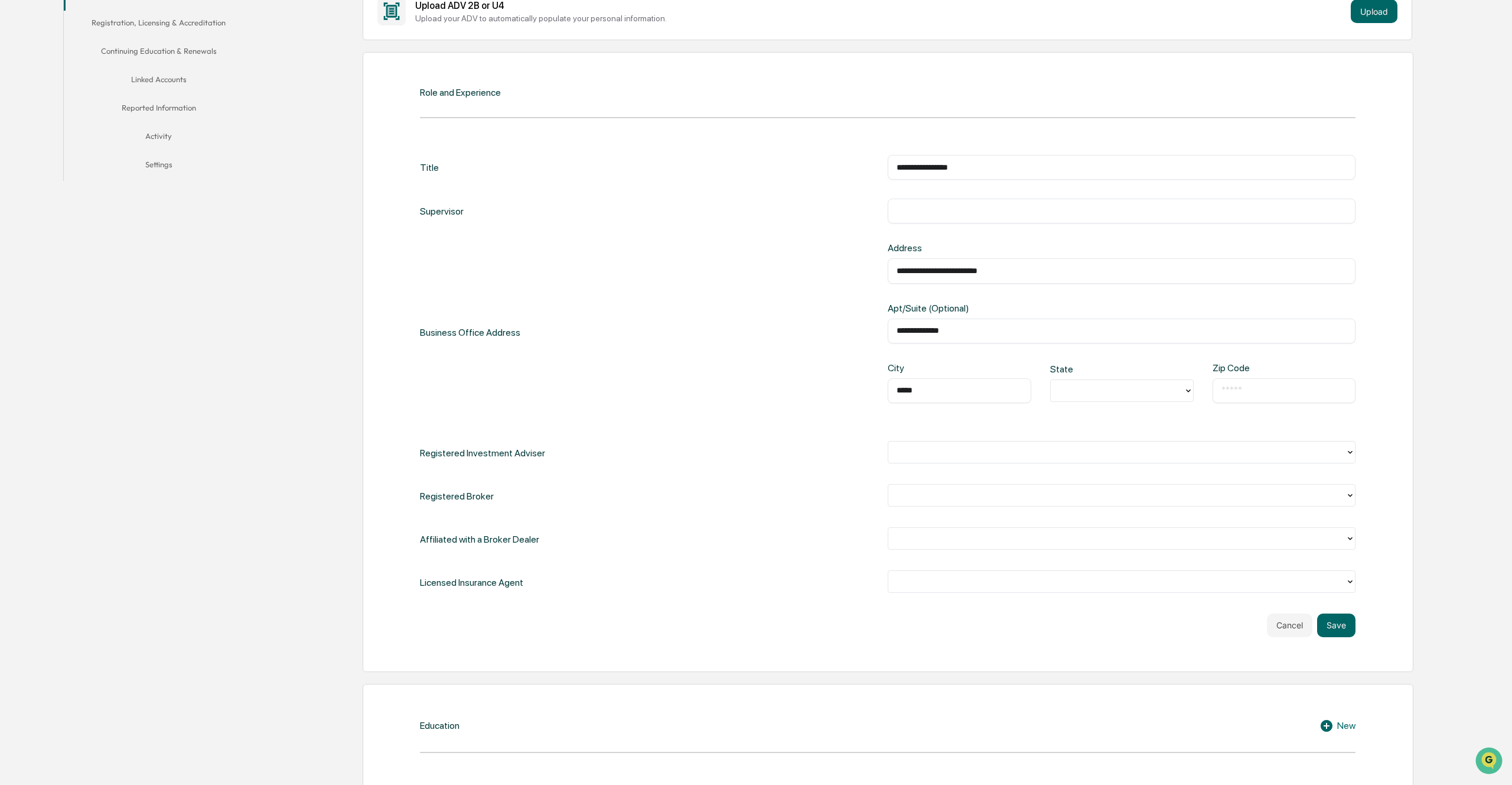
click at [1100, 383] on div at bounding box center [1117, 390] width 121 height 14
click at [1279, 379] on div "​" at bounding box center [1284, 391] width 144 height 25
click at [1106, 392] on div at bounding box center [1117, 390] width 121 height 14
click at [1006, 422] on div "**********" at bounding box center [888, 375] width 935 height 440
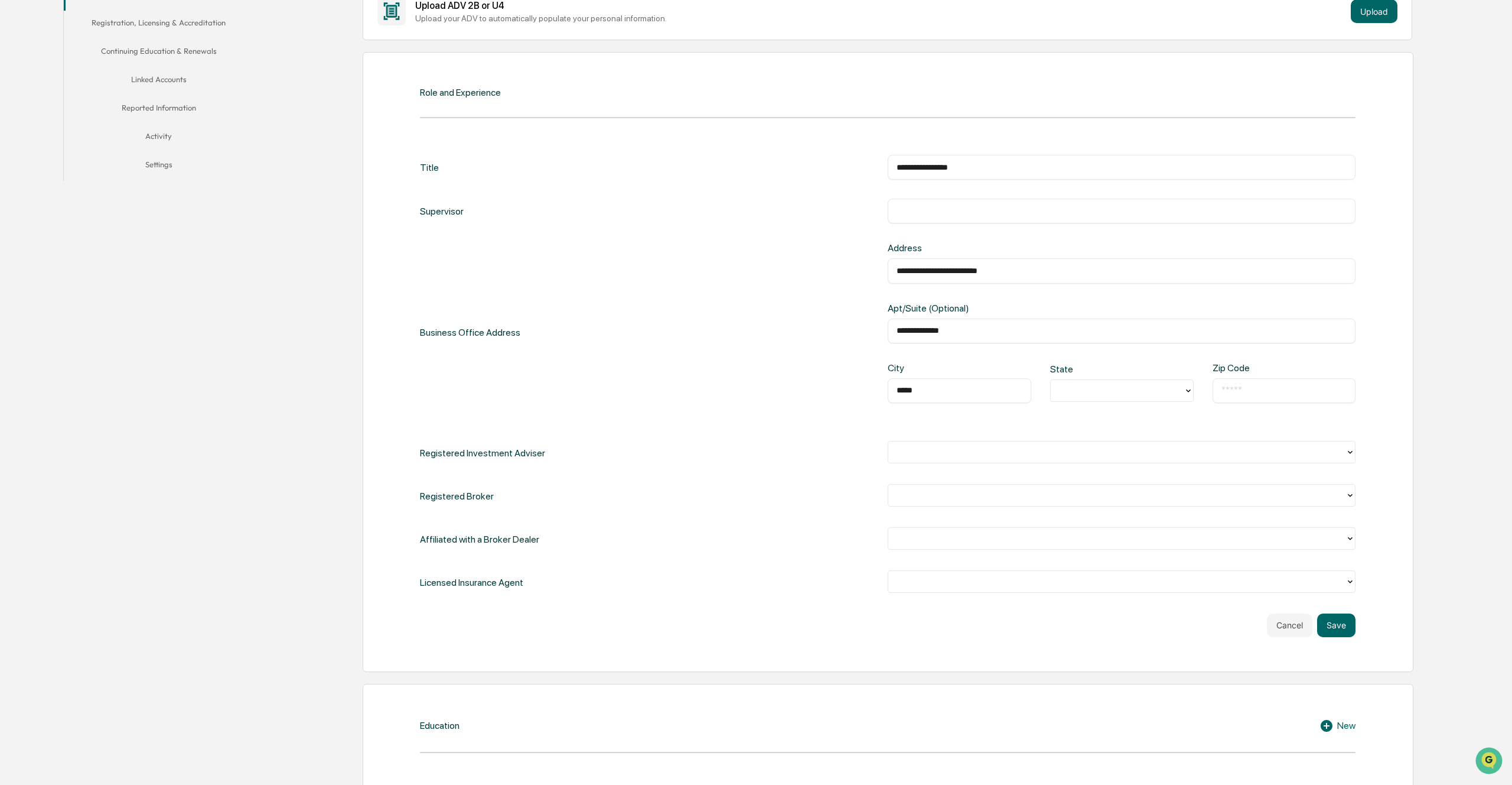
click at [1240, 384] on input "text" at bounding box center [1284, 390] width 126 height 12
type input "****"
click at [1080, 427] on div "**********" at bounding box center [888, 375] width 935 height 440
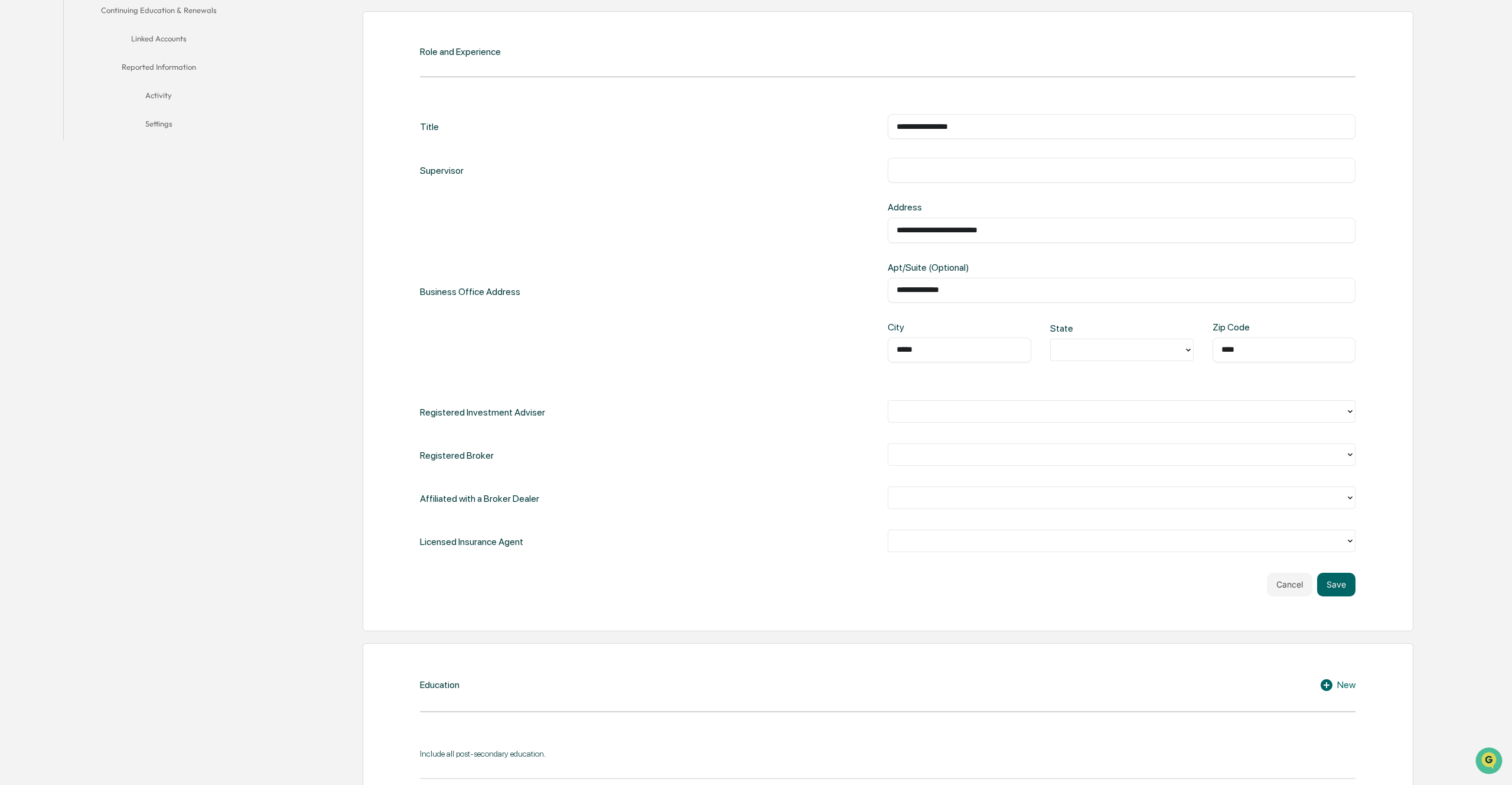
scroll to position [328, 0]
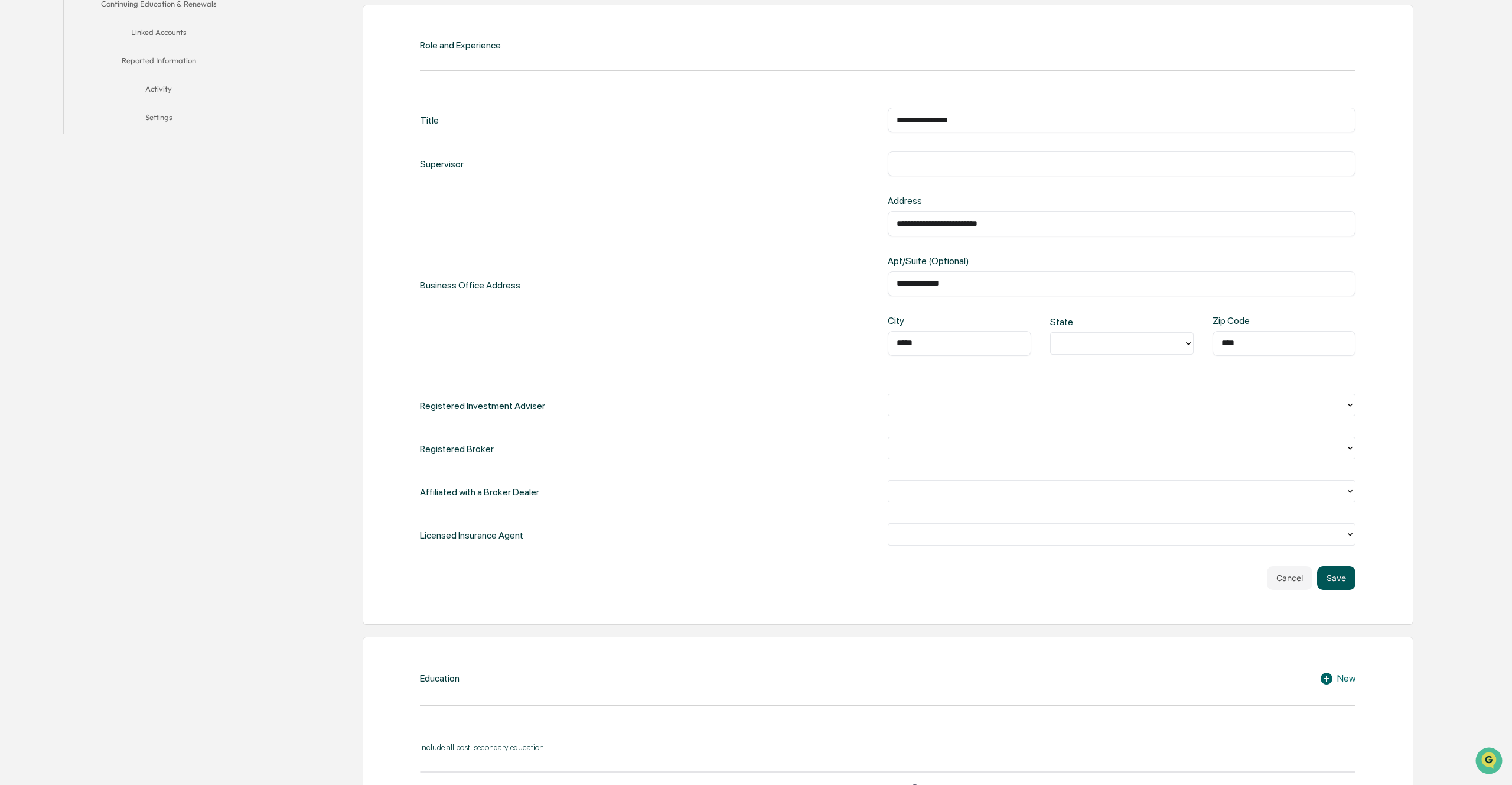
click at [1345, 576] on button "Save" at bounding box center [1336, 578] width 38 height 24
click at [1347, 585] on button "Save" at bounding box center [1336, 578] width 38 height 24
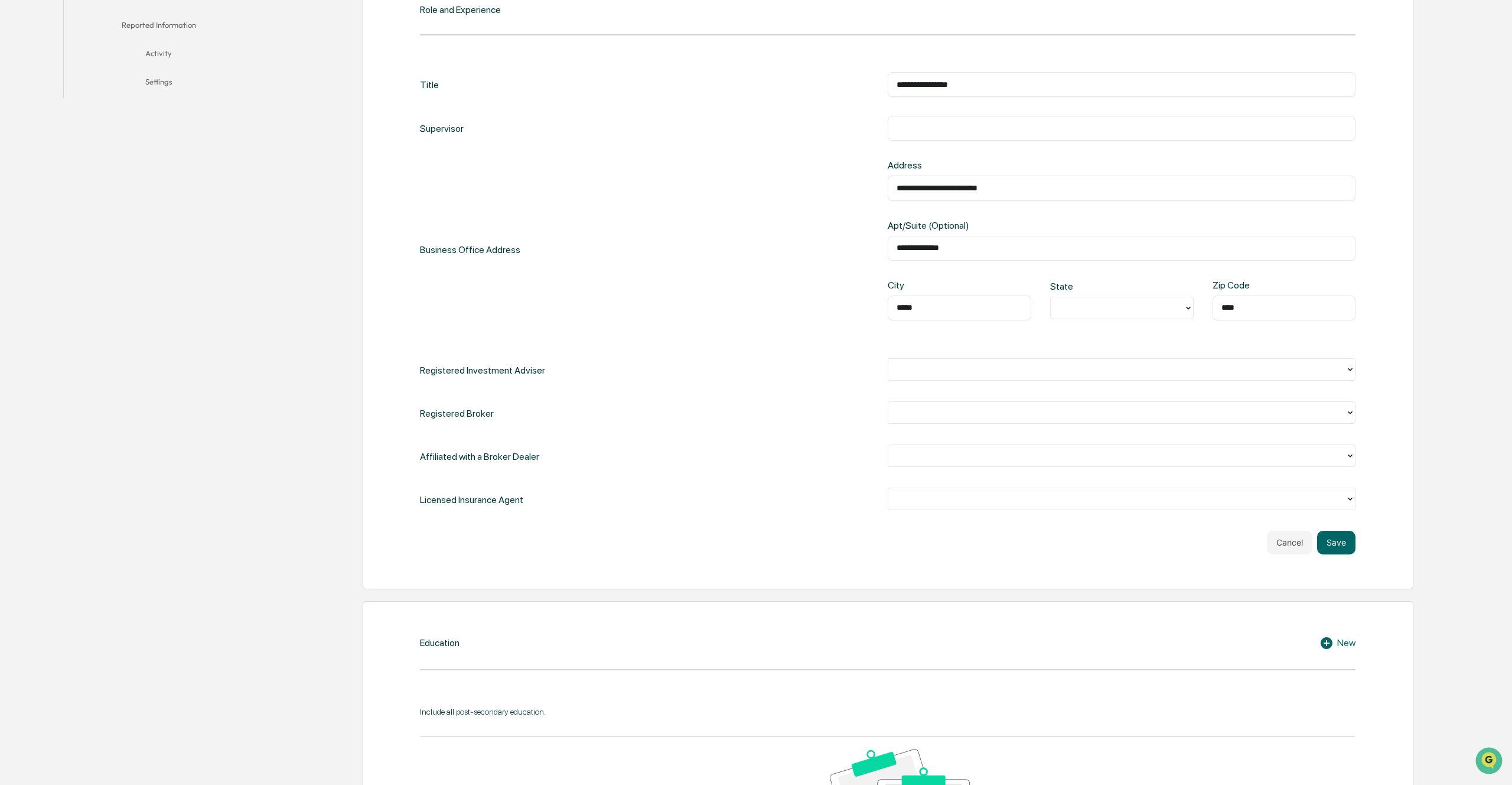
scroll to position [0, 0]
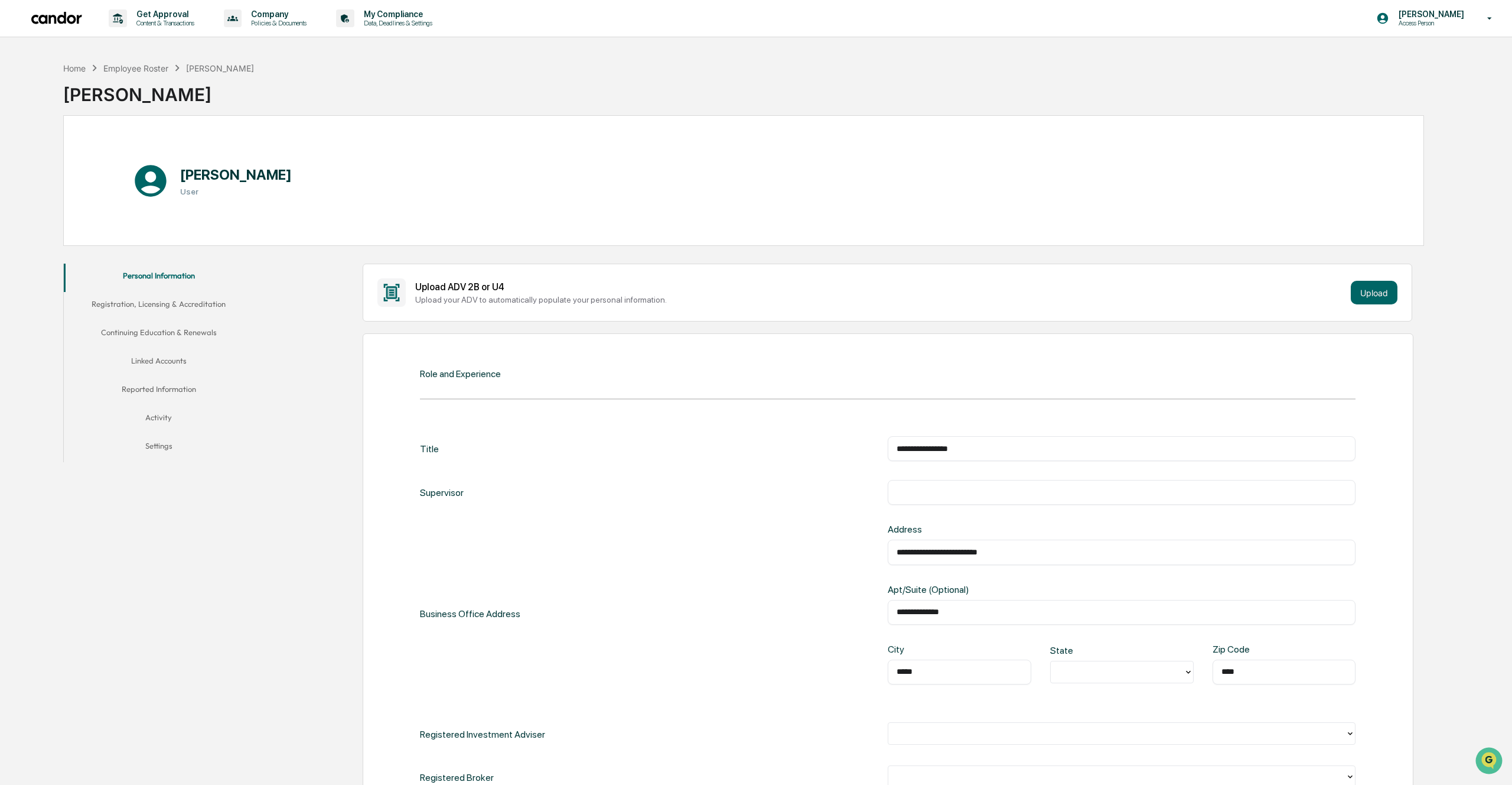
click at [187, 304] on button "Registration, Licensing & Accreditation" at bounding box center [158, 306] width 190 height 29
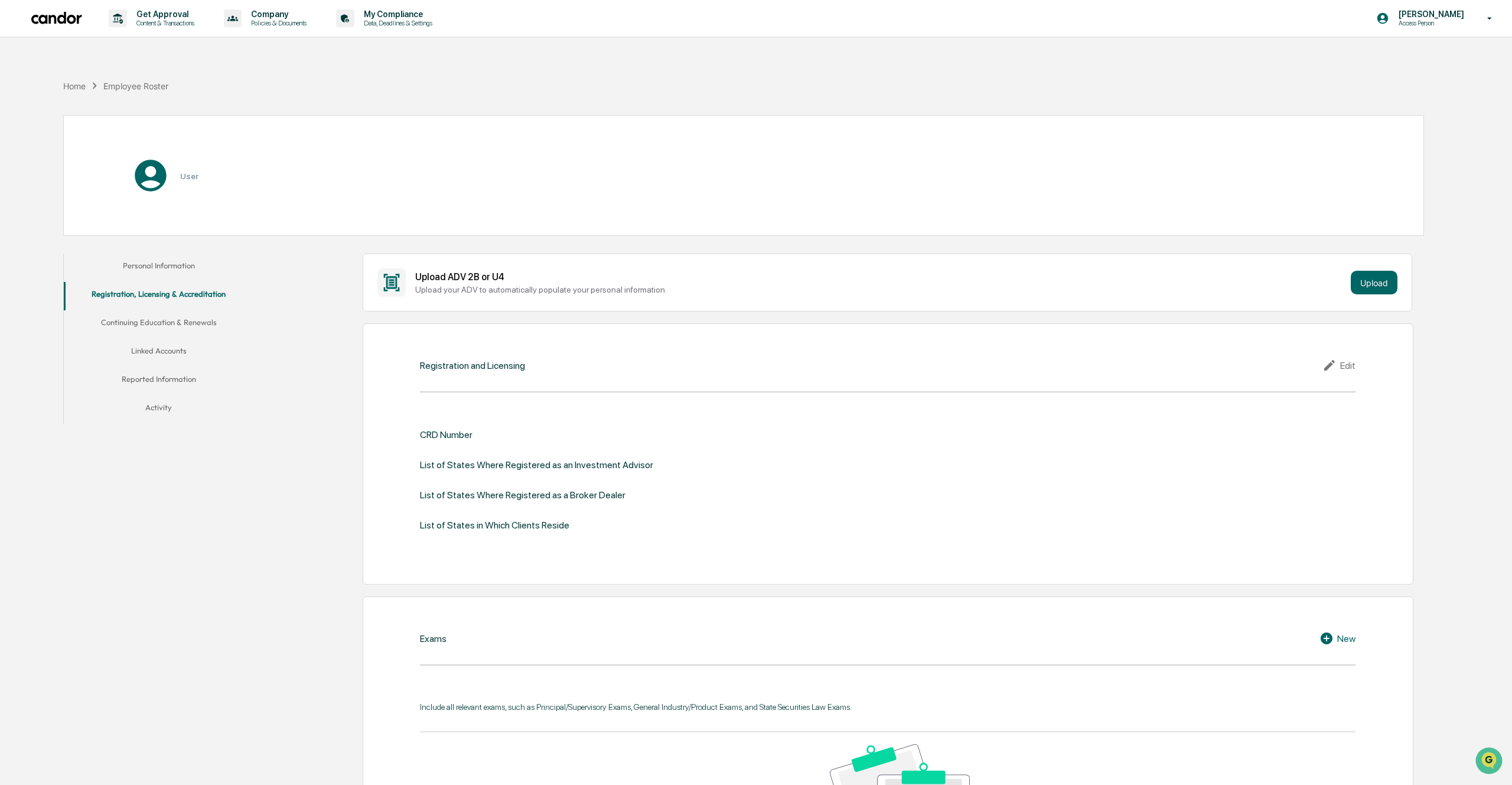
click at [178, 277] on button "Personal Information" at bounding box center [158, 268] width 190 height 29
